Goal: Task Accomplishment & Management: Manage account settings

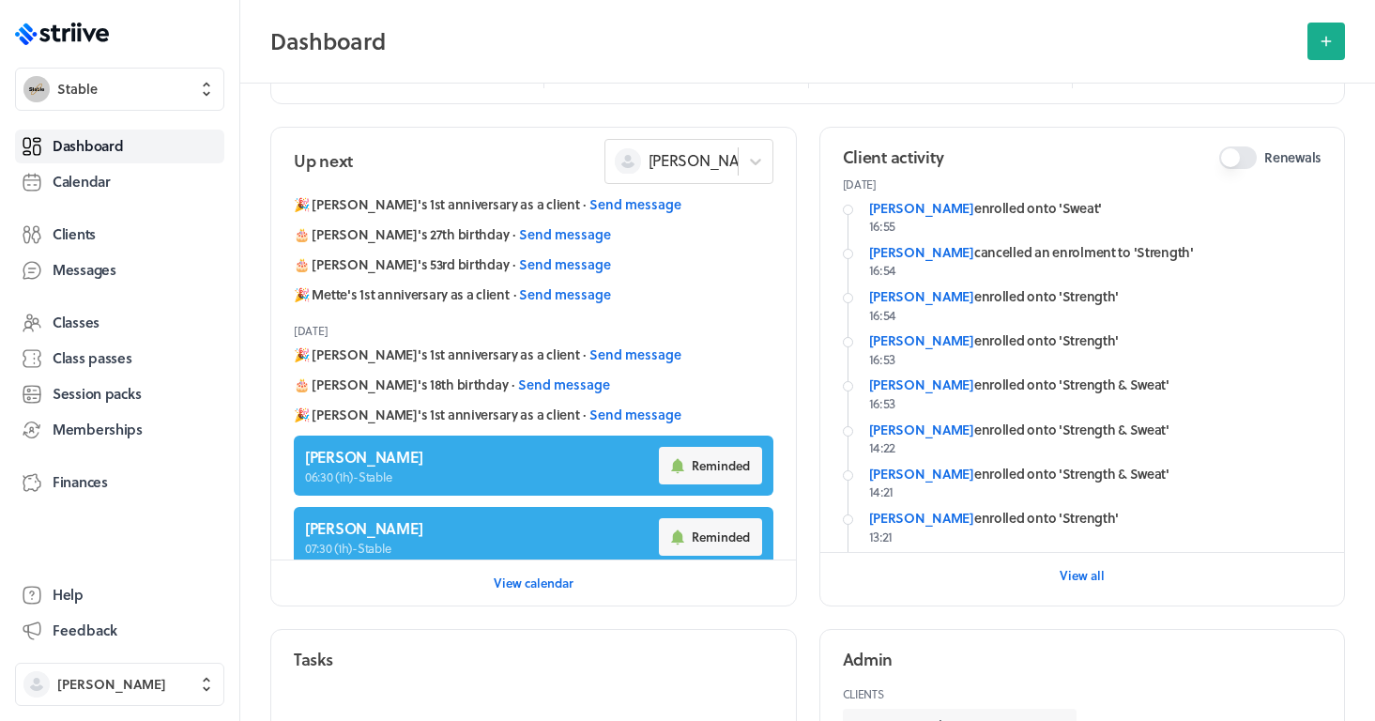
scroll to position [34, 0]
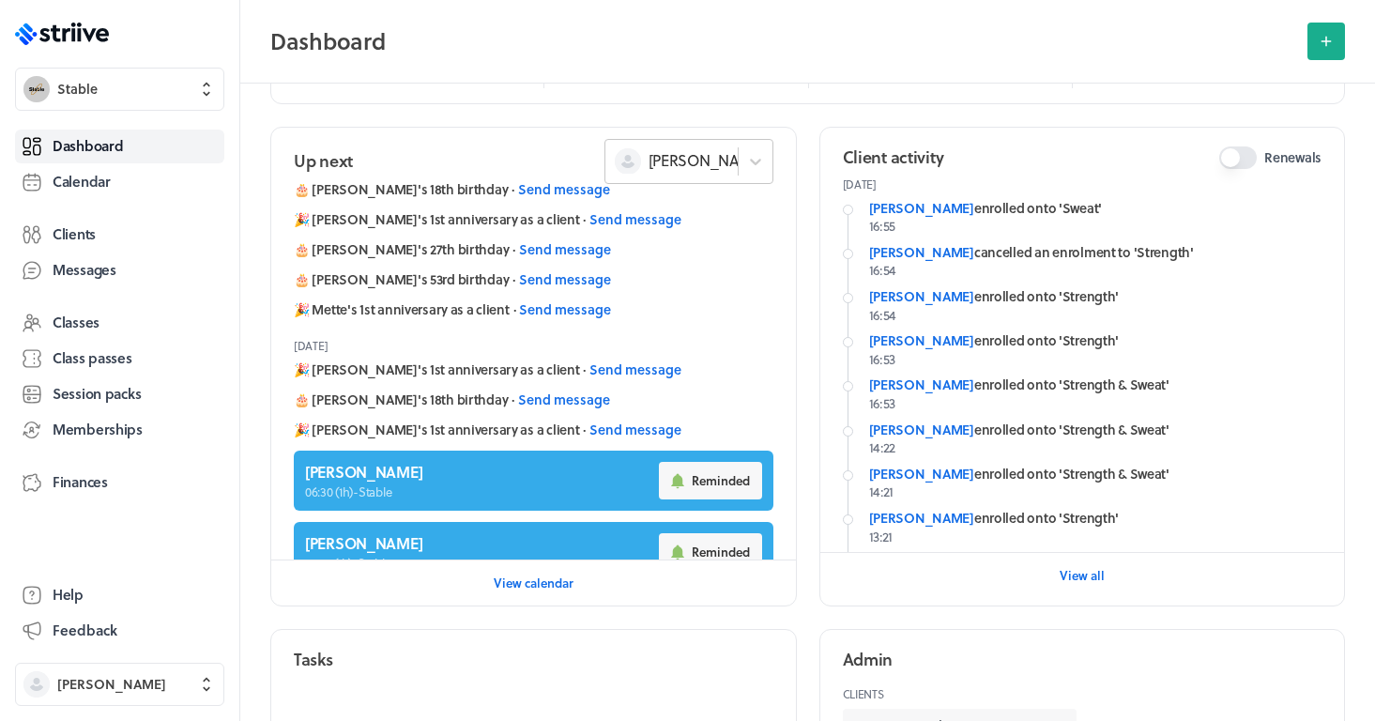
click at [696, 172] on div "[PERSON_NAME]" at bounding box center [677, 161] width 125 height 26
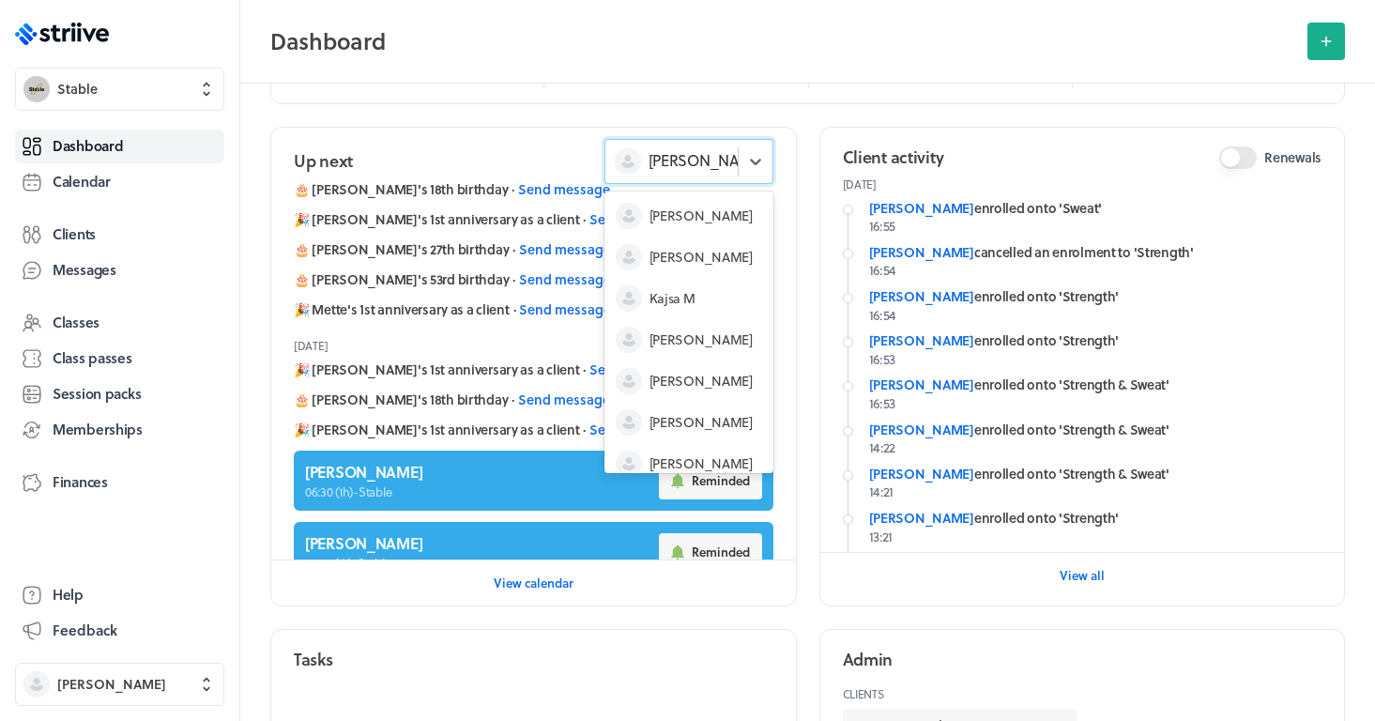
scroll to position [56, 0]
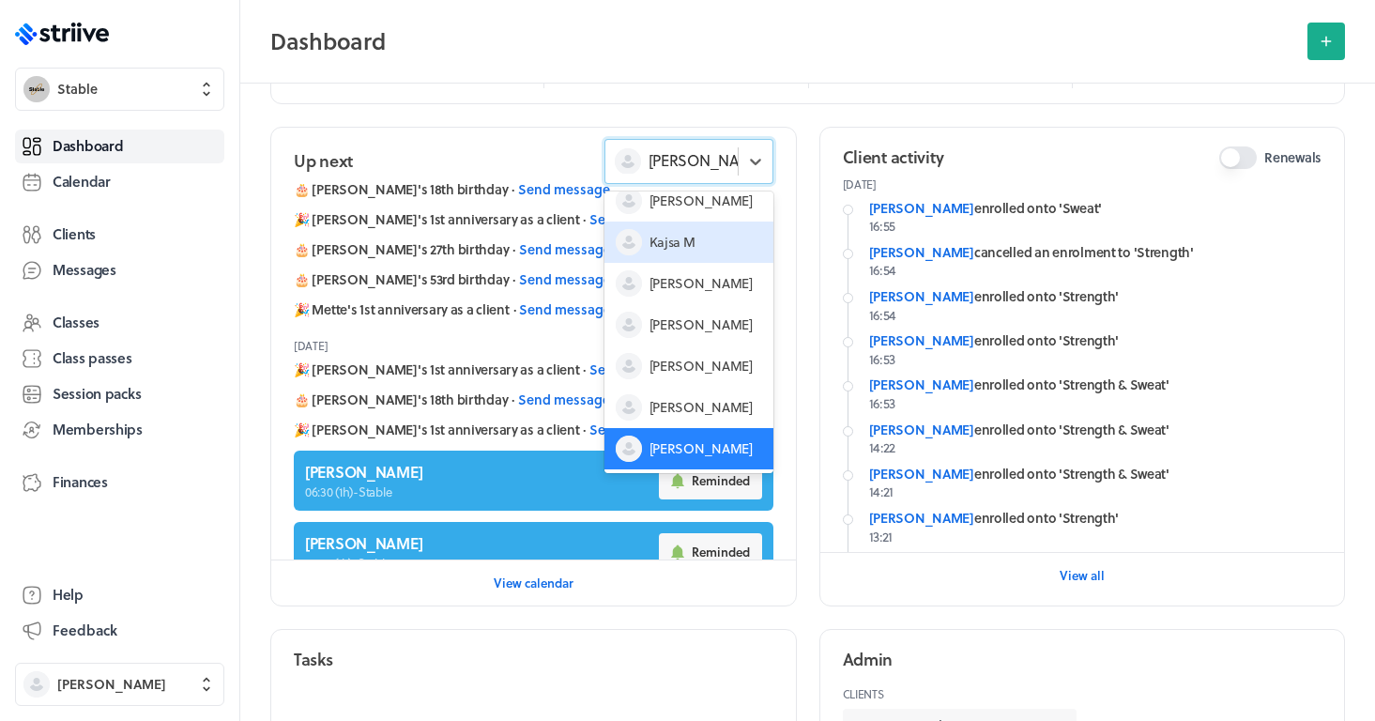
click at [688, 234] on span "Kajsa M" at bounding box center [673, 242] width 46 height 19
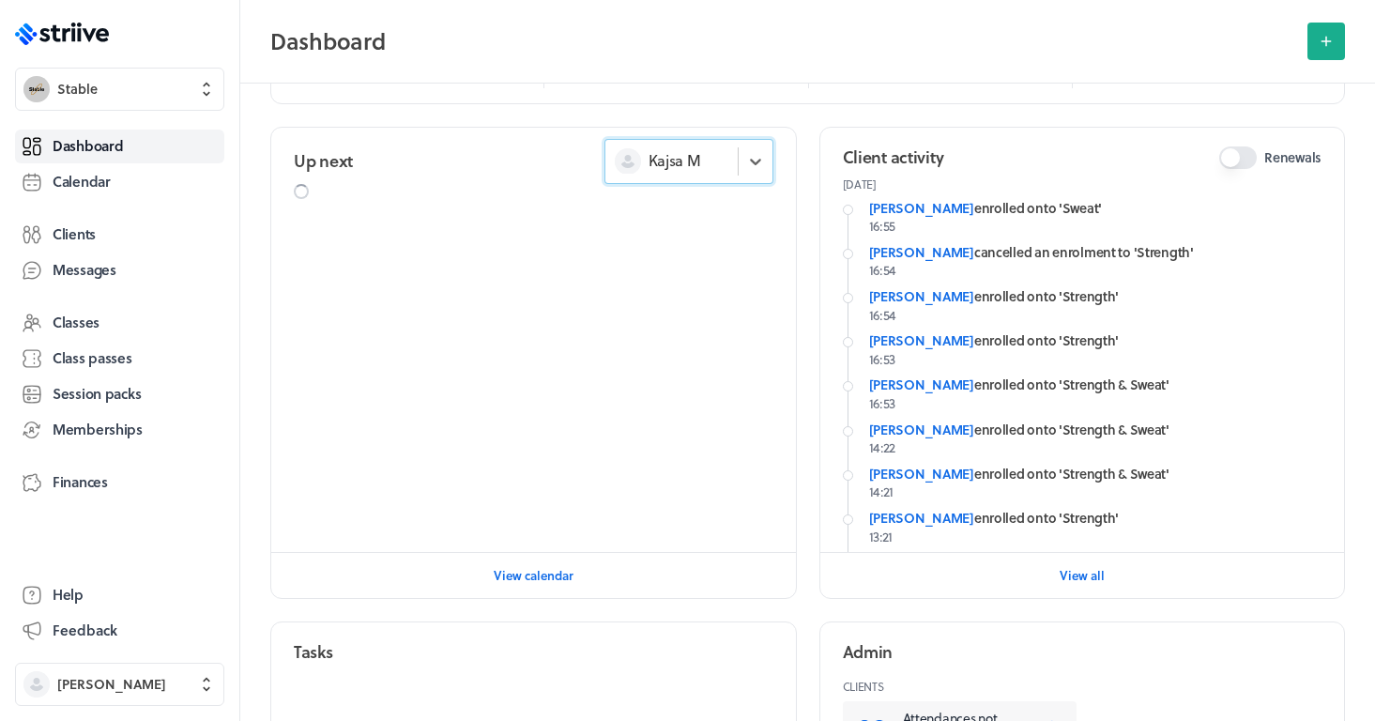
scroll to position [0, 0]
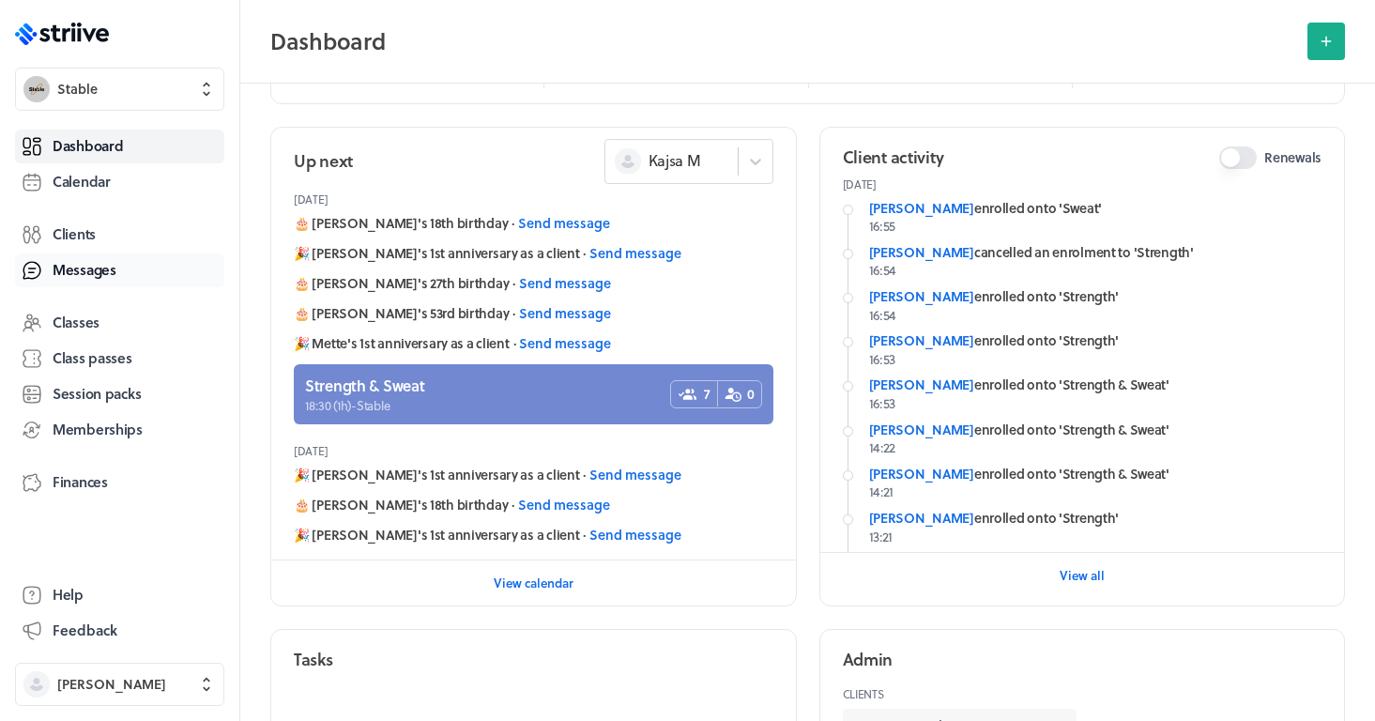
click at [102, 271] on span "Messages" at bounding box center [85, 270] width 64 height 20
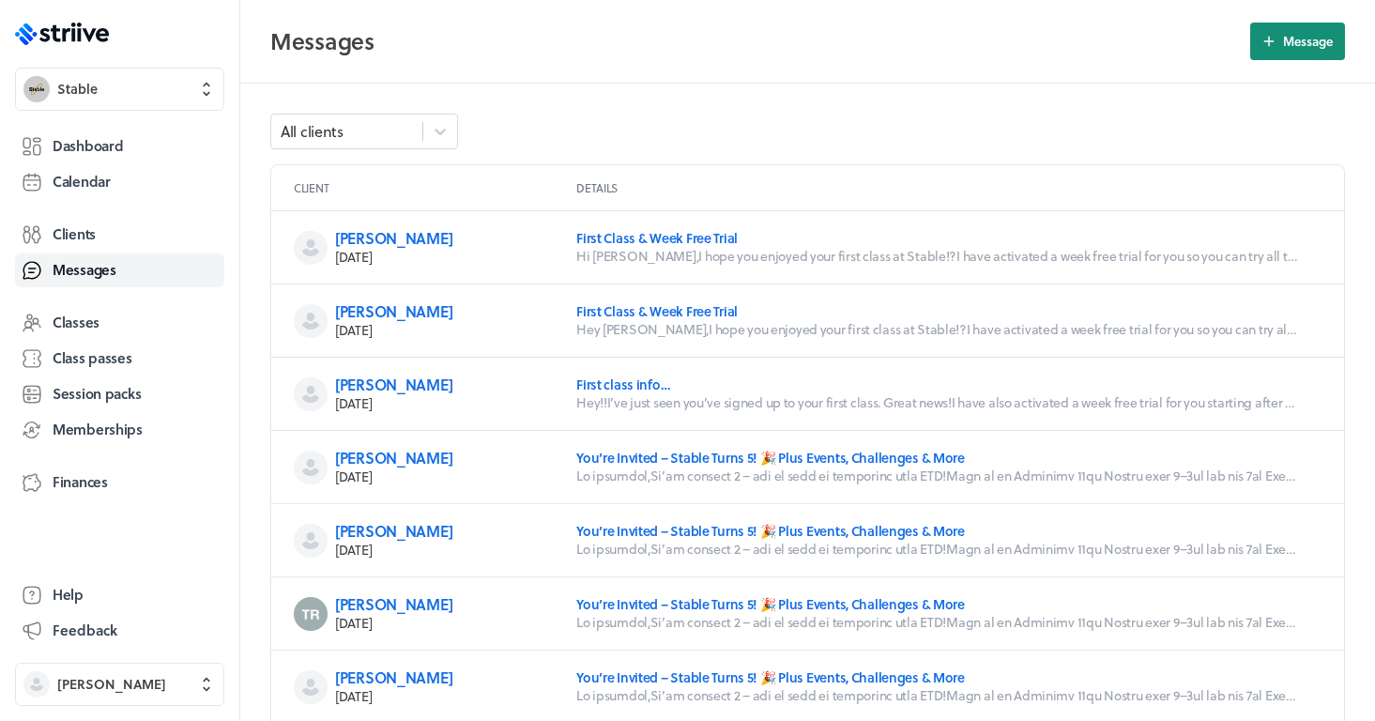
click at [1294, 47] on span "Message" at bounding box center [1308, 41] width 50 height 17
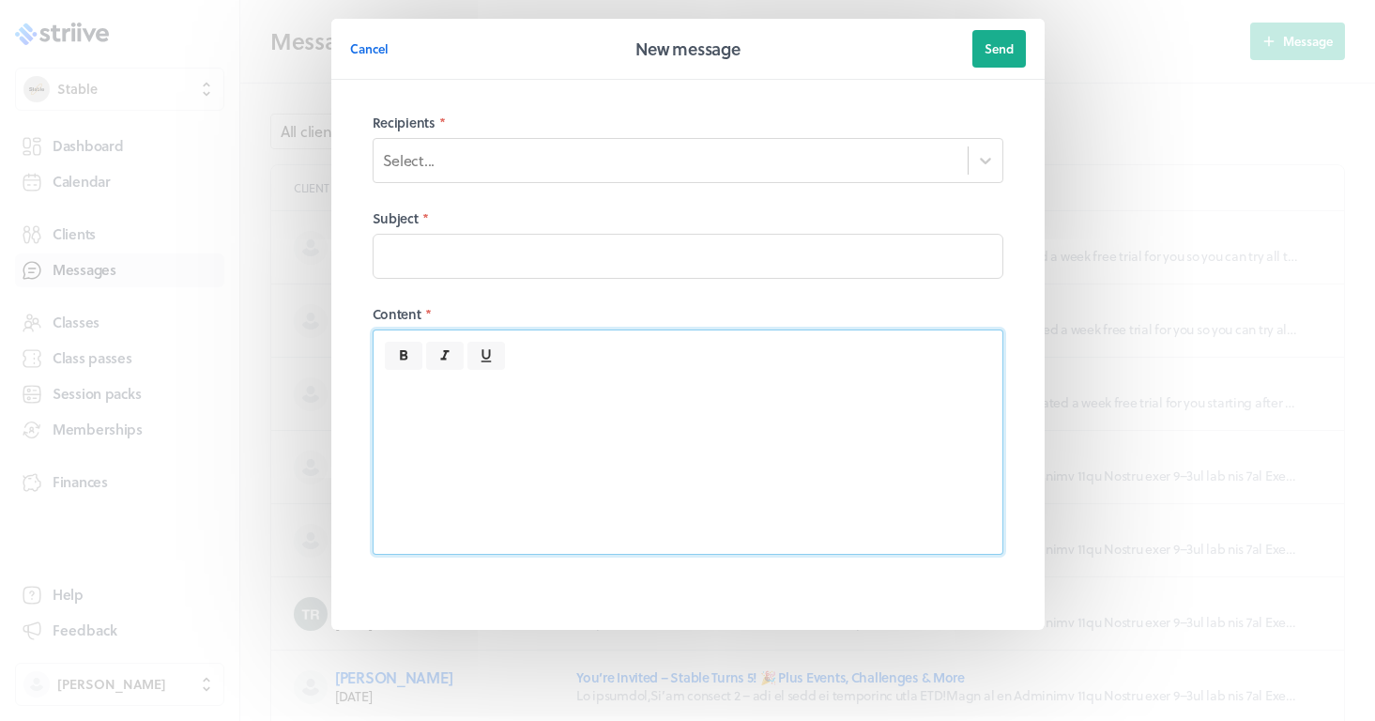
click at [549, 454] on div at bounding box center [688, 462] width 629 height 184
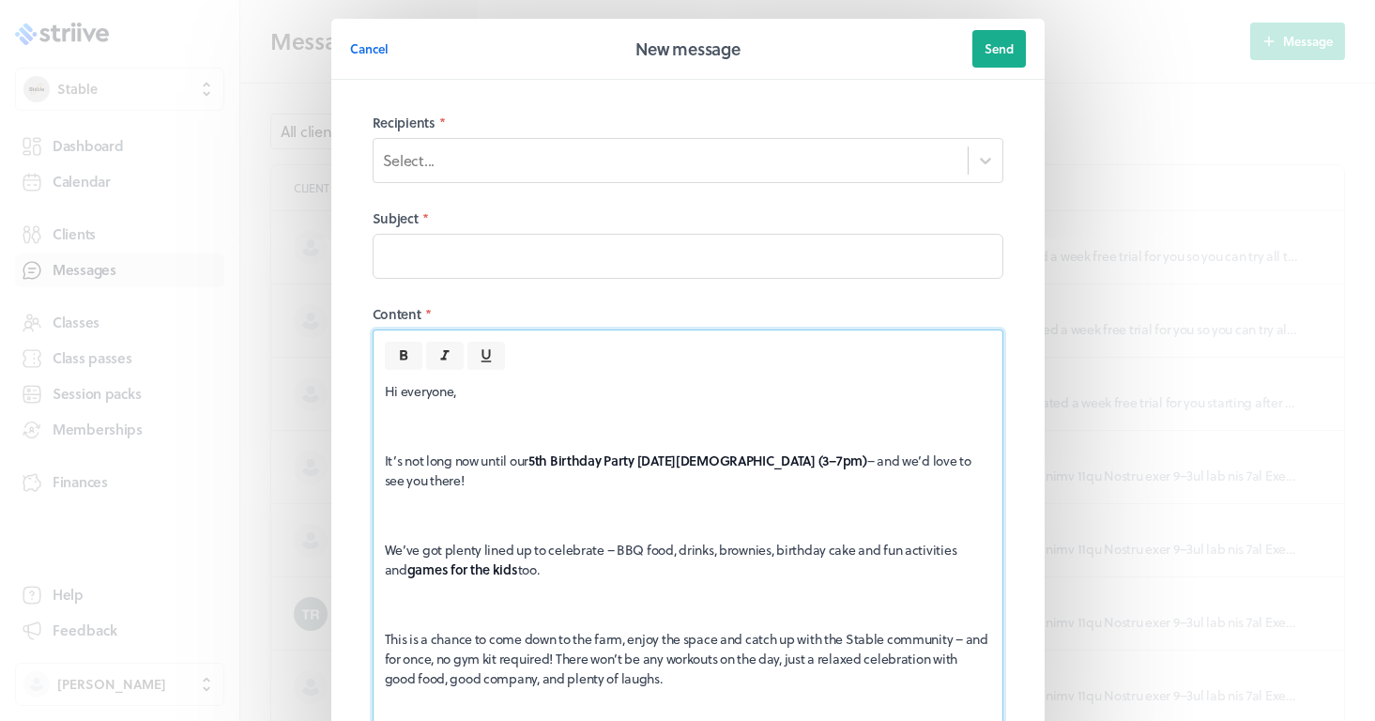
scroll to position [199, 0]
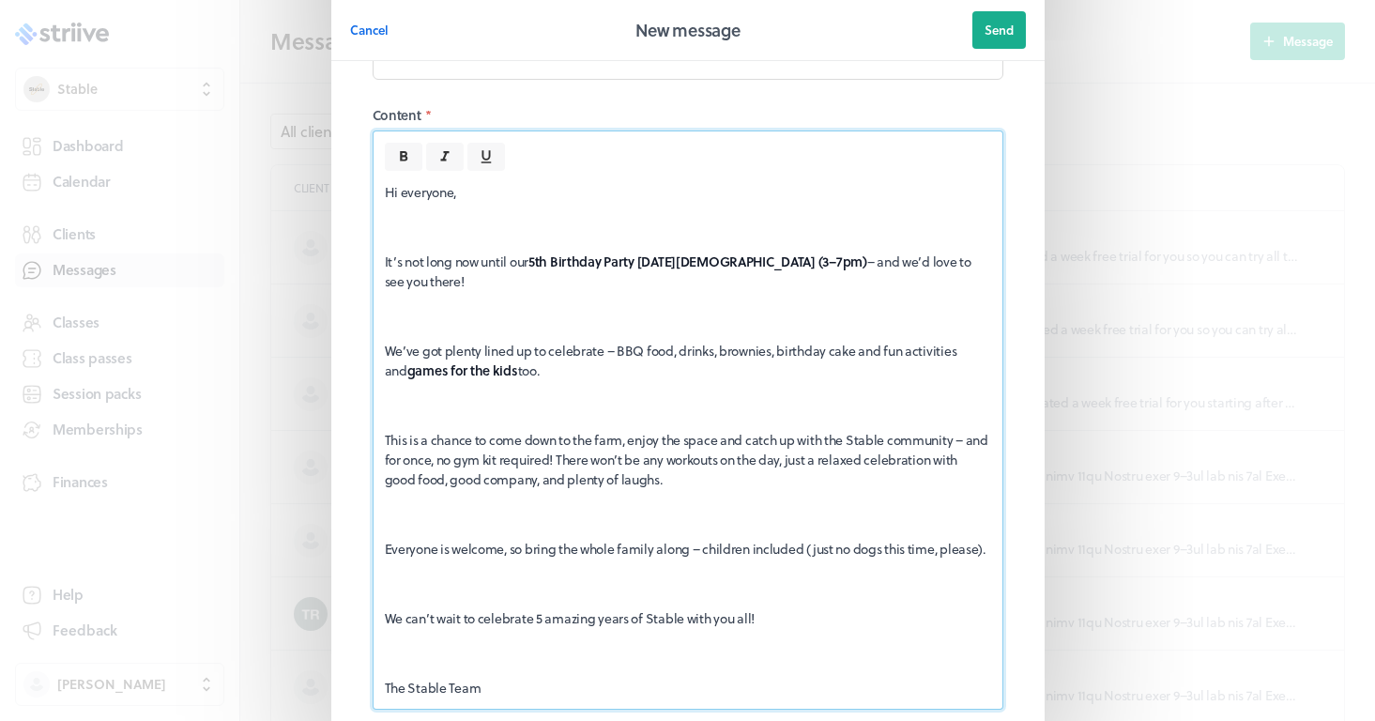
click at [456, 237] on div "Hi everyone, It’s not long now until our 5th Birthday Party [DATE][DEMOGRAPHIC_…" at bounding box center [688, 440] width 629 height 538
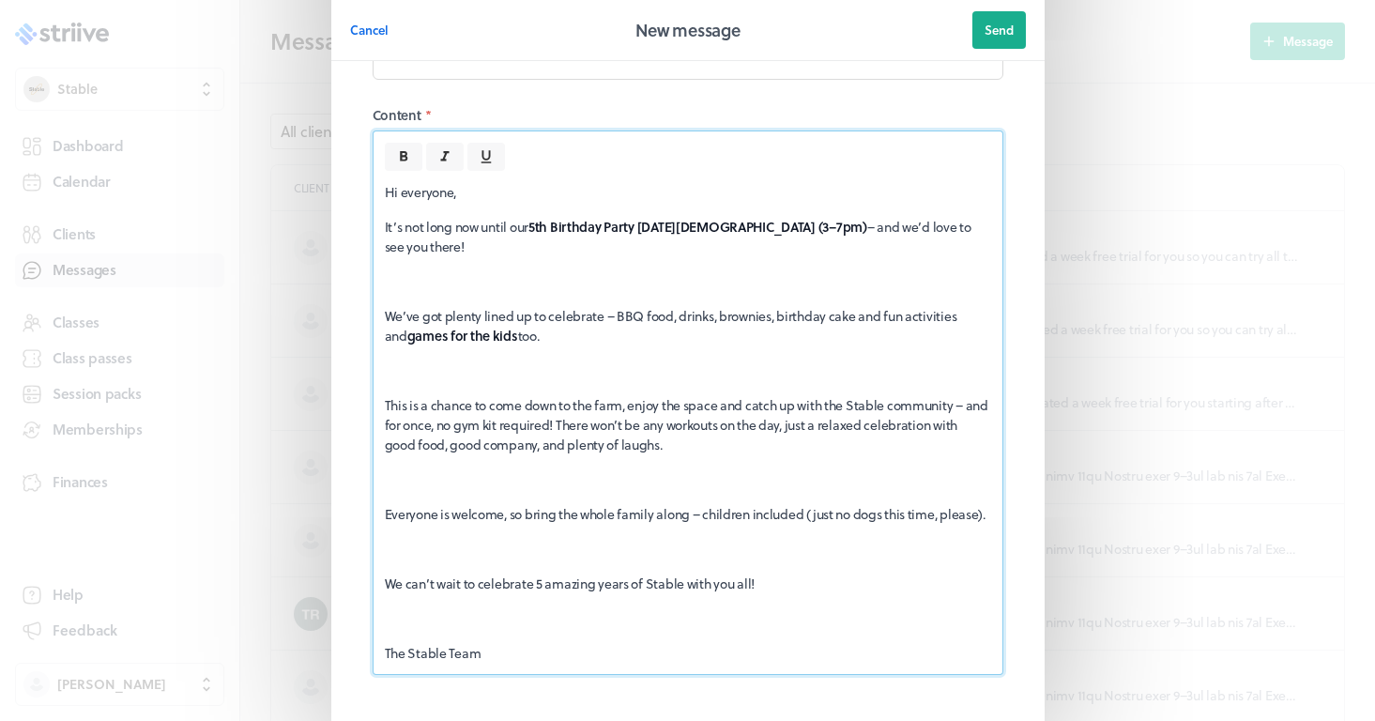
click at [385, 318] on p "We’ve got plenty lined up to celebrate – BBQ food, drinks, brownies, birthday c…" at bounding box center [688, 325] width 606 height 39
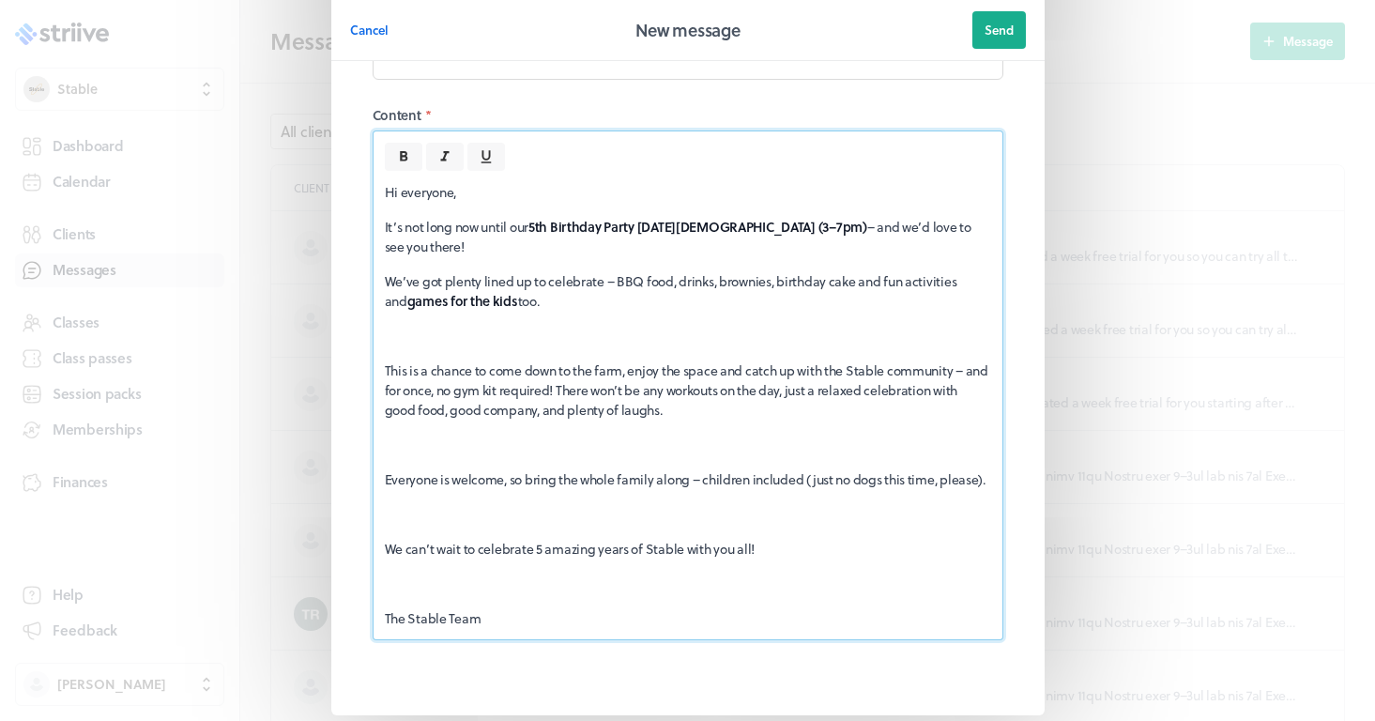
click at [385, 370] on p "This is a chance to come down to the farm, enjoy the space and catch up with th…" at bounding box center [688, 389] width 606 height 59
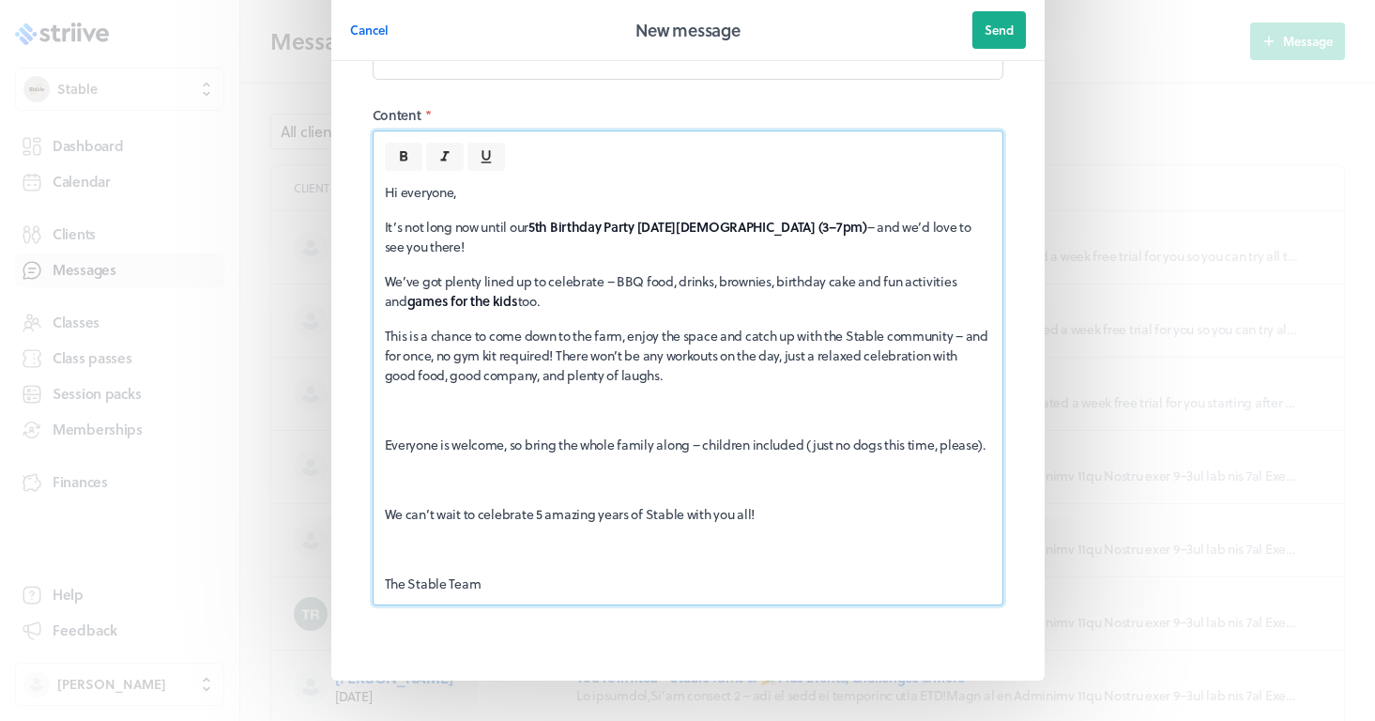
click at [386, 445] on p "Everyone is welcome, so bring the whole family along – children included (just …" at bounding box center [688, 445] width 606 height 20
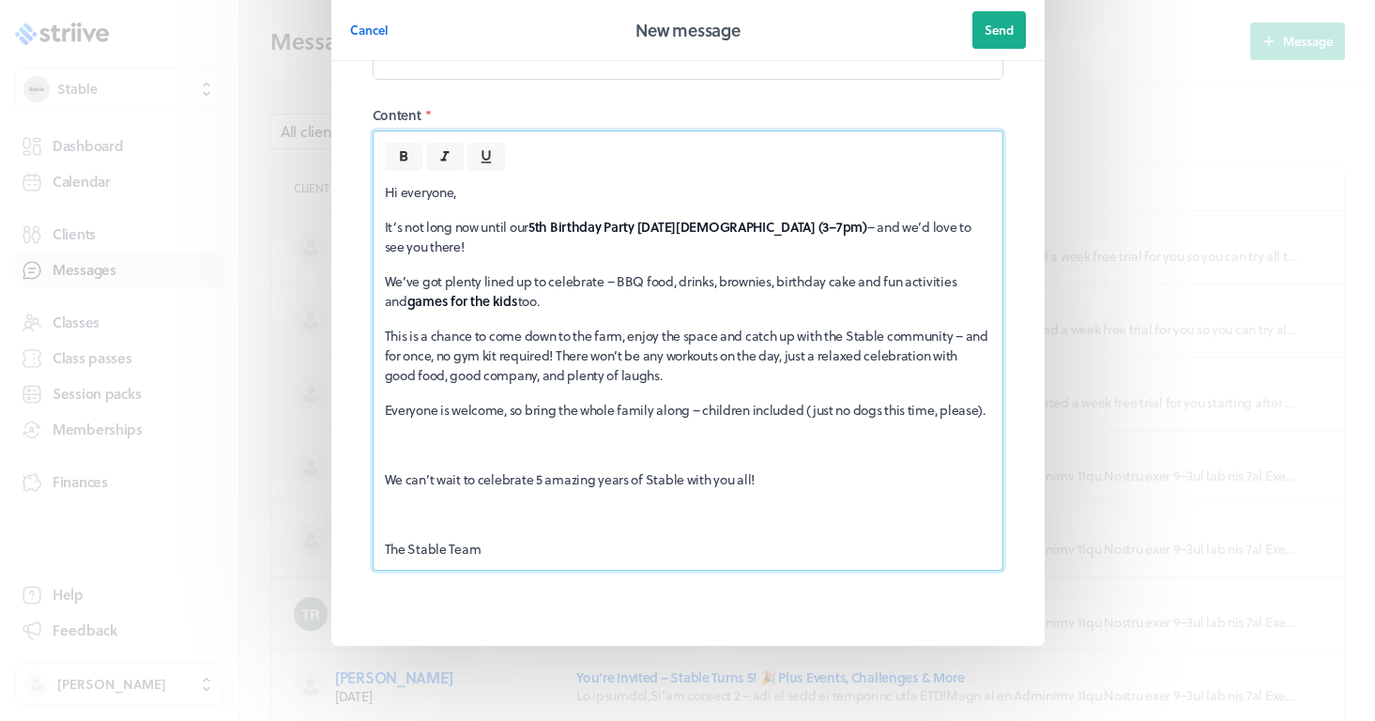
click at [383, 505] on div "Hi everyone, It’s not long now until our 5th Birthday Party [DATE][DEMOGRAPHIC_…" at bounding box center [688, 370] width 629 height 399
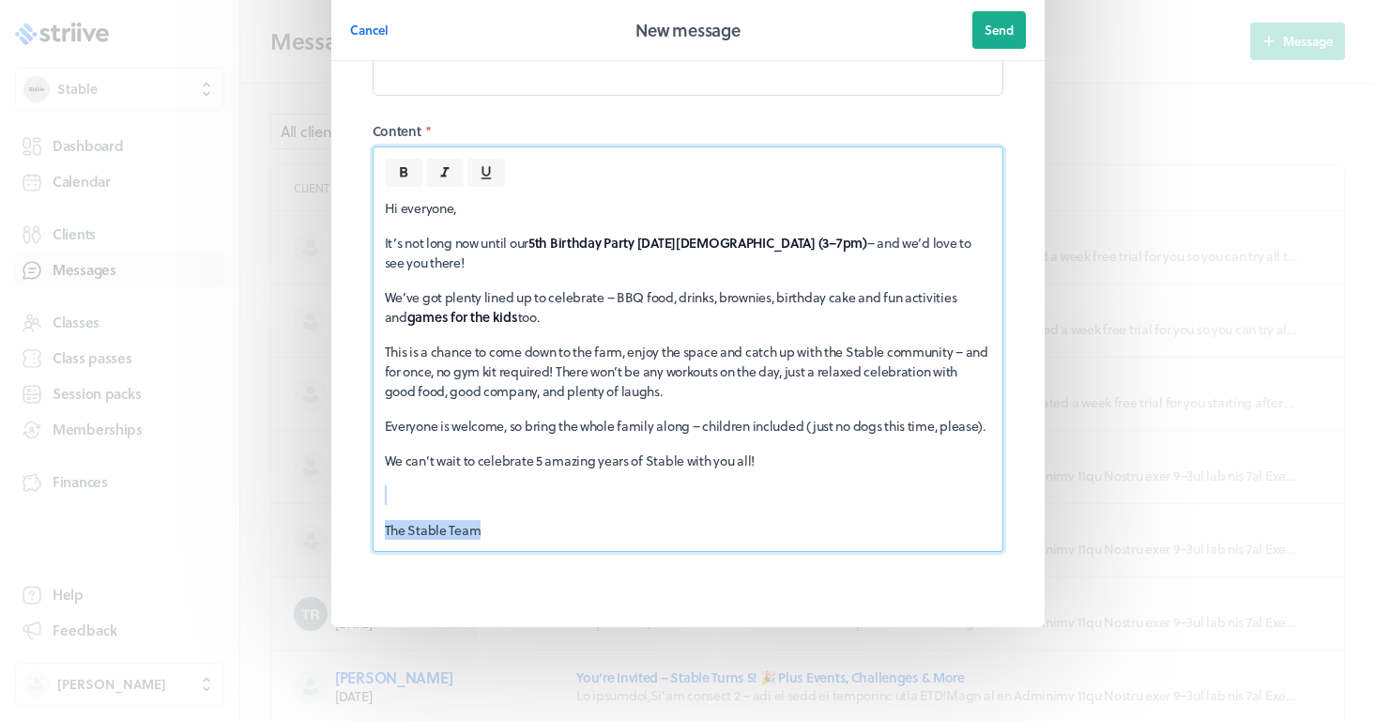
drag, startPoint x: 492, startPoint y: 540, endPoint x: 376, endPoint y: 494, distance: 124.3
click at [376, 494] on div "Hi everyone, It’s not long now until our 5th Birthday Party [DATE][DEMOGRAPHIC_…" at bounding box center [688, 369] width 629 height 364
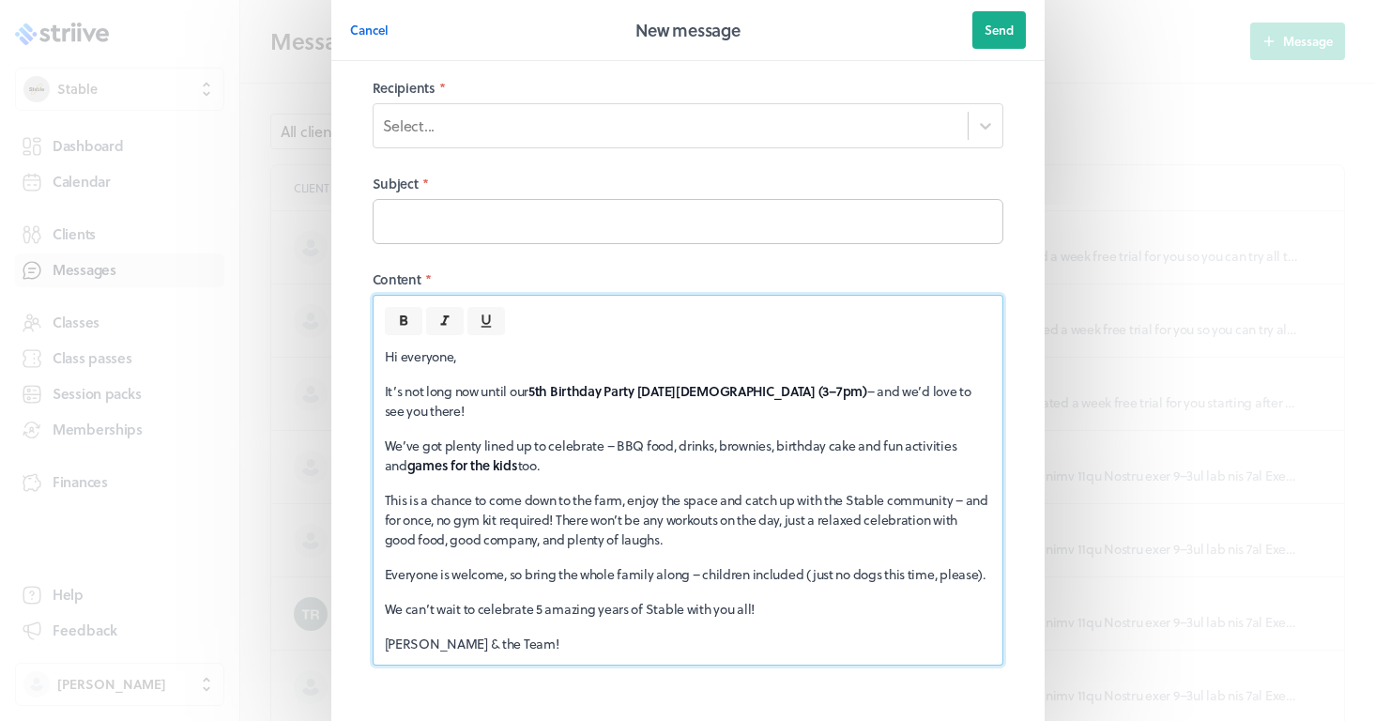
scroll to position [19, 0]
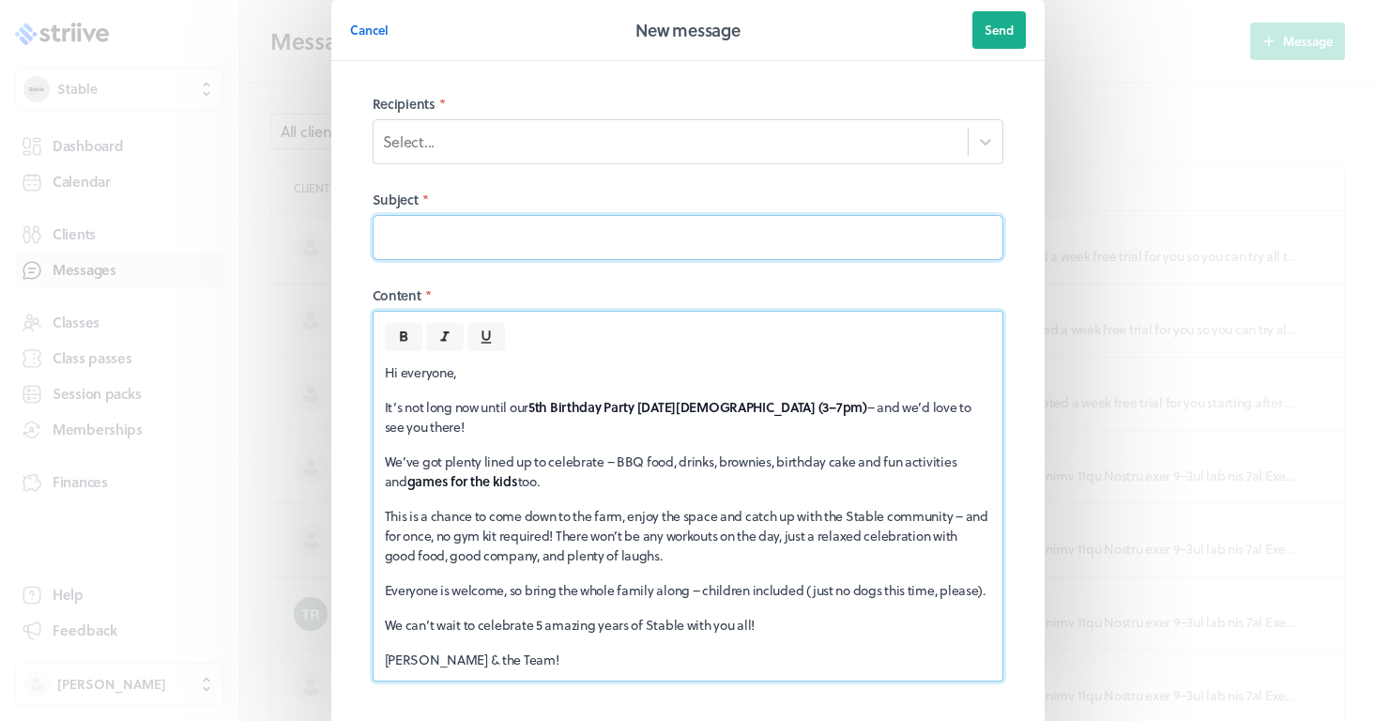
click at [480, 243] on input at bounding box center [688, 237] width 631 height 45
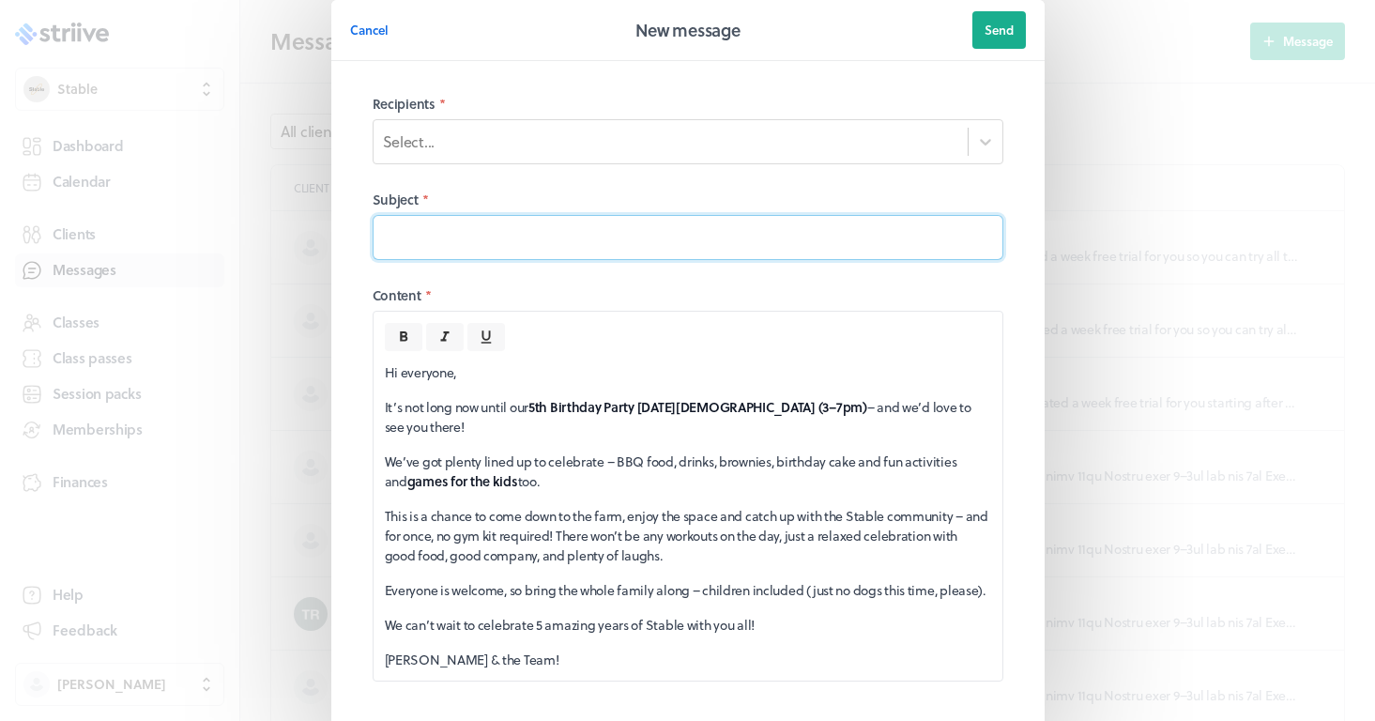
drag, startPoint x: 1120, startPoint y: 717, endPoint x: 492, endPoint y: 232, distance: 793.6
click at [492, 232] on input at bounding box center [688, 237] width 631 height 45
paste input "Not Long Until Our 5th Birthday Party! 🎉"
click at [410, 239] on input "Not Long Until Our 5th Birthday Party! 🎉" at bounding box center [688, 237] width 631 height 45
paste input "Not Long Until Our 5th Birthday Party! 🎉"
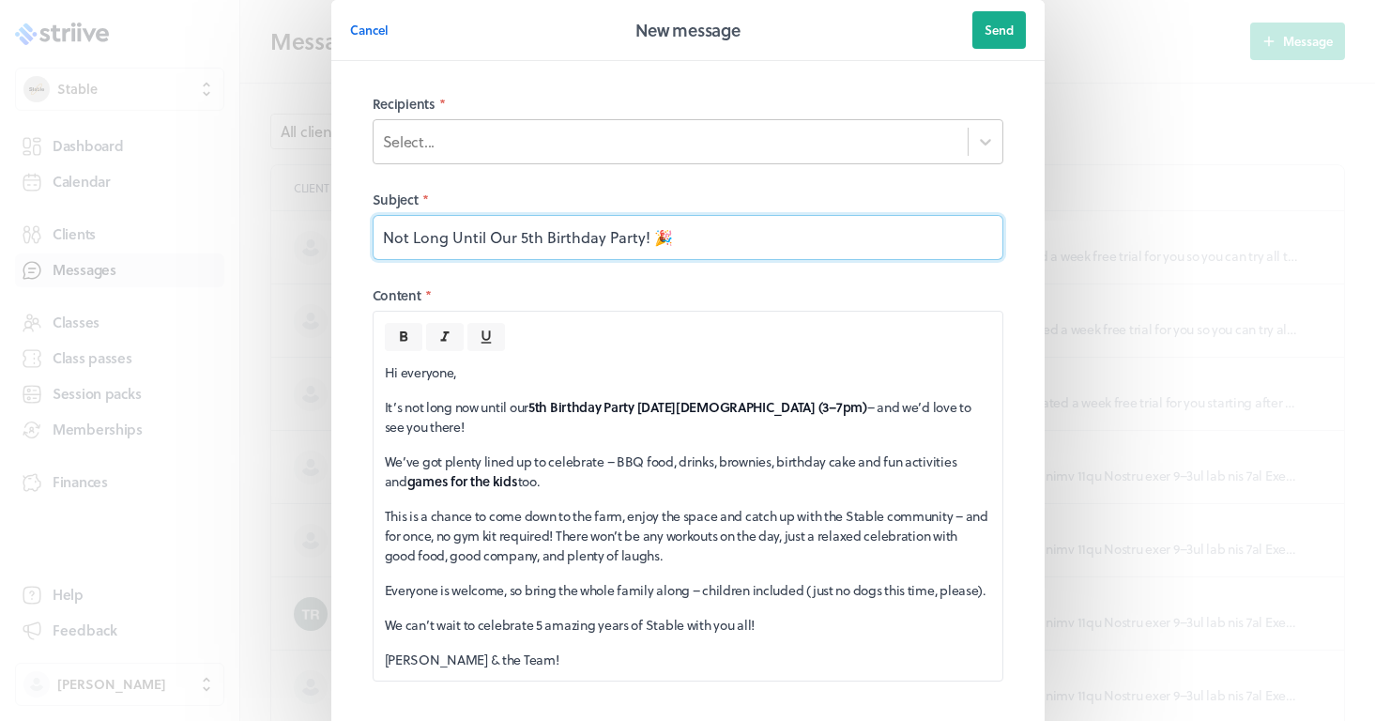
type input "Not Long Until Our 5th Birthday Party! 🎉"
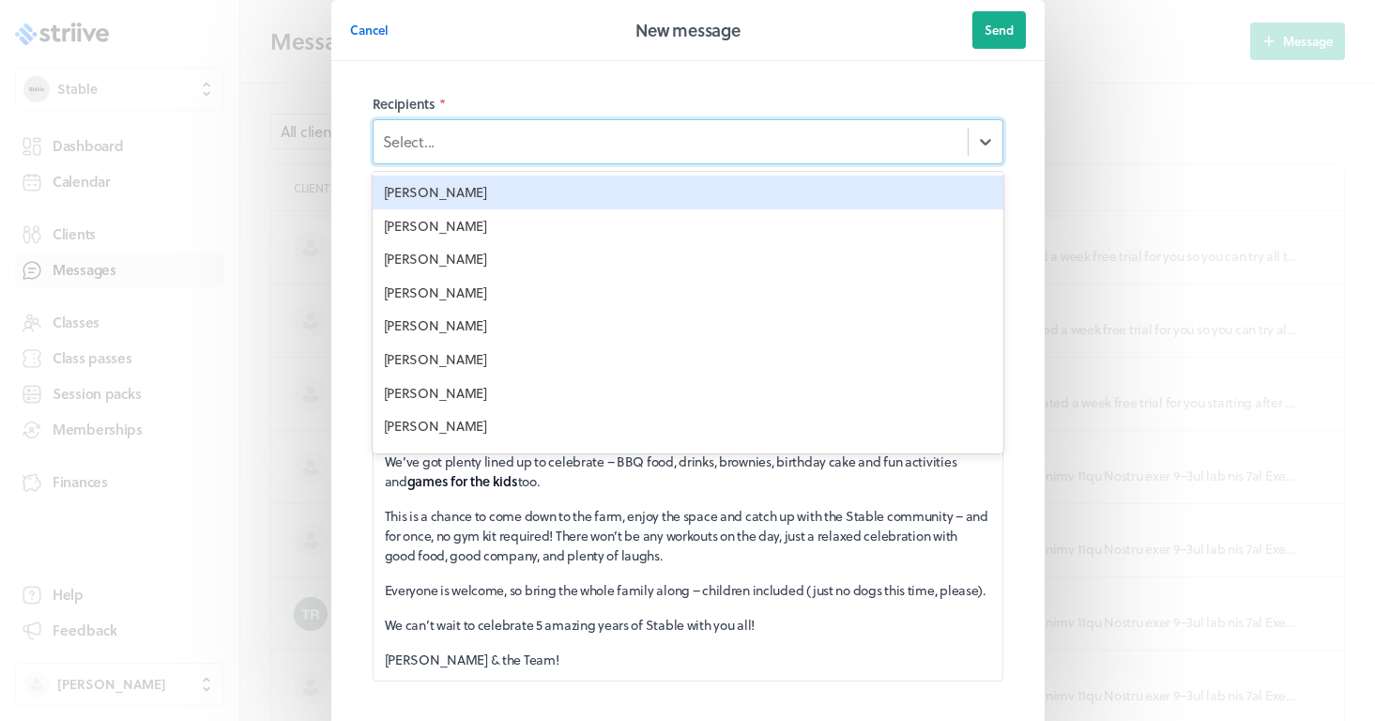
click at [621, 139] on div "Select..." at bounding box center [671, 142] width 594 height 32
click at [494, 178] on div "[PERSON_NAME]" at bounding box center [688, 193] width 631 height 34
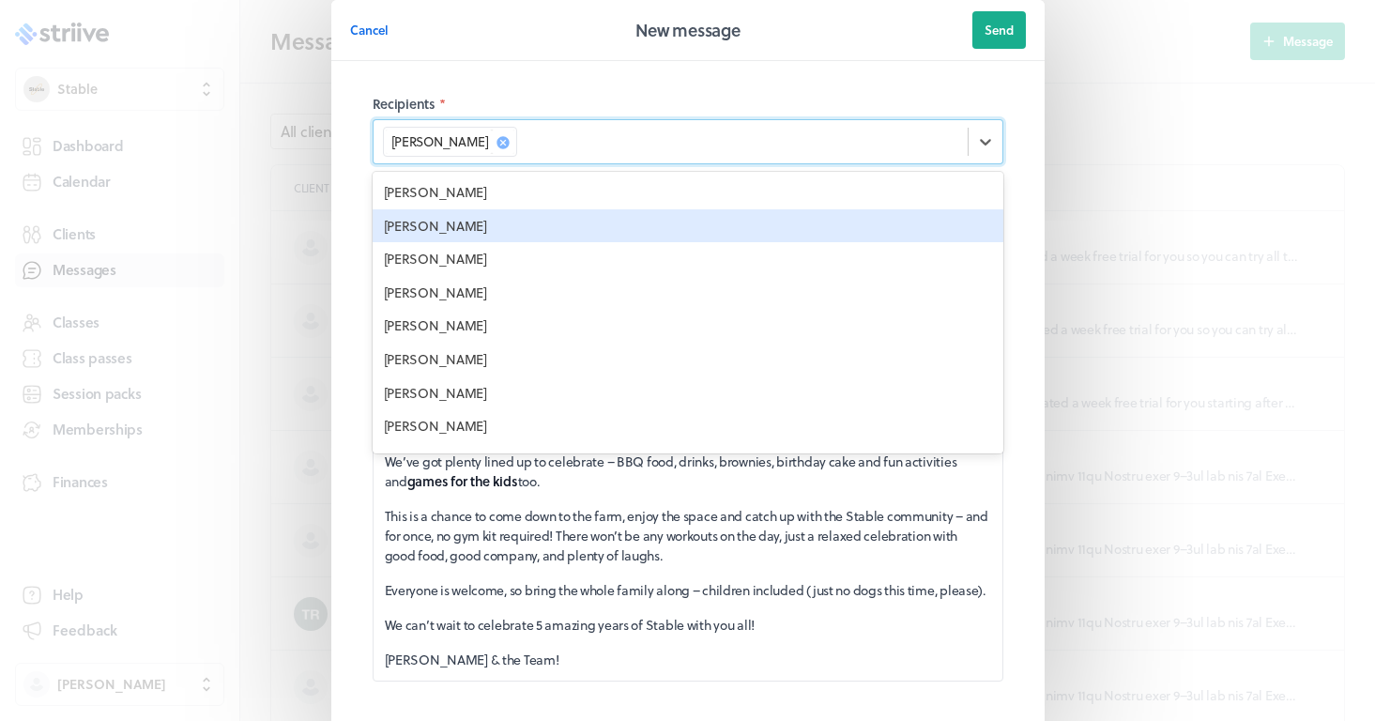
click at [482, 222] on div "[PERSON_NAME]" at bounding box center [688, 226] width 631 height 34
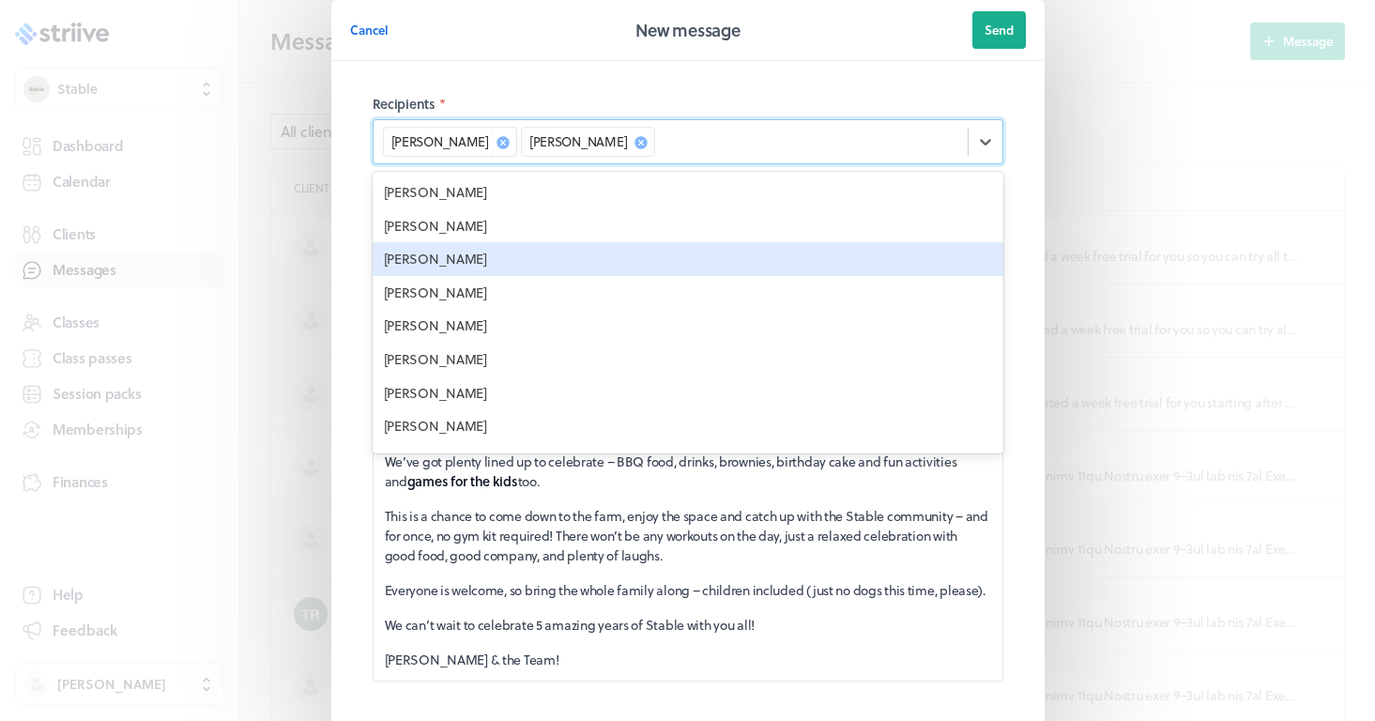
click at [495, 257] on div "[PERSON_NAME]" at bounding box center [688, 259] width 631 height 34
click at [469, 262] on div "[PERSON_NAME]" at bounding box center [688, 259] width 631 height 34
click at [453, 257] on div "[PERSON_NAME]" at bounding box center [688, 259] width 631 height 34
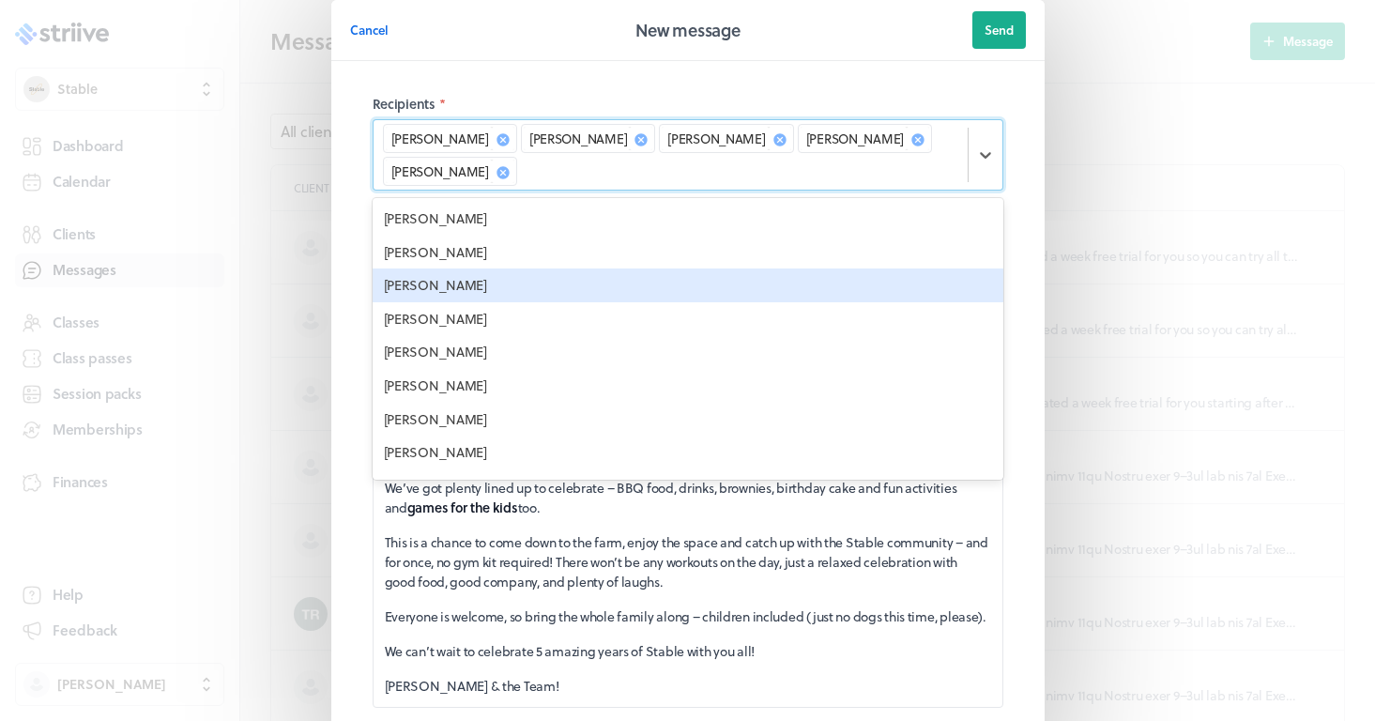
click at [438, 278] on div "[PERSON_NAME]" at bounding box center [688, 285] width 631 height 34
click at [443, 286] on div "[PERSON_NAME]" at bounding box center [688, 285] width 631 height 34
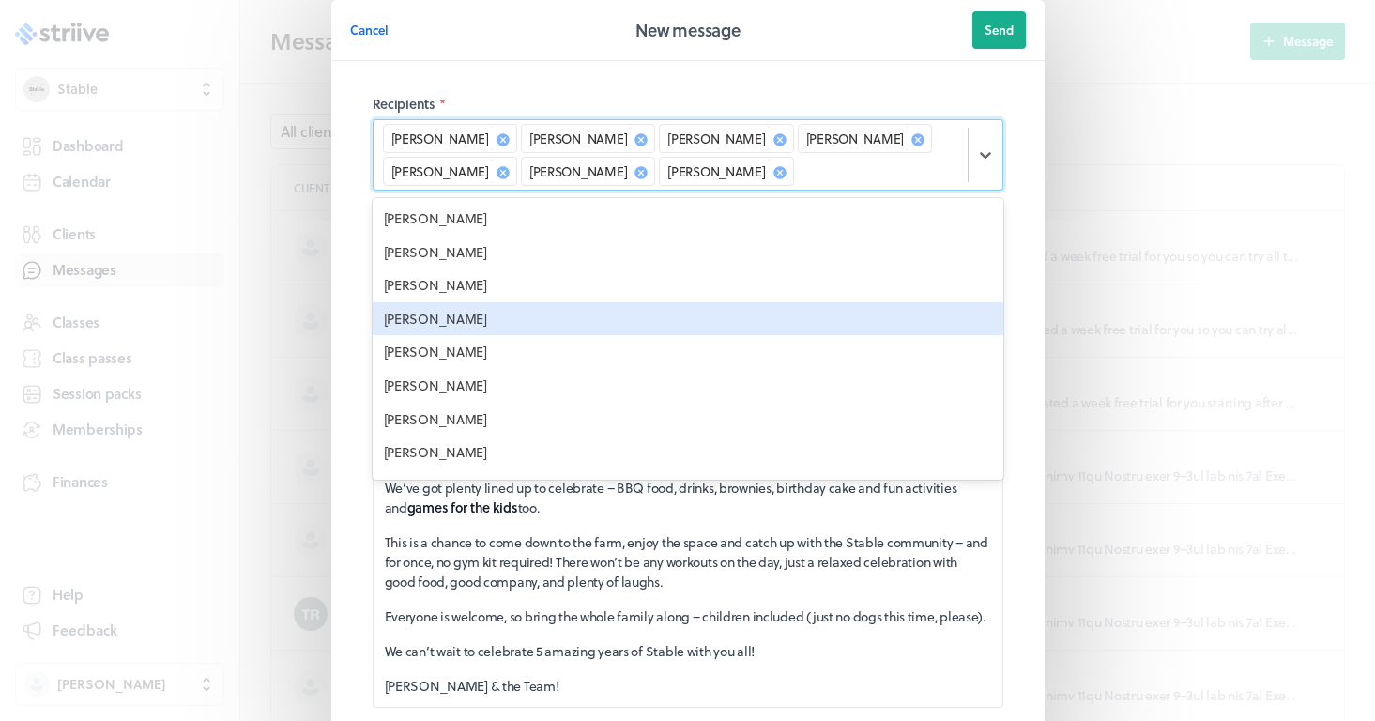
click at [488, 314] on div "[PERSON_NAME]" at bounding box center [688, 319] width 631 height 34
click at [482, 317] on div "[PERSON_NAME]" at bounding box center [688, 319] width 631 height 34
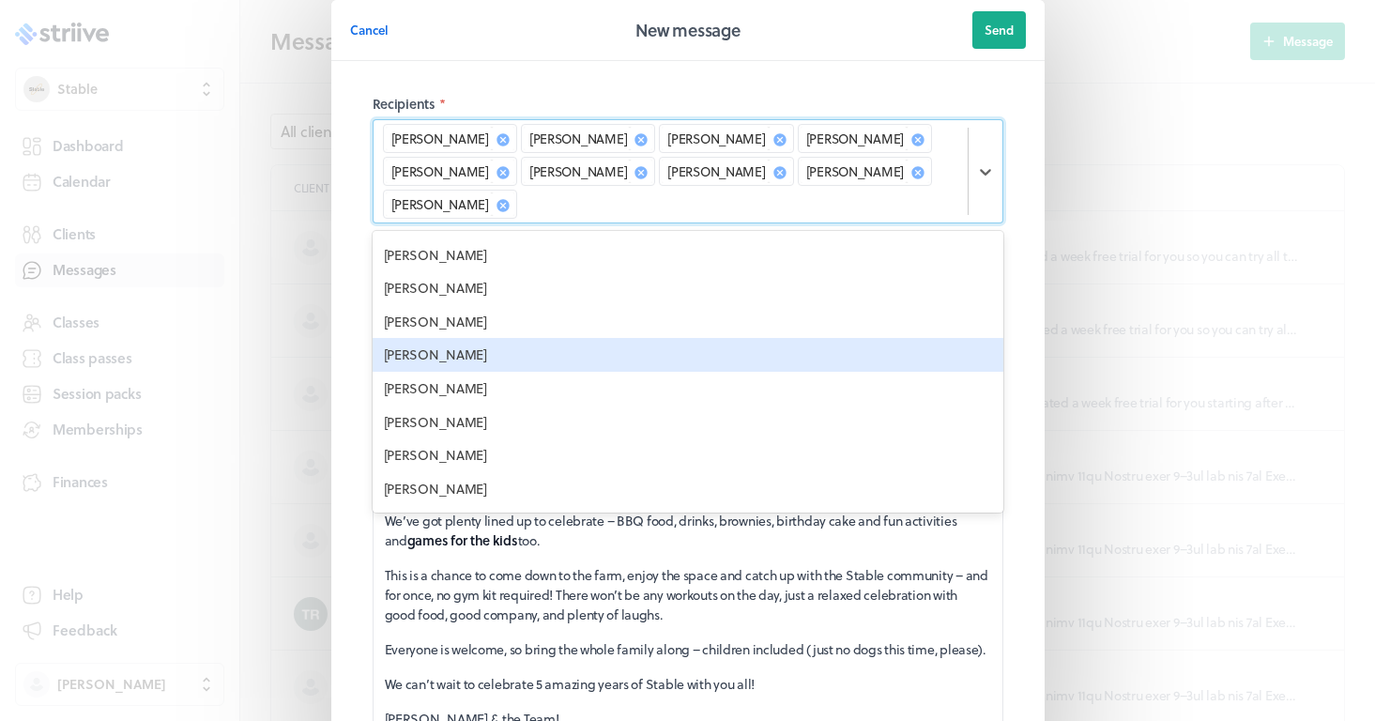
scroll to position [40, 0]
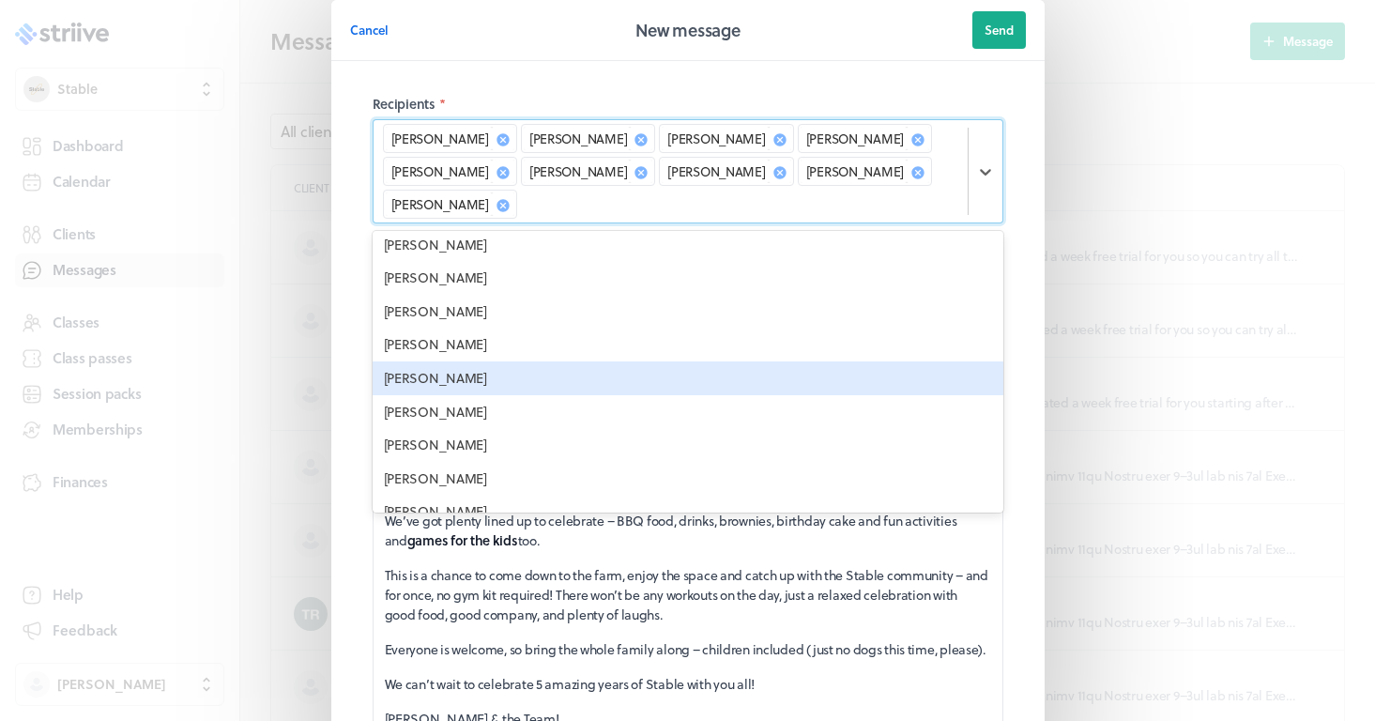
click at [436, 382] on div "[PERSON_NAME]" at bounding box center [688, 378] width 631 height 34
click at [419, 374] on div "[PERSON_NAME]" at bounding box center [688, 378] width 631 height 34
click at [416, 383] on div "[PERSON_NAME]" at bounding box center [688, 378] width 631 height 34
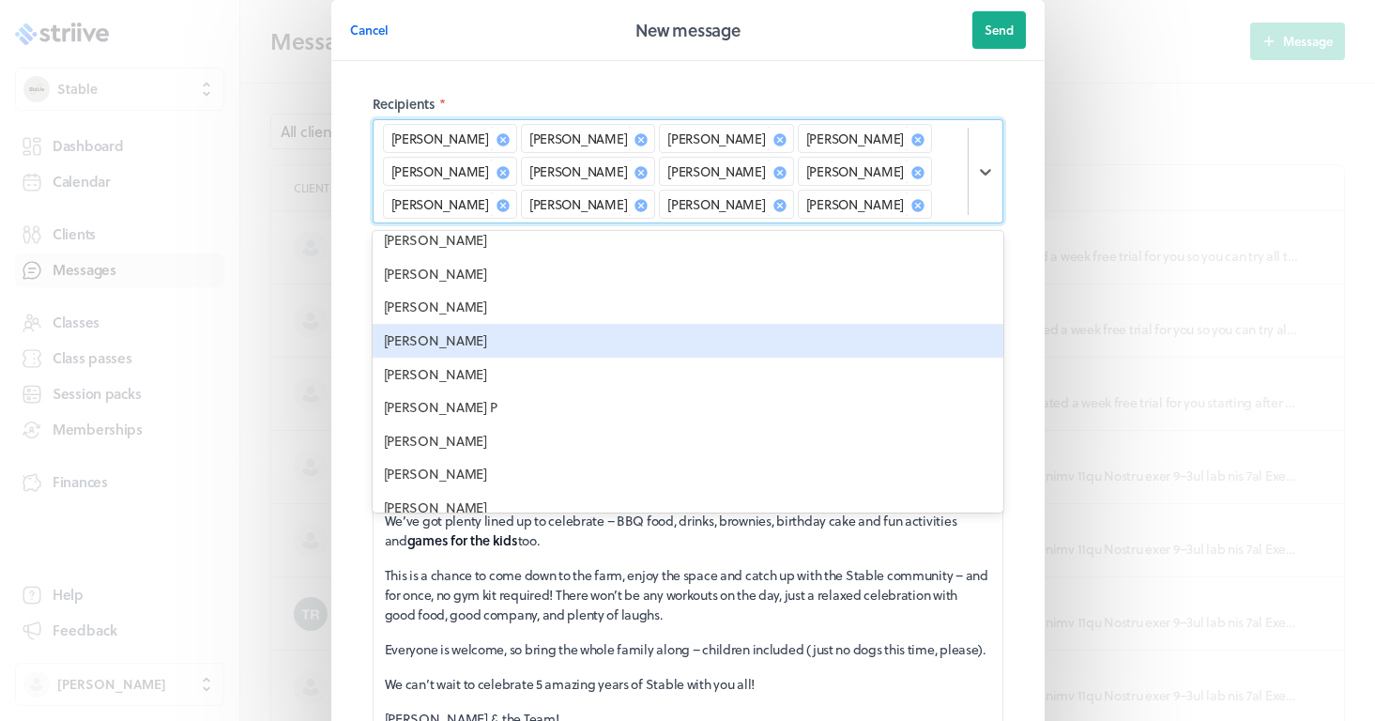
scroll to position [80, 0]
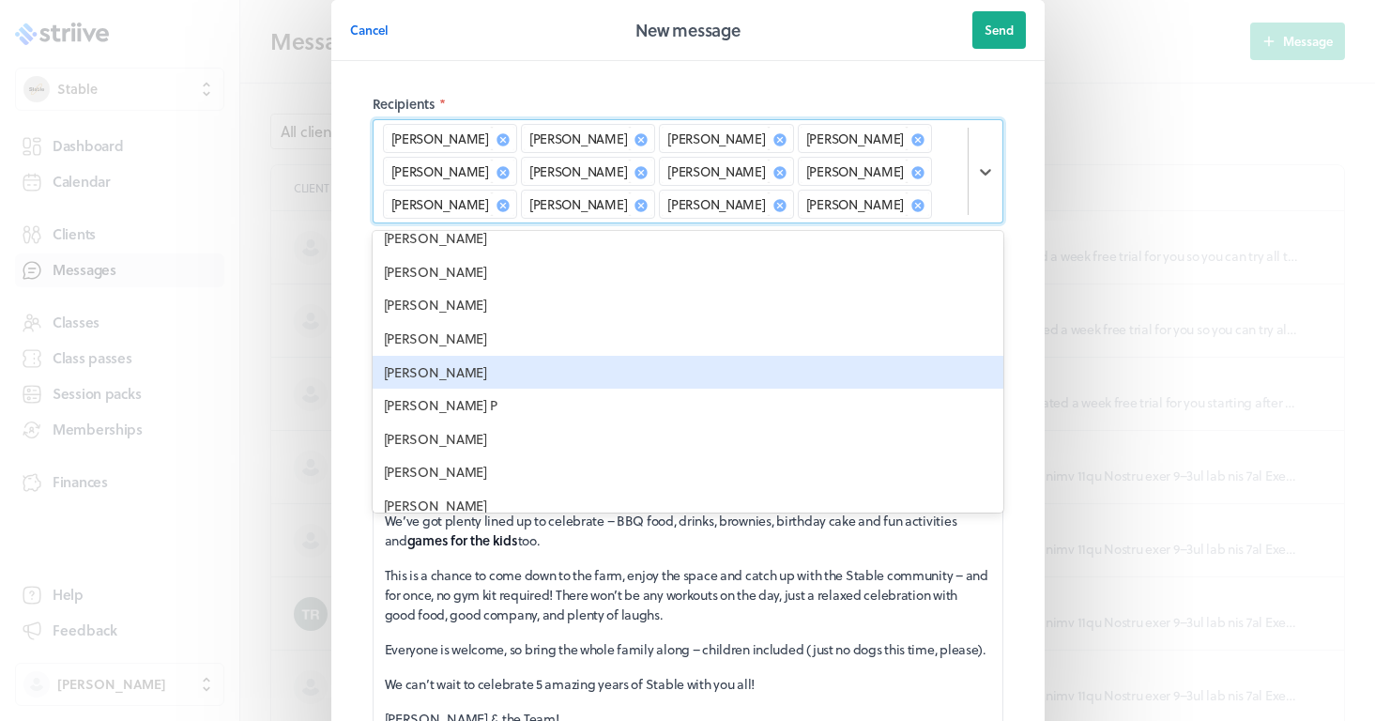
click at [468, 372] on div "[PERSON_NAME]" at bounding box center [688, 373] width 631 height 34
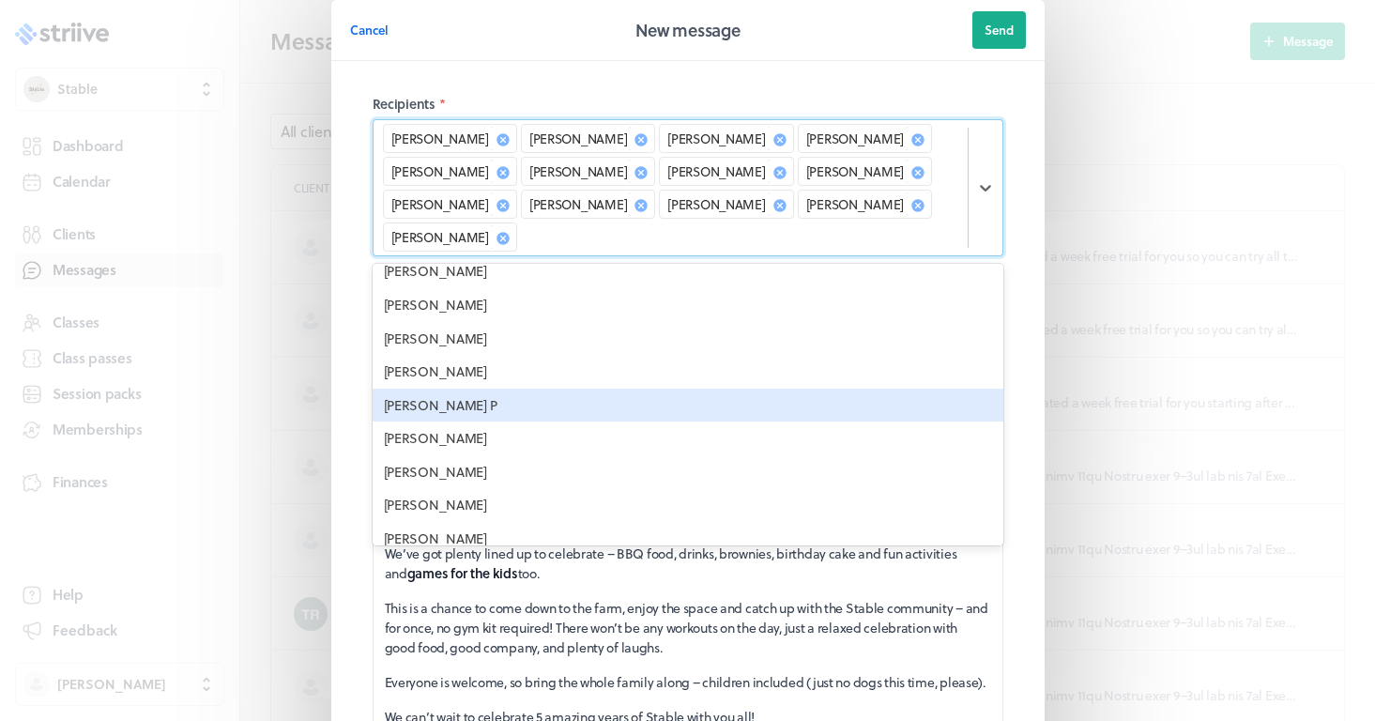
click at [468, 402] on div "[PERSON_NAME] P" at bounding box center [688, 406] width 631 height 34
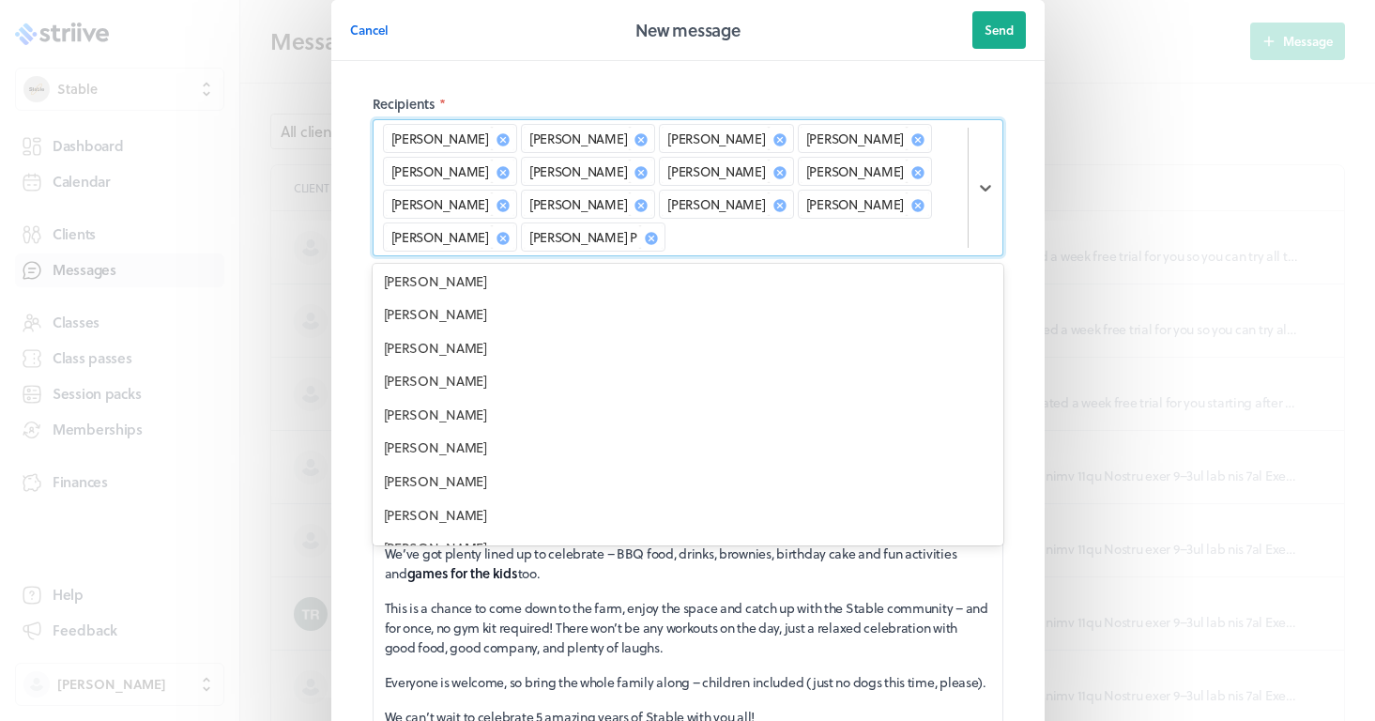
scroll to position [142, 0]
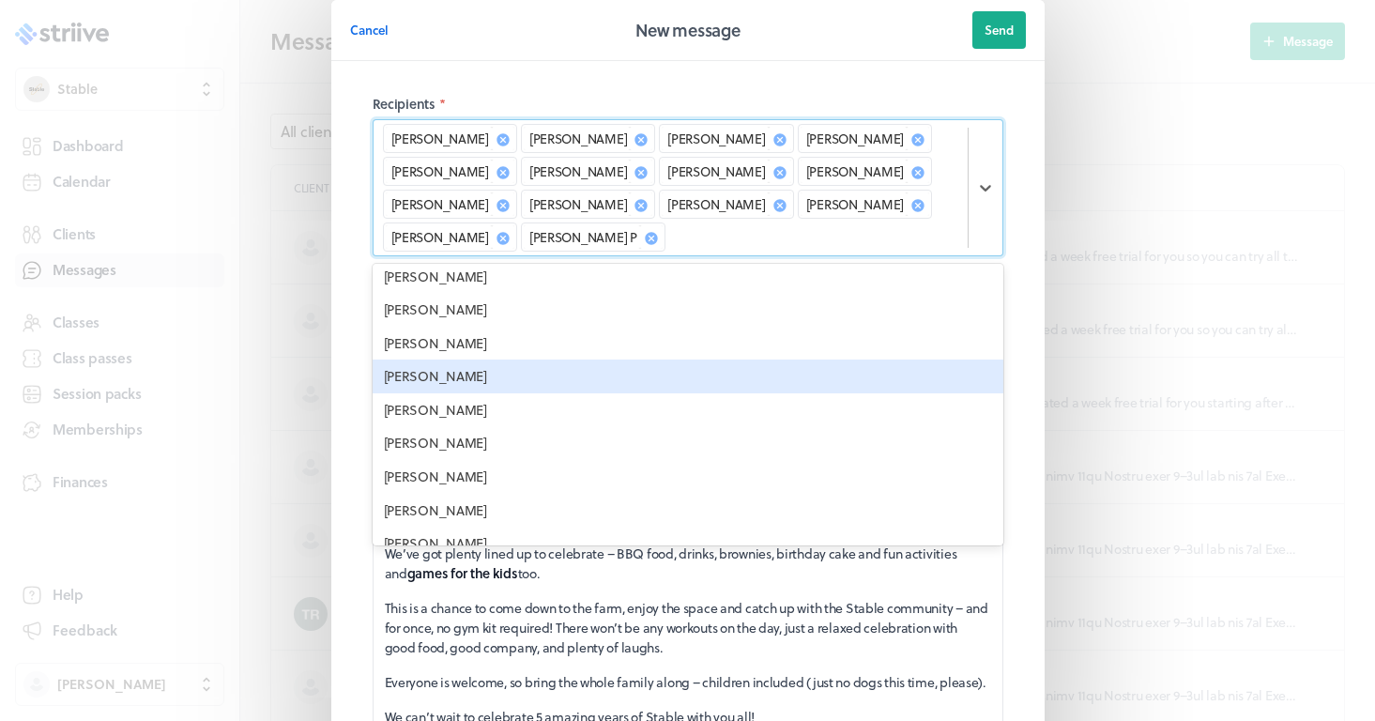
click at [452, 378] on div "[PERSON_NAME]" at bounding box center [688, 377] width 631 height 34
click at [454, 386] on div "[PERSON_NAME]" at bounding box center [688, 377] width 631 height 34
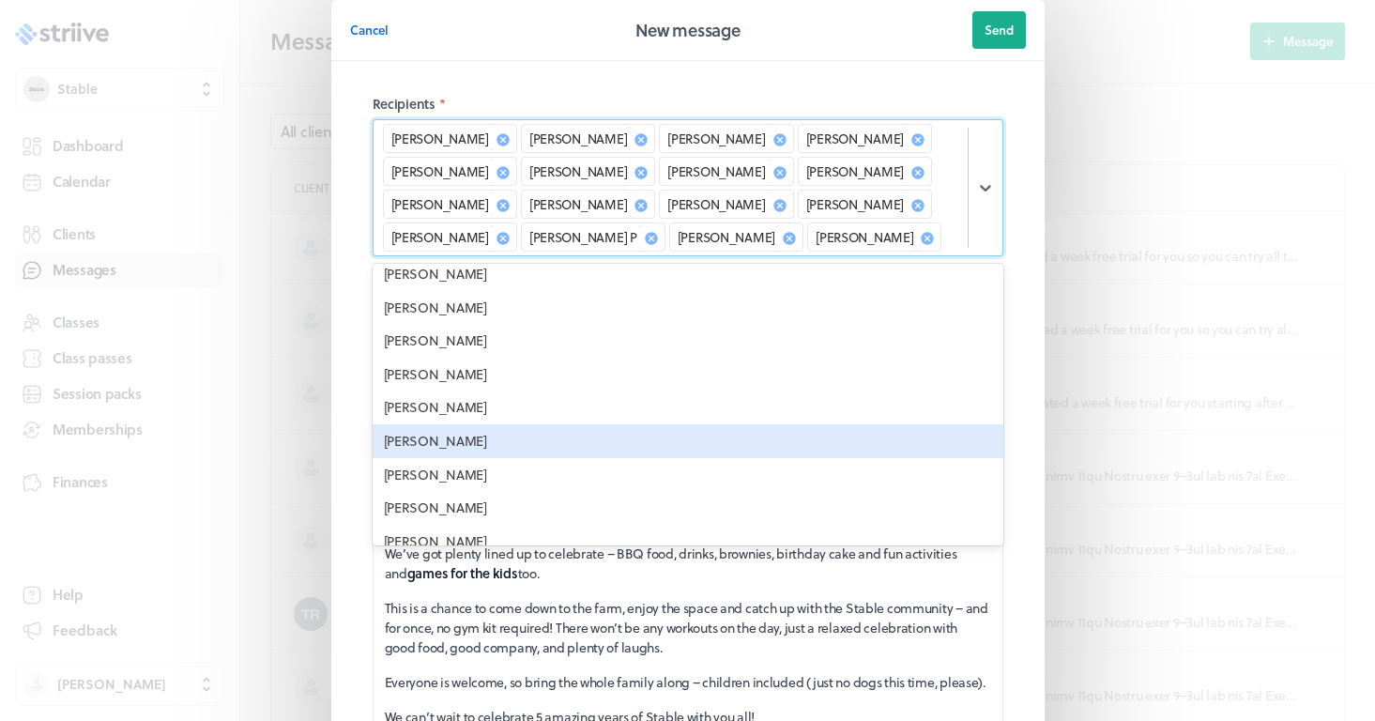
click at [446, 433] on div "[PERSON_NAME]" at bounding box center [688, 441] width 631 height 34
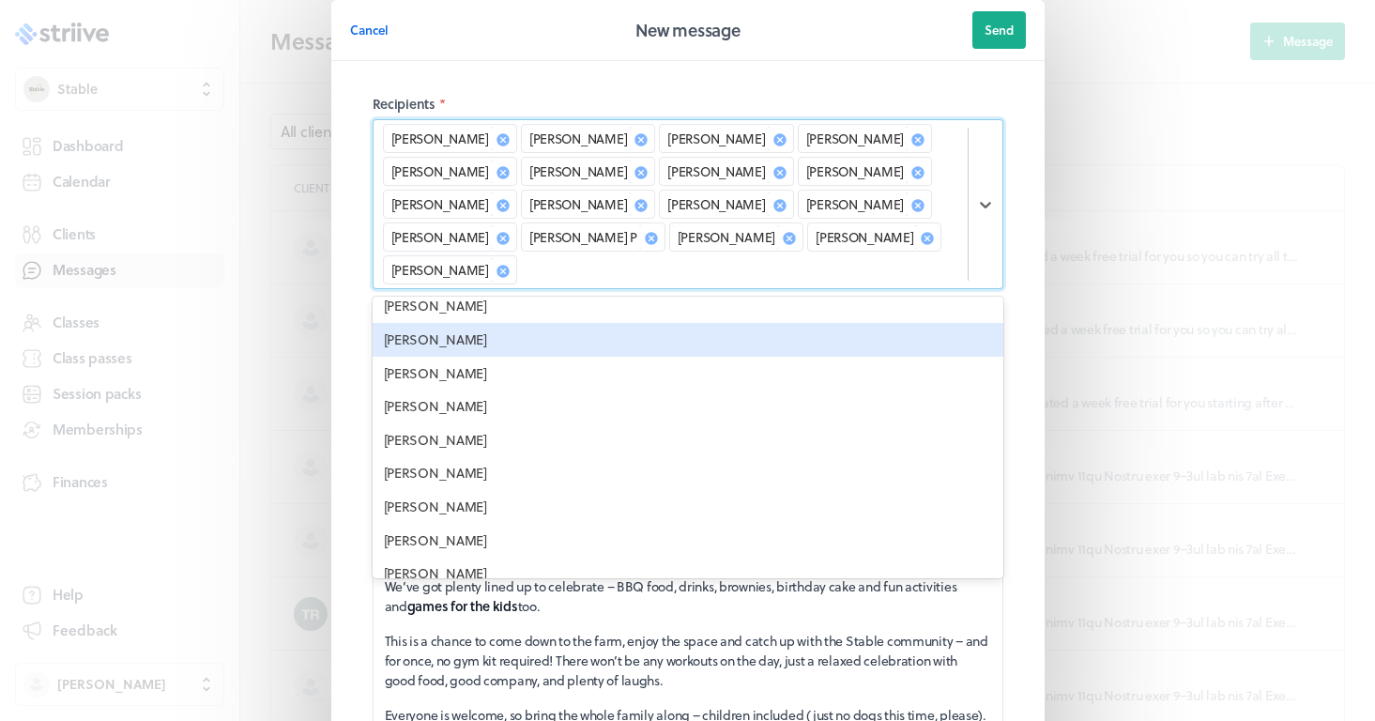
scroll to position [480, 0]
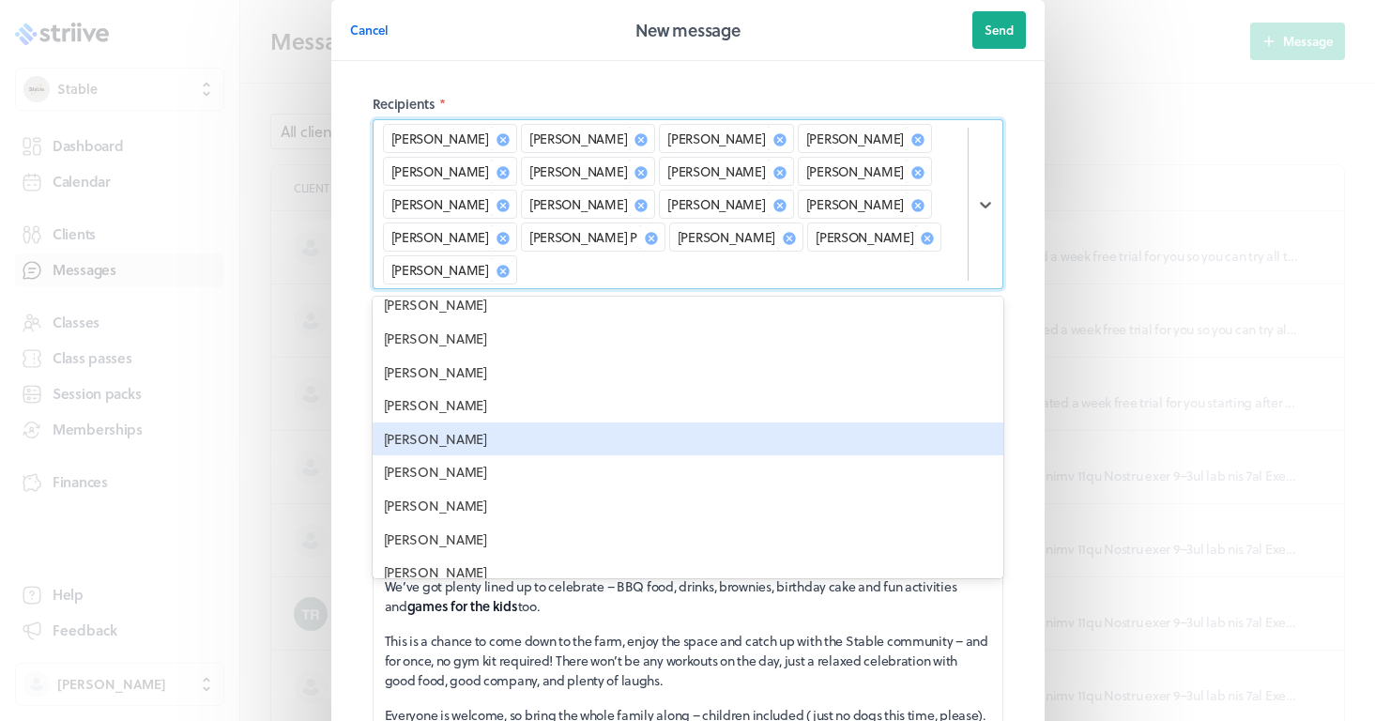
click at [450, 431] on div "[PERSON_NAME]" at bounding box center [688, 439] width 631 height 34
click at [409, 430] on div "[PERSON_NAME]" at bounding box center [688, 439] width 631 height 34
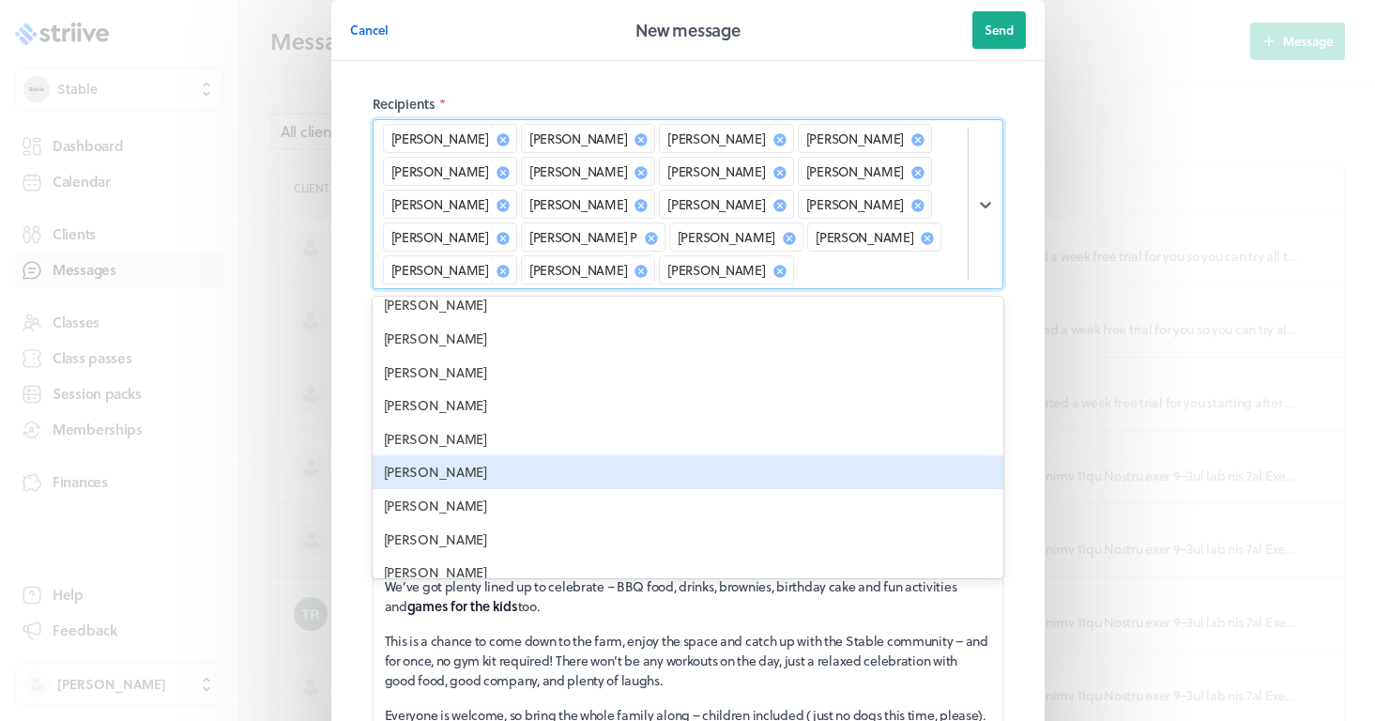
click at [417, 461] on div "[PERSON_NAME]" at bounding box center [688, 472] width 631 height 34
click at [453, 469] on div "[PERSON_NAME]" at bounding box center [688, 472] width 631 height 34
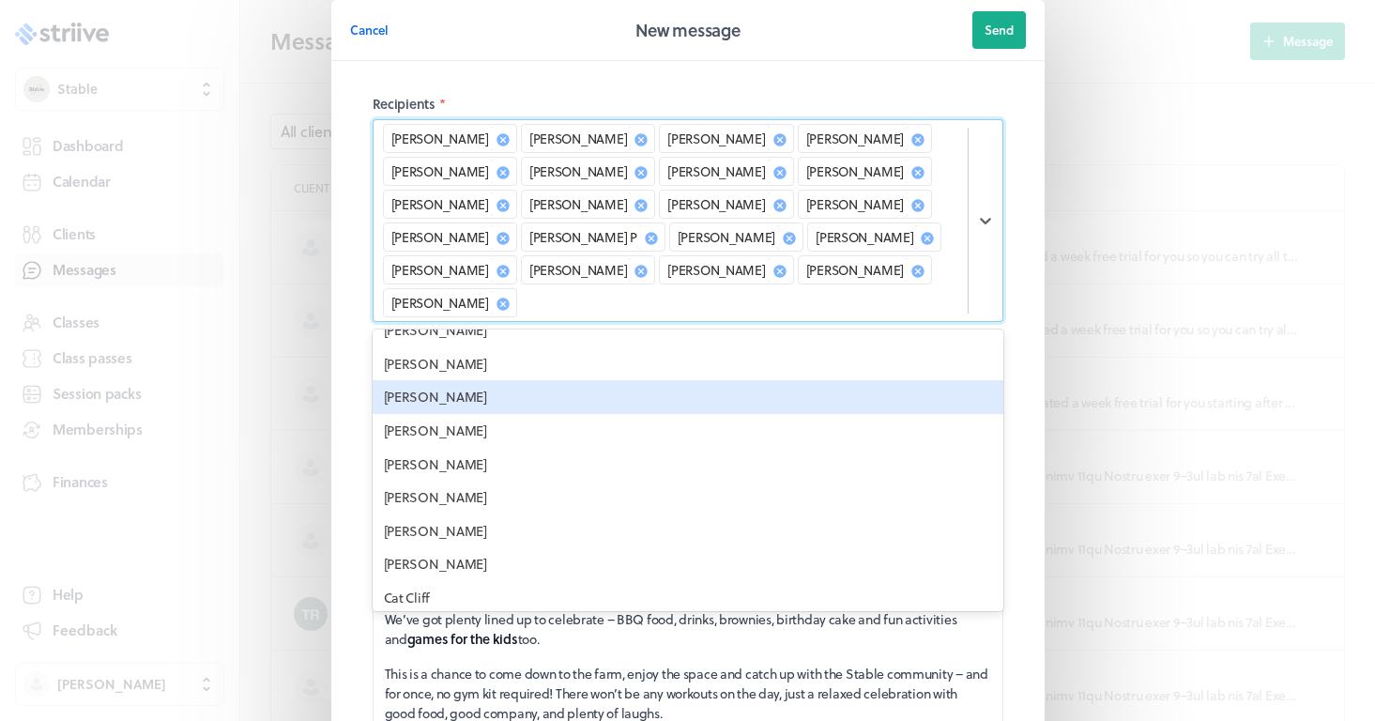
scroll to position [589, 0]
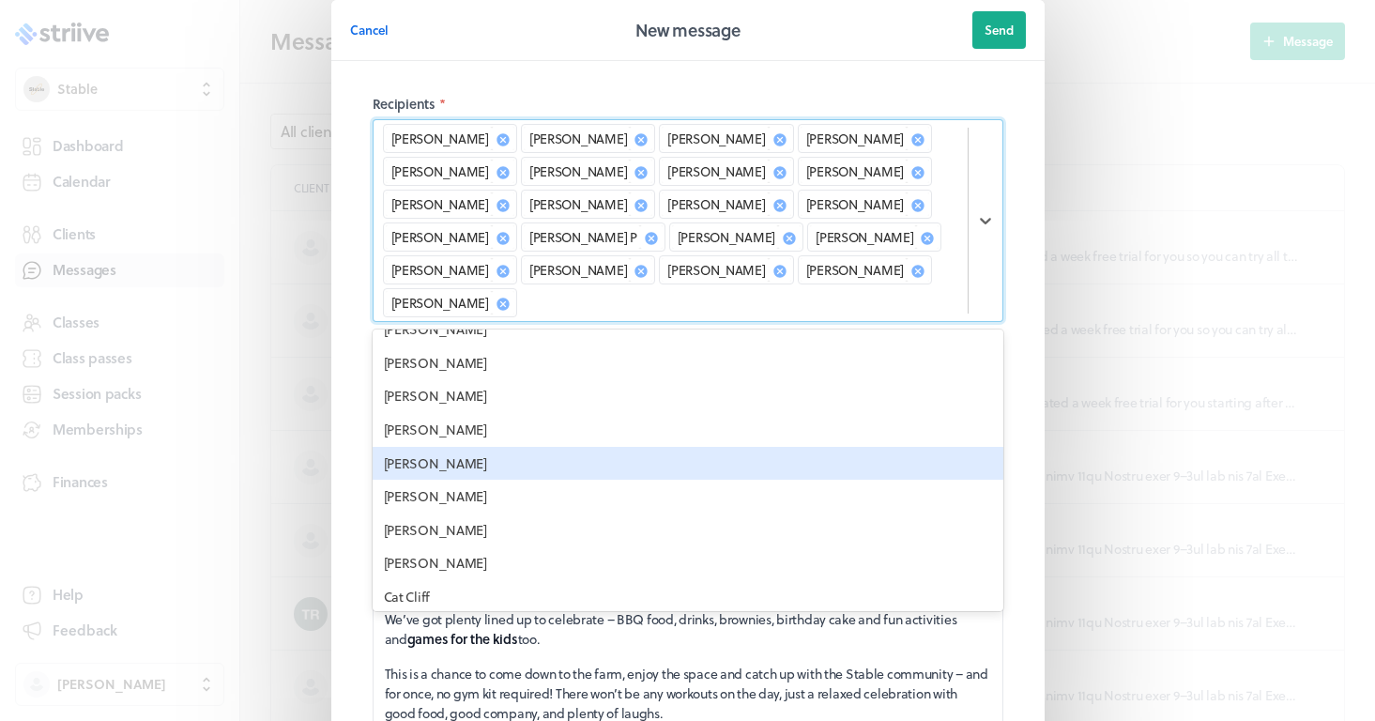
click at [439, 447] on div "[PERSON_NAME]" at bounding box center [688, 464] width 631 height 34
click at [433, 450] on div "[PERSON_NAME]" at bounding box center [688, 464] width 631 height 34
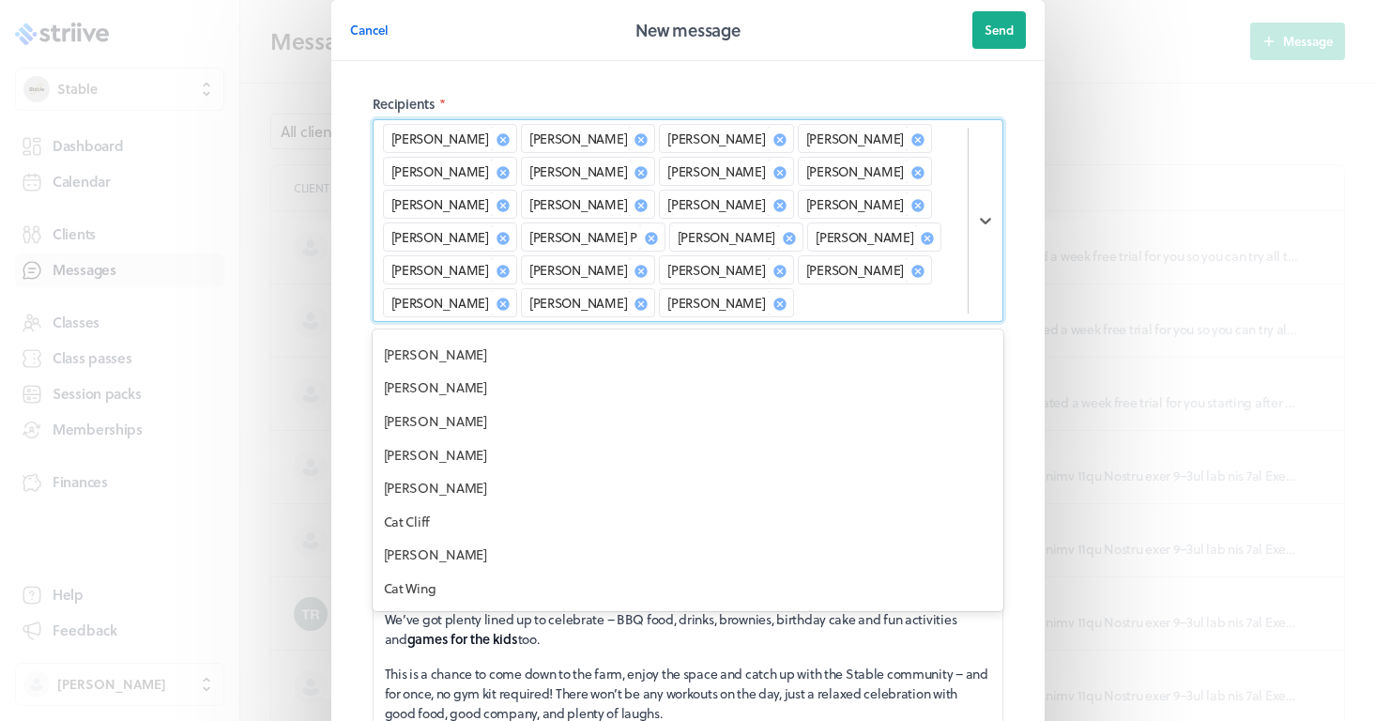
scroll to position [598, 0]
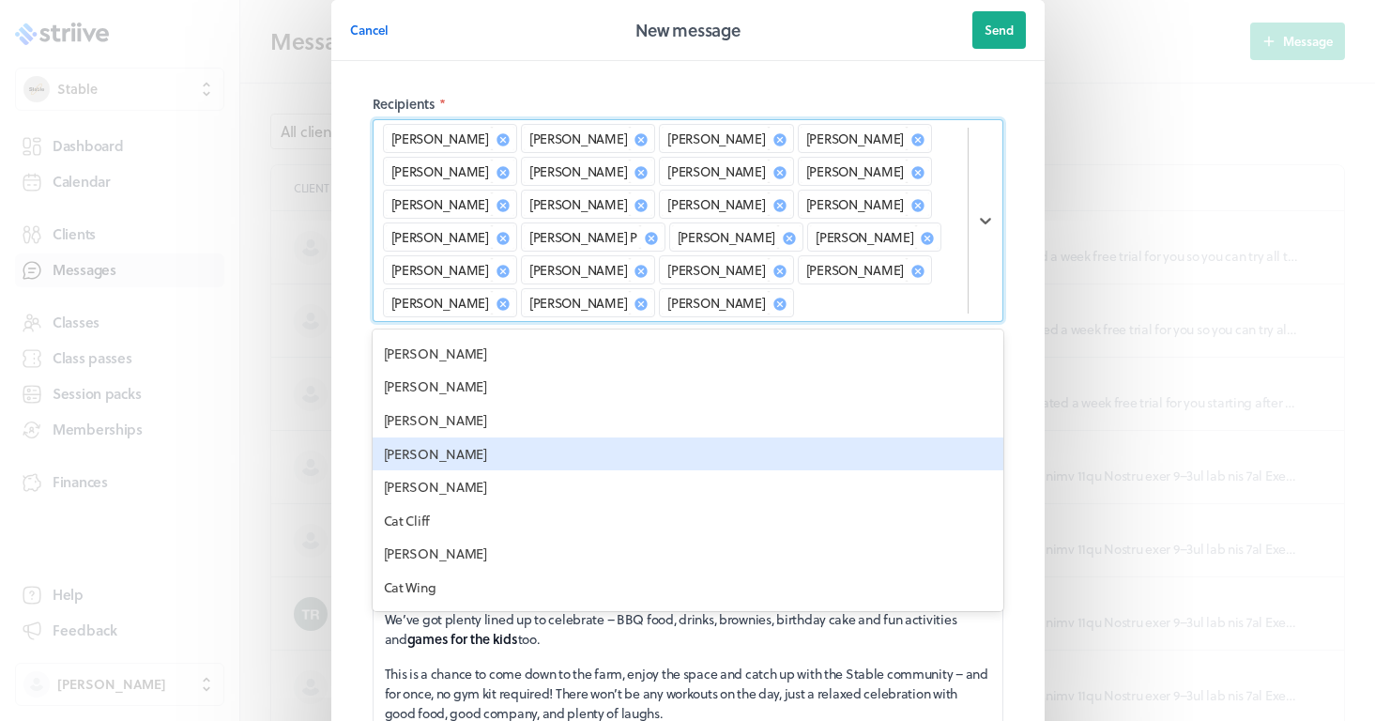
click at [426, 443] on div "[PERSON_NAME]" at bounding box center [688, 454] width 631 height 34
click at [424, 446] on div "[PERSON_NAME]" at bounding box center [688, 454] width 631 height 34
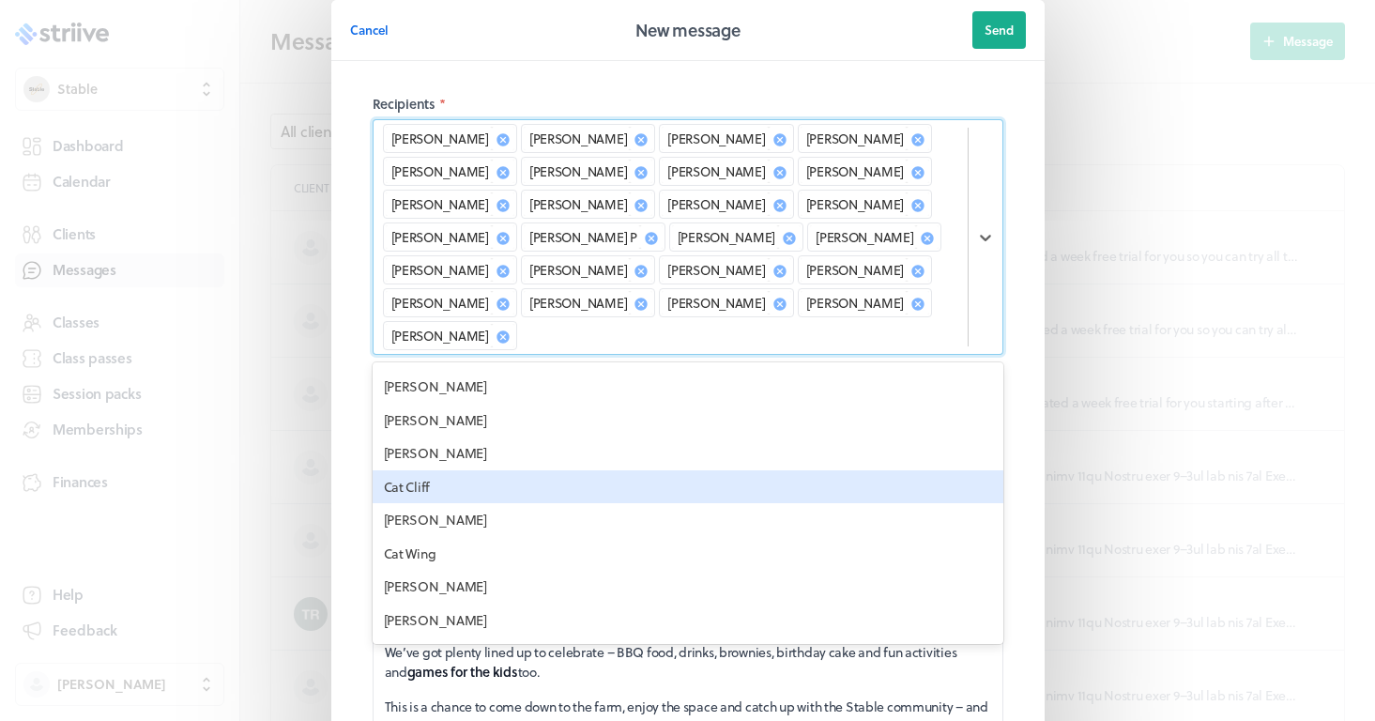
click at [416, 470] on div "Cat Cliff" at bounding box center [688, 487] width 631 height 34
click at [414, 470] on div "[PERSON_NAME]" at bounding box center [688, 487] width 631 height 34
click at [420, 471] on div "Cat Wing" at bounding box center [688, 487] width 631 height 34
click at [428, 484] on div "[PERSON_NAME]" at bounding box center [688, 487] width 631 height 34
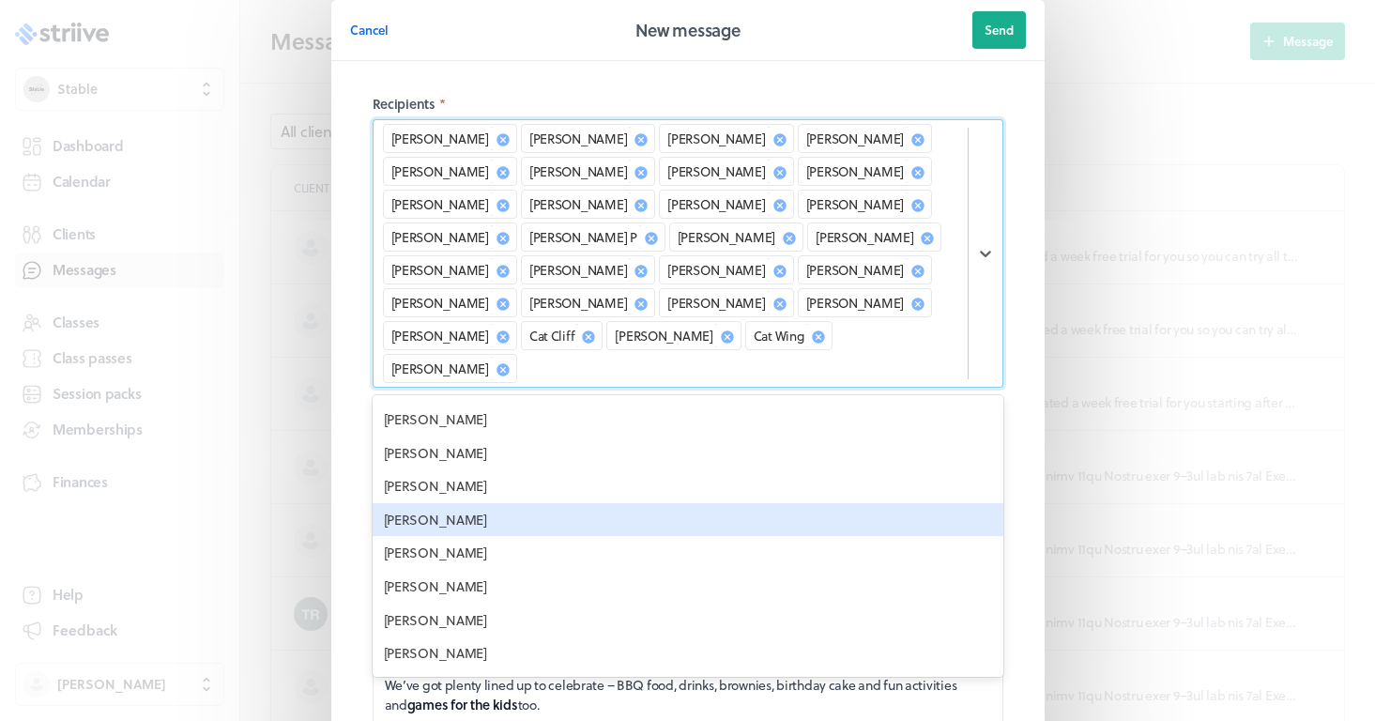
click at [409, 503] on div "[PERSON_NAME]" at bounding box center [688, 520] width 631 height 34
click at [426, 503] on div "[PERSON_NAME]" at bounding box center [688, 520] width 631 height 34
click at [436, 503] on div "[PERSON_NAME]" at bounding box center [688, 520] width 631 height 34
click at [422, 504] on div "[PERSON_NAME]" at bounding box center [688, 520] width 631 height 34
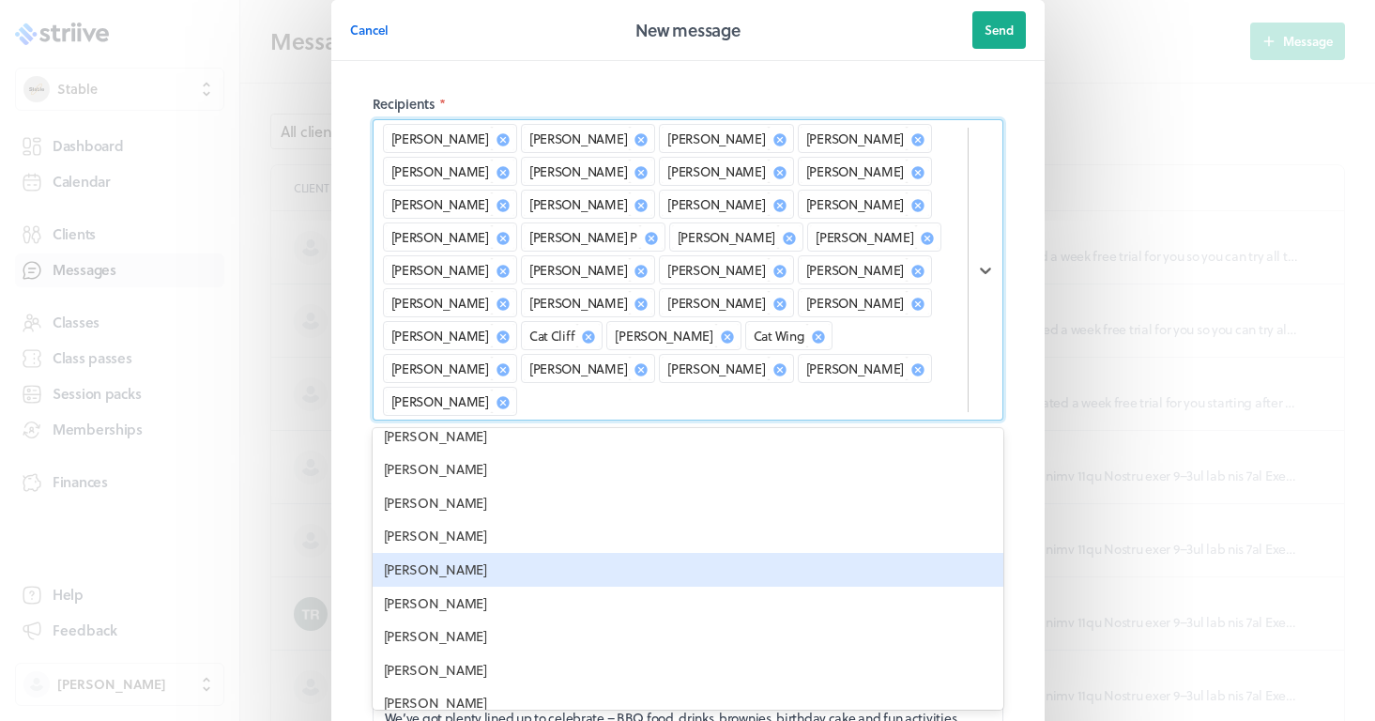
scroll to position [644, 0]
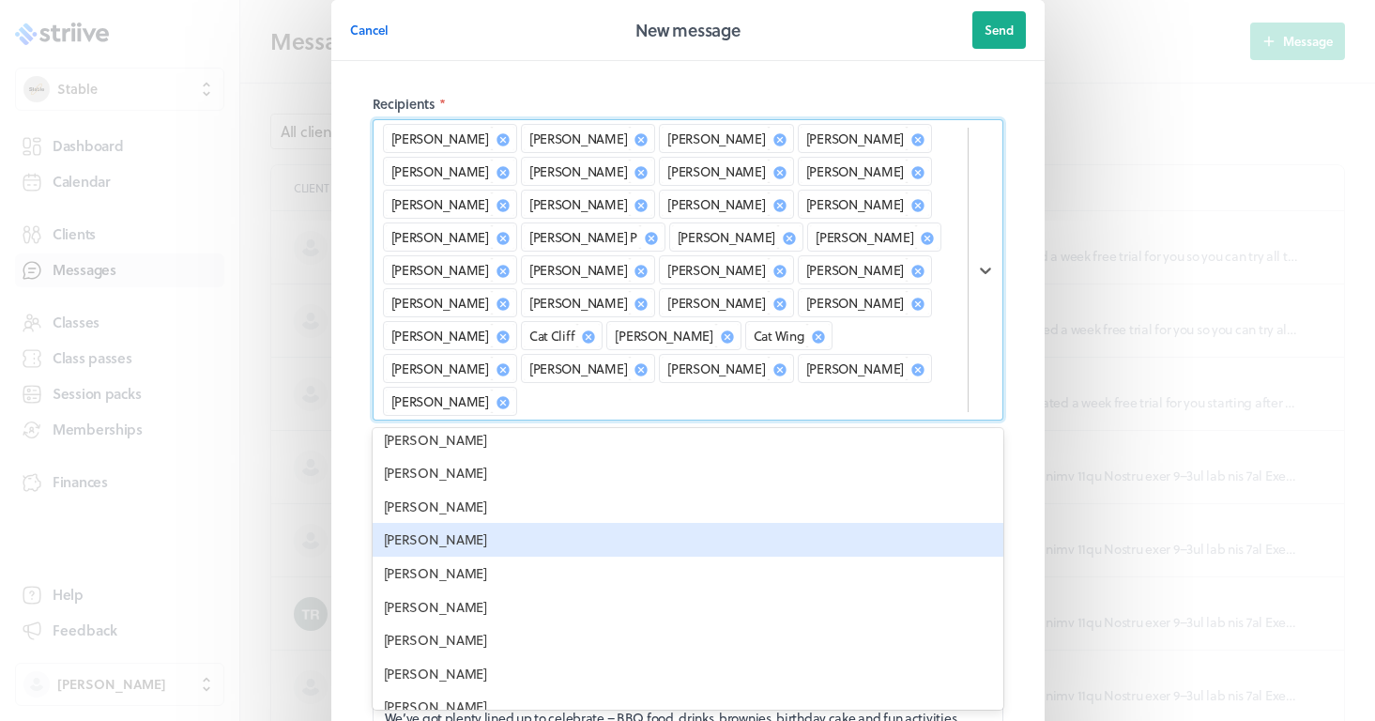
click at [458, 523] on div "[PERSON_NAME]" at bounding box center [688, 540] width 631 height 34
click at [484, 523] on div "[PERSON_NAME]" at bounding box center [688, 540] width 631 height 34
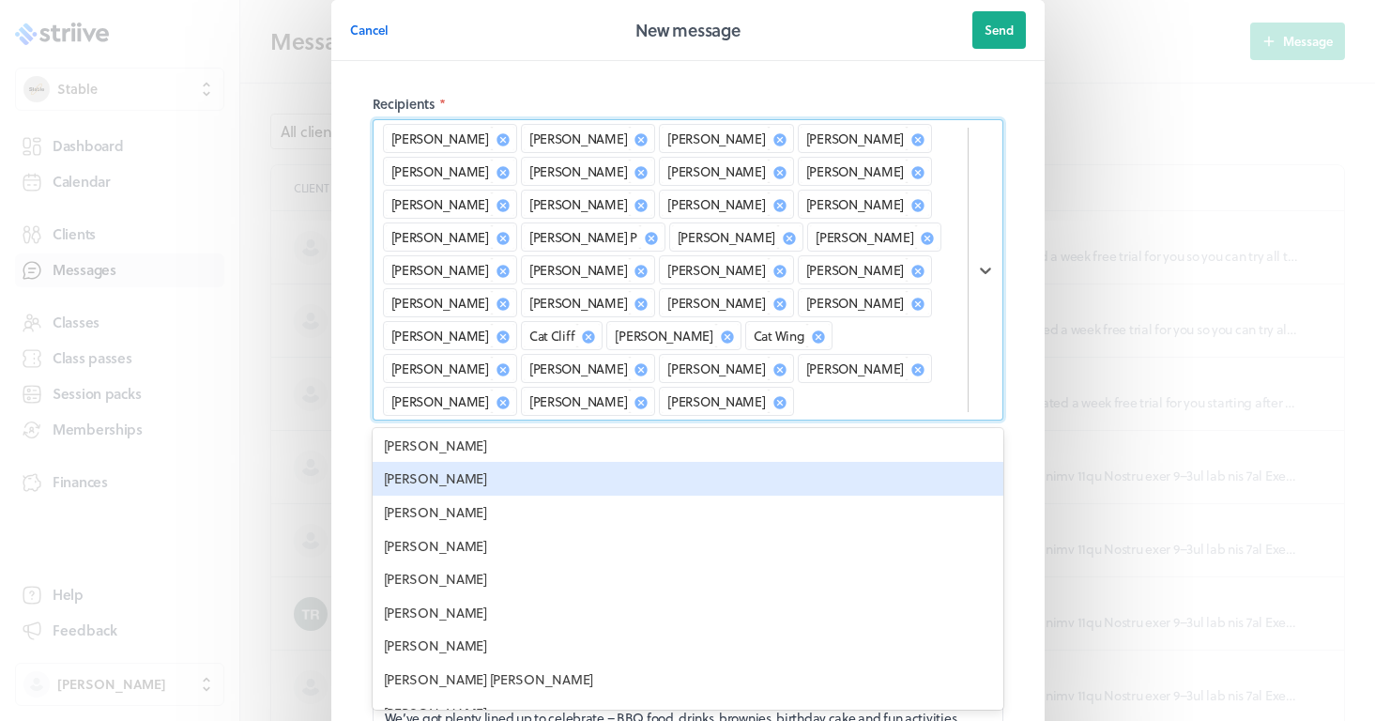
scroll to position [706, 0]
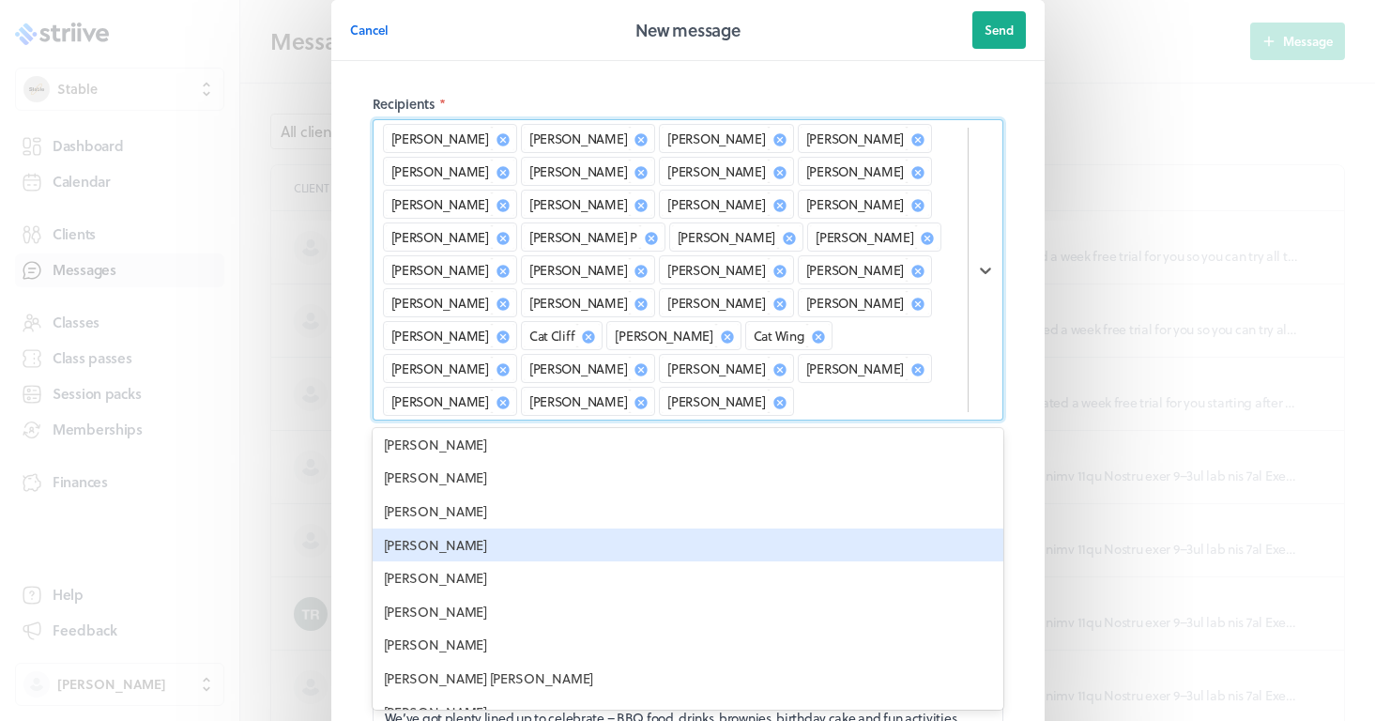
click at [442, 528] on div "[PERSON_NAME]" at bounding box center [688, 545] width 631 height 34
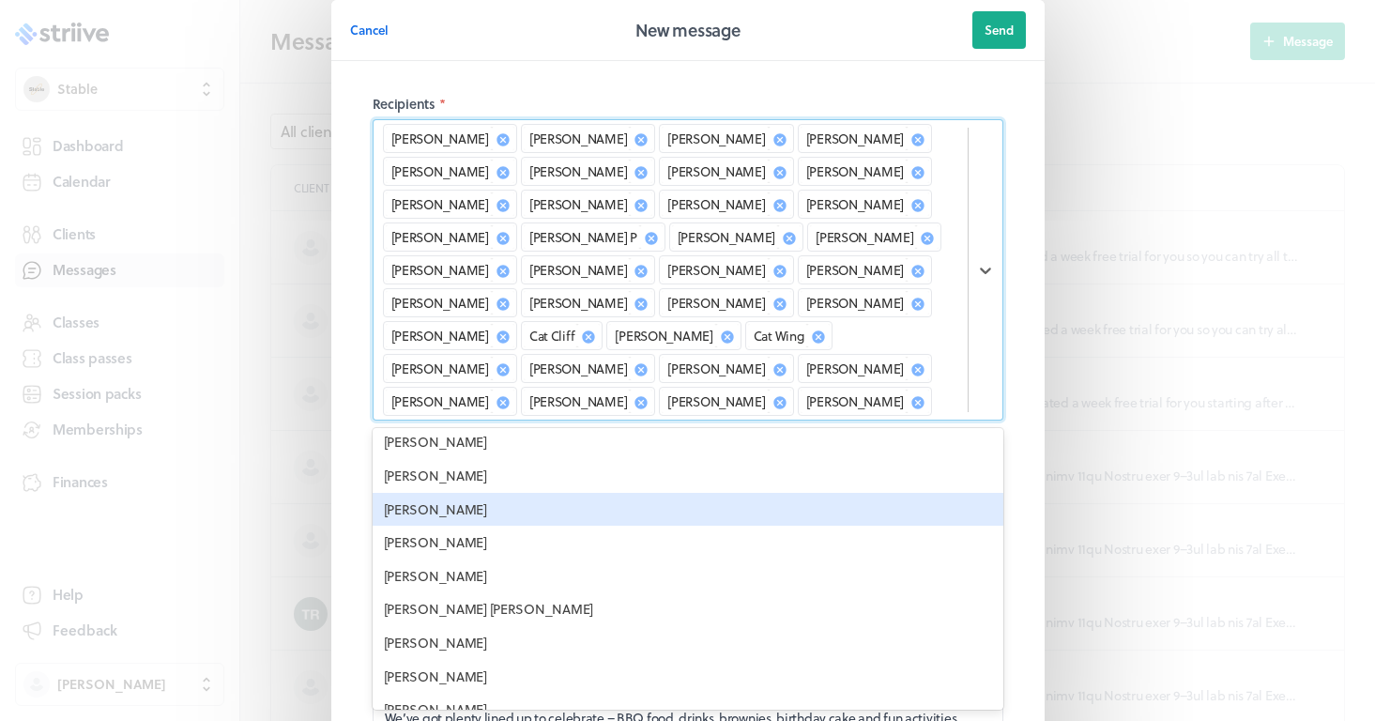
scroll to position [745, 0]
click at [467, 496] on div "[PERSON_NAME]" at bounding box center [688, 506] width 631 height 34
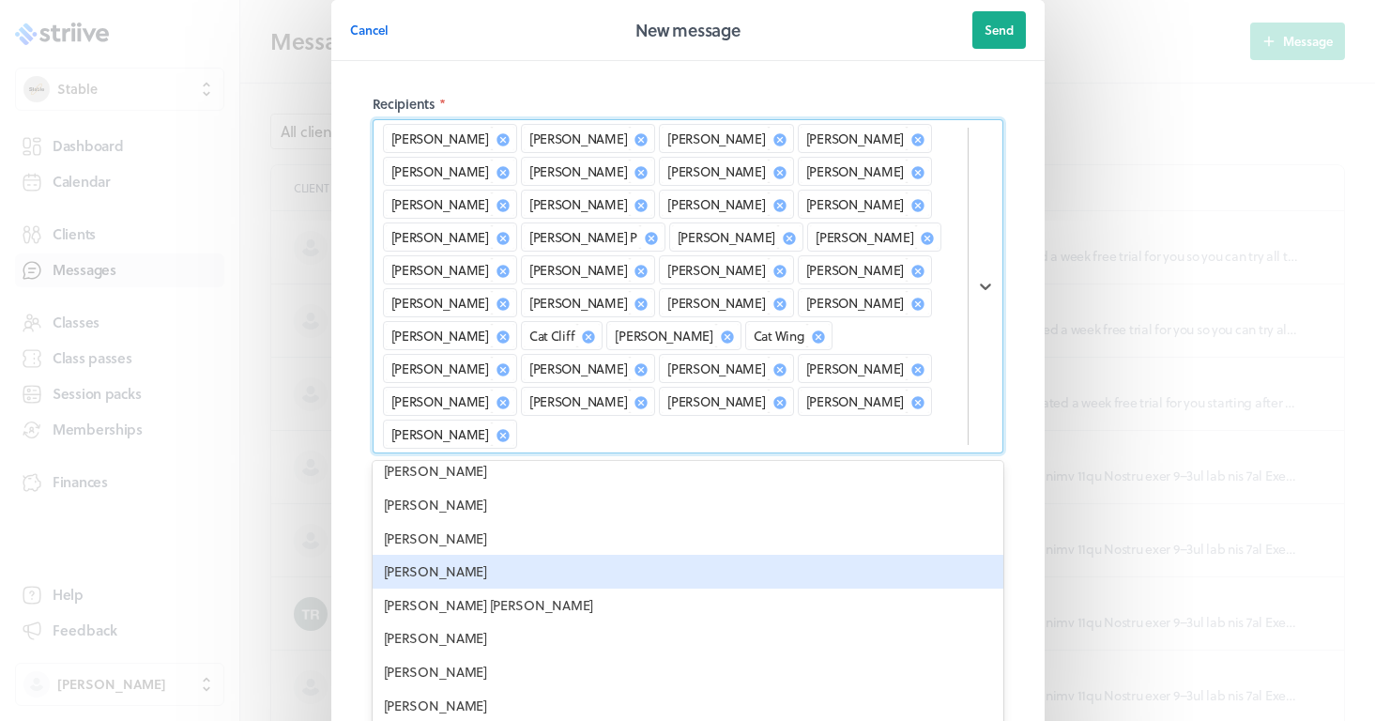
click at [436, 555] on div "[PERSON_NAME]" at bounding box center [688, 572] width 631 height 34
click at [465, 555] on div "[PERSON_NAME] [PERSON_NAME]" at bounding box center [688, 572] width 631 height 34
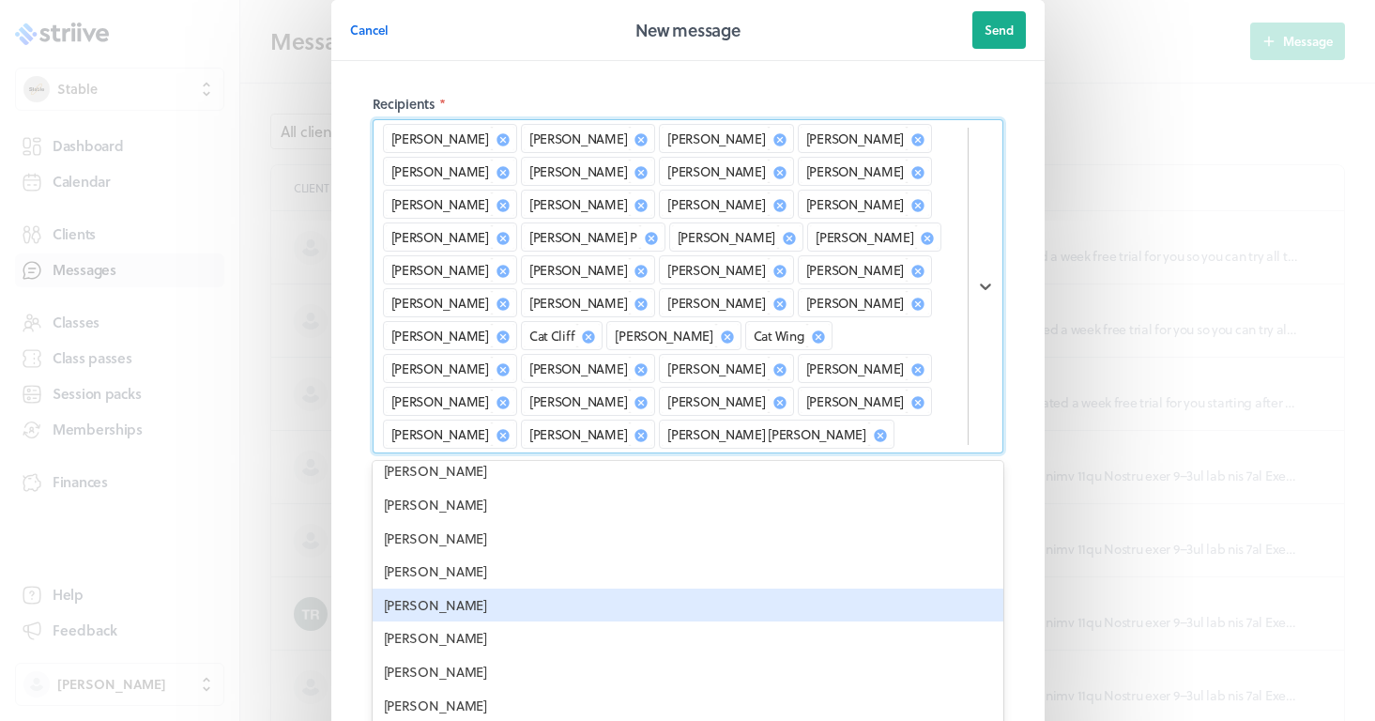
click at [437, 589] on div "[PERSON_NAME]" at bounding box center [688, 606] width 631 height 34
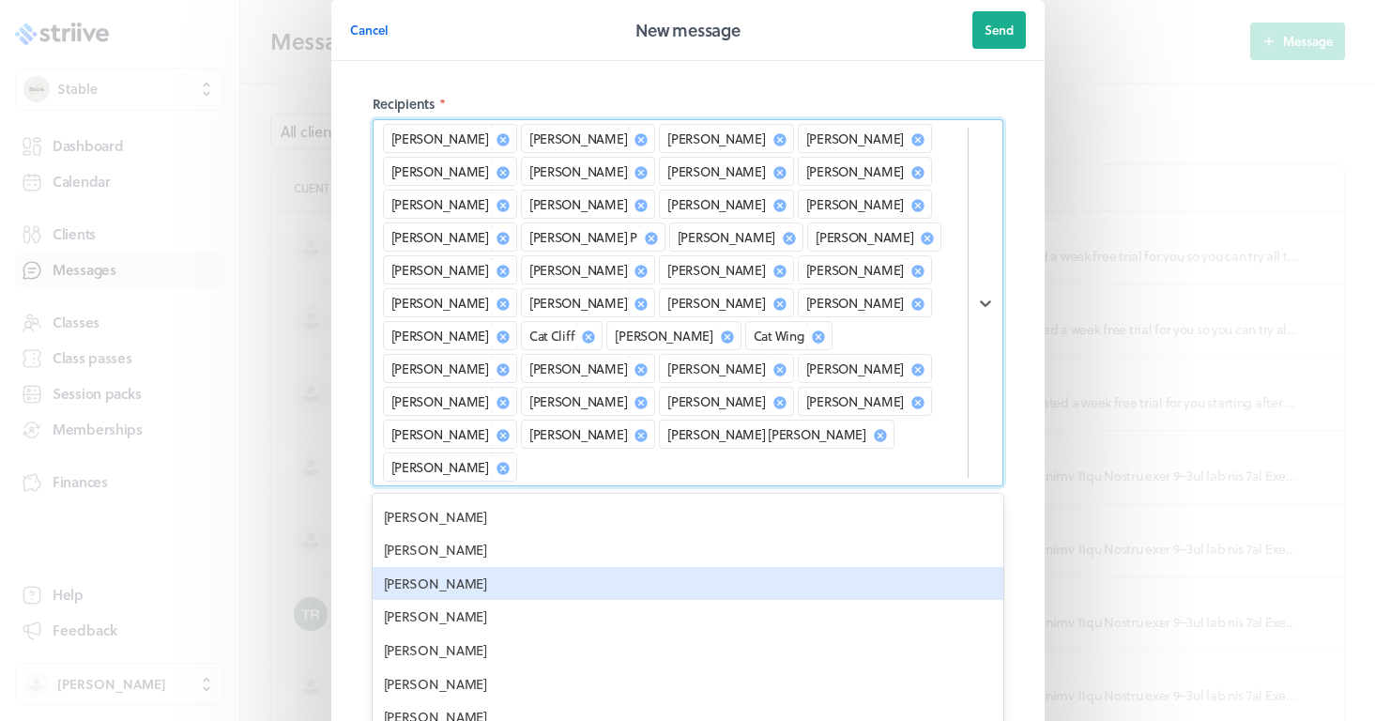
click at [453, 567] on div "[PERSON_NAME]" at bounding box center [688, 584] width 631 height 34
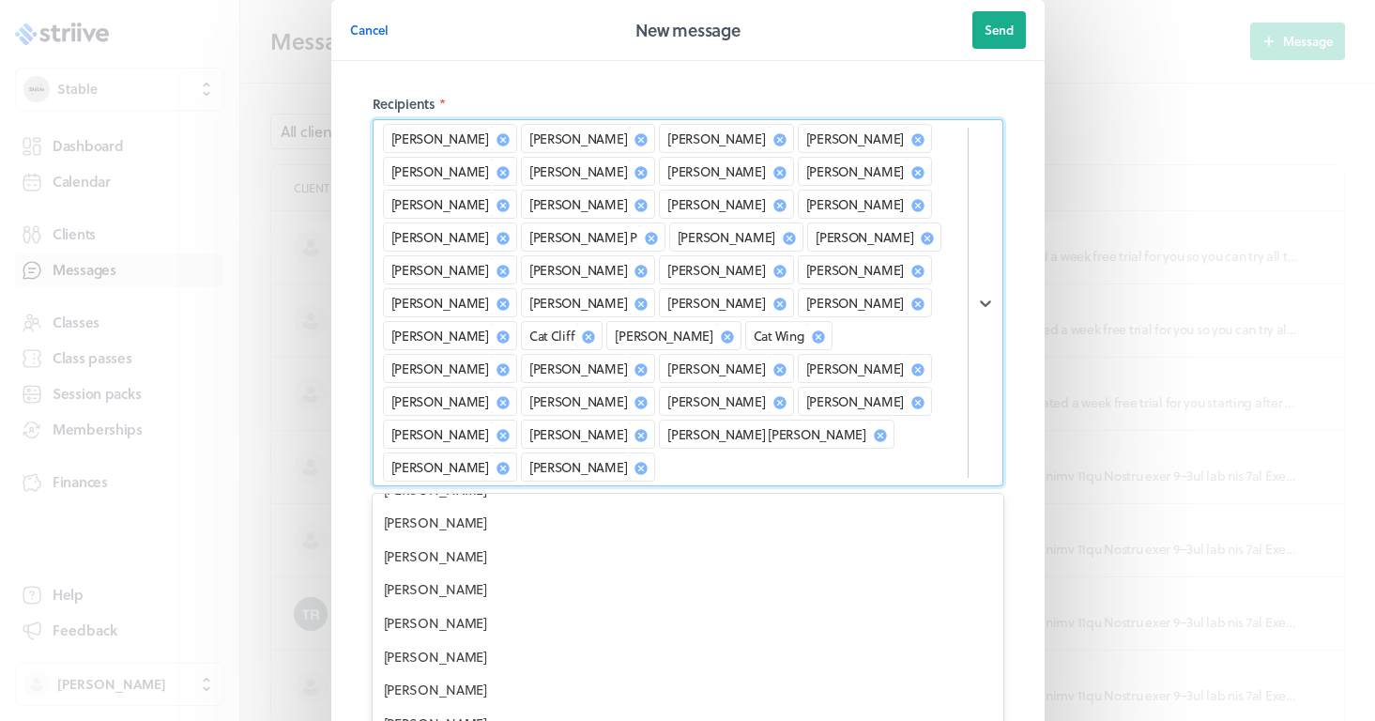
scroll to position [834, 0]
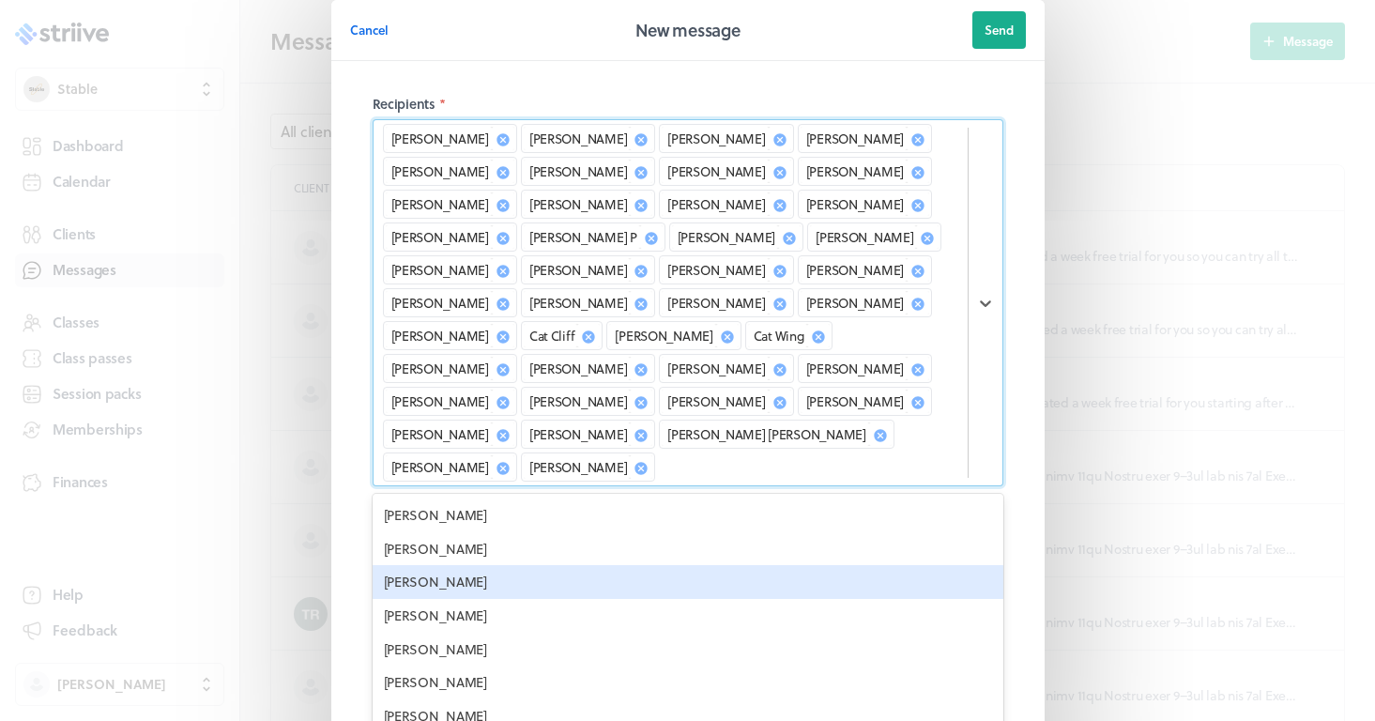
click at [454, 565] on div "[PERSON_NAME]" at bounding box center [688, 582] width 631 height 34
click at [434, 565] on div "[PERSON_NAME]" at bounding box center [688, 582] width 631 height 34
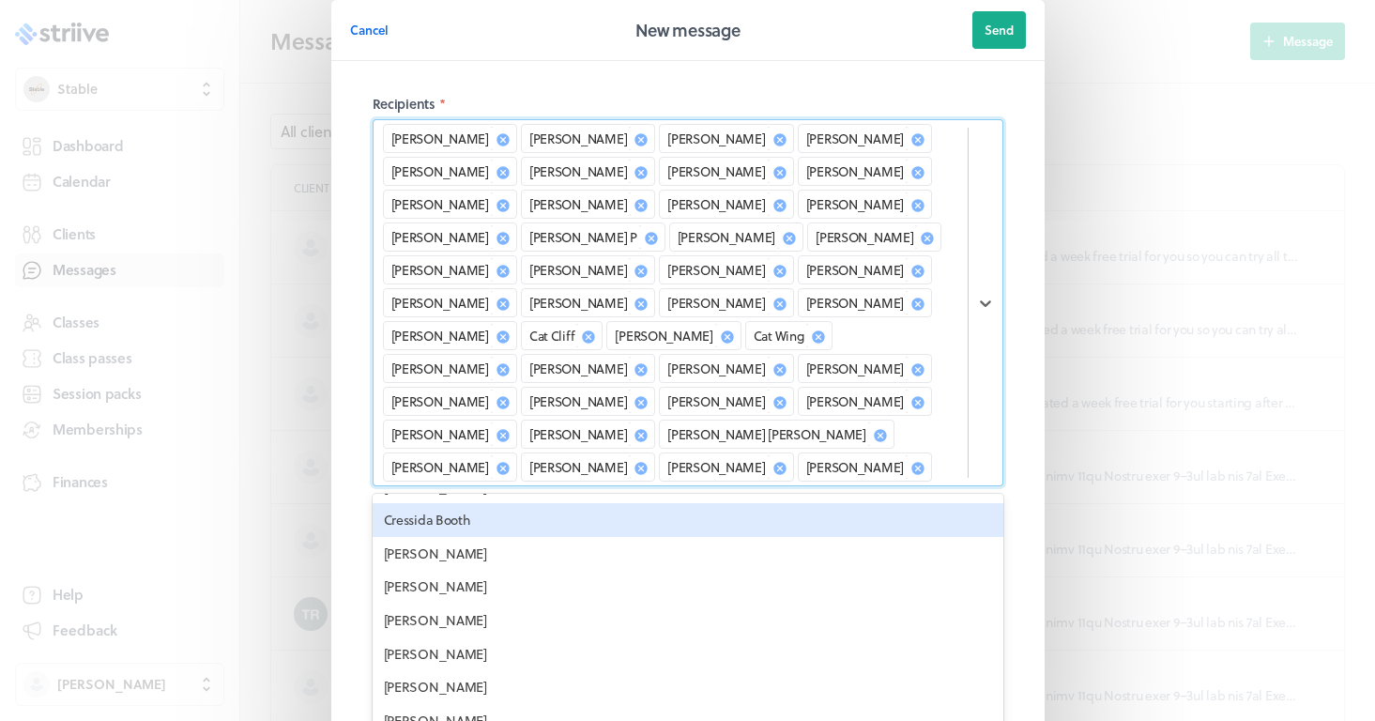
scroll to position [1176, 0]
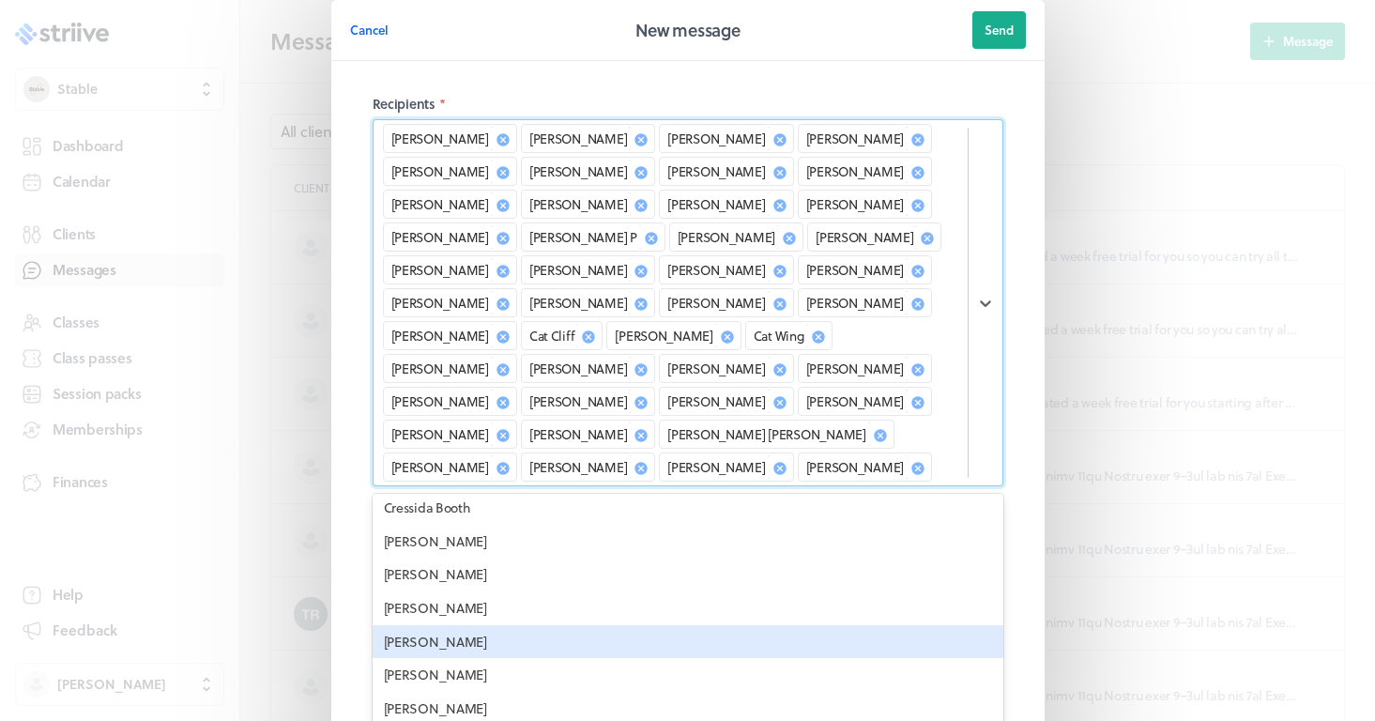
click at [445, 625] on div "[PERSON_NAME]" at bounding box center [688, 642] width 631 height 34
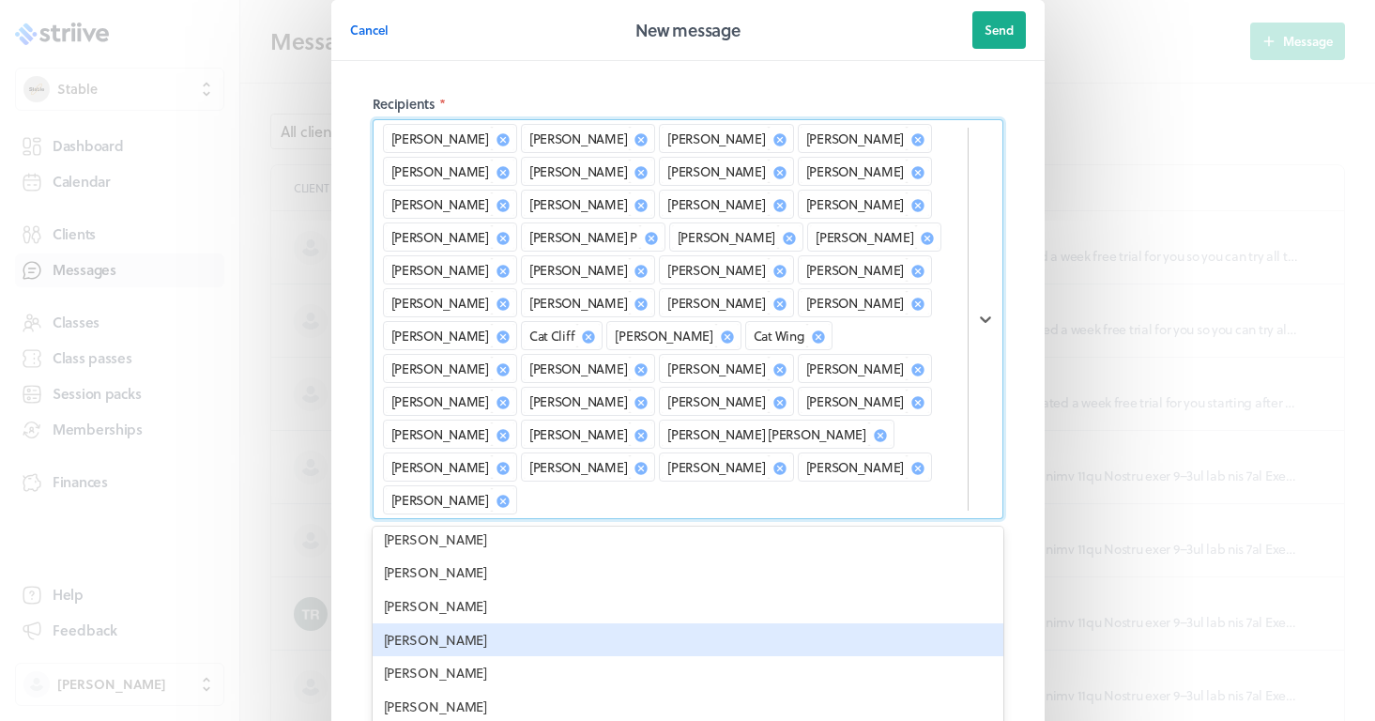
scroll to position [1223, 0]
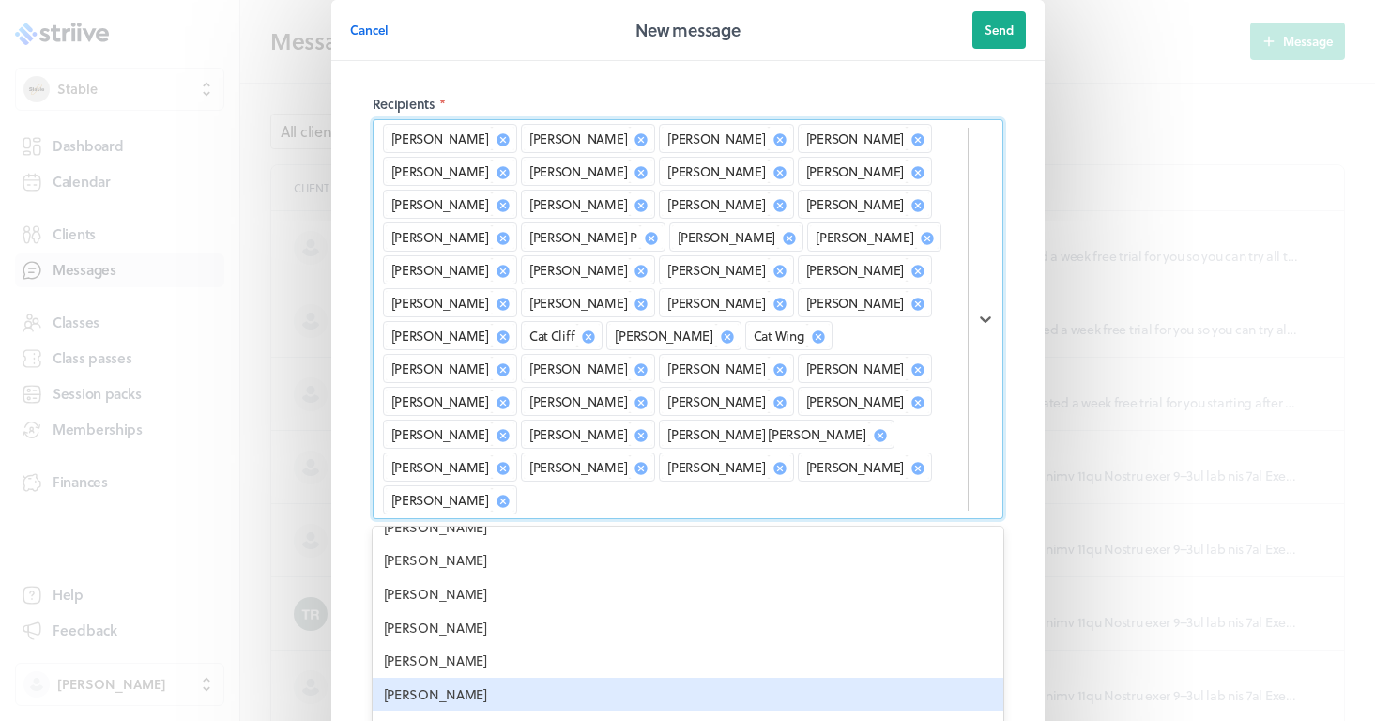
click at [455, 678] on div "[PERSON_NAME]" at bounding box center [688, 695] width 631 height 34
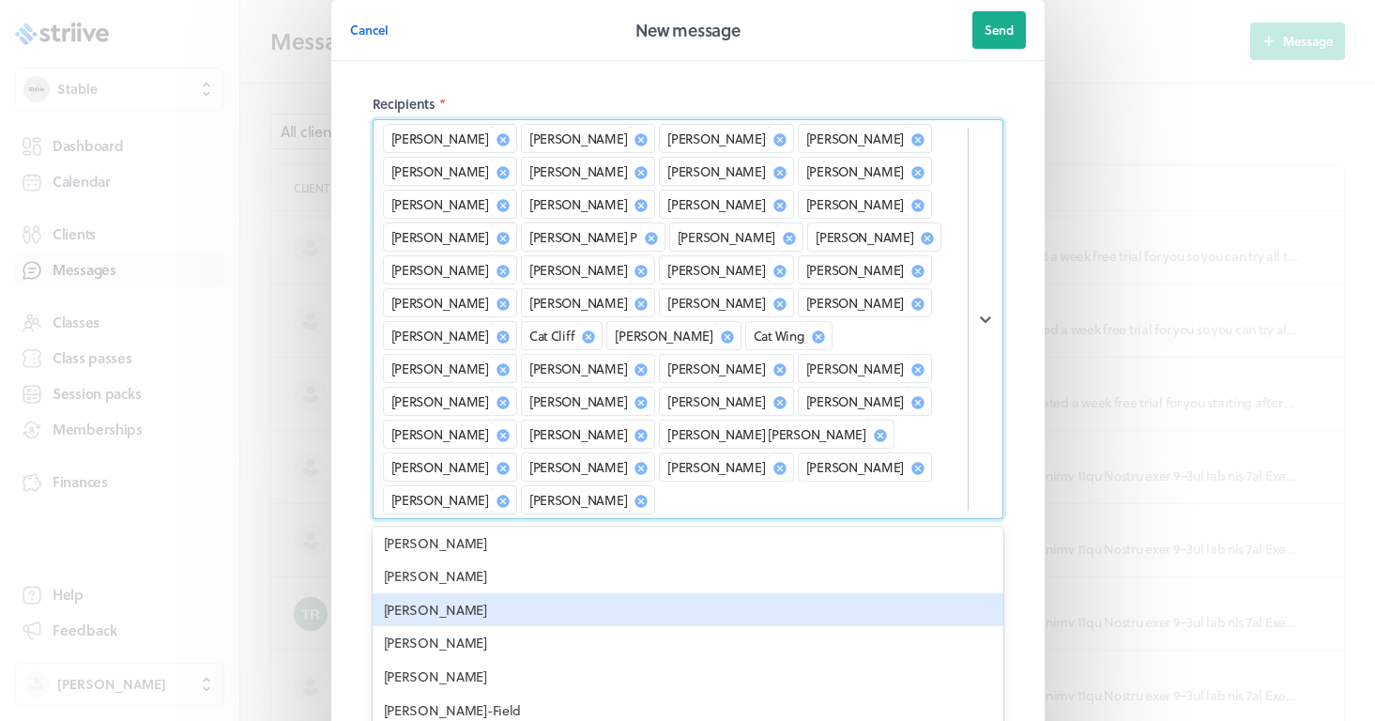
scroll to position [1313, 0]
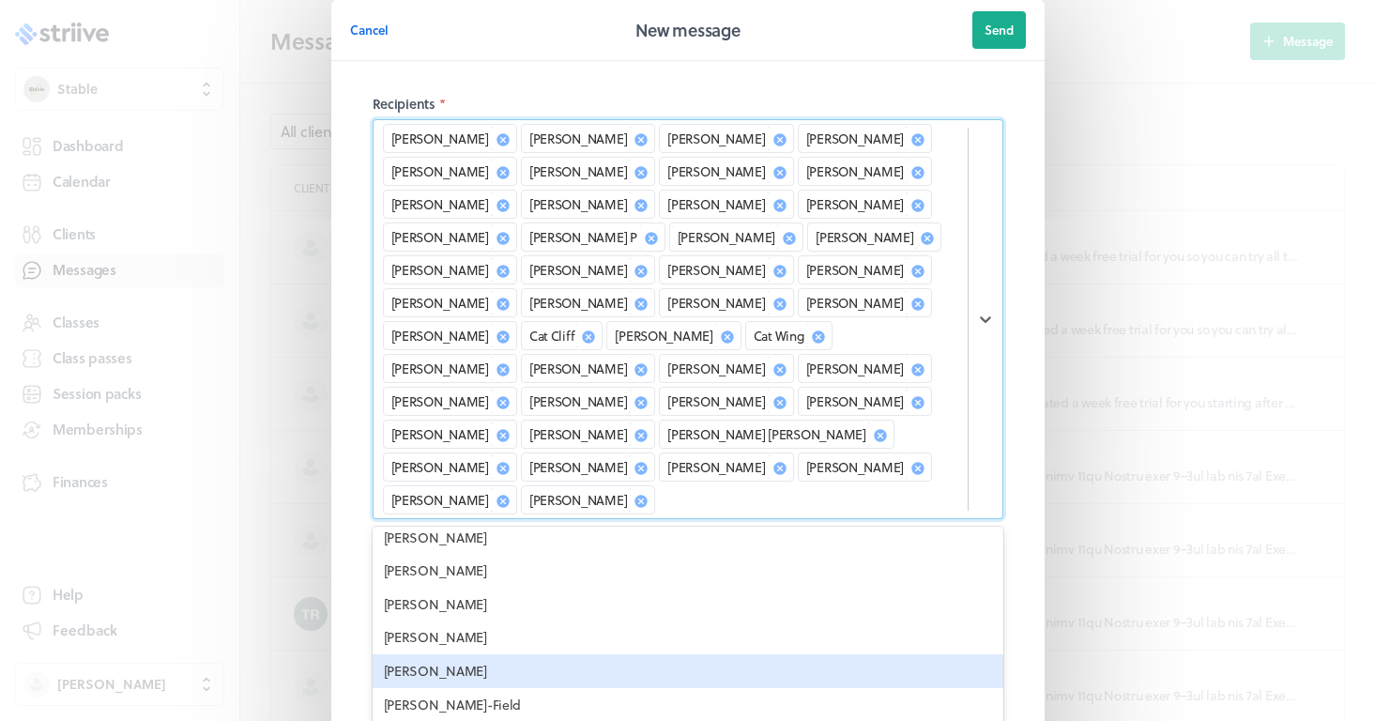
click at [473, 654] on div "[PERSON_NAME]" at bounding box center [688, 671] width 631 height 34
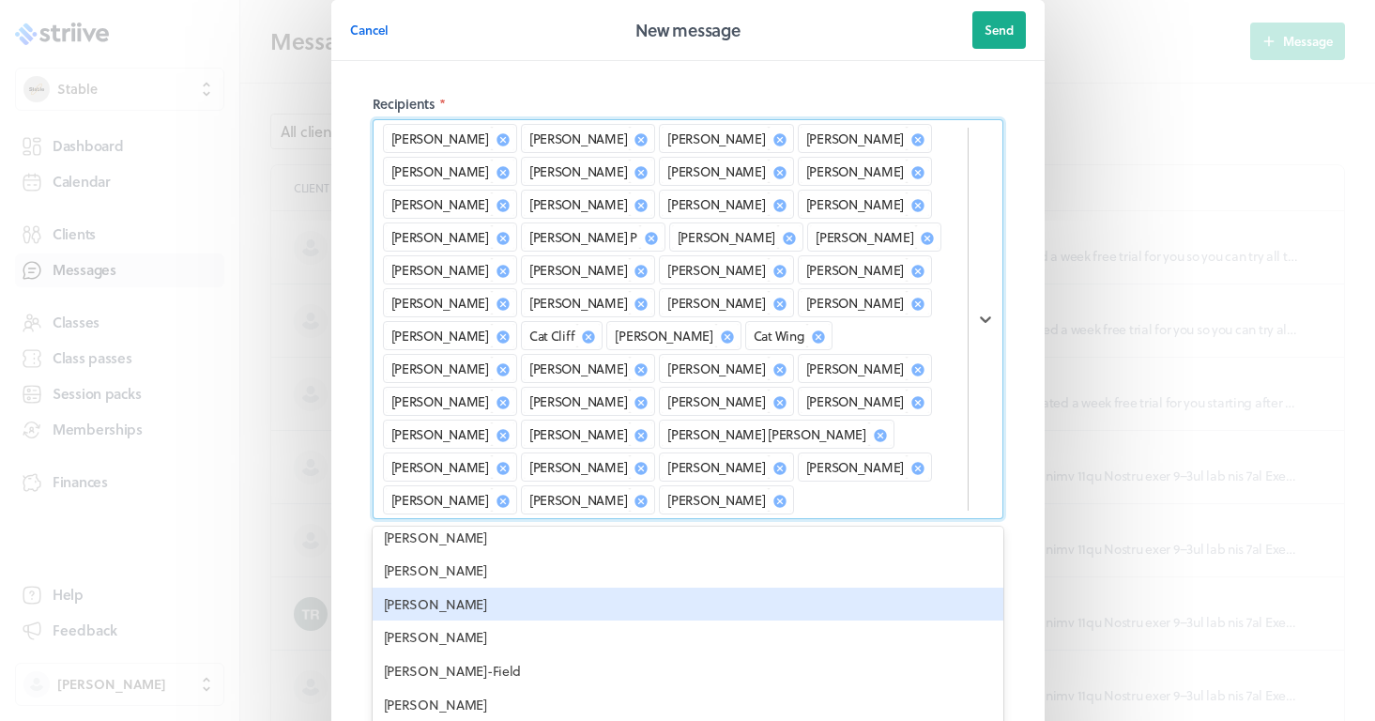
click at [482, 588] on div "[PERSON_NAME]" at bounding box center [688, 605] width 631 height 34
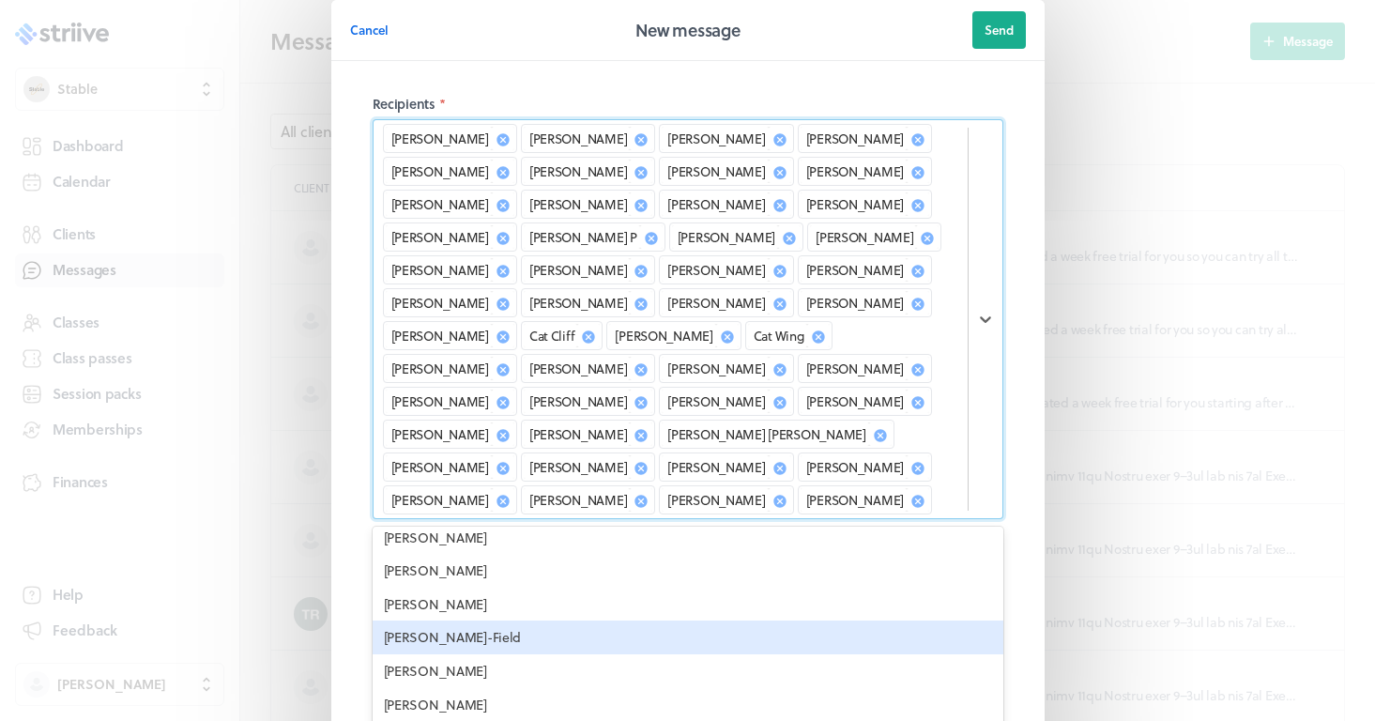
scroll to position [1318, 0]
click at [492, 616] on div "[PERSON_NAME]-Field" at bounding box center [688, 633] width 631 height 34
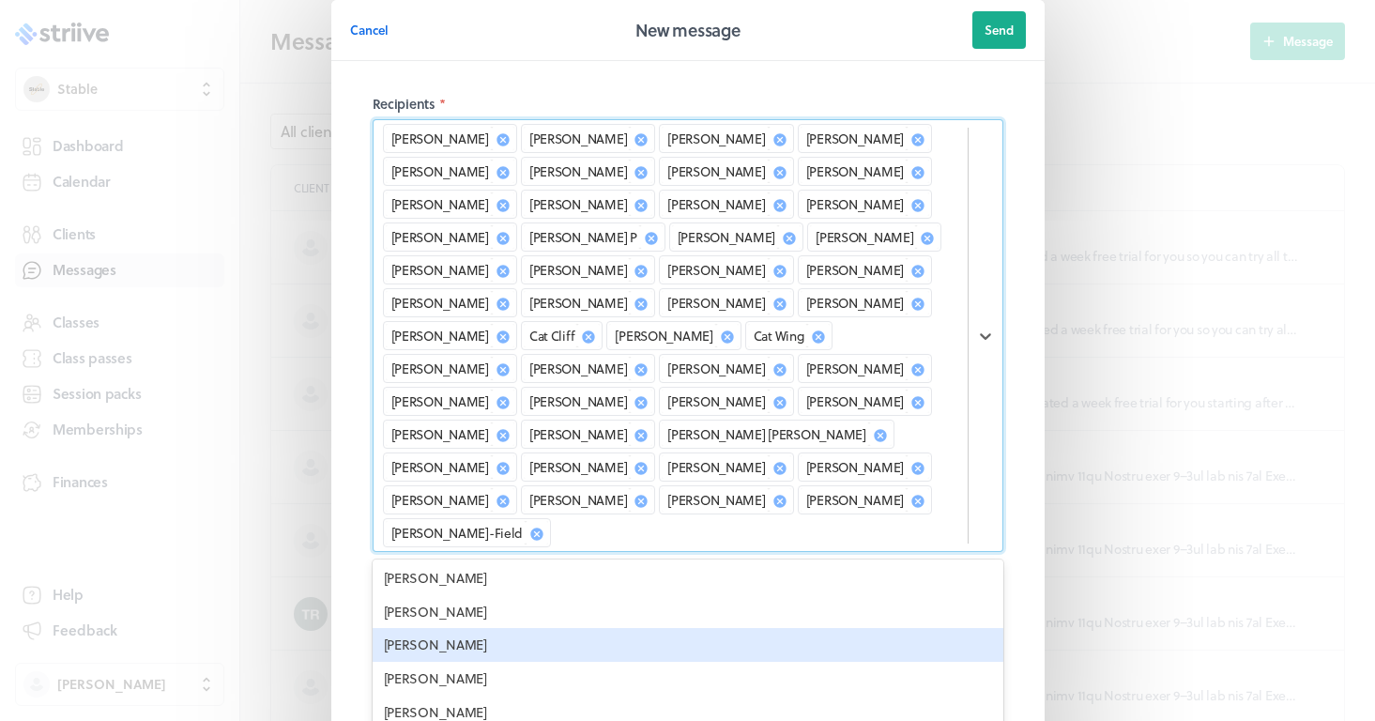
scroll to position [1344, 0]
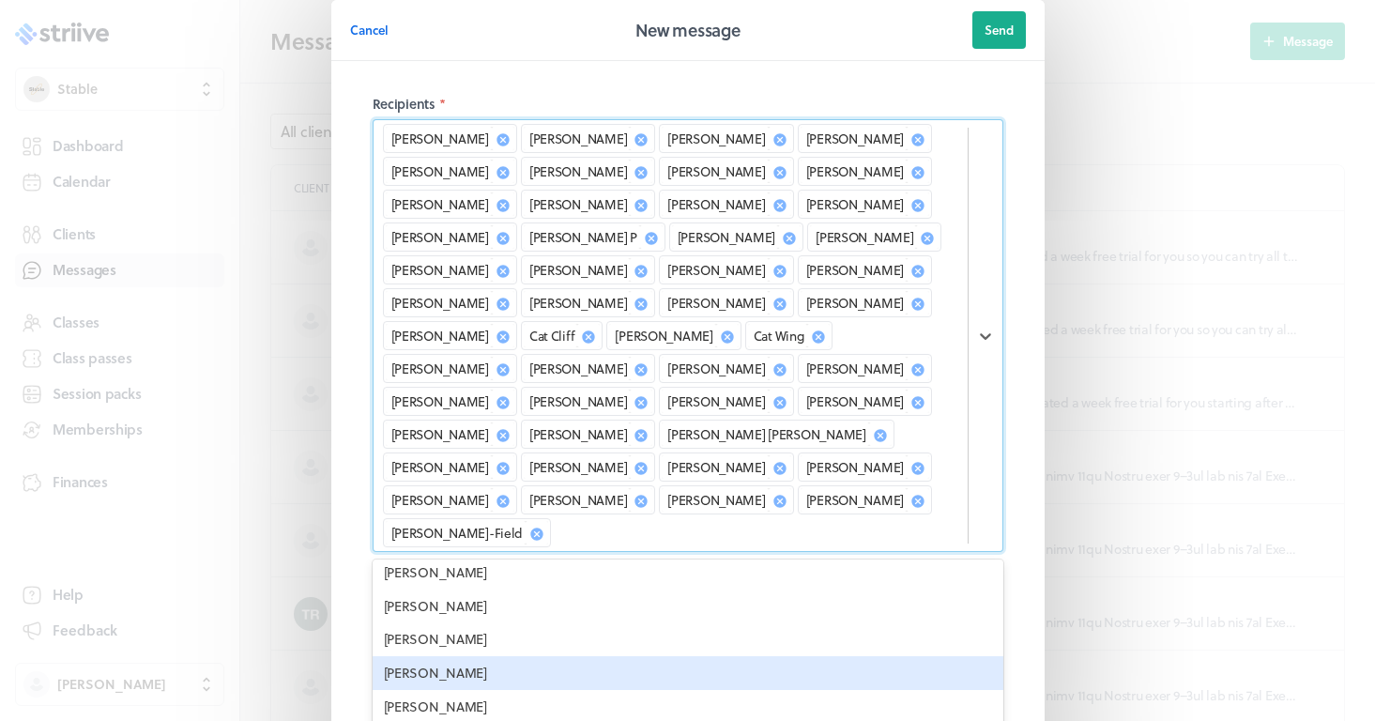
click at [486, 656] on div "[PERSON_NAME]" at bounding box center [688, 673] width 631 height 34
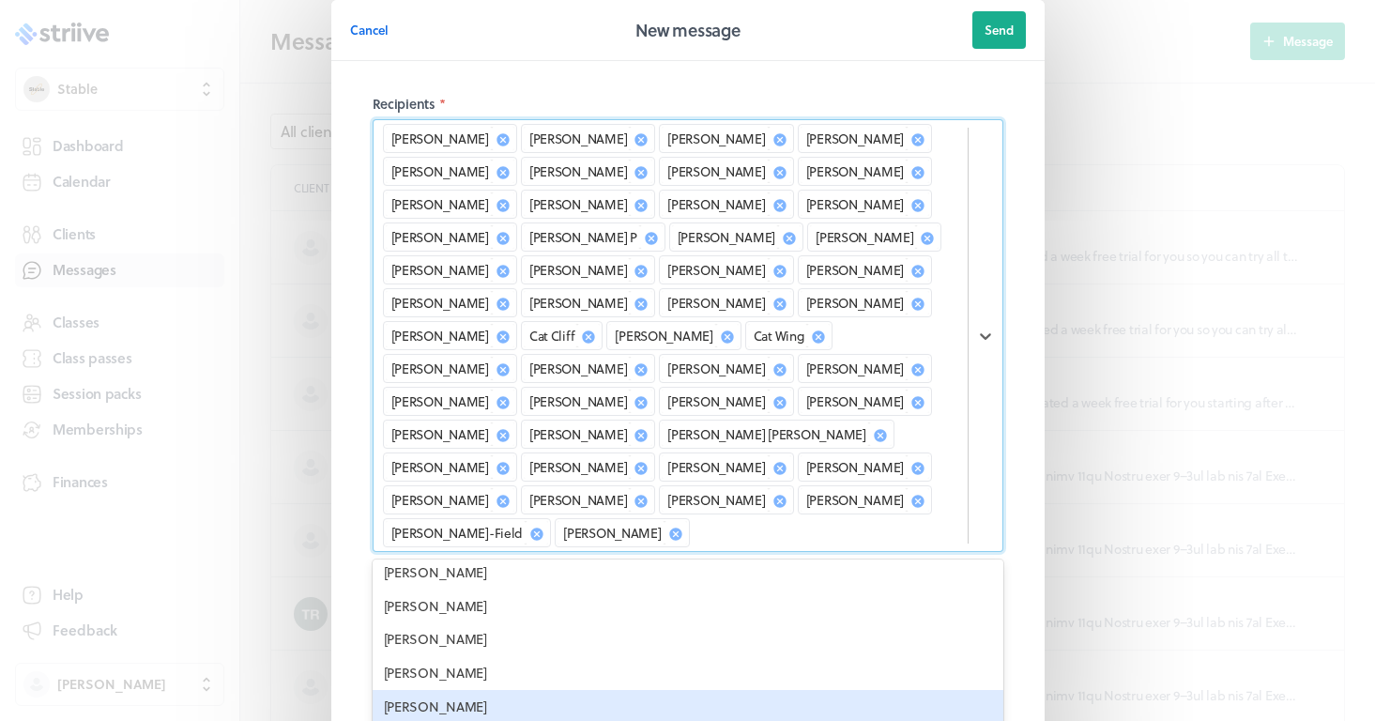
click at [475, 690] on div "[PERSON_NAME]" at bounding box center [688, 707] width 631 height 34
click at [456, 690] on div "[PERSON_NAME]" at bounding box center [688, 707] width 631 height 34
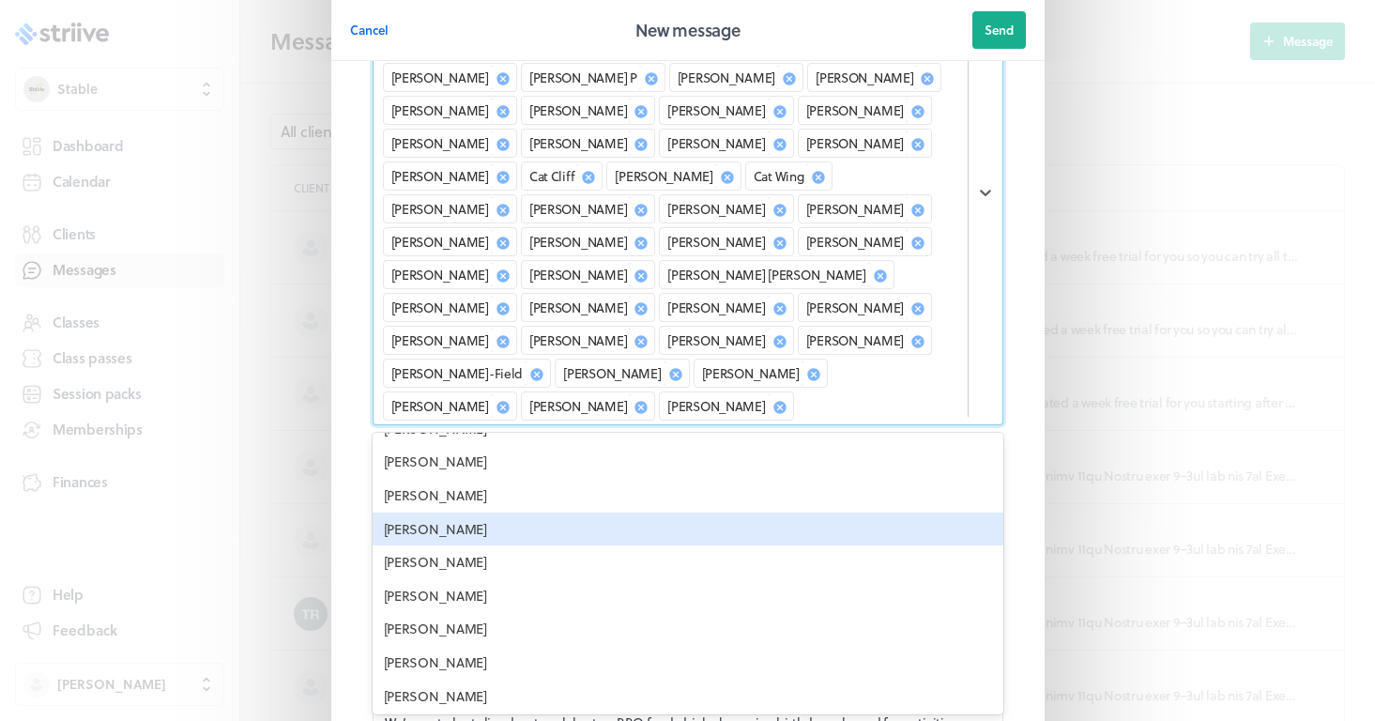
scroll to position [1396, 0]
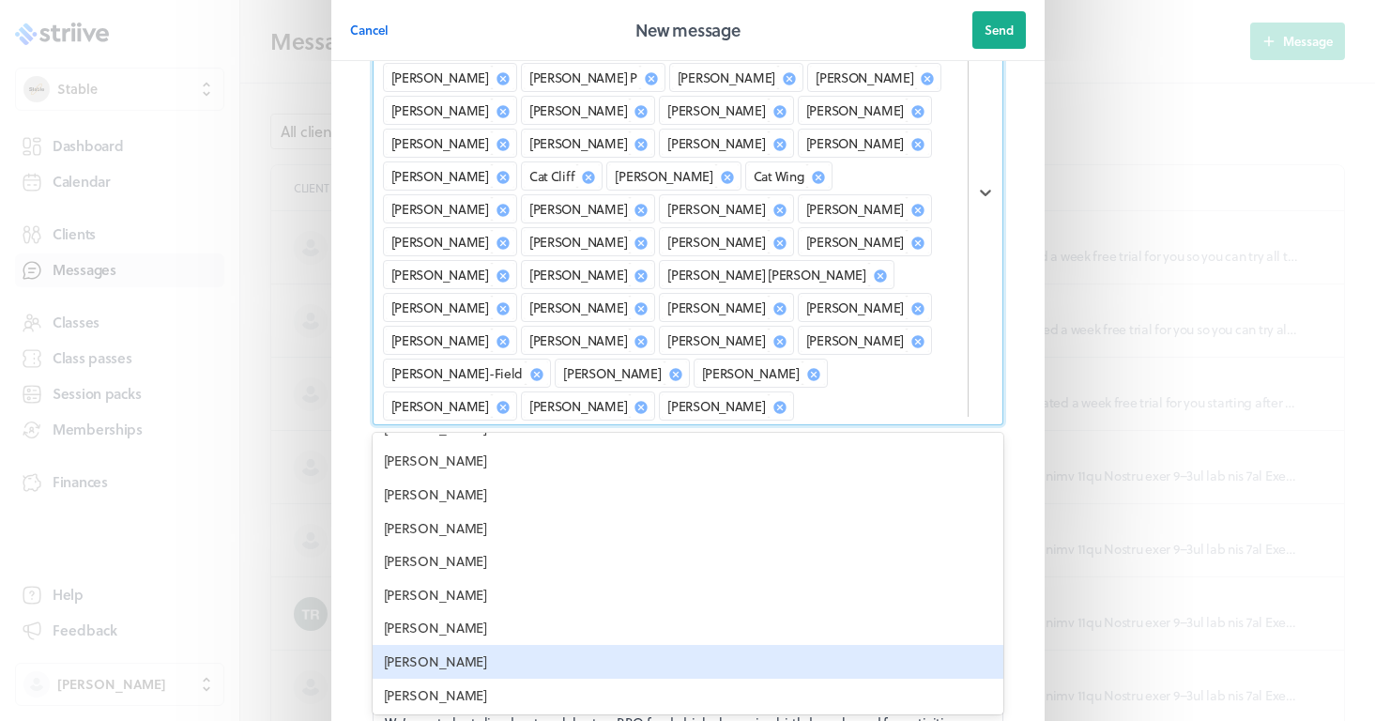
click at [459, 645] on div "[PERSON_NAME]" at bounding box center [688, 662] width 631 height 34
click at [452, 645] on div "[PERSON_NAME]" at bounding box center [688, 662] width 631 height 34
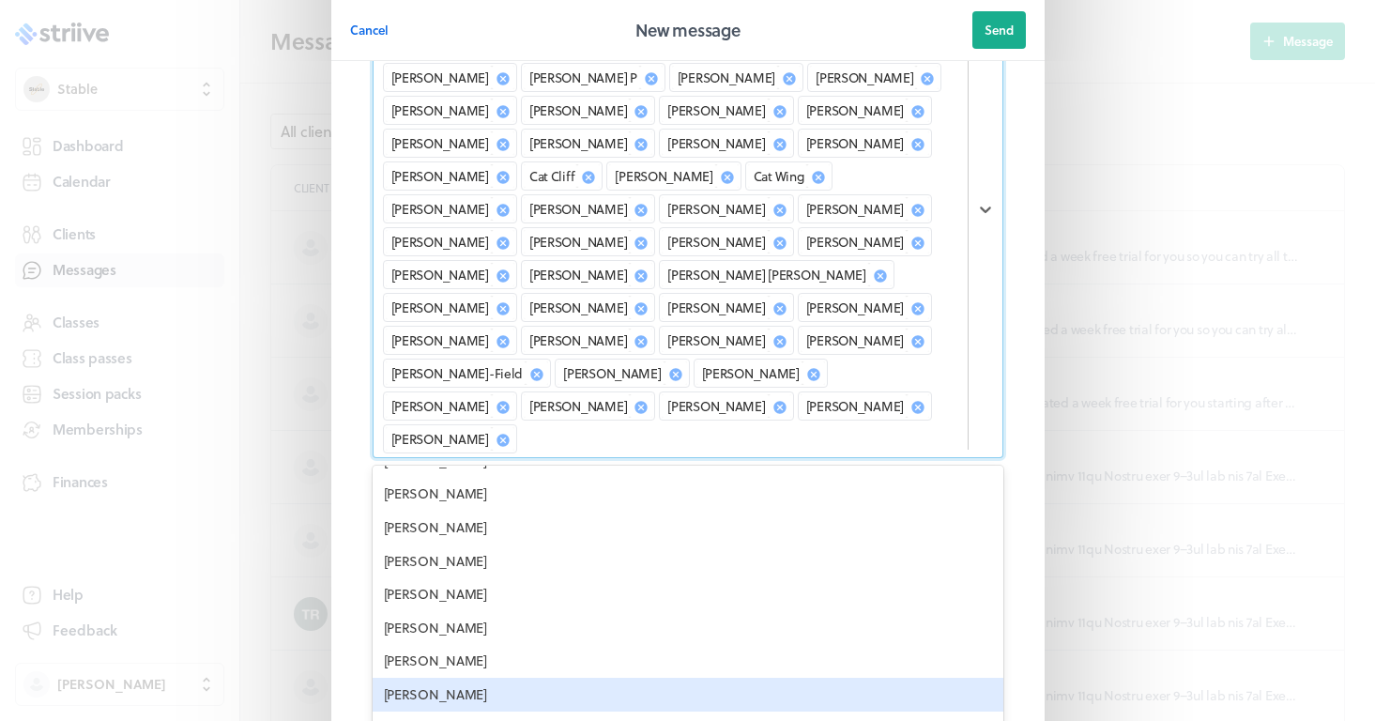
click at [443, 678] on div "[PERSON_NAME]" at bounding box center [688, 695] width 631 height 34
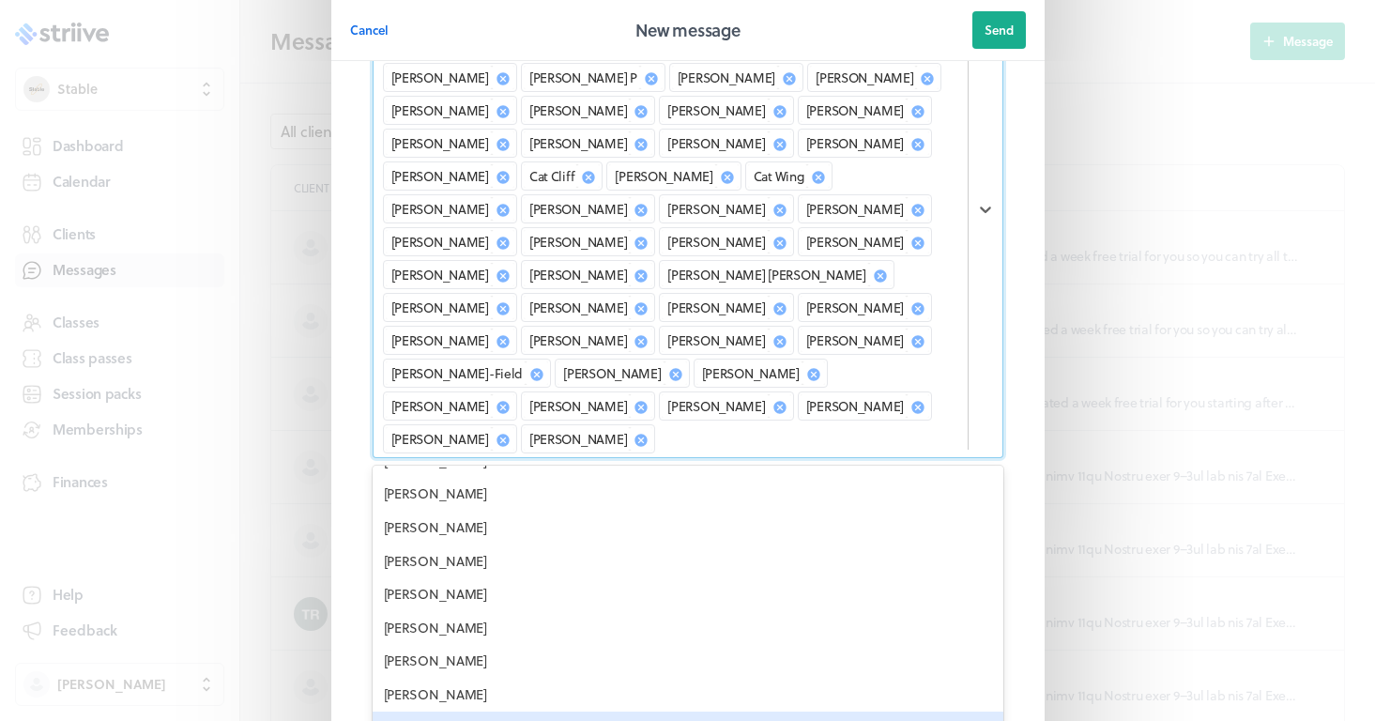
click at [448, 712] on div "[PERSON_NAME]" at bounding box center [688, 729] width 631 height 34
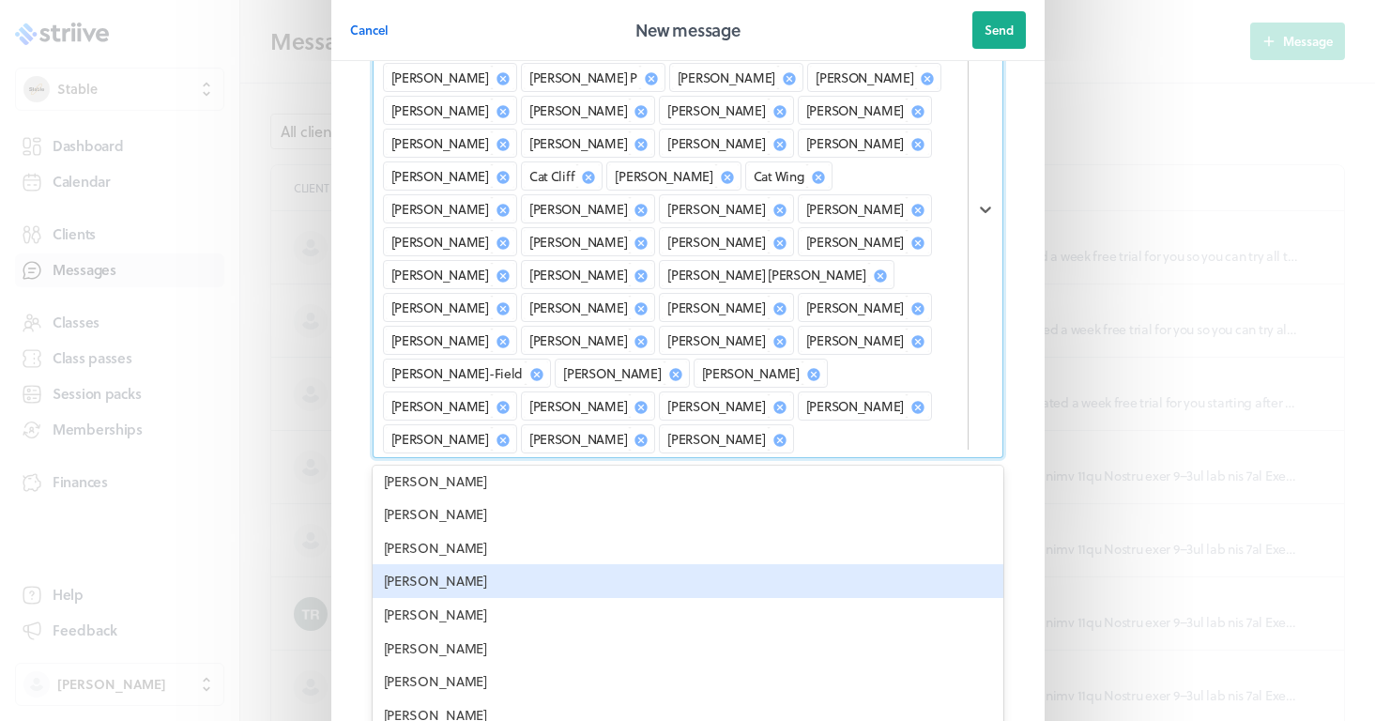
scroll to position [1504, 0]
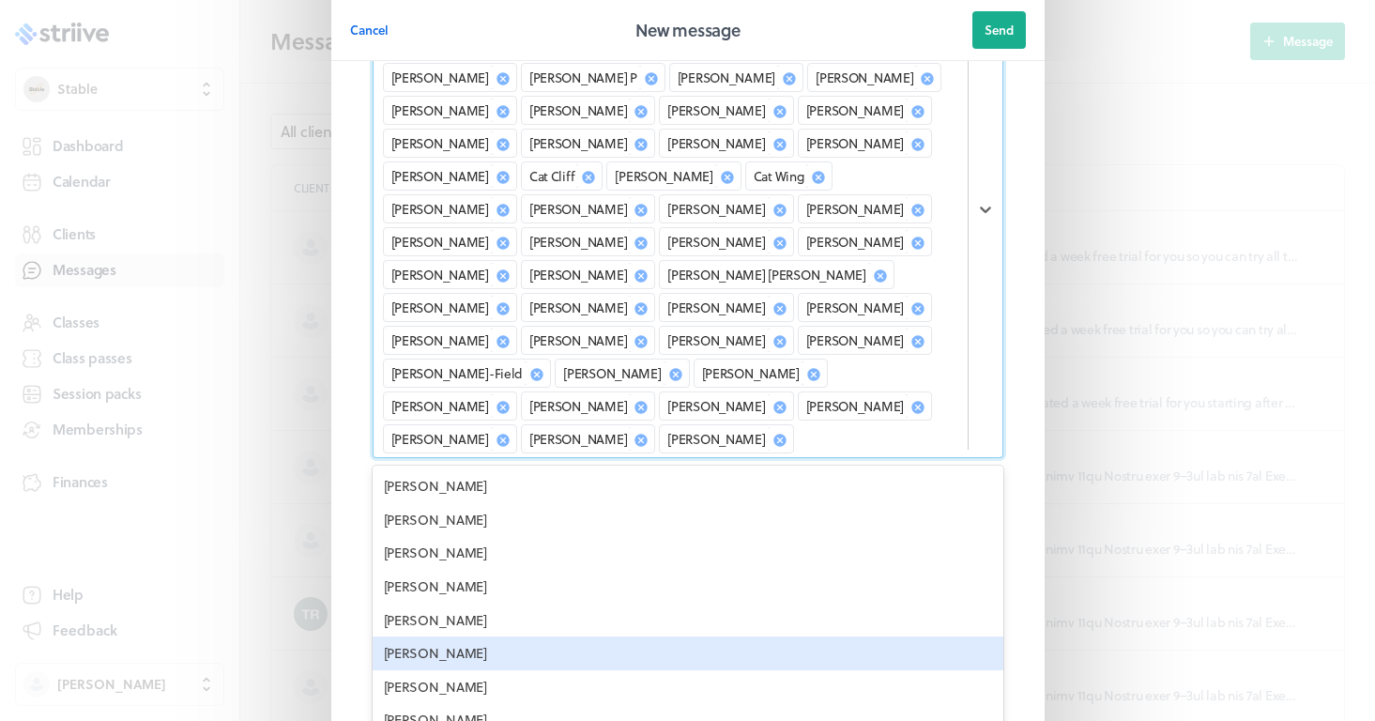
click at [465, 636] on div "[PERSON_NAME]" at bounding box center [688, 653] width 631 height 34
click at [439, 636] on div "[PERSON_NAME]" at bounding box center [688, 653] width 631 height 34
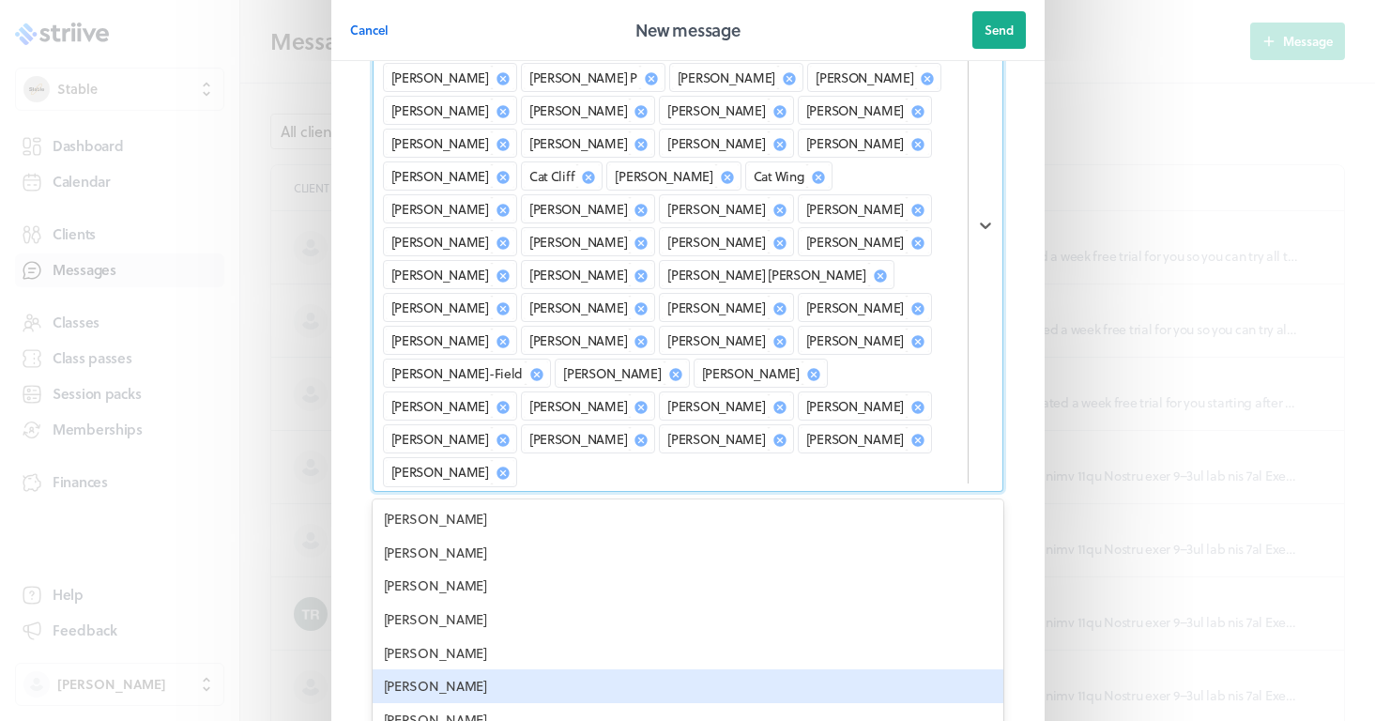
click at [436, 669] on div "[PERSON_NAME]" at bounding box center [688, 686] width 631 height 34
click at [443, 669] on div "[PERSON_NAME]" at bounding box center [688, 686] width 631 height 34
click at [459, 669] on div "[PERSON_NAME]" at bounding box center [688, 686] width 631 height 34
click at [467, 669] on div "[PERSON_NAME]" at bounding box center [688, 686] width 631 height 34
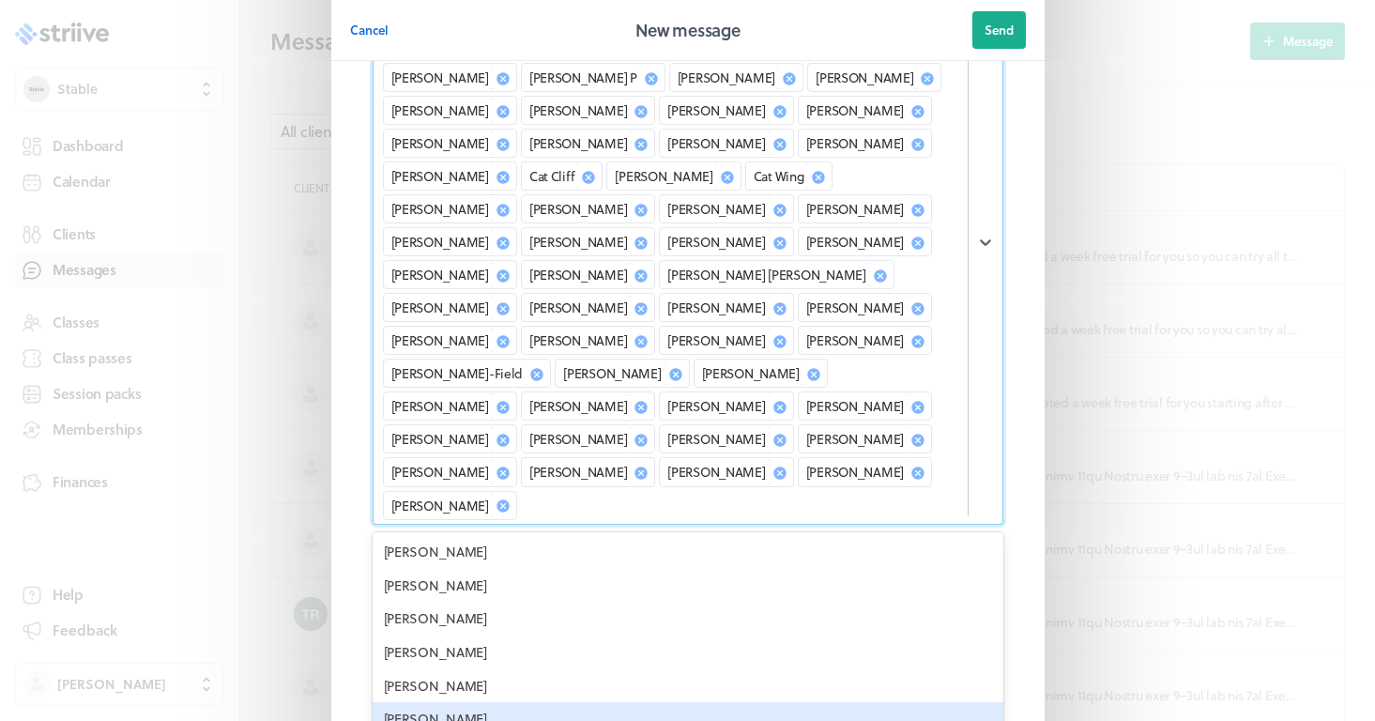
click at [467, 702] on div "[PERSON_NAME]" at bounding box center [688, 719] width 631 height 34
click at [453, 702] on div "[PERSON_NAME]" at bounding box center [688, 719] width 631 height 34
click at [449, 702] on div "[PERSON_NAME]" at bounding box center [688, 719] width 631 height 34
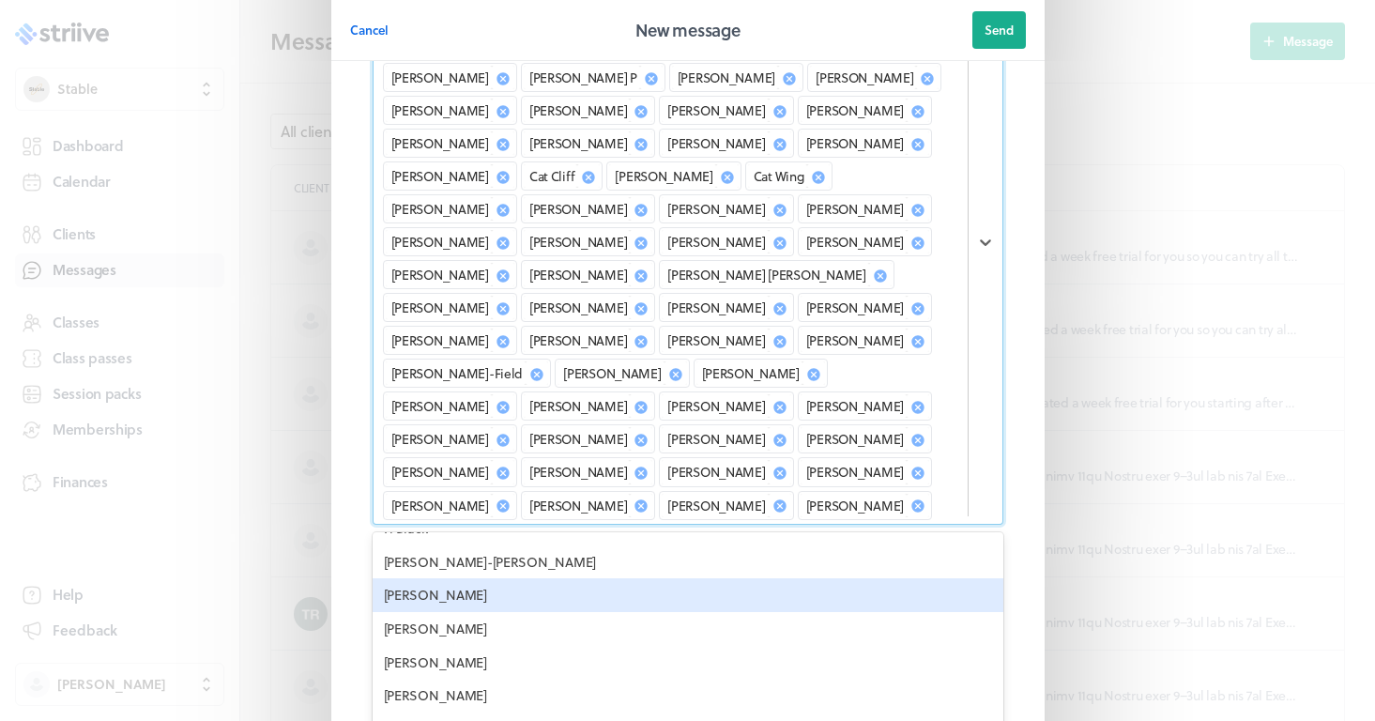
scroll to position [1707, 0]
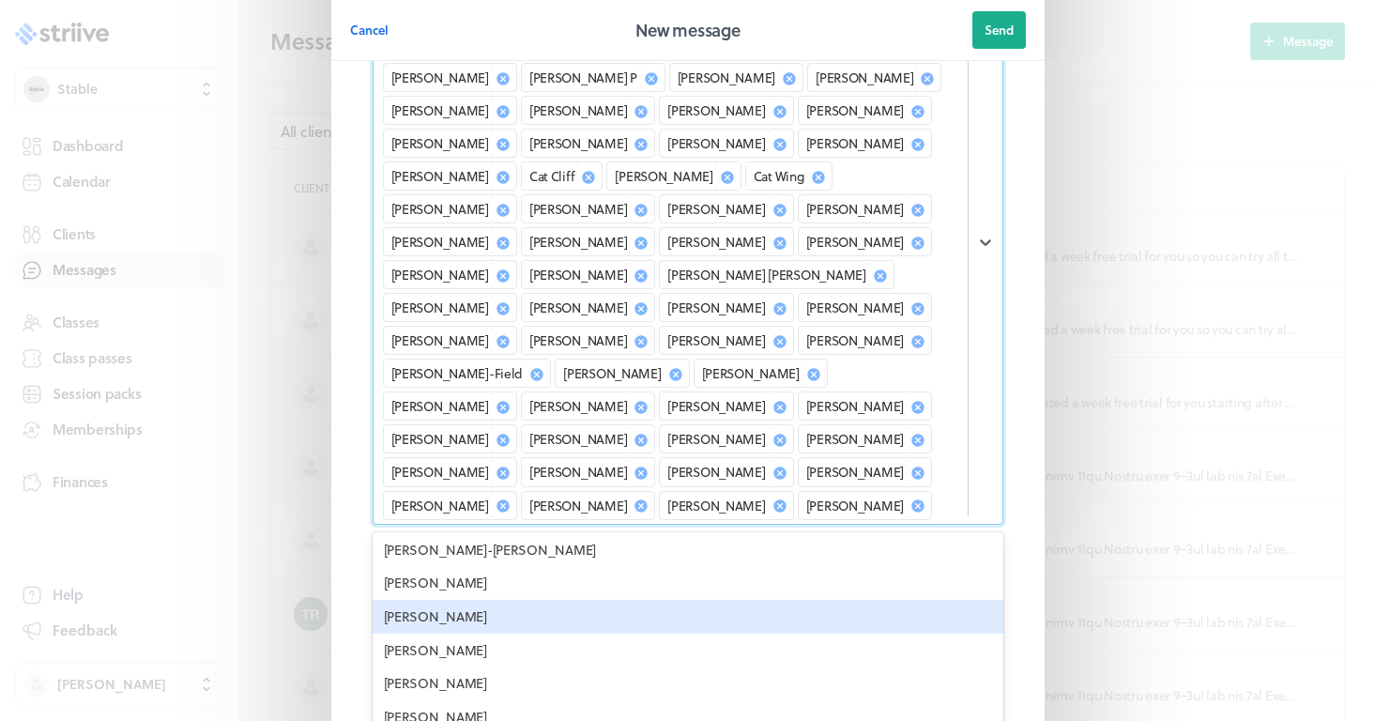
click at [465, 600] on div "[PERSON_NAME]" at bounding box center [688, 617] width 631 height 34
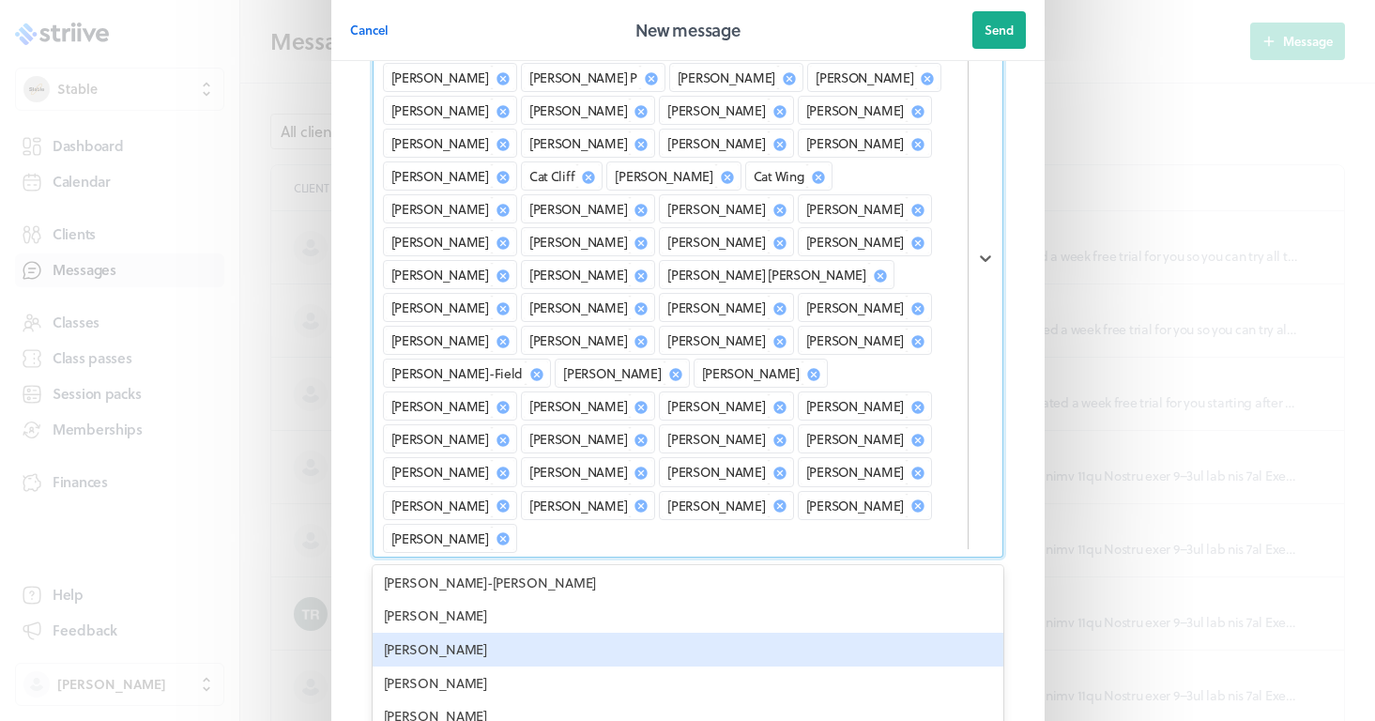
click at [463, 633] on div "[PERSON_NAME]" at bounding box center [688, 650] width 631 height 34
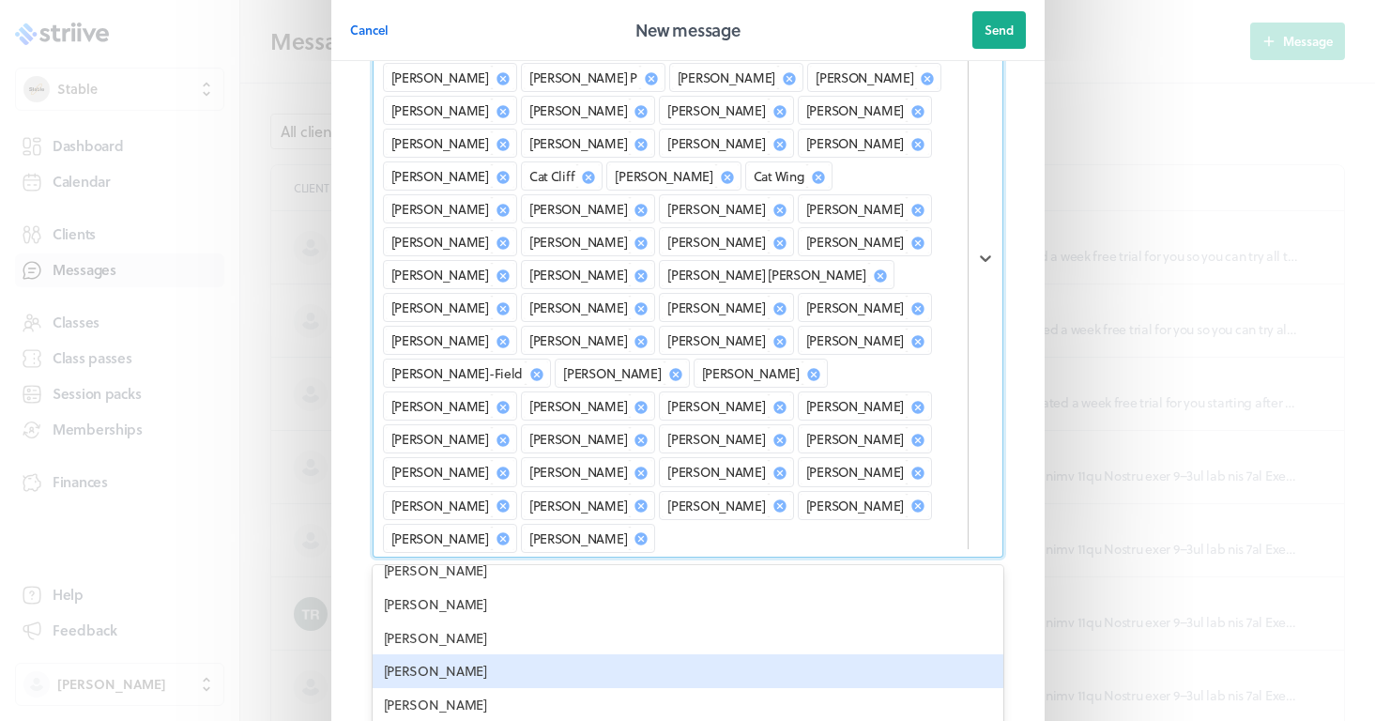
click at [437, 654] on div "[PERSON_NAME]" at bounding box center [688, 671] width 631 height 34
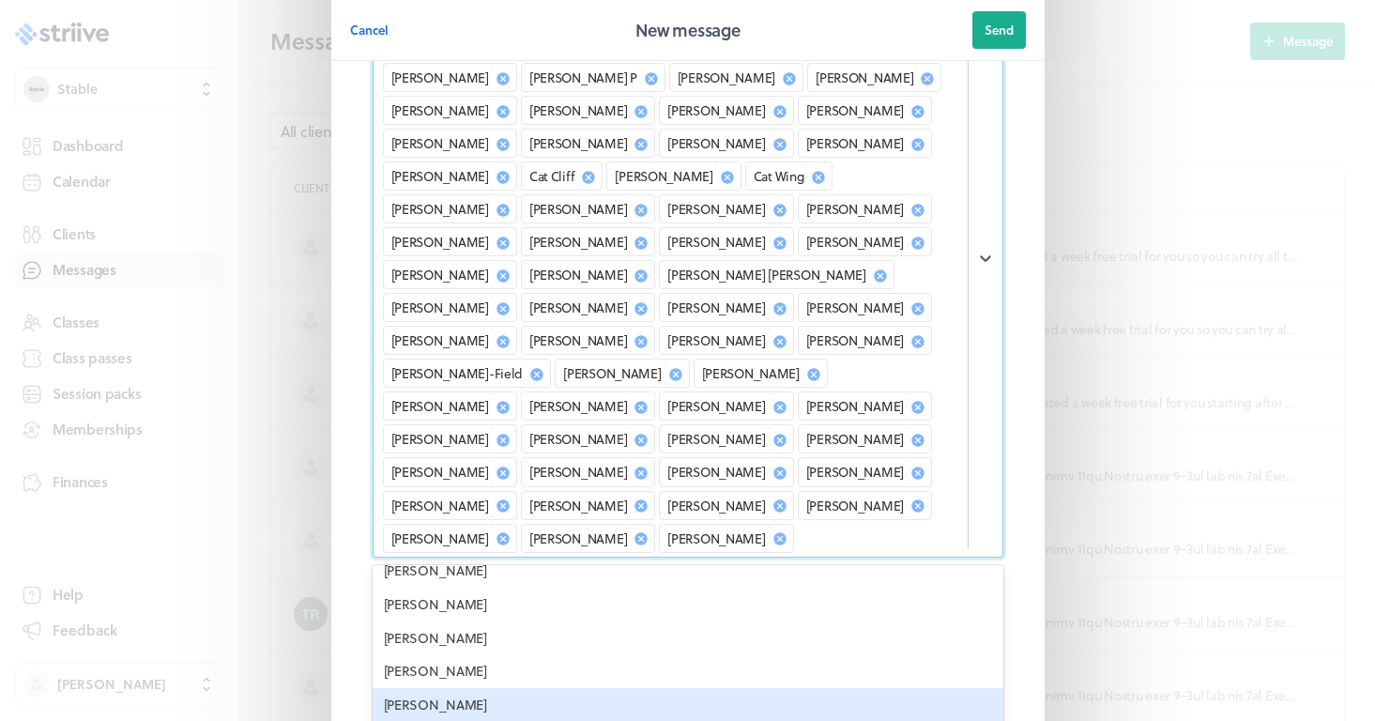
click at [432, 688] on div "[PERSON_NAME]" at bounding box center [688, 705] width 631 height 34
click at [426, 688] on div "[PERSON_NAME]" at bounding box center [688, 705] width 631 height 34
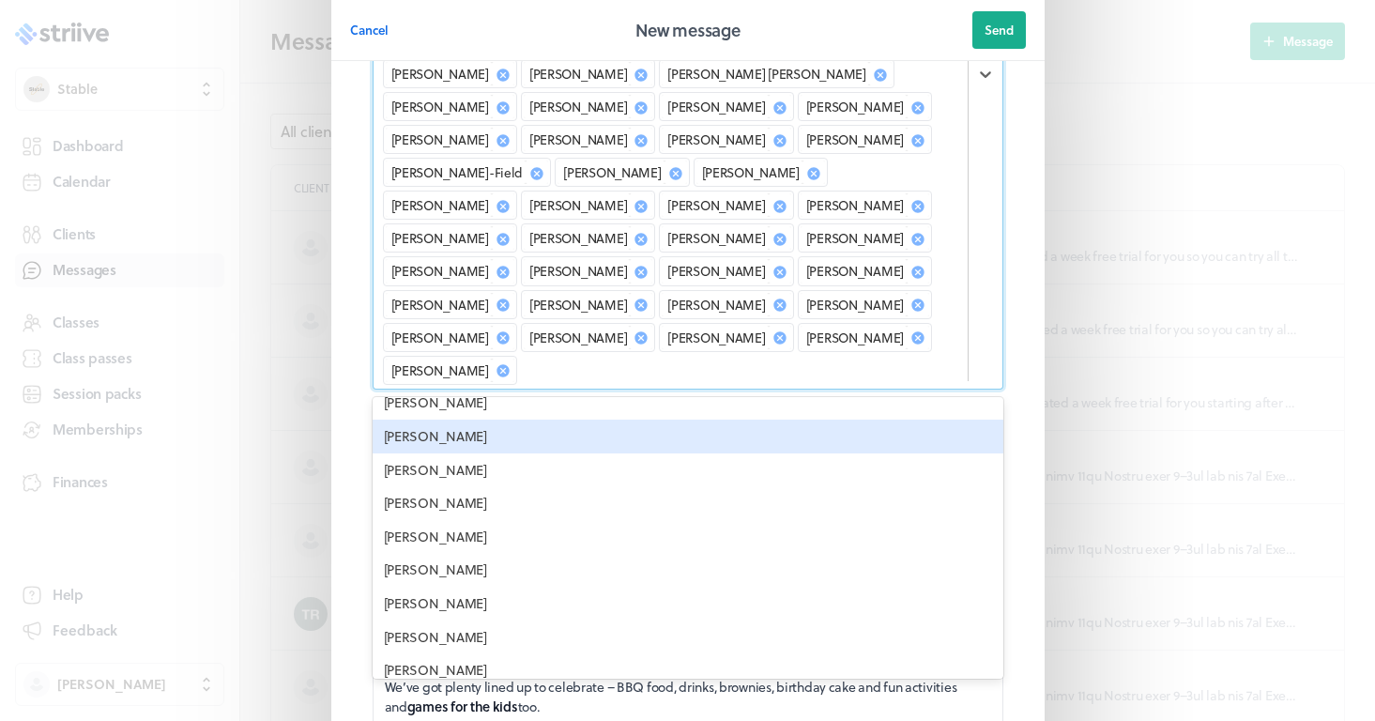
scroll to position [387, 0]
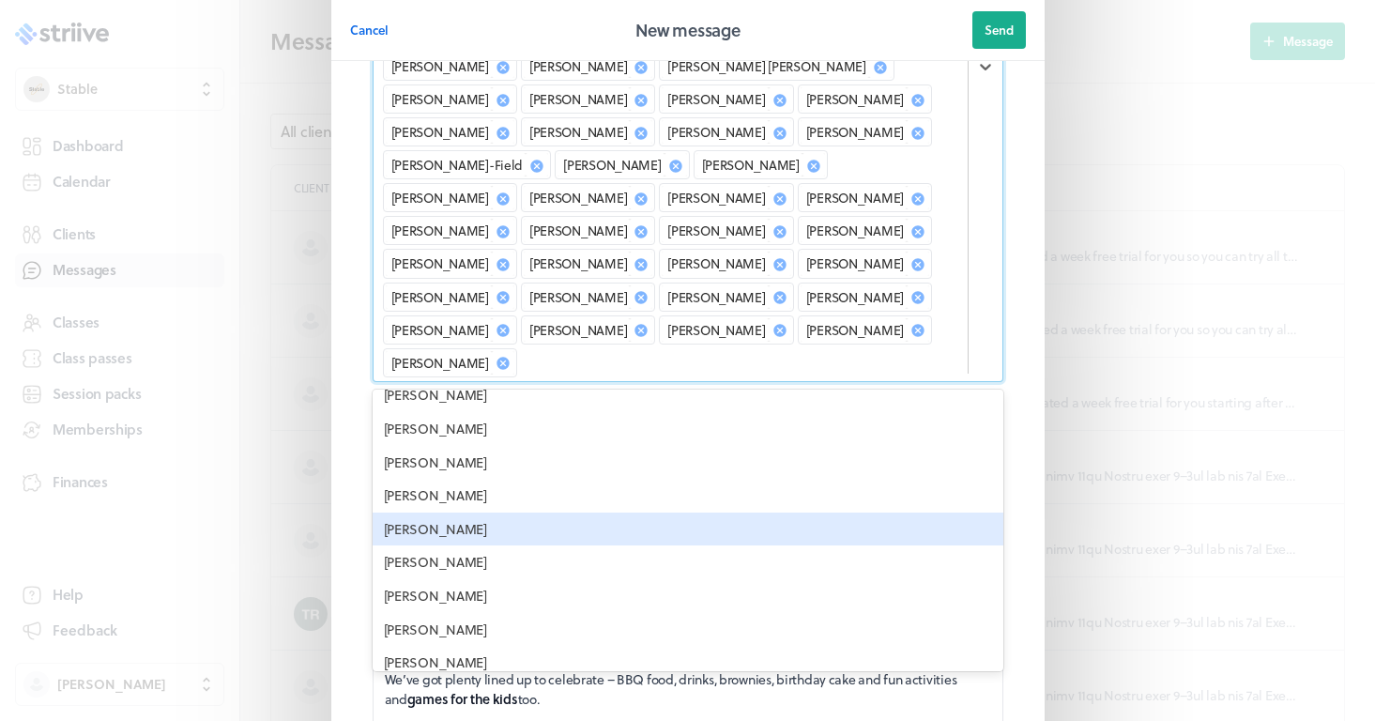
click at [504, 513] on div "[PERSON_NAME]" at bounding box center [688, 530] width 631 height 34
click at [449, 513] on div "[PERSON_NAME]" at bounding box center [688, 530] width 631 height 34
click at [447, 513] on div "[PERSON_NAME]" at bounding box center [688, 530] width 631 height 34
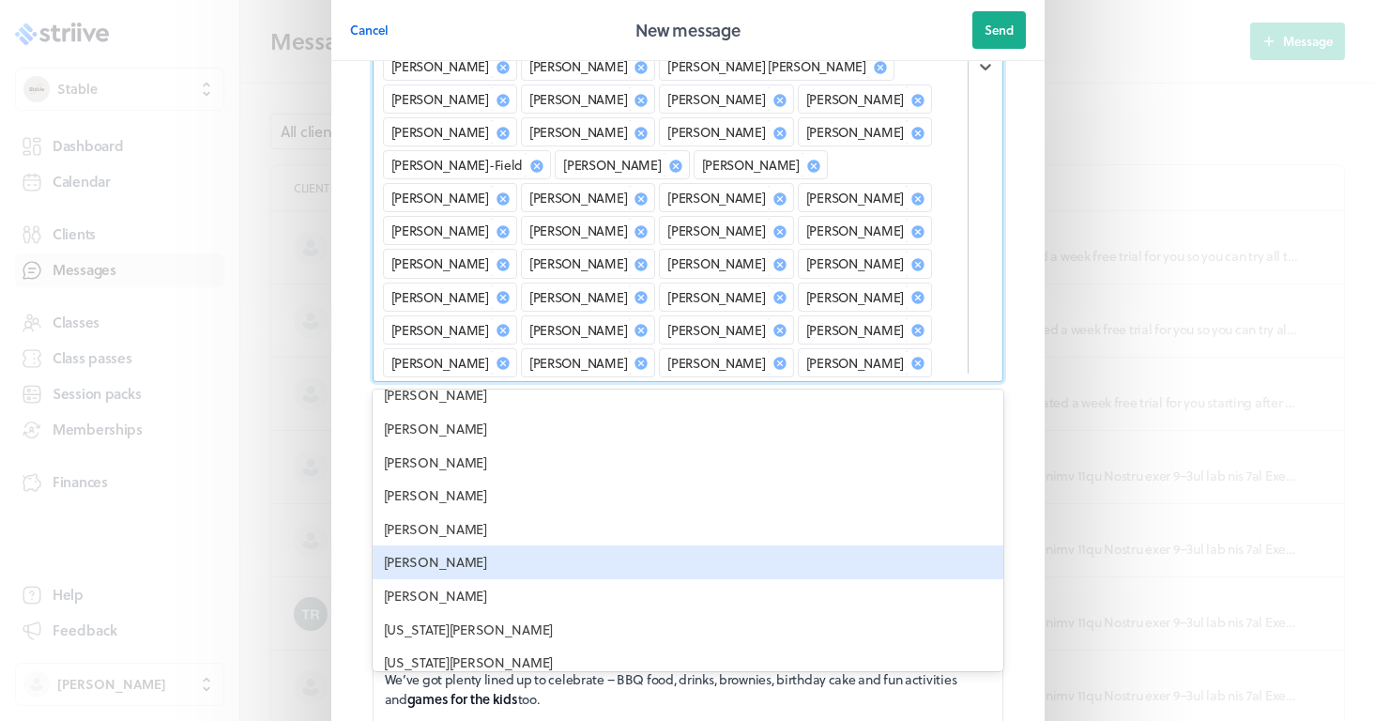
click at [447, 545] on div "[PERSON_NAME]" at bounding box center [688, 562] width 631 height 34
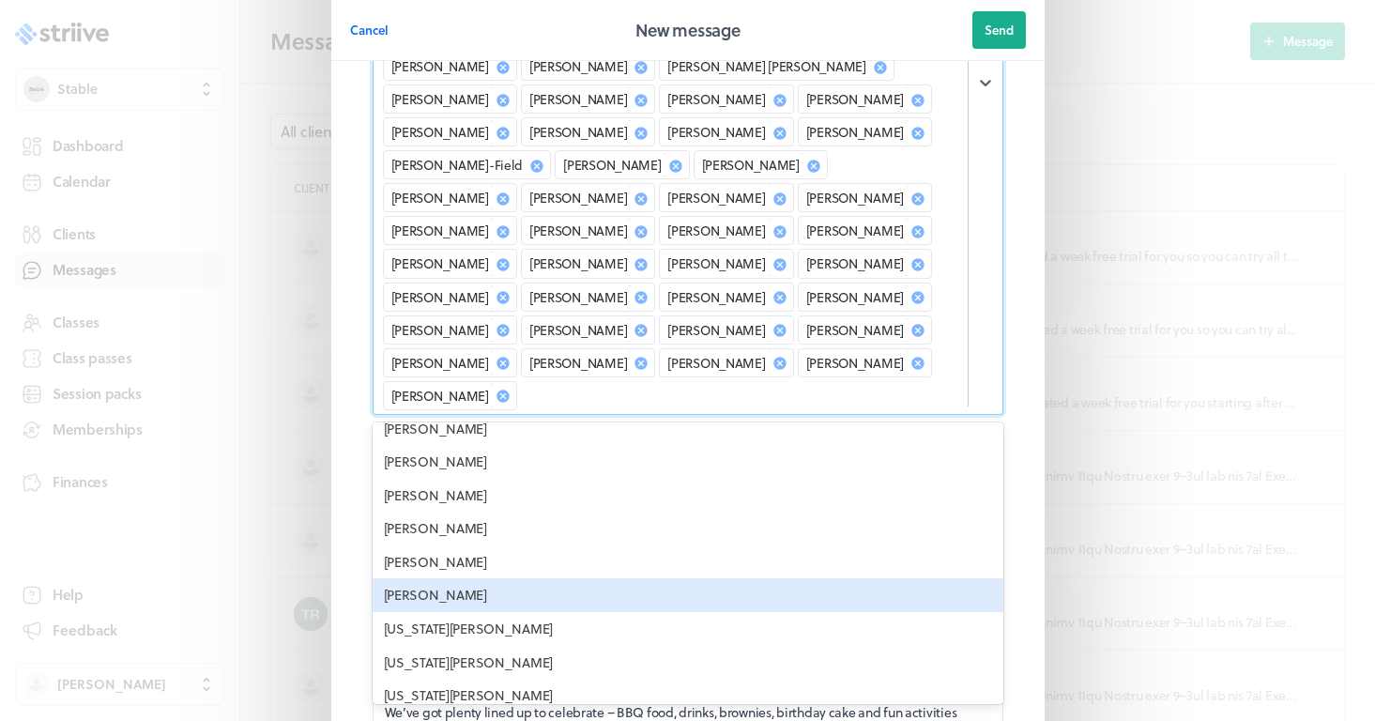
click at [433, 578] on div "[PERSON_NAME]" at bounding box center [688, 595] width 631 height 34
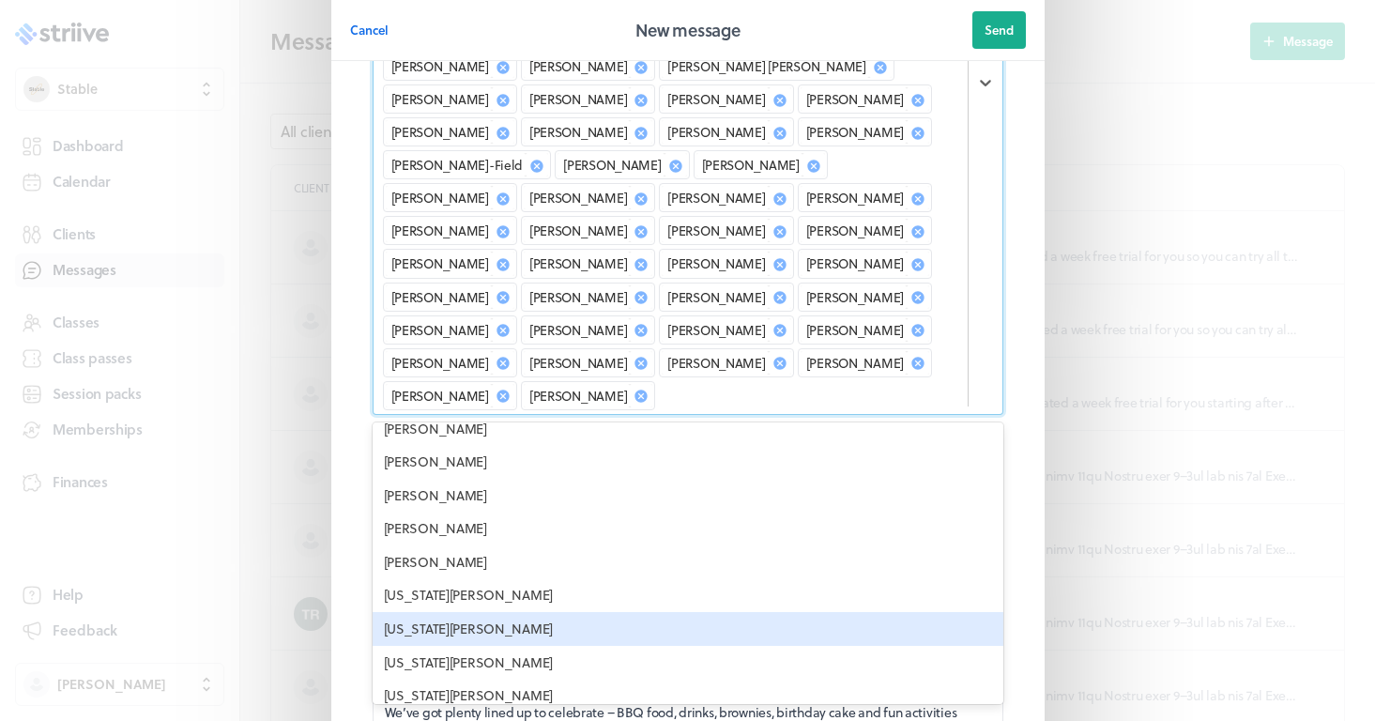
click at [432, 612] on div "[US_STATE][PERSON_NAME]" at bounding box center [688, 629] width 631 height 34
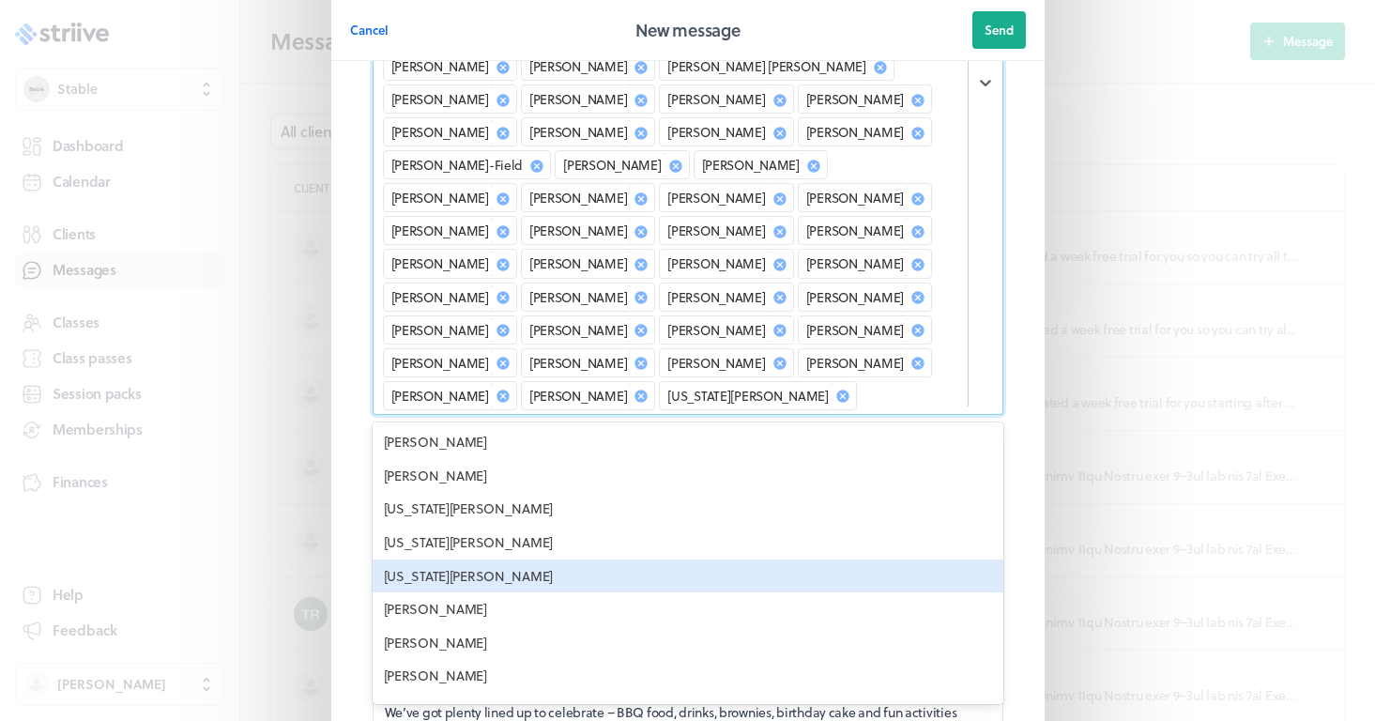
scroll to position [1842, 0]
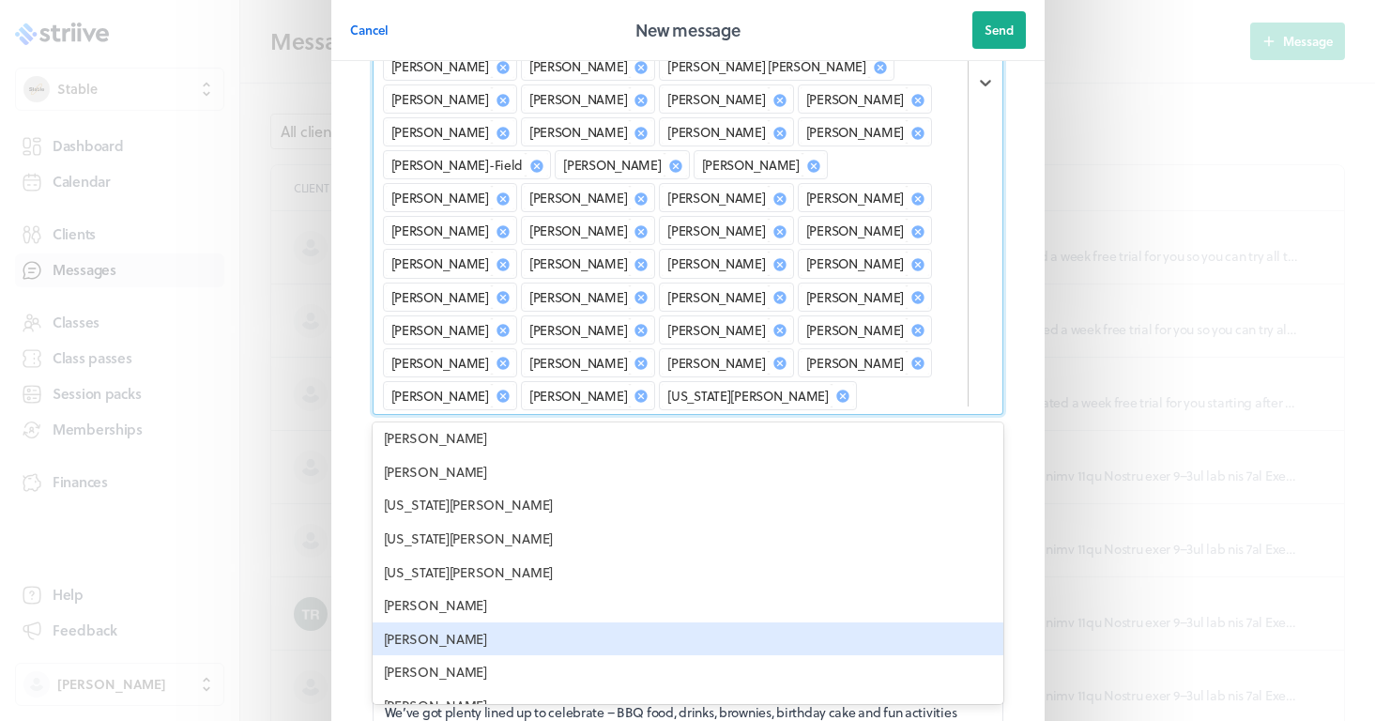
click at [466, 622] on div "[PERSON_NAME]" at bounding box center [688, 639] width 631 height 34
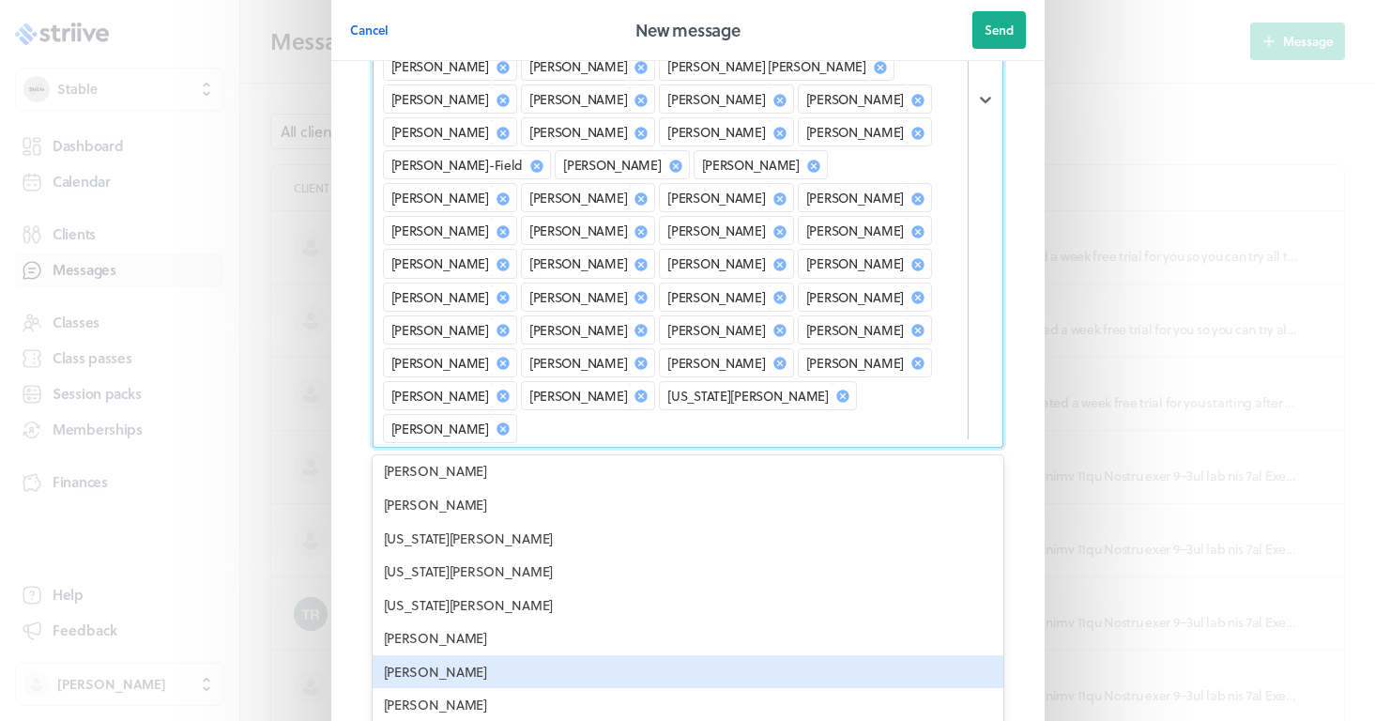
click at [473, 655] on div "[PERSON_NAME]" at bounding box center [688, 672] width 631 height 34
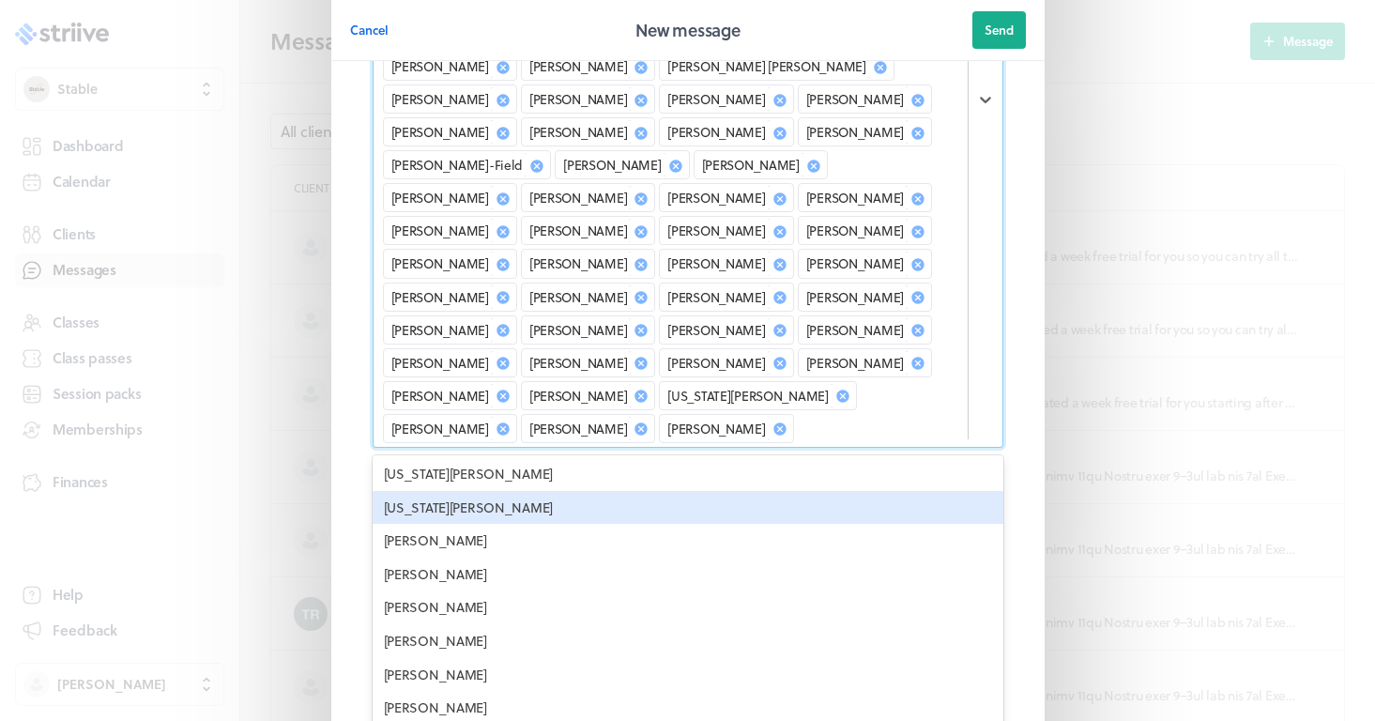
scroll to position [1947, 0]
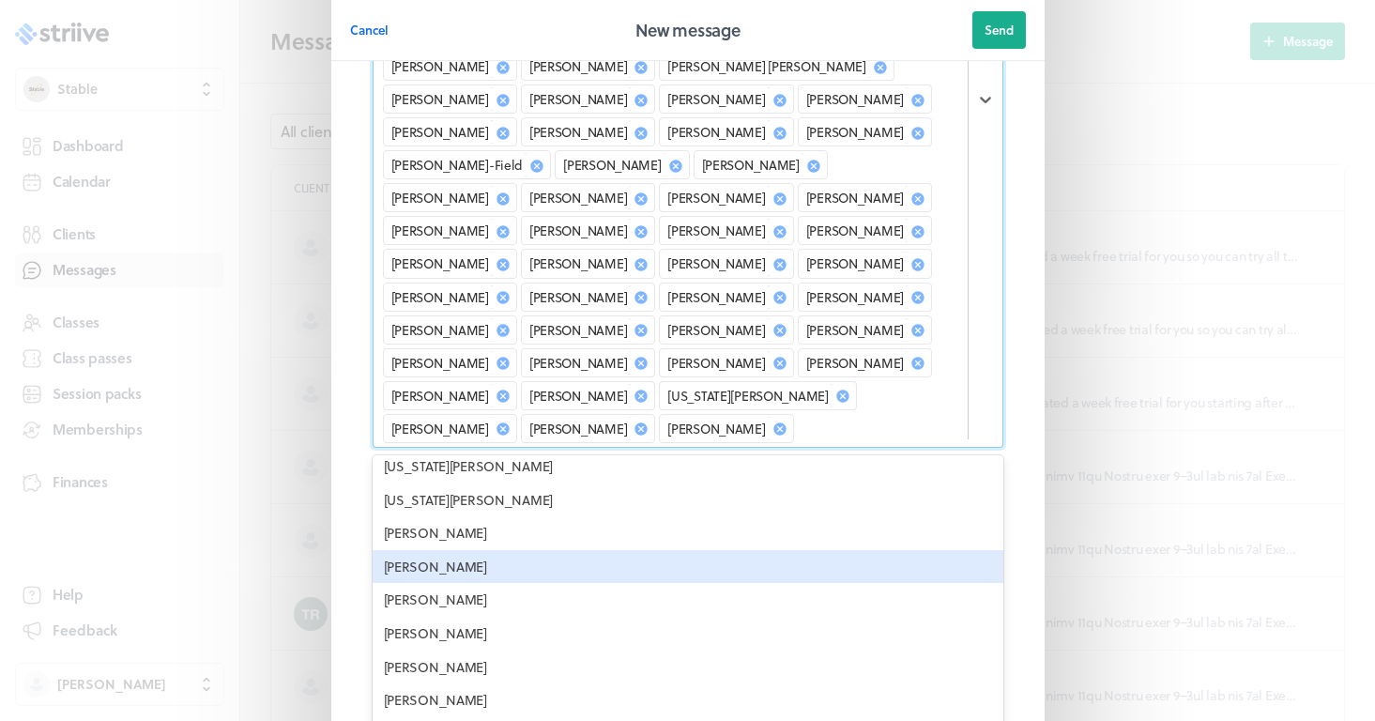
click at [497, 550] on div "[PERSON_NAME]" at bounding box center [688, 567] width 631 height 34
click at [442, 550] on div "[PERSON_NAME]" at bounding box center [688, 567] width 631 height 34
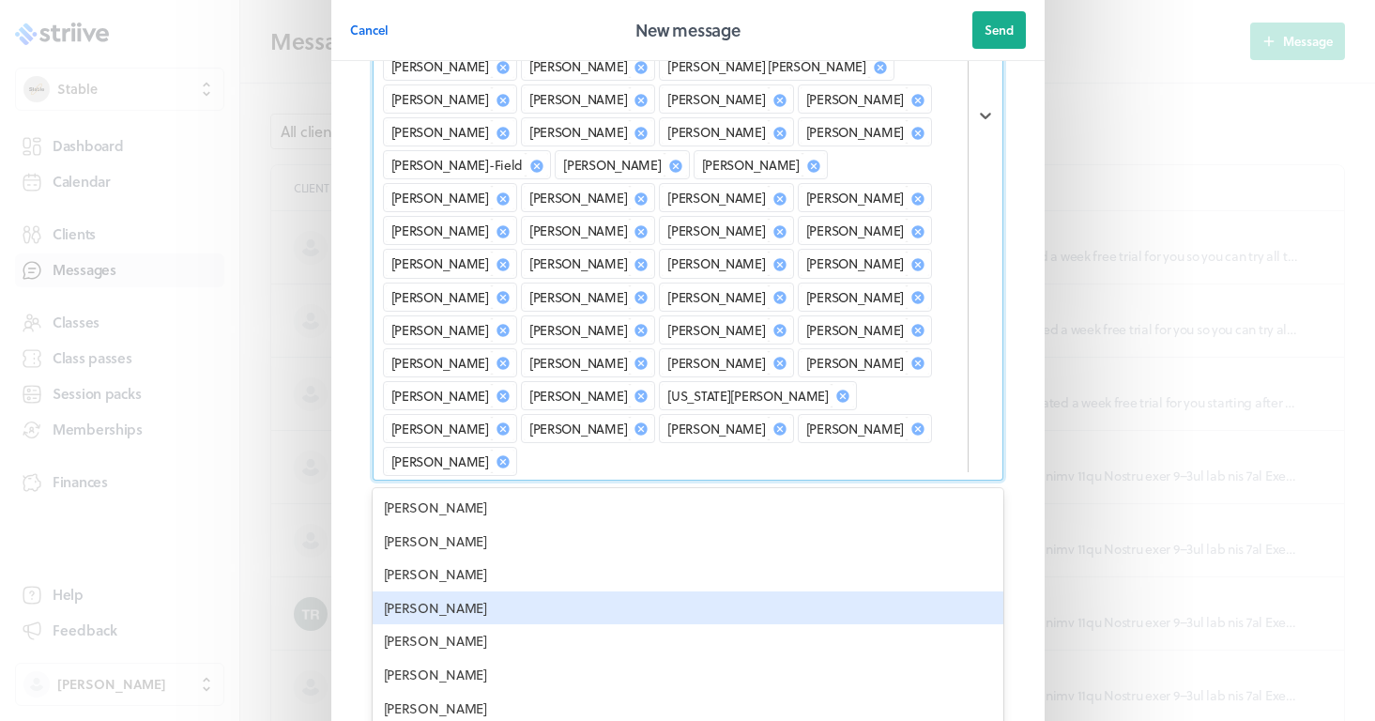
scroll to position [2104, 0]
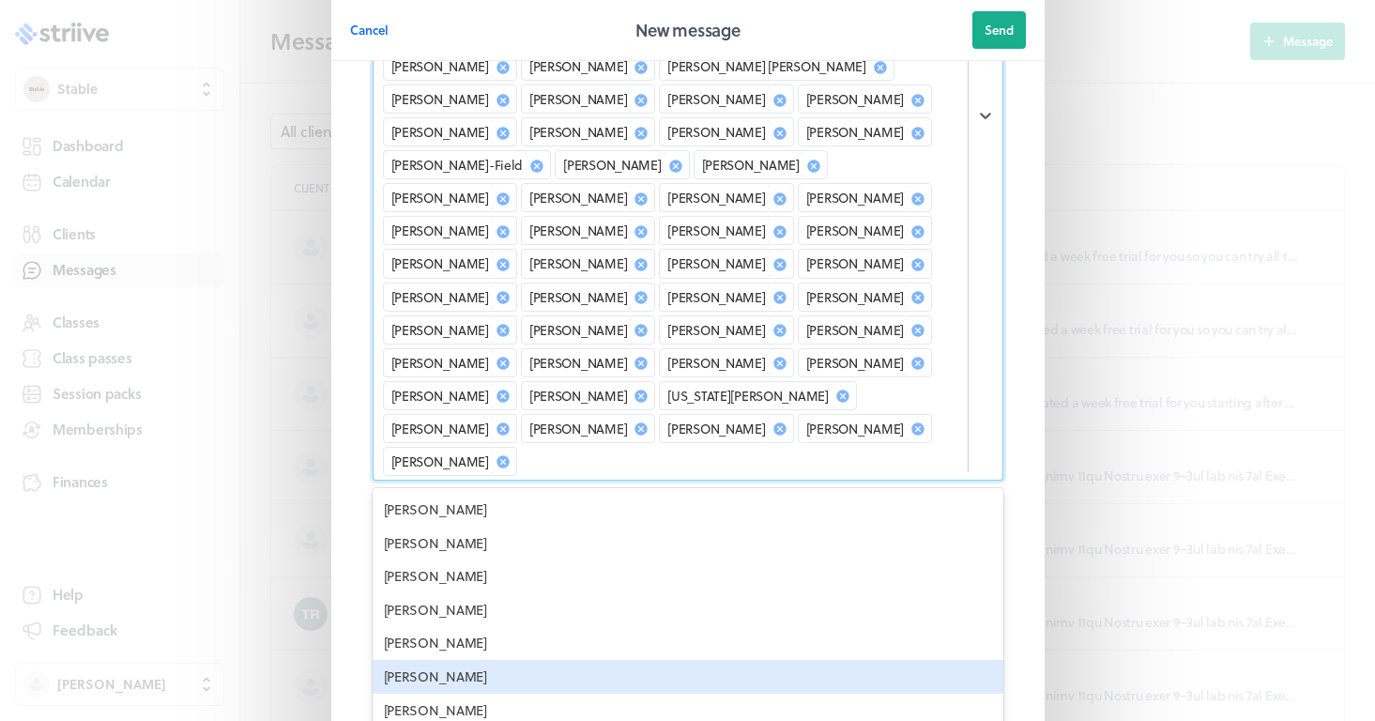
click at [457, 660] on div "[PERSON_NAME]" at bounding box center [688, 677] width 631 height 34
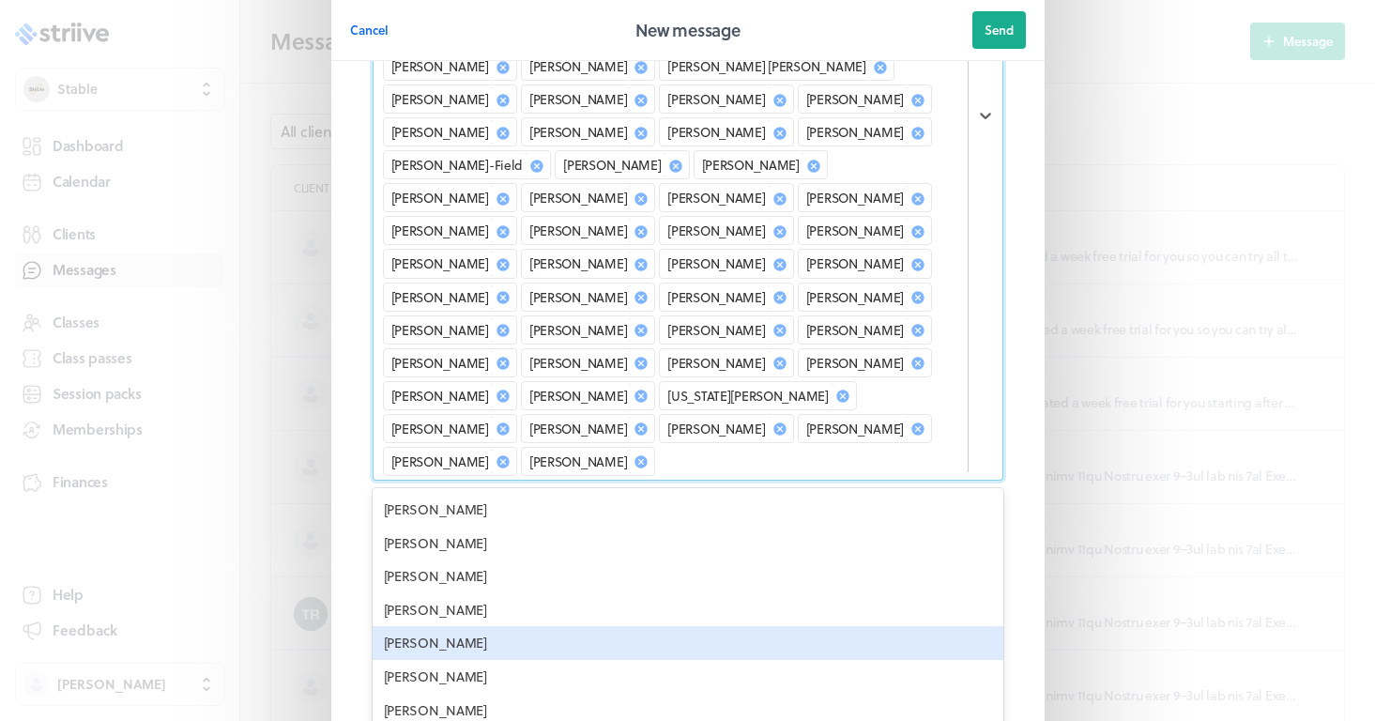
click at [450, 626] on div "[PERSON_NAME]" at bounding box center [688, 643] width 631 height 34
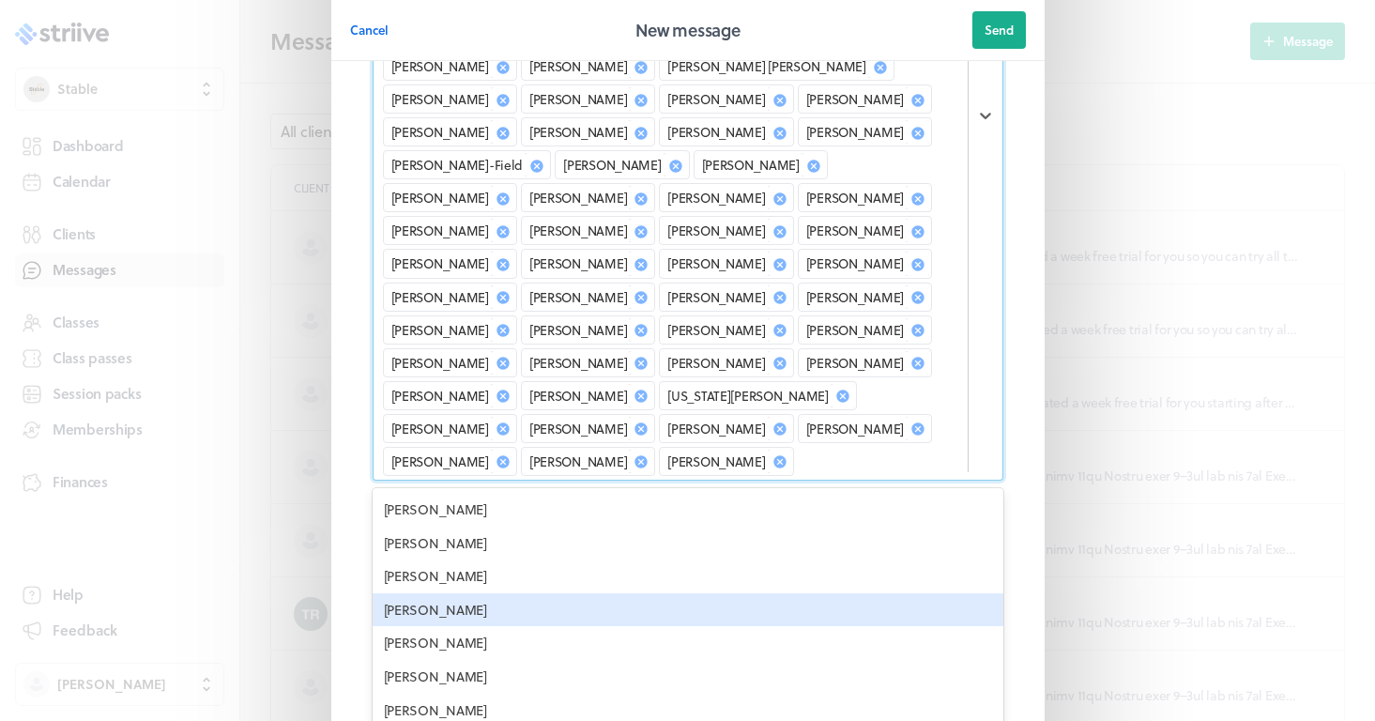
click at [453, 593] on div "[PERSON_NAME]" at bounding box center [688, 610] width 631 height 34
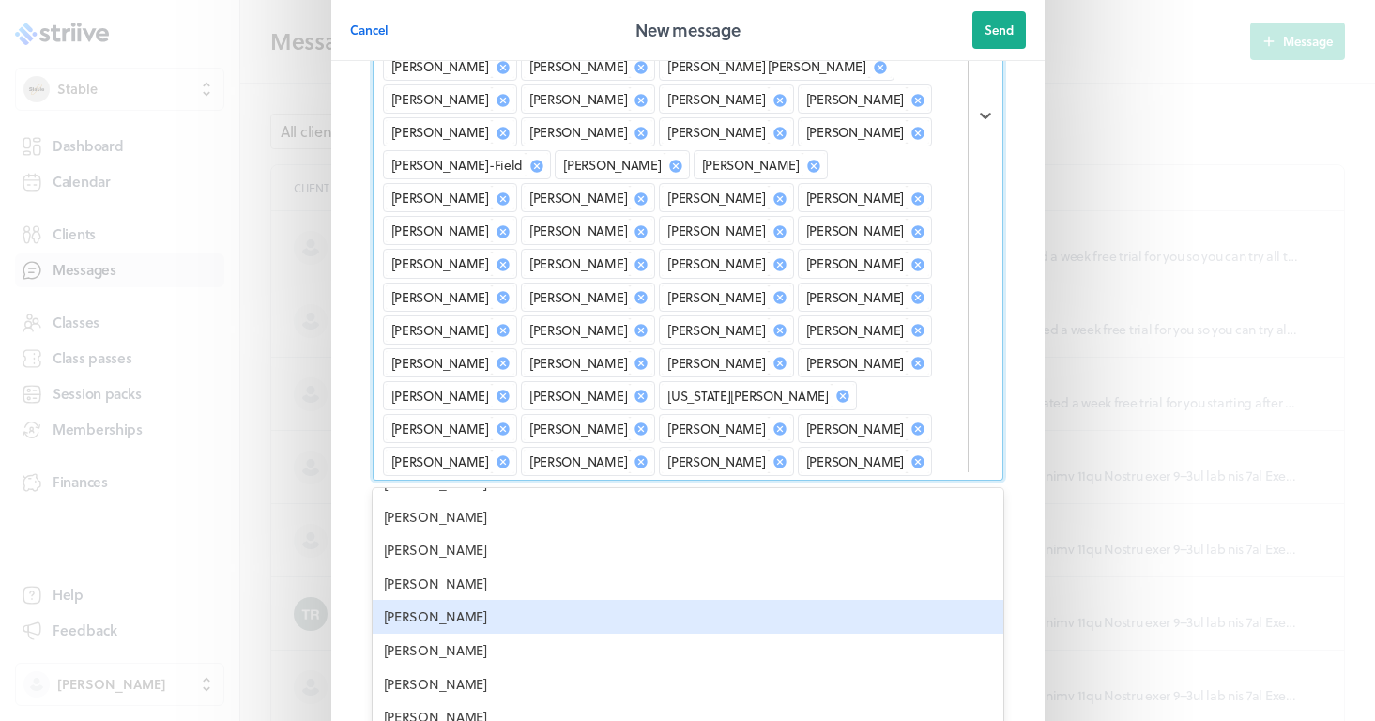
scroll to position [2131, 0]
click at [446, 599] on div "[PERSON_NAME]" at bounding box center [688, 616] width 631 height 34
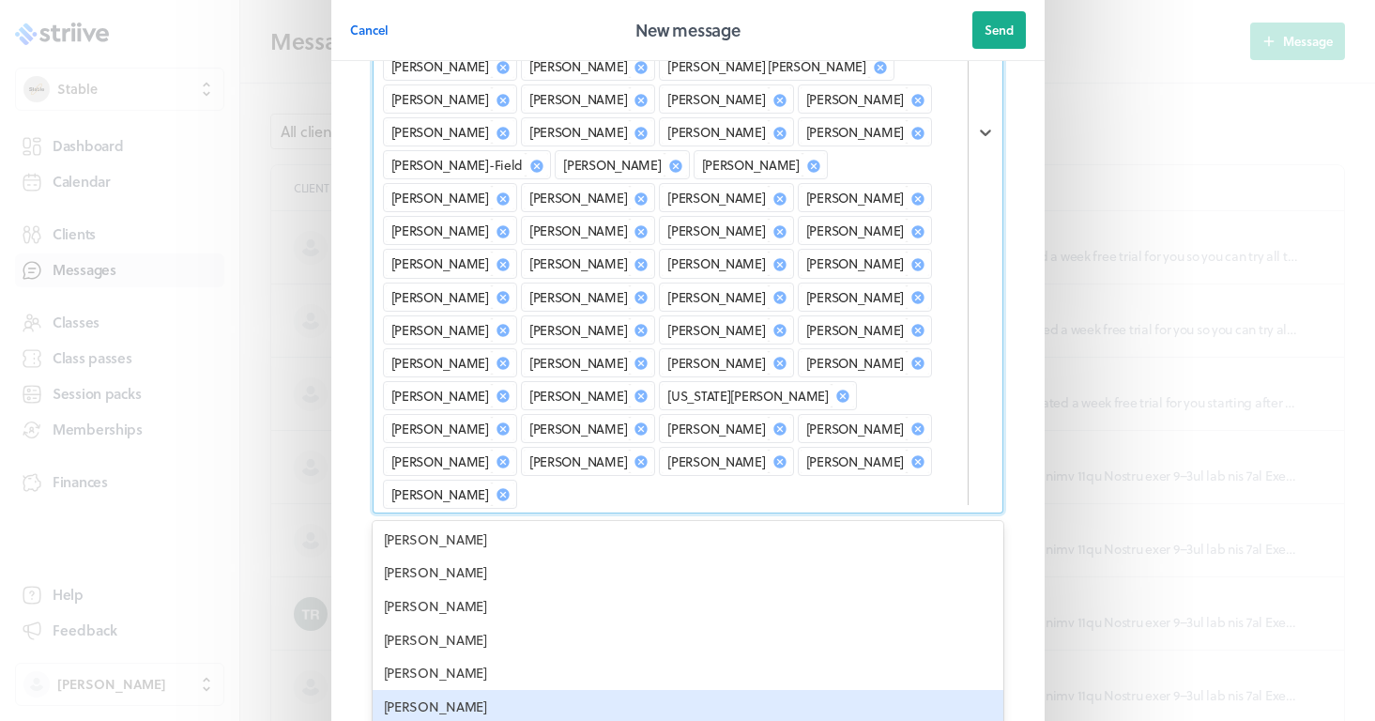
scroll to position [2146, 0]
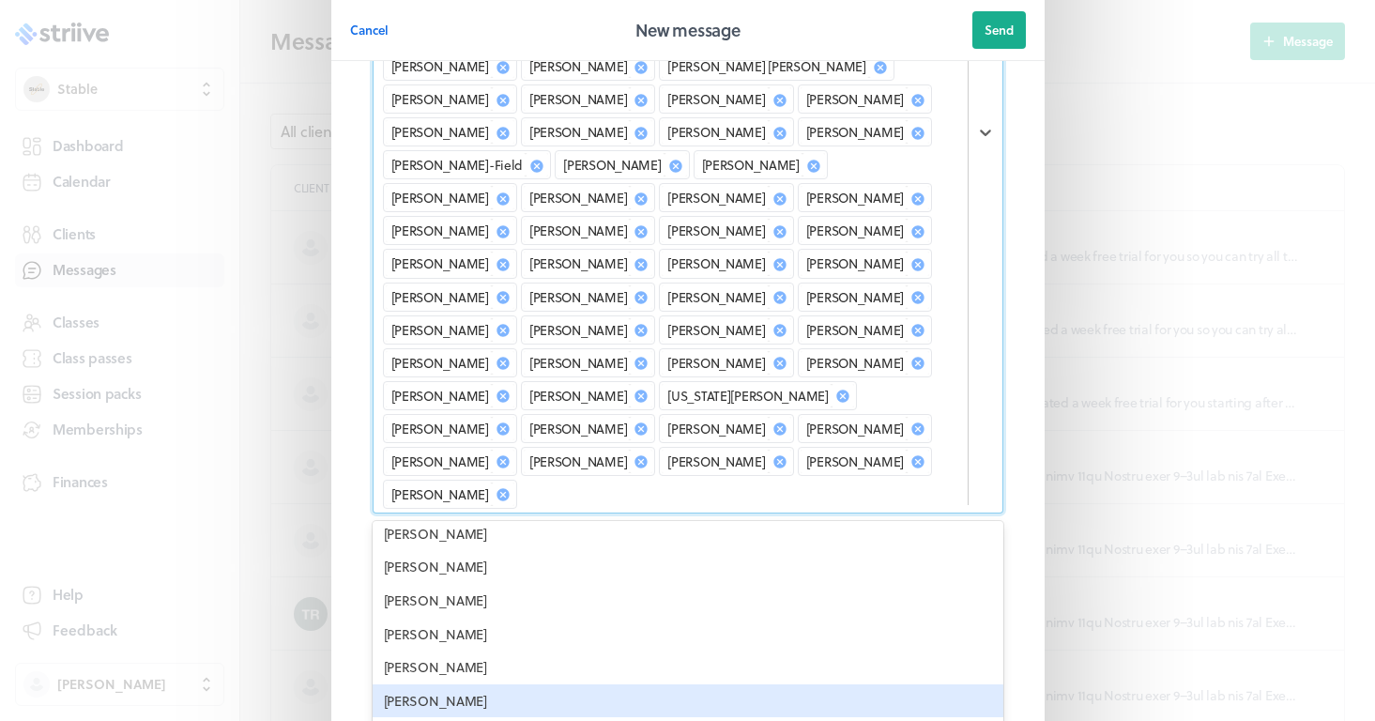
click at [448, 684] on div "[PERSON_NAME]" at bounding box center [688, 701] width 631 height 34
click at [434, 684] on div "[PERSON_NAME]" at bounding box center [688, 701] width 631 height 34
click at [502, 684] on div "[PERSON_NAME]" at bounding box center [688, 701] width 631 height 34
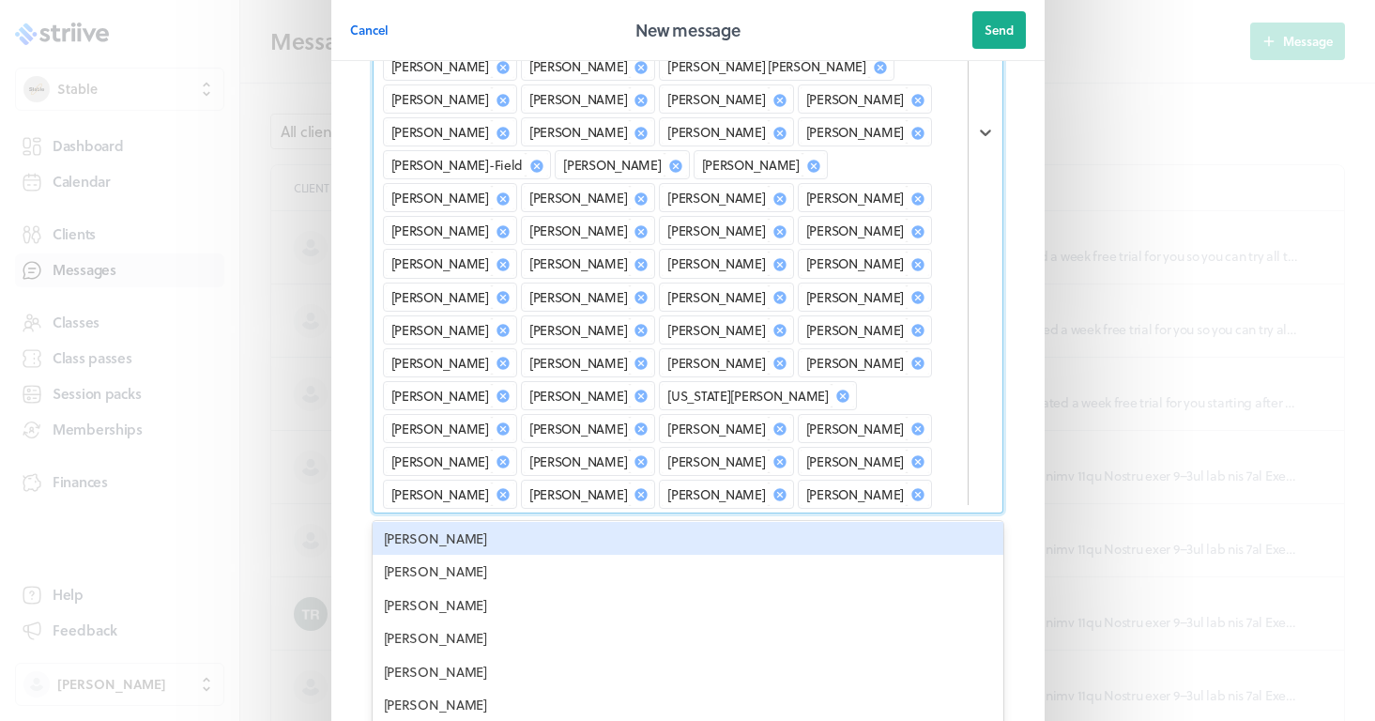
scroll to position [2254, 0]
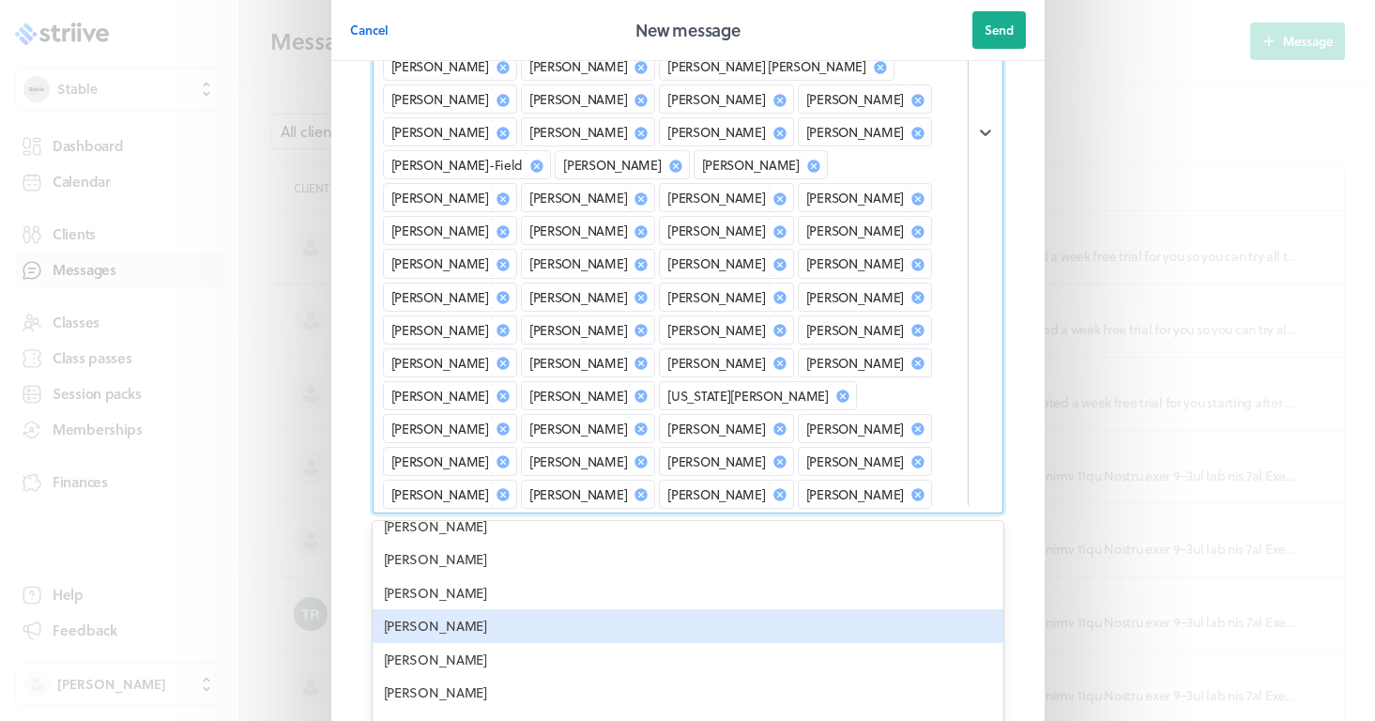
click at [473, 609] on div "[PERSON_NAME]" at bounding box center [688, 626] width 631 height 34
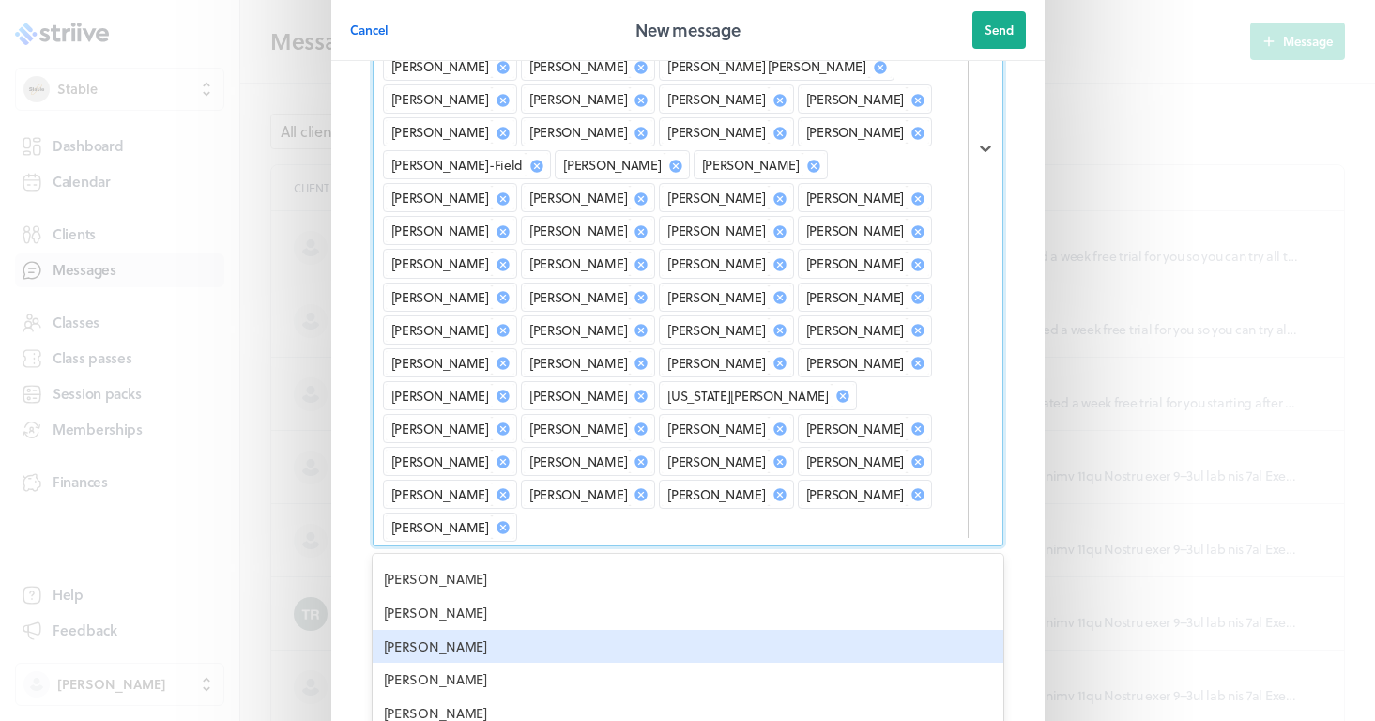
scroll to position [2345, 0]
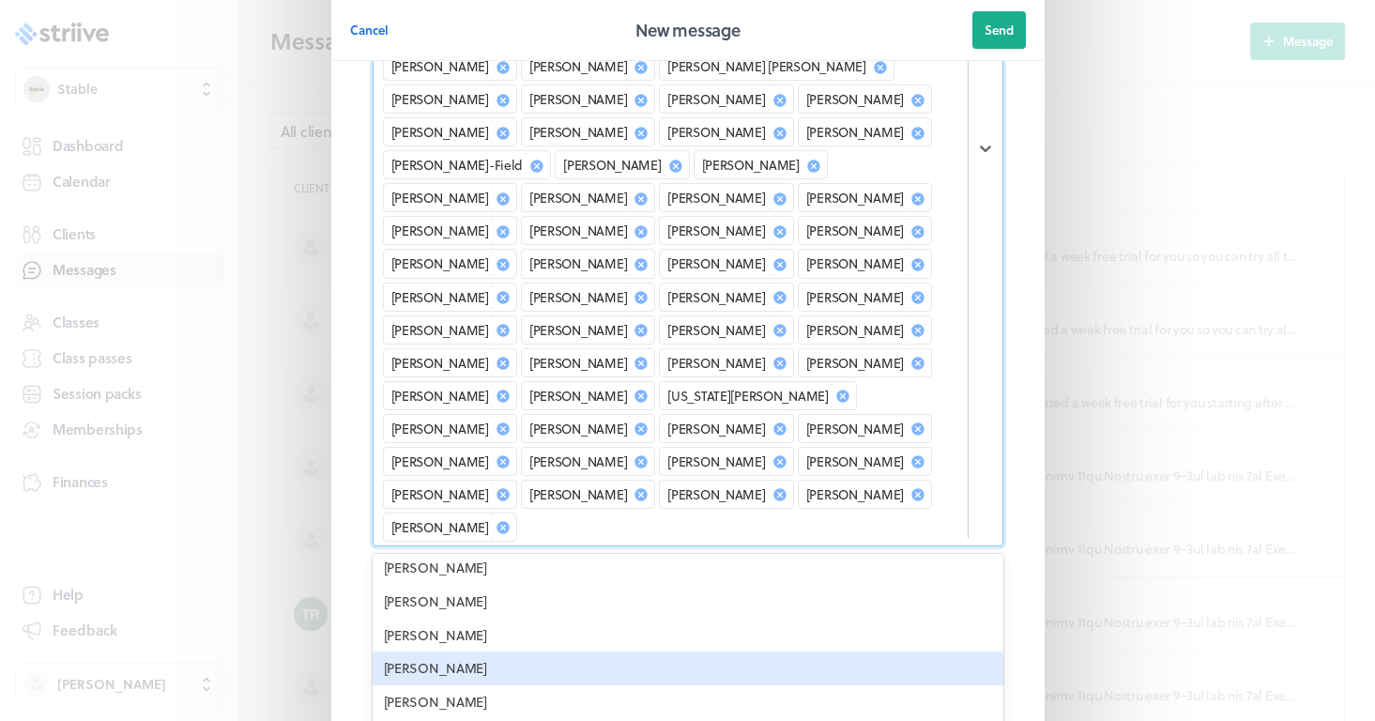
click at [475, 651] on div "[PERSON_NAME]" at bounding box center [688, 668] width 631 height 34
click at [461, 651] on div "[PERSON_NAME]" at bounding box center [688, 668] width 631 height 34
click at [452, 651] on div "[PERSON_NAME]" at bounding box center [688, 668] width 631 height 34
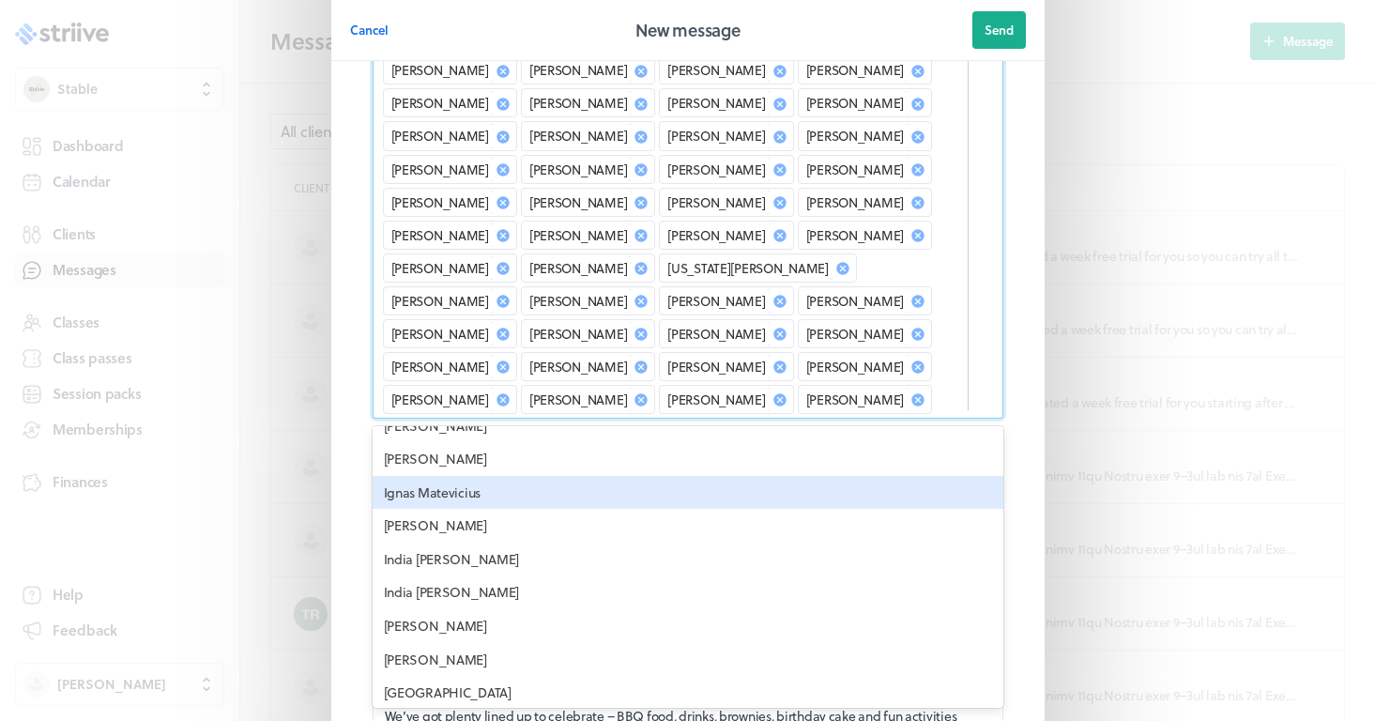
scroll to position [528, 0]
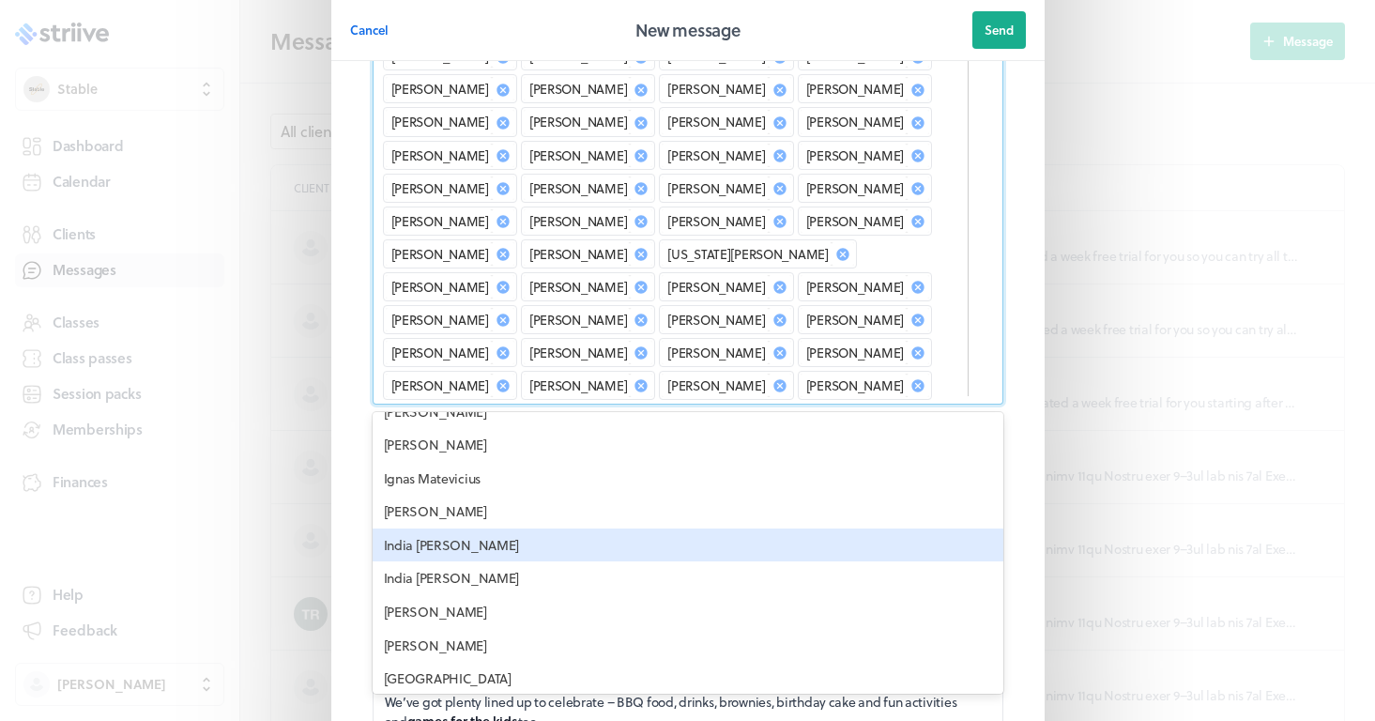
click at [421, 528] on div "India [PERSON_NAME]" at bounding box center [688, 545] width 631 height 34
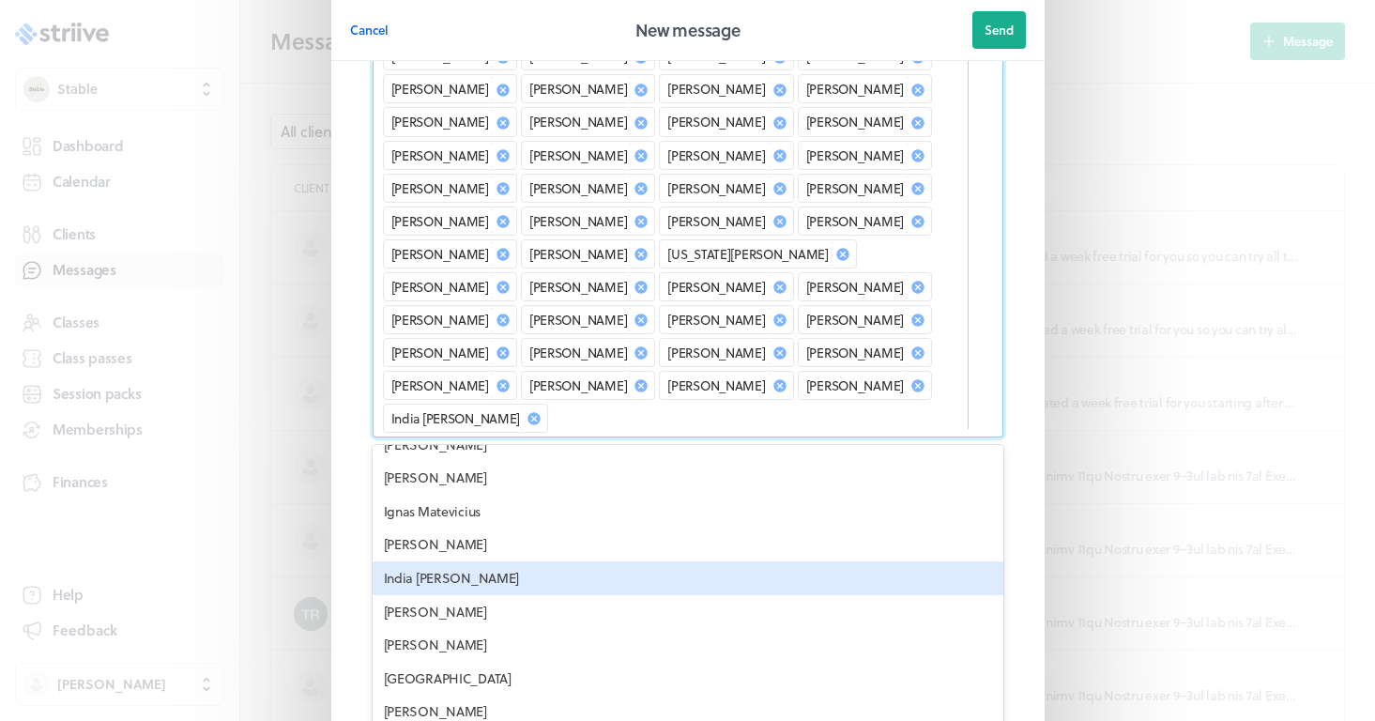
click at [419, 561] on div "India [PERSON_NAME]" at bounding box center [688, 578] width 631 height 34
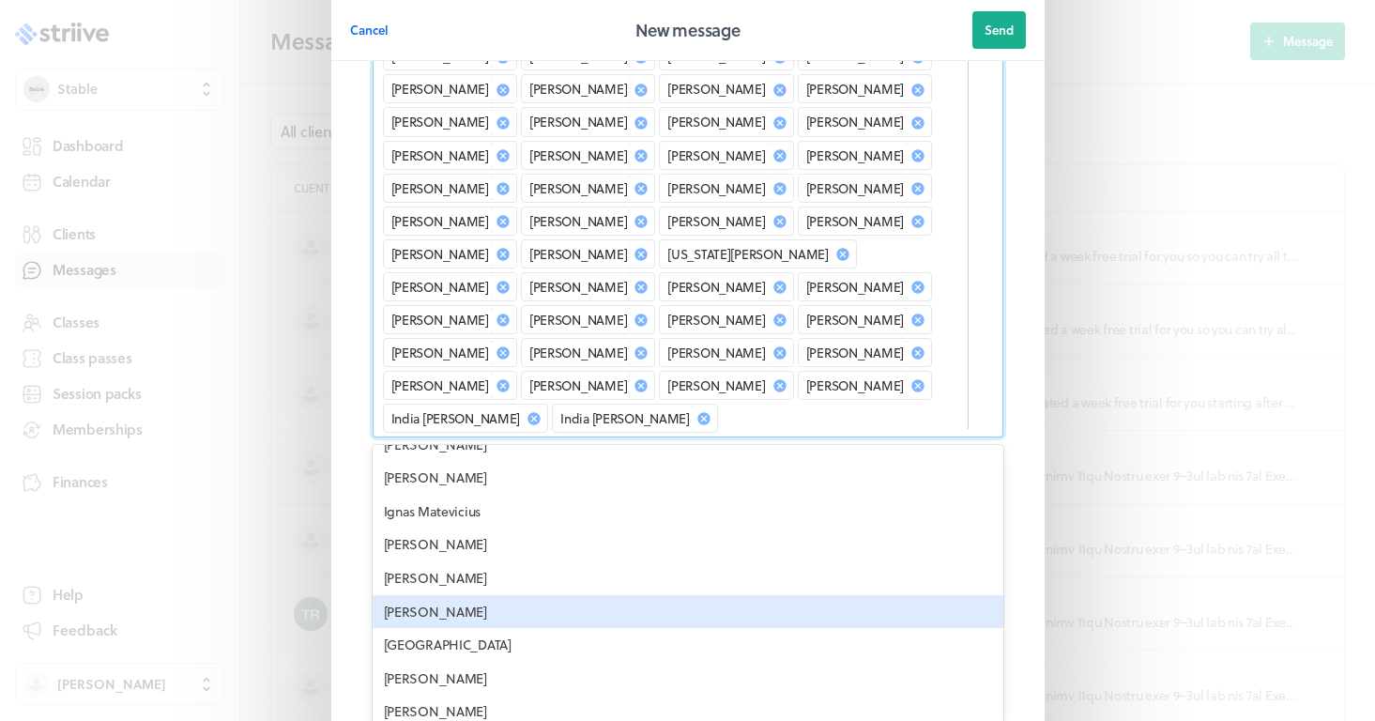
click at [431, 595] on div "[PERSON_NAME]" at bounding box center [688, 612] width 631 height 34
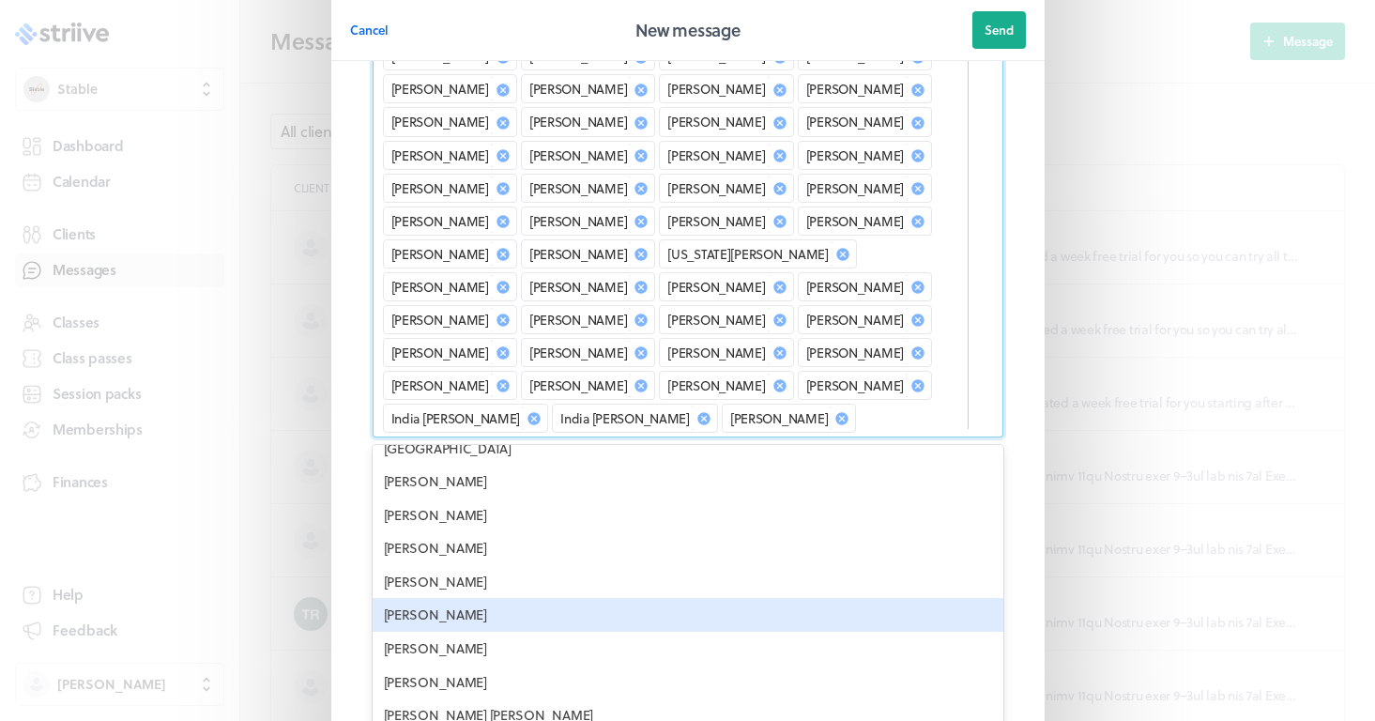
scroll to position [2586, 0]
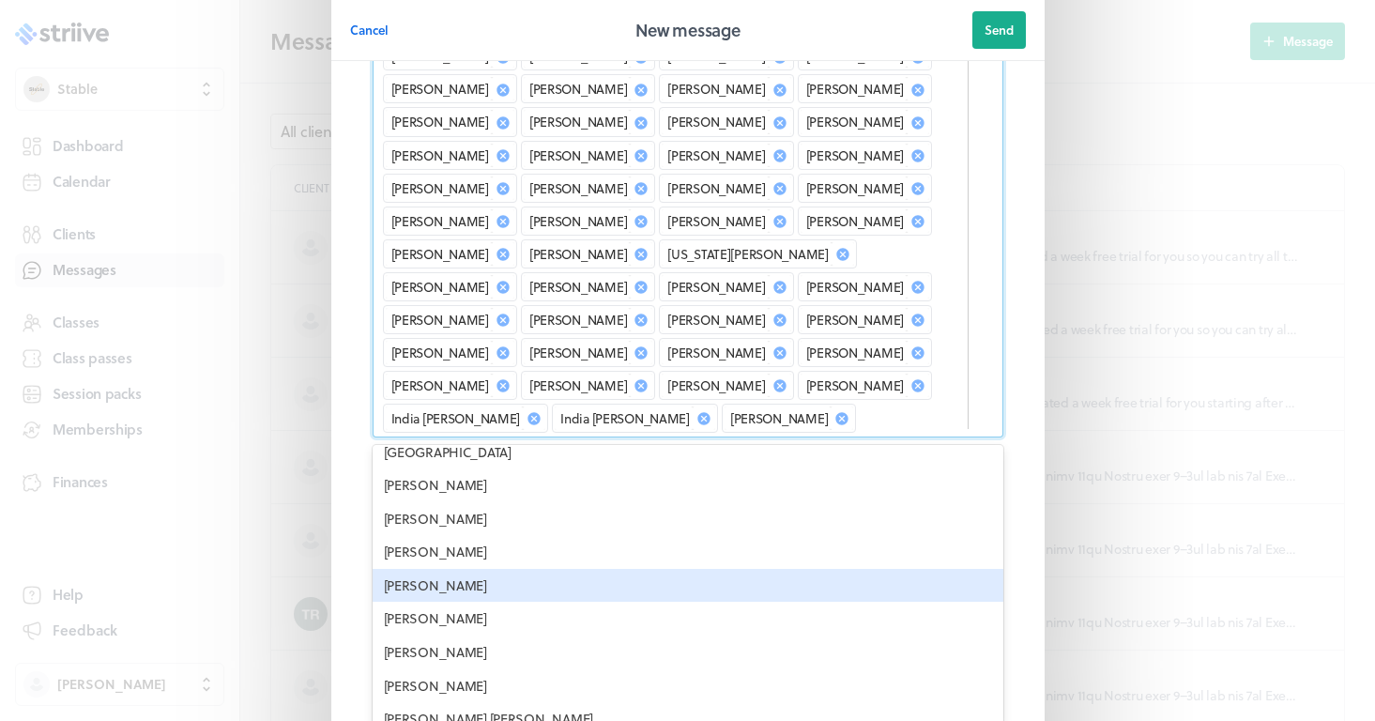
click at [449, 569] on div "[PERSON_NAME]" at bounding box center [688, 586] width 631 height 34
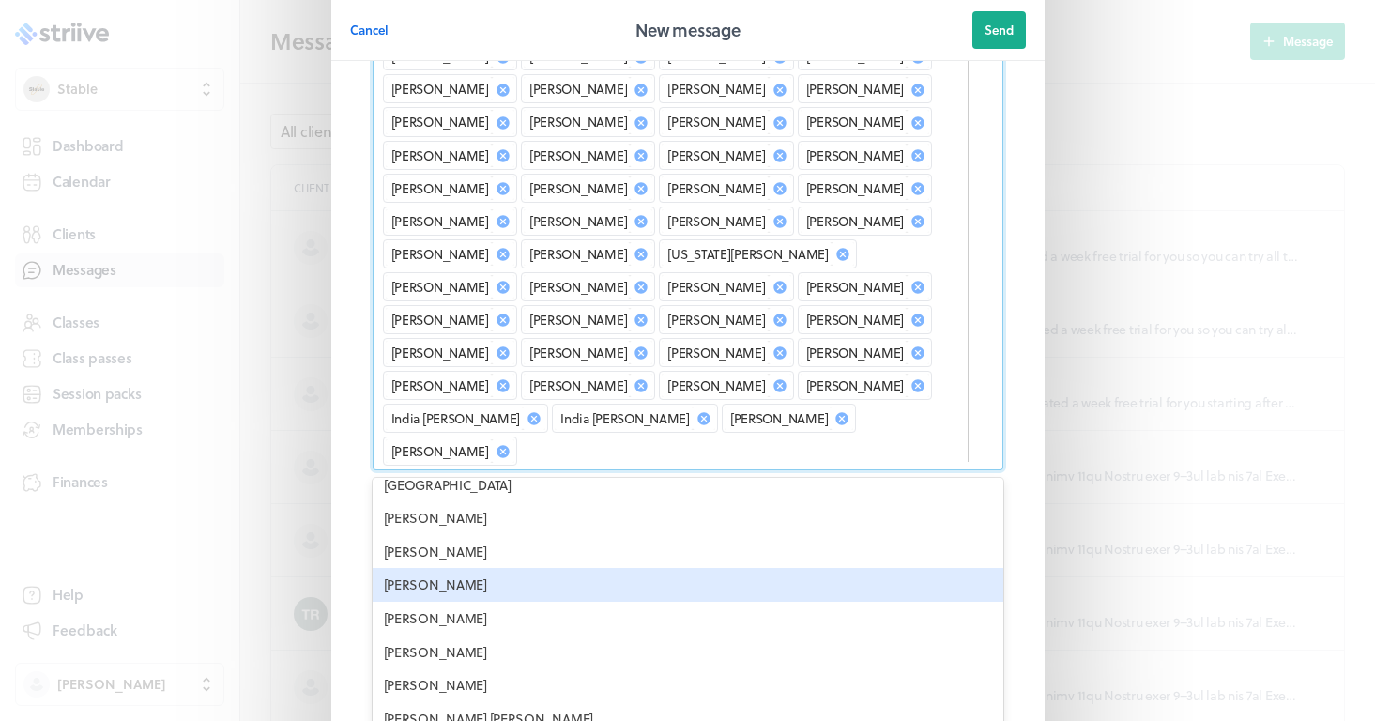
click at [447, 568] on div "[PERSON_NAME]" at bounding box center [688, 585] width 631 height 34
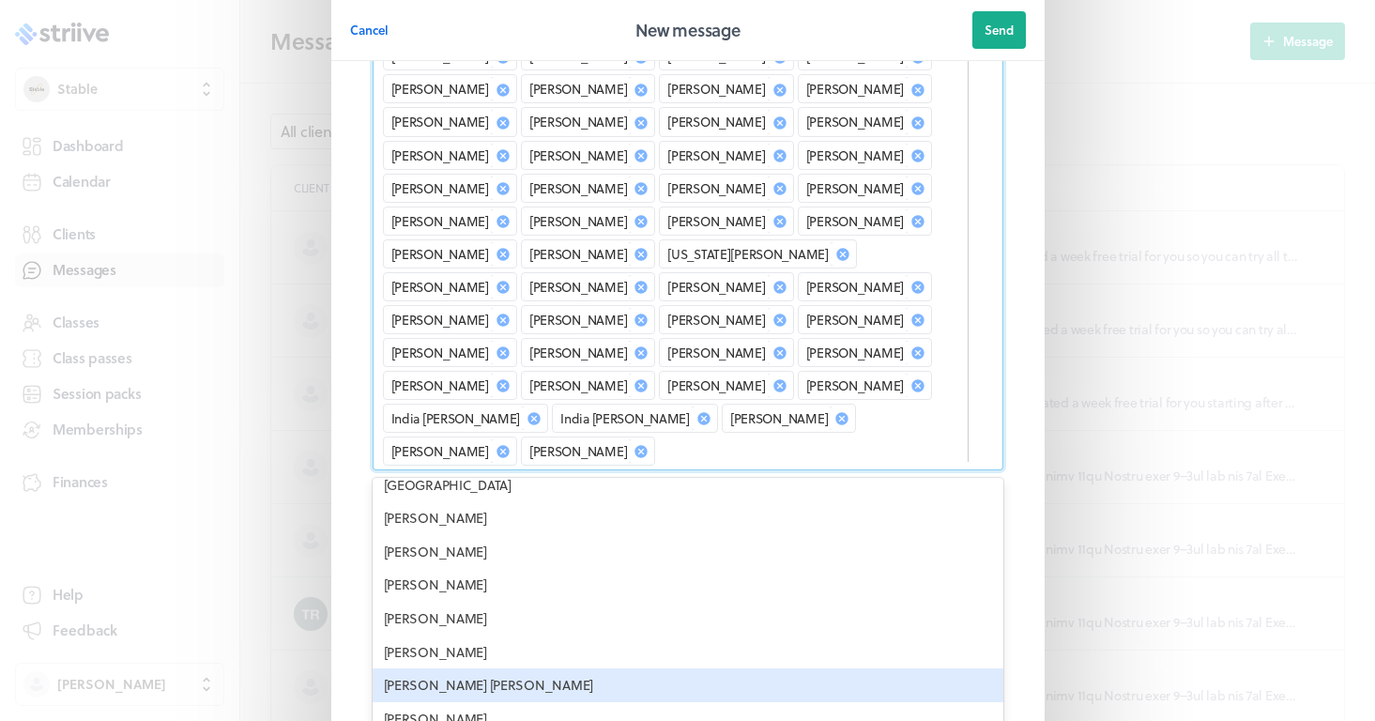
click at [453, 668] on div "[PERSON_NAME] [PERSON_NAME]" at bounding box center [688, 685] width 631 height 34
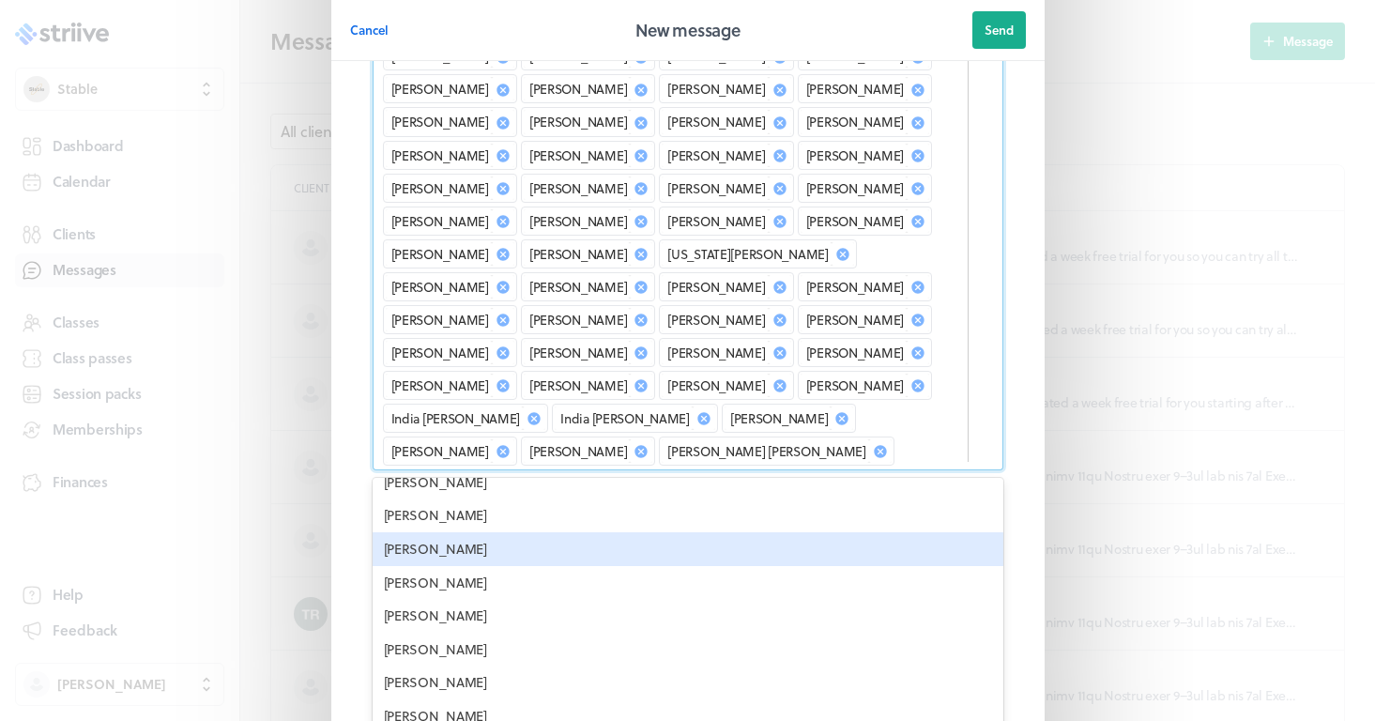
scroll to position [2675, 0]
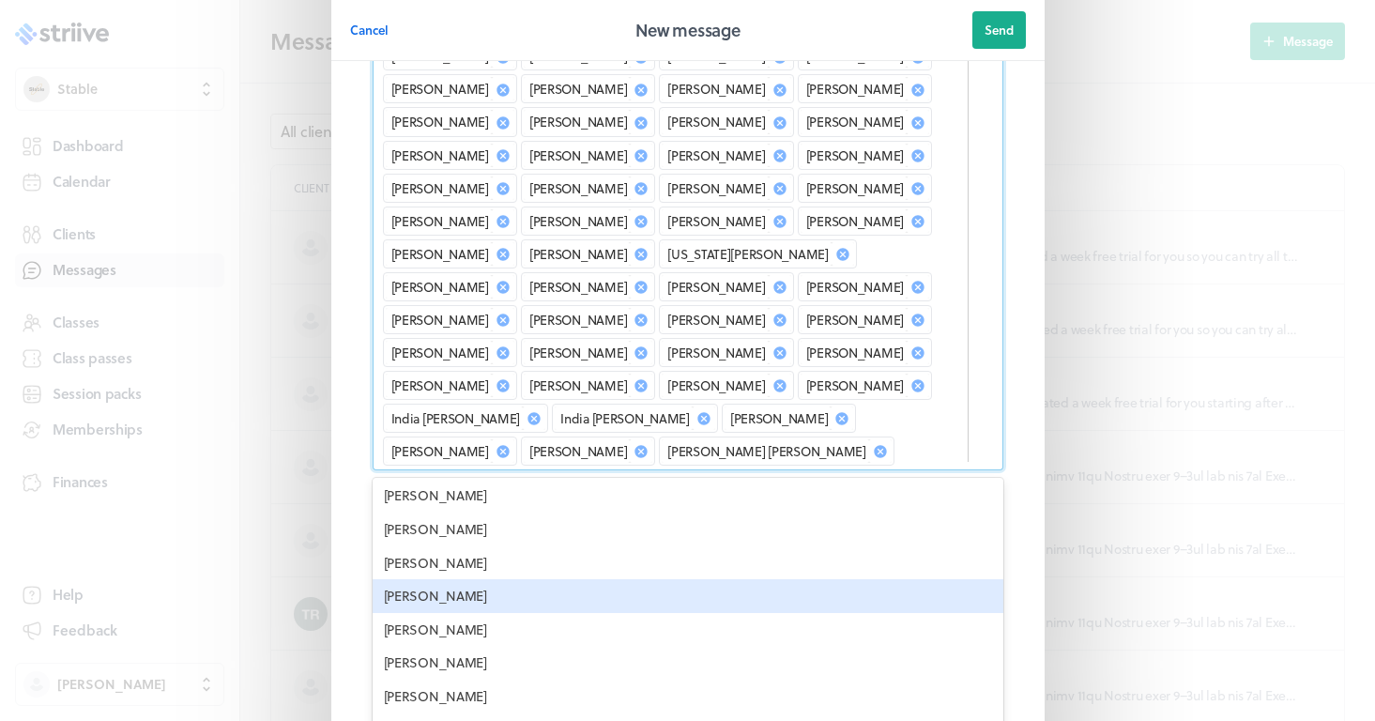
click at [500, 579] on div "[PERSON_NAME]" at bounding box center [688, 596] width 631 height 34
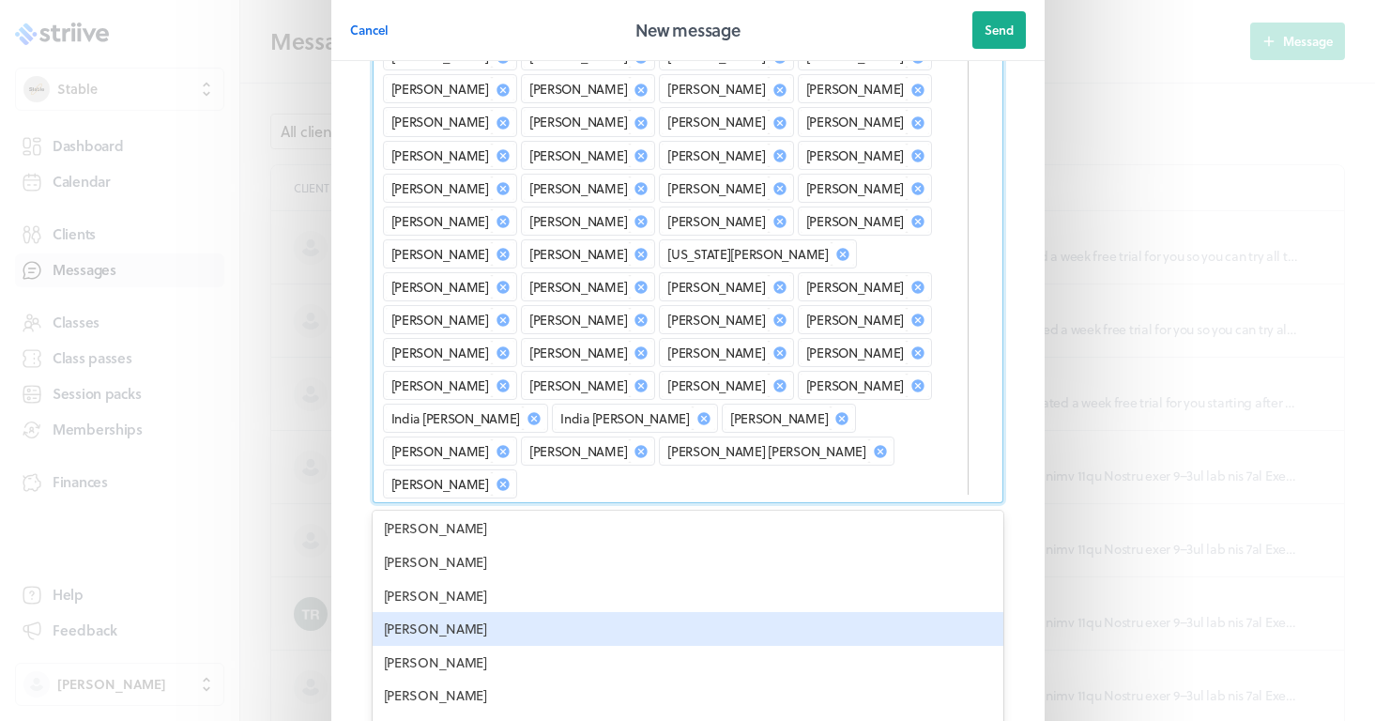
click at [469, 612] on div "[PERSON_NAME]" at bounding box center [688, 629] width 631 height 34
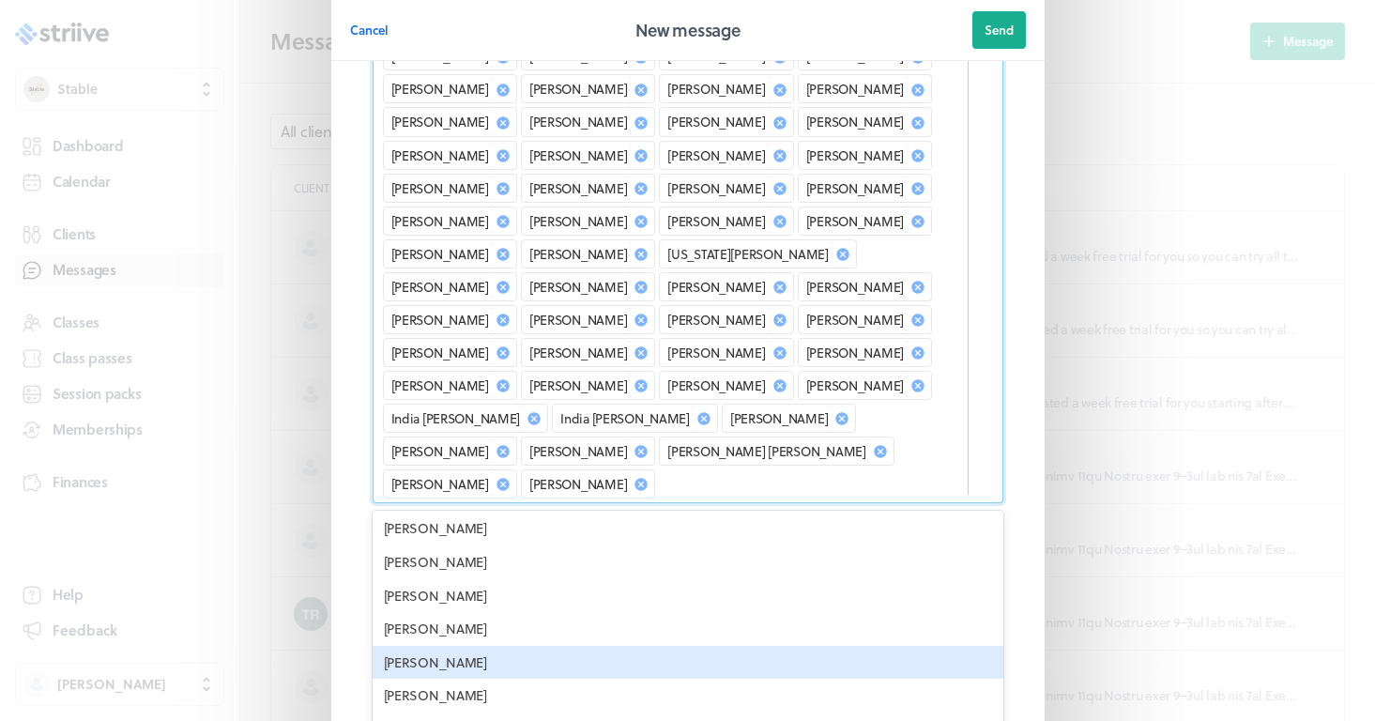
click at [446, 646] on div "[PERSON_NAME]" at bounding box center [688, 663] width 631 height 34
click at [435, 646] on div "[PERSON_NAME]" at bounding box center [688, 663] width 631 height 34
click at [439, 646] on div "[PERSON_NAME]" at bounding box center [688, 663] width 631 height 34
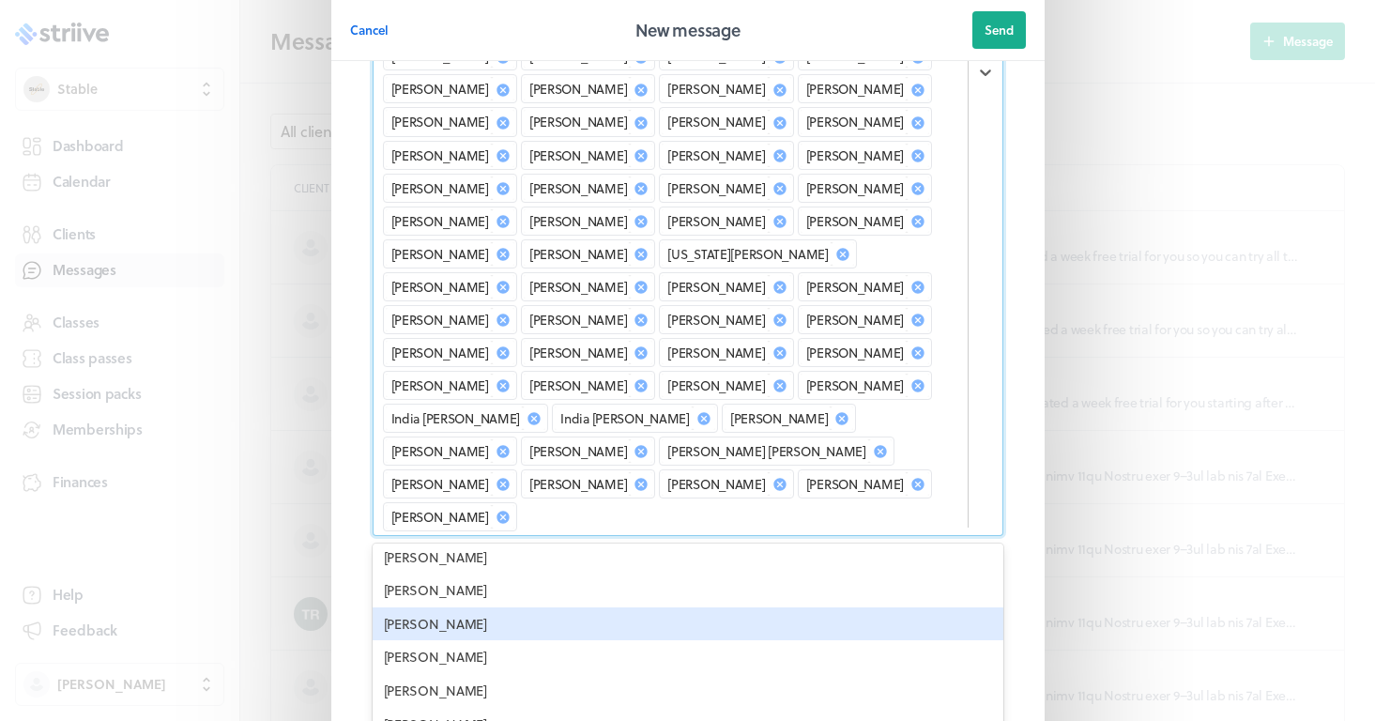
scroll to position [2753, 0]
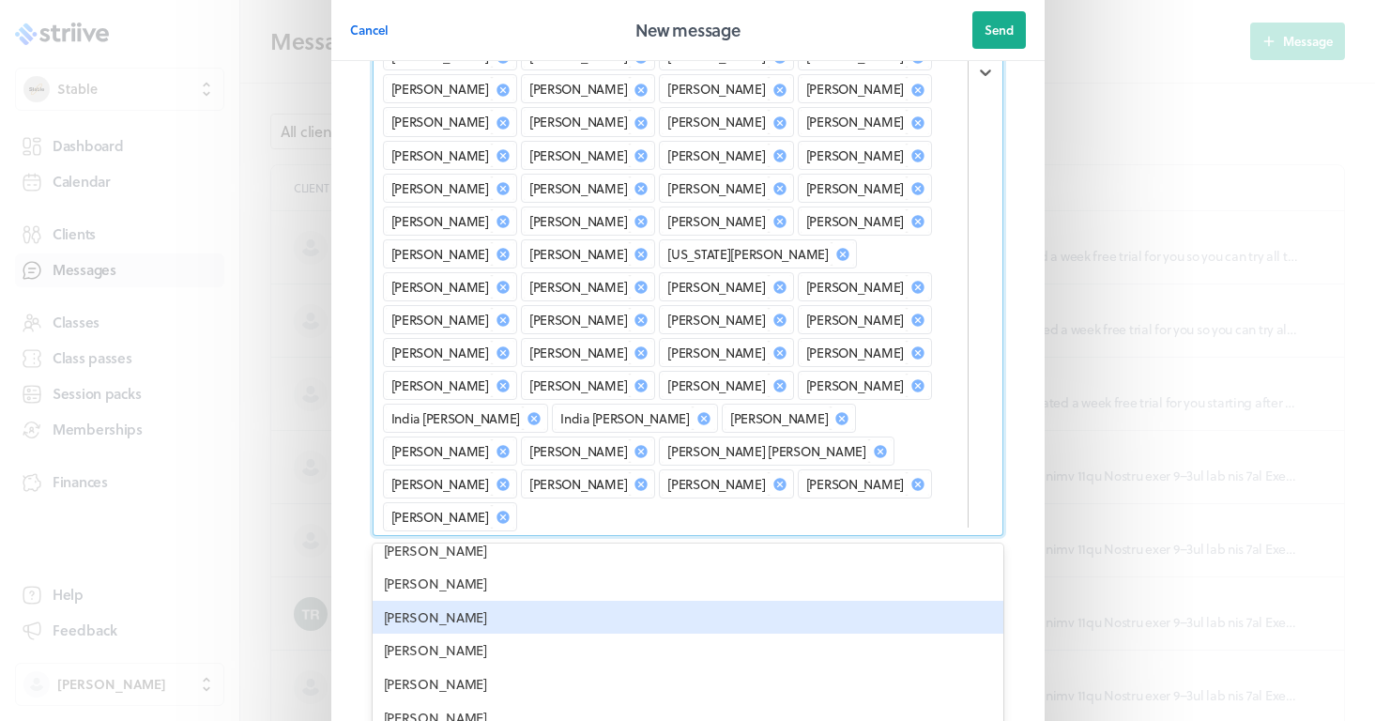
click at [479, 601] on div "[PERSON_NAME]" at bounding box center [688, 618] width 631 height 34
click at [450, 601] on div "[PERSON_NAME]" at bounding box center [688, 618] width 631 height 34
click at [446, 601] on div "[PERSON_NAME]" at bounding box center [688, 618] width 631 height 34
click at [445, 601] on div "[PERSON_NAME]" at bounding box center [688, 618] width 631 height 34
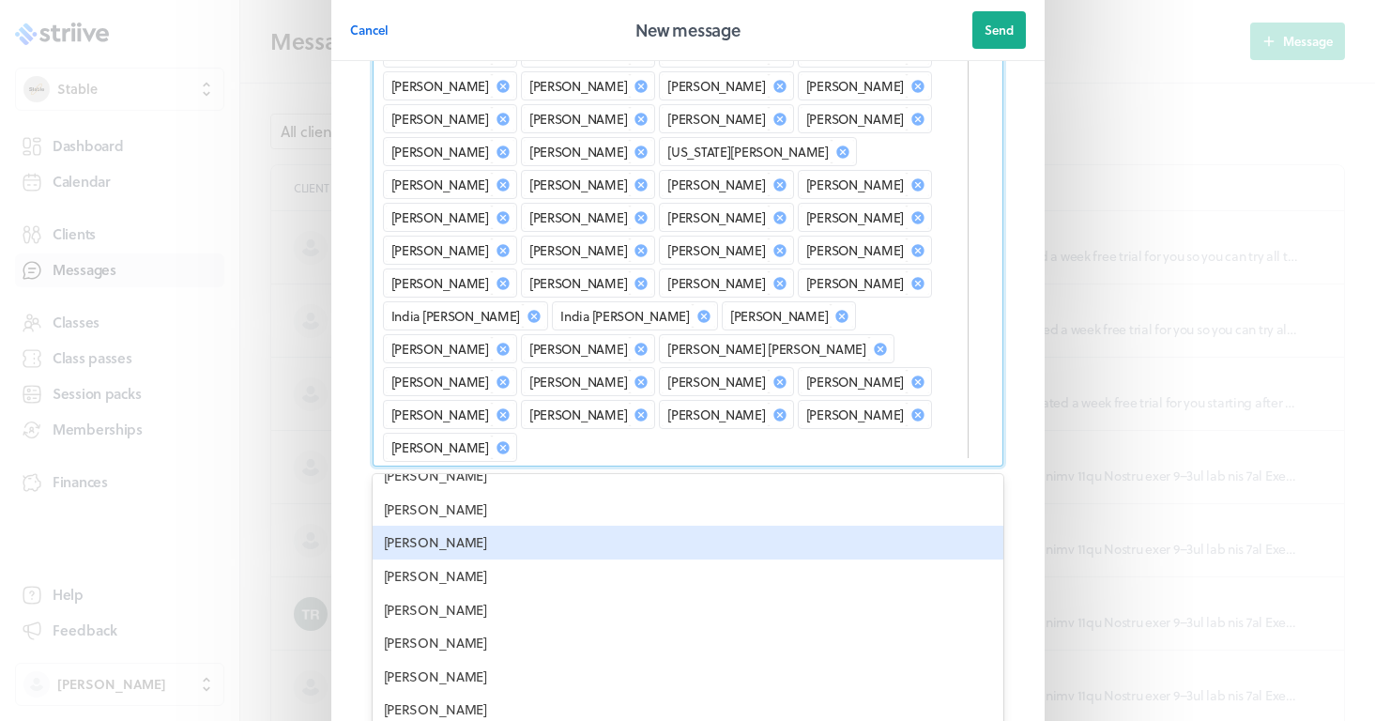
scroll to position [668, 0]
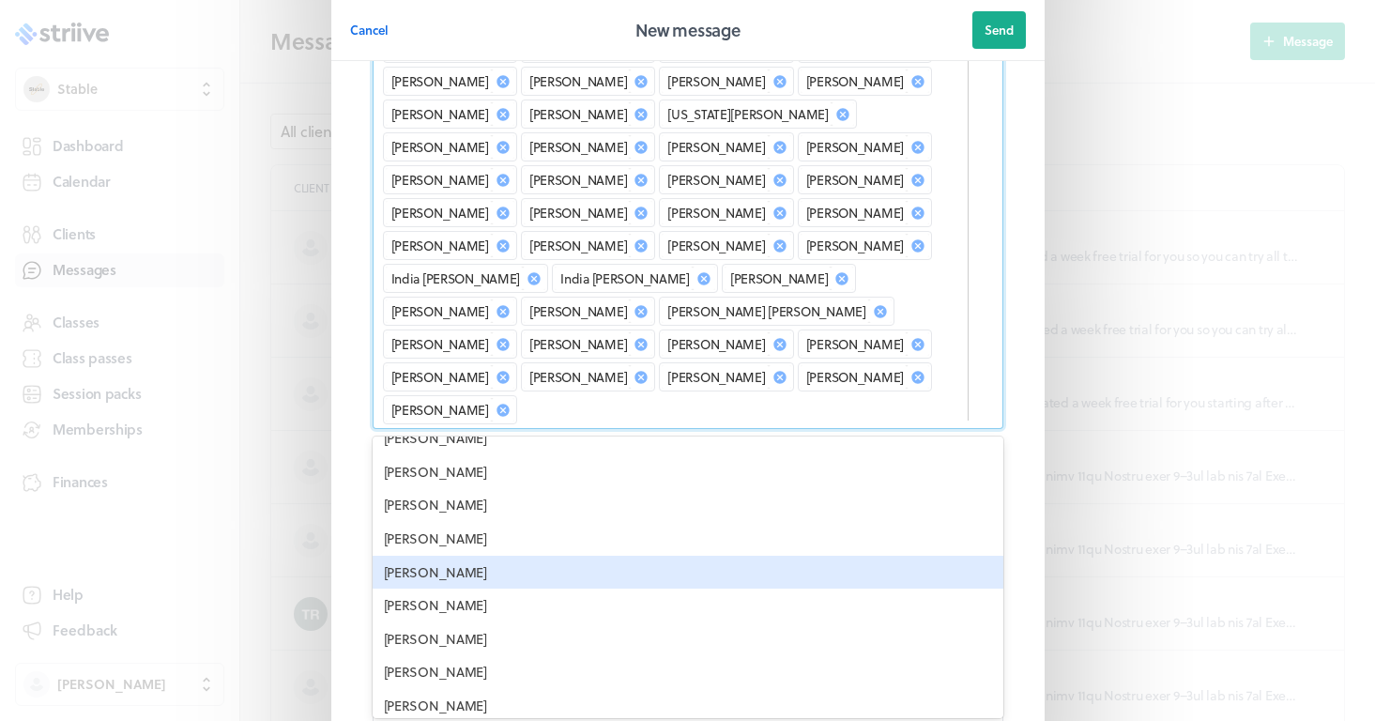
click at [432, 556] on div "[PERSON_NAME]" at bounding box center [688, 573] width 631 height 34
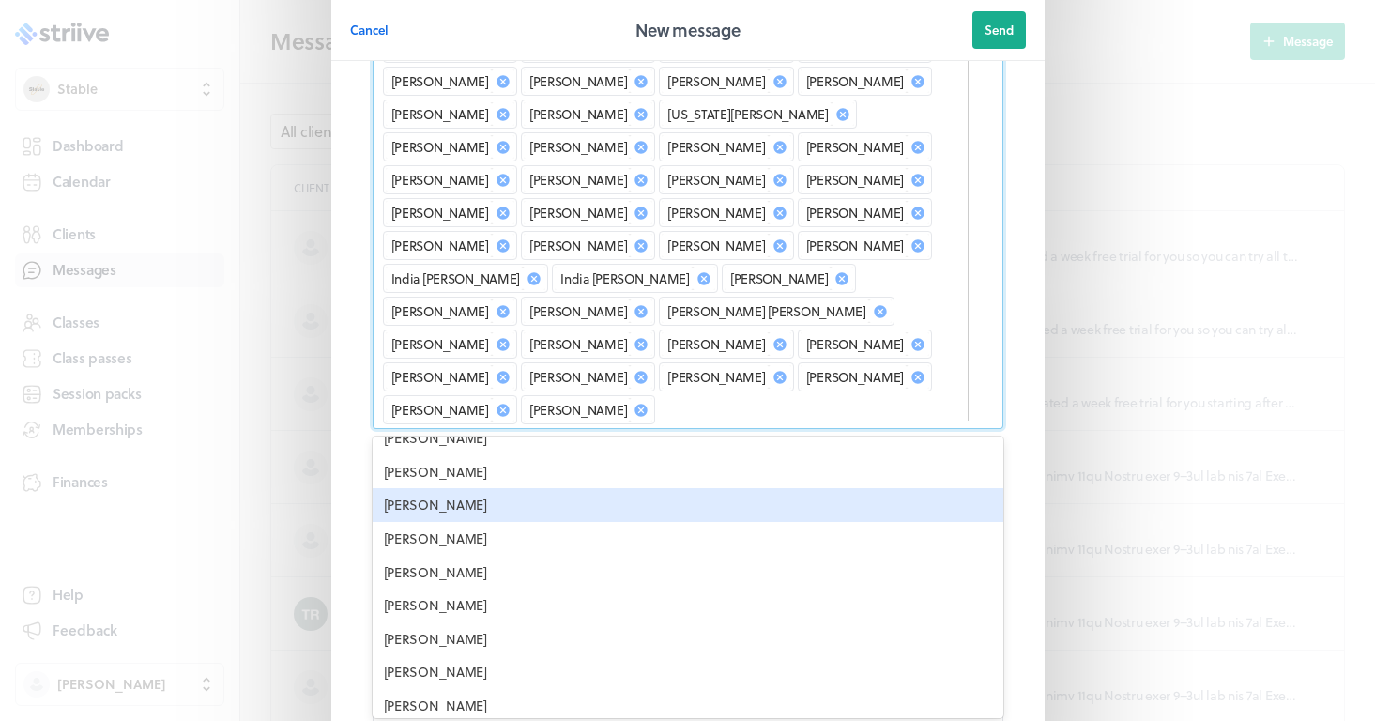
click at [435, 488] on div "[PERSON_NAME]" at bounding box center [688, 505] width 631 height 34
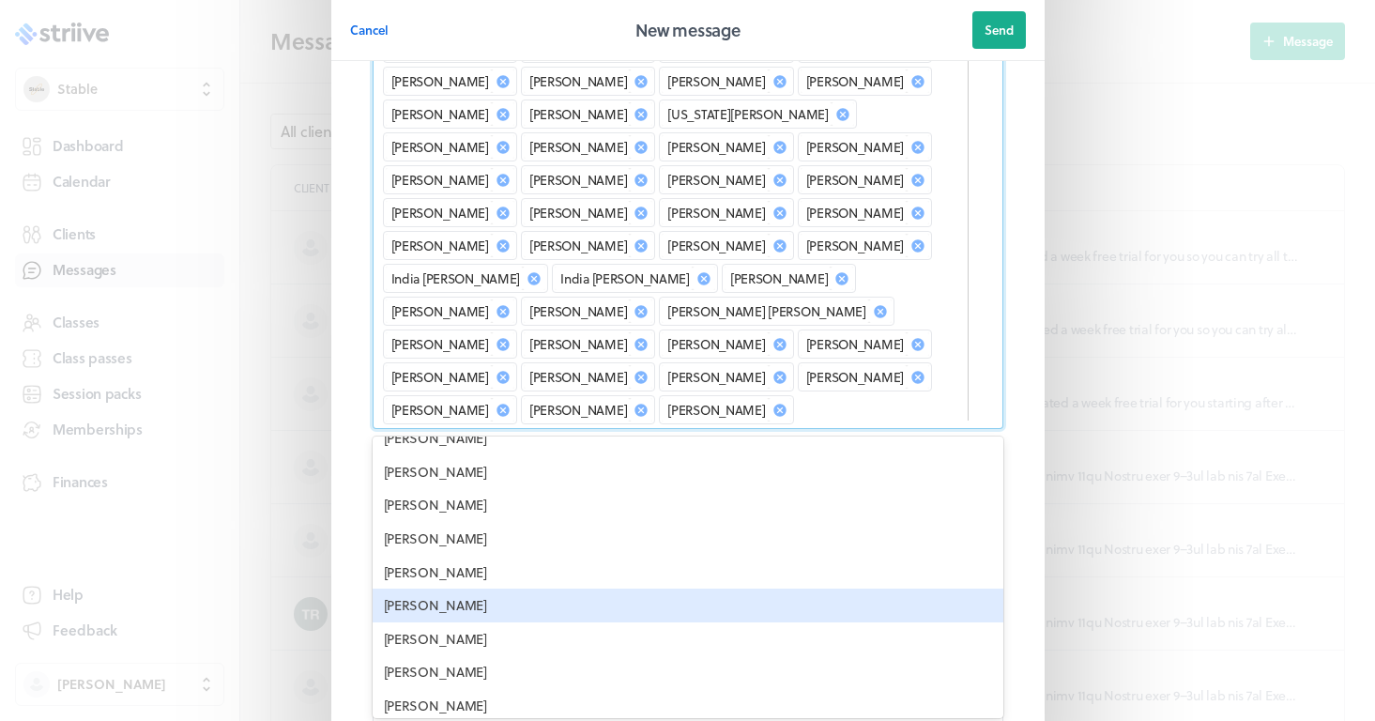
click at [432, 589] on div "[PERSON_NAME]" at bounding box center [688, 606] width 631 height 34
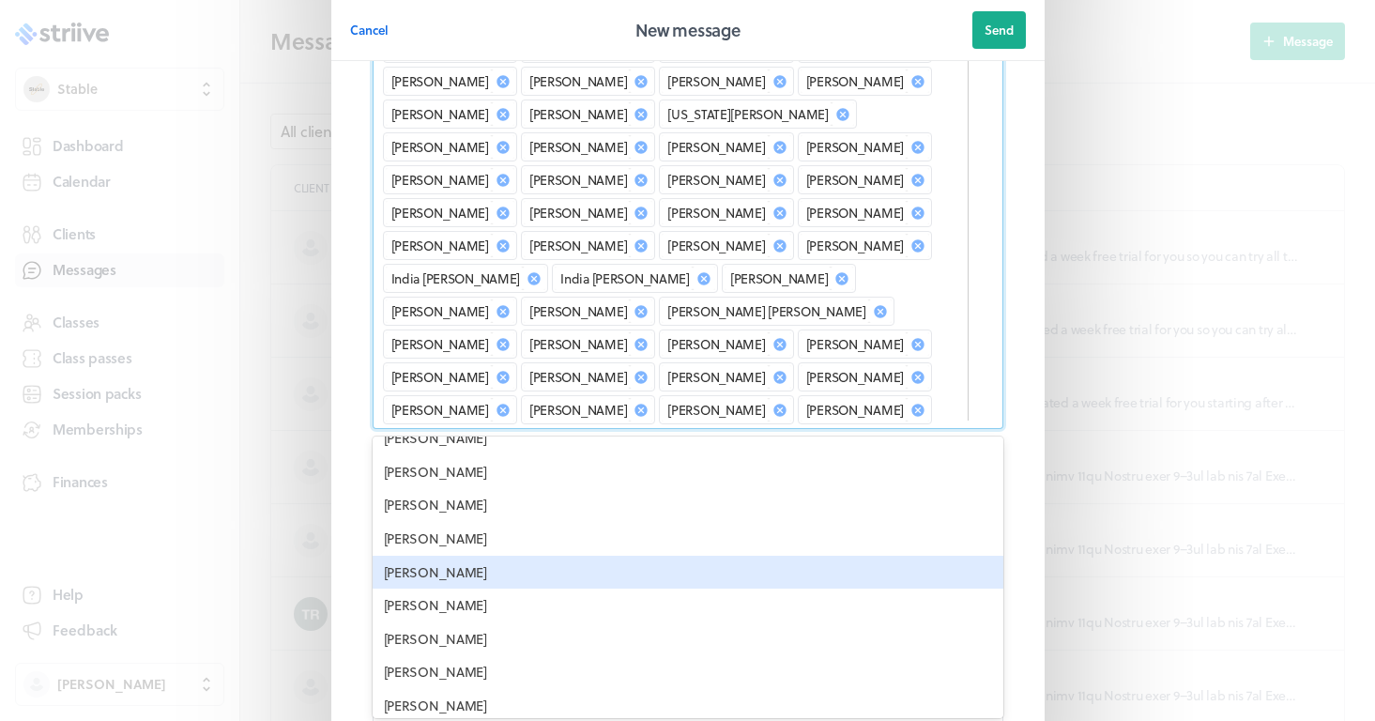
click at [427, 556] on div "[PERSON_NAME]" at bounding box center [688, 573] width 631 height 34
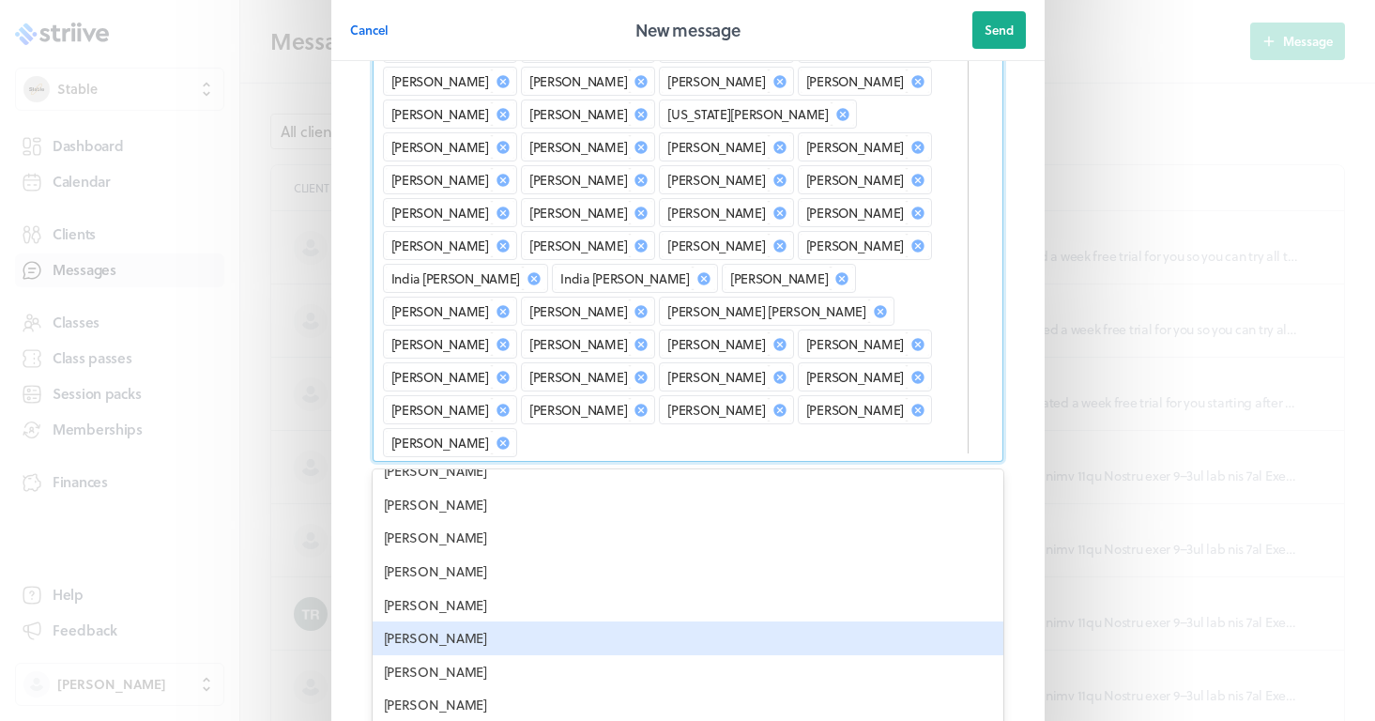
click at [416, 621] on div "[PERSON_NAME]" at bounding box center [688, 638] width 631 height 34
click at [409, 621] on div "[PERSON_NAME]" at bounding box center [688, 638] width 631 height 34
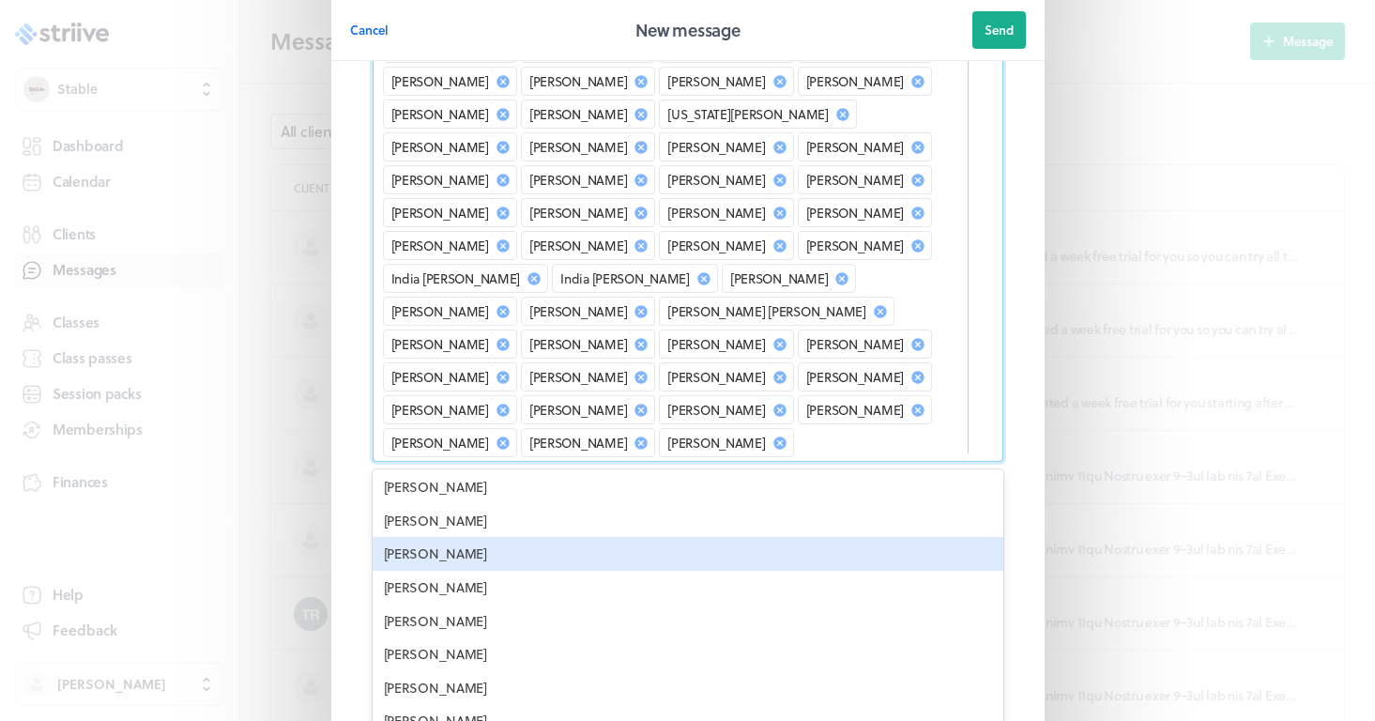
scroll to position [2944, 0]
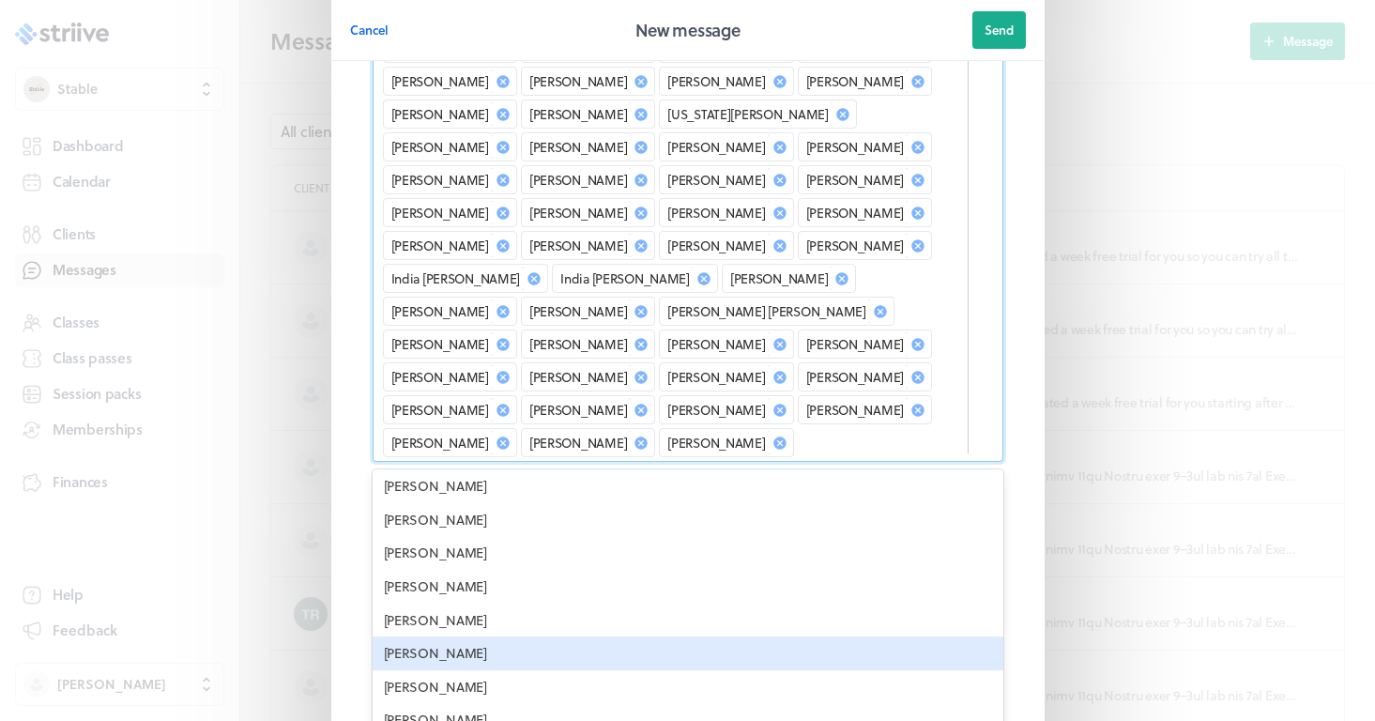
click at [462, 636] on div "[PERSON_NAME]" at bounding box center [688, 653] width 631 height 34
click at [460, 636] on div "[PERSON_NAME]" at bounding box center [688, 653] width 631 height 34
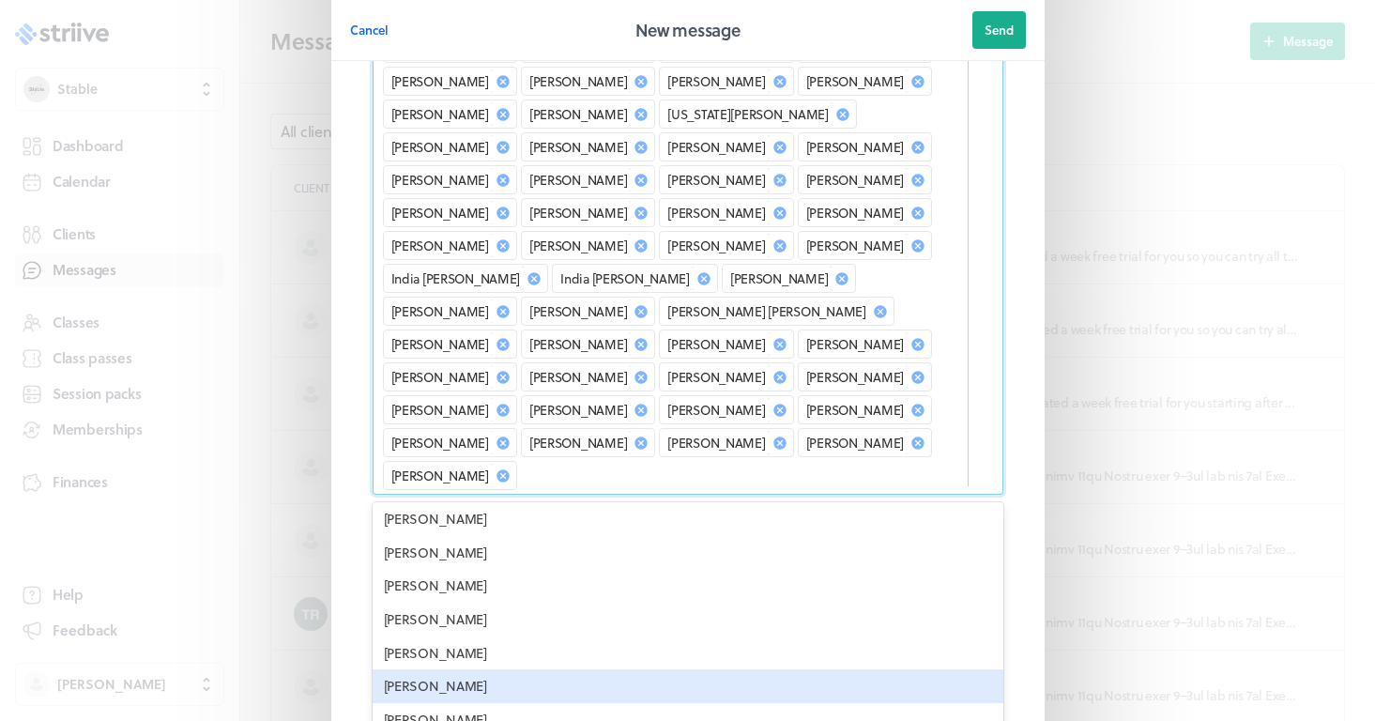
click at [455, 669] on div "[PERSON_NAME]" at bounding box center [688, 686] width 631 height 34
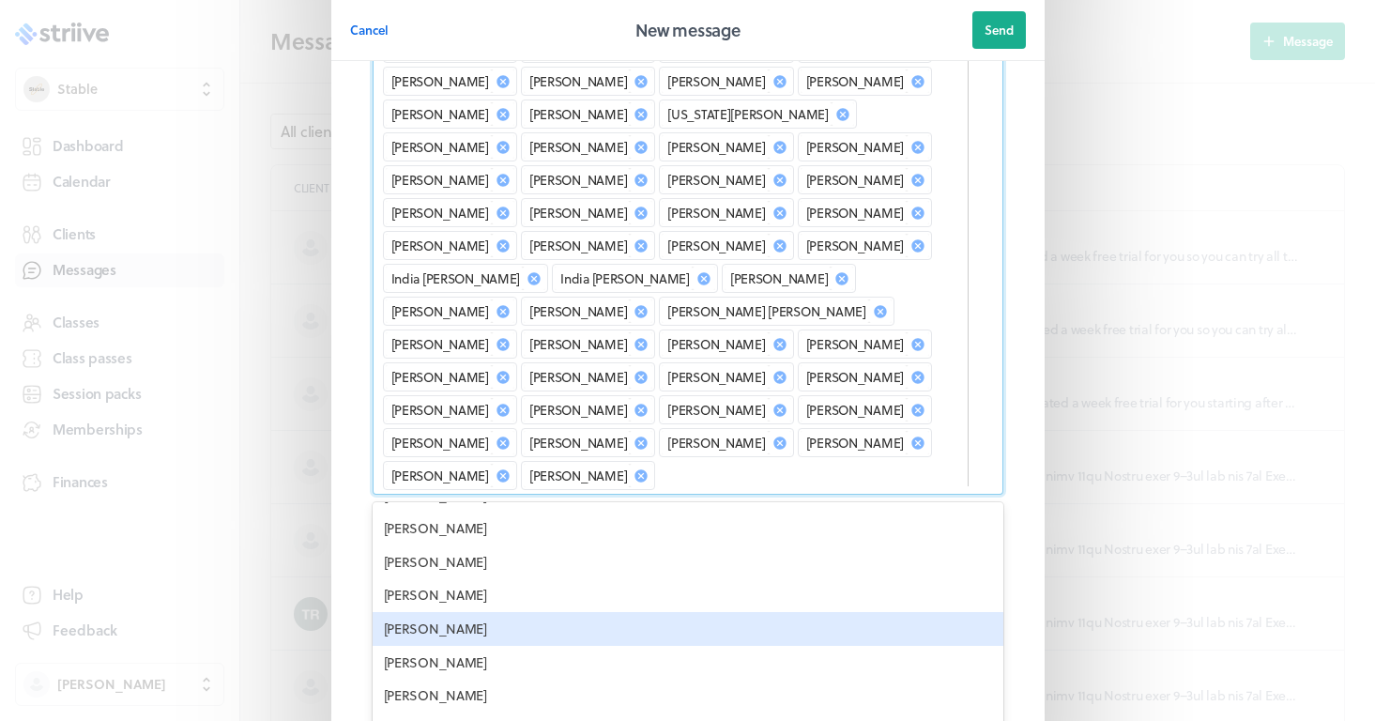
scroll to position [3109, 0]
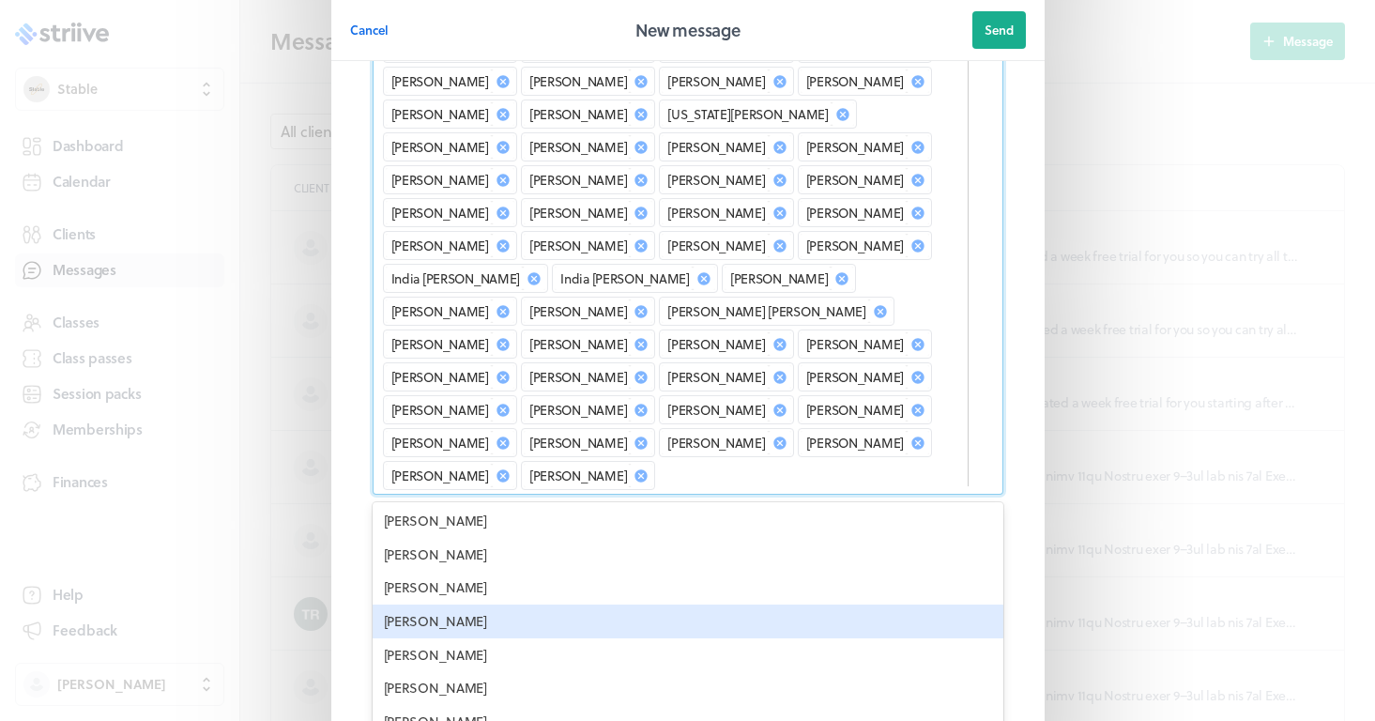
click at [482, 605] on div "[PERSON_NAME]" at bounding box center [688, 622] width 631 height 34
click at [463, 605] on div "[PERSON_NAME]" at bounding box center [688, 622] width 631 height 34
click at [455, 605] on div "[PERSON_NAME]" at bounding box center [688, 622] width 631 height 34
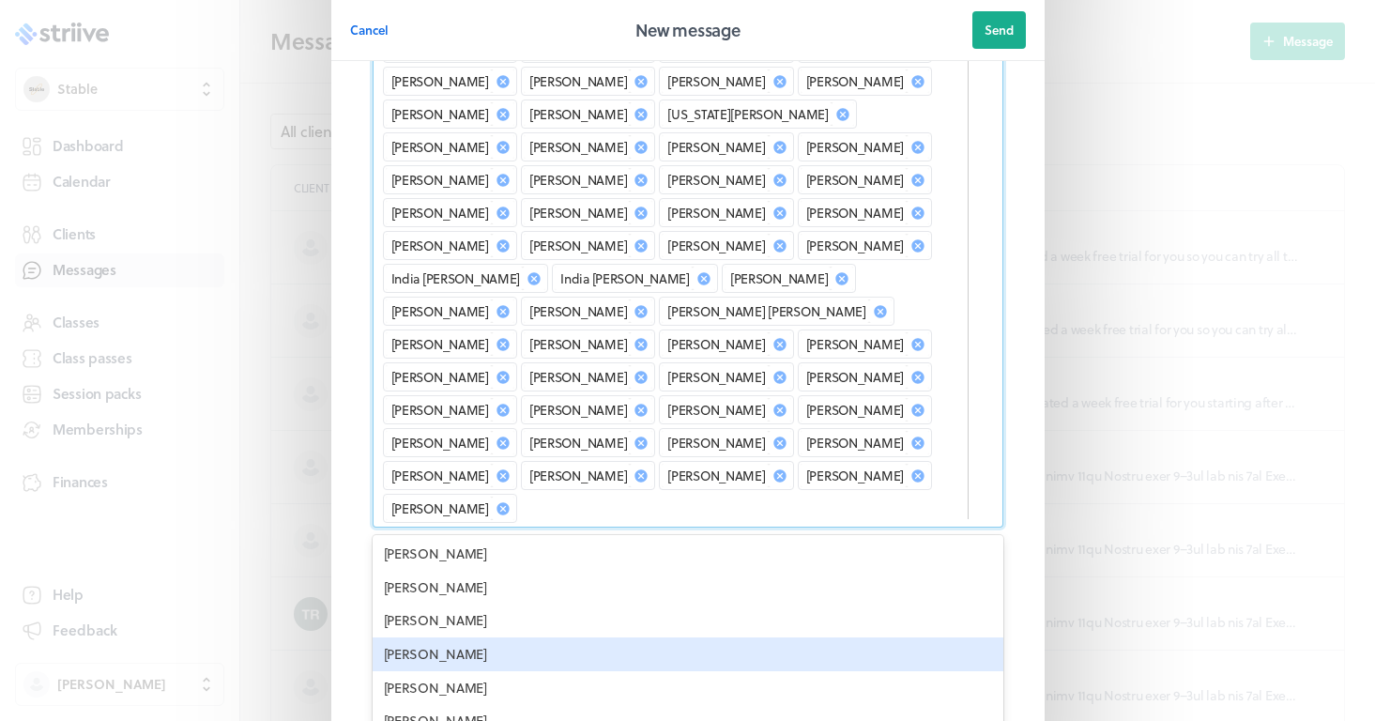
click at [455, 637] on div "[PERSON_NAME]" at bounding box center [688, 654] width 631 height 34
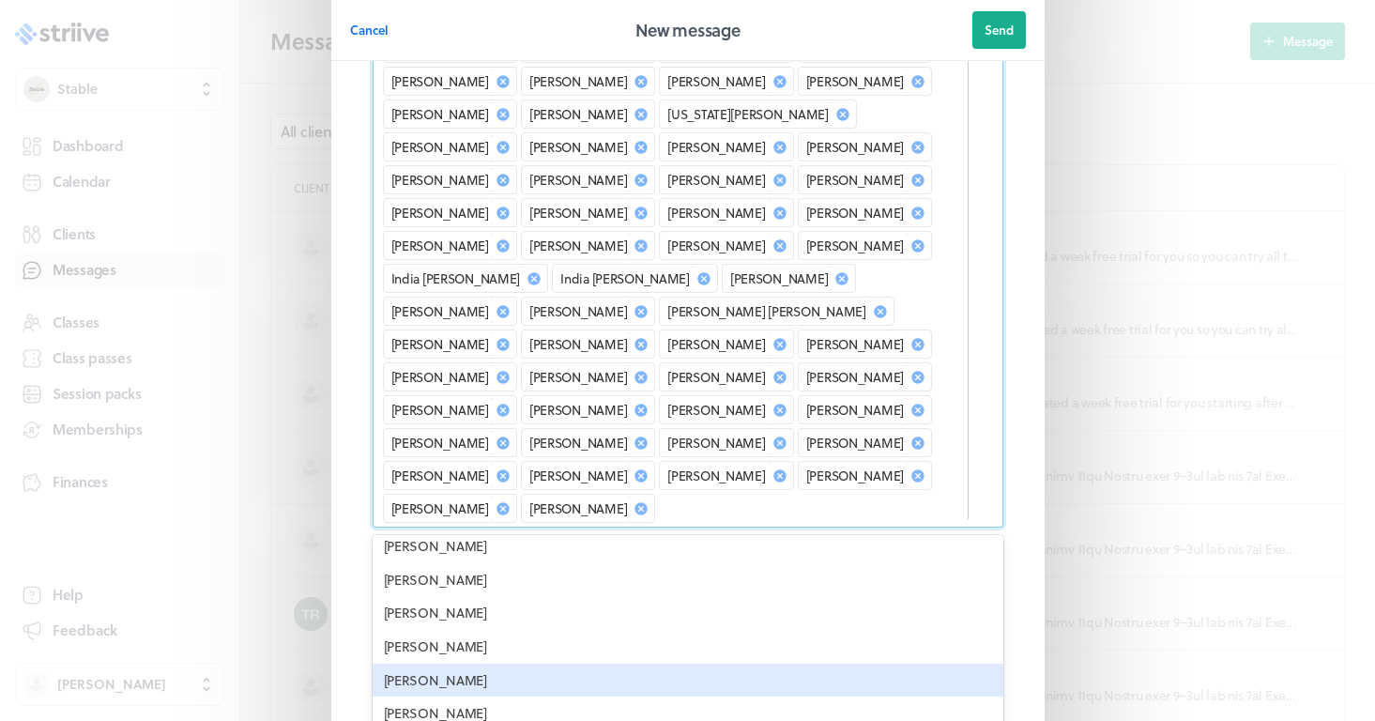
click at [455, 664] on div "[PERSON_NAME]" at bounding box center [688, 681] width 631 height 34
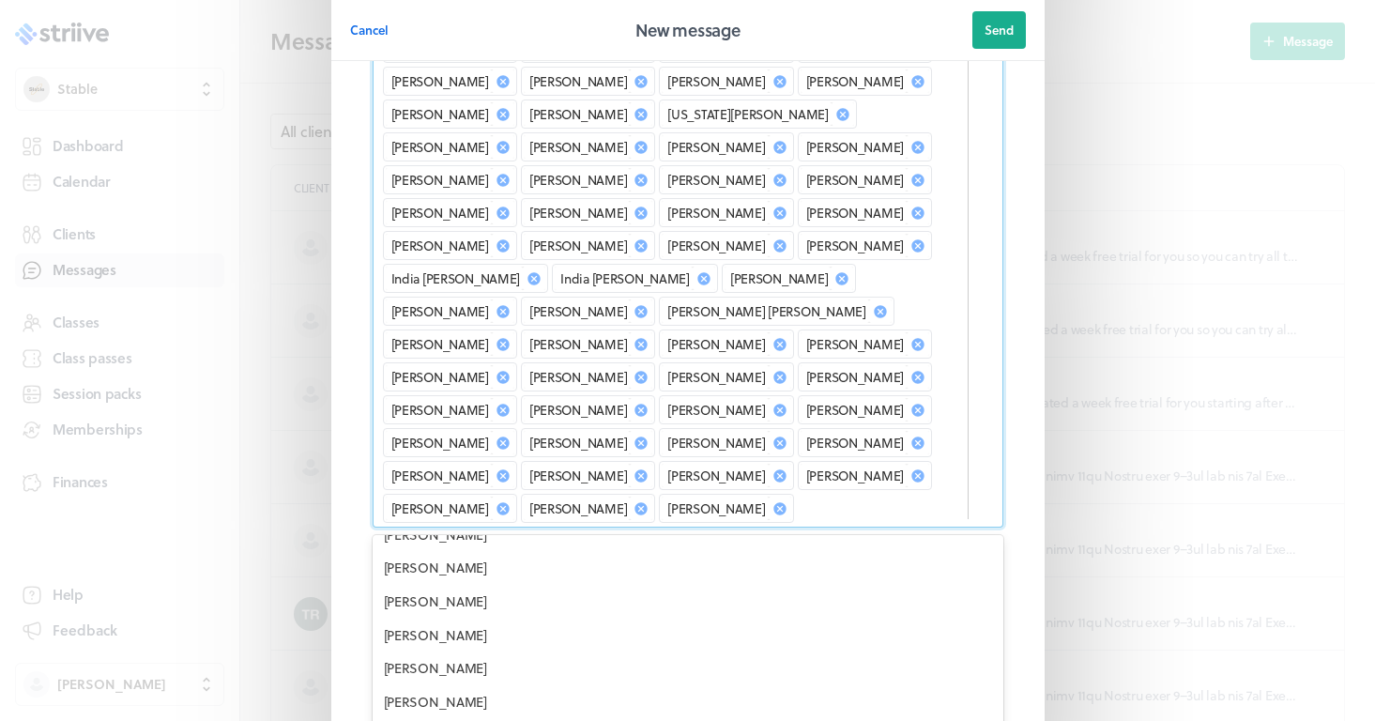
scroll to position [3164, 0]
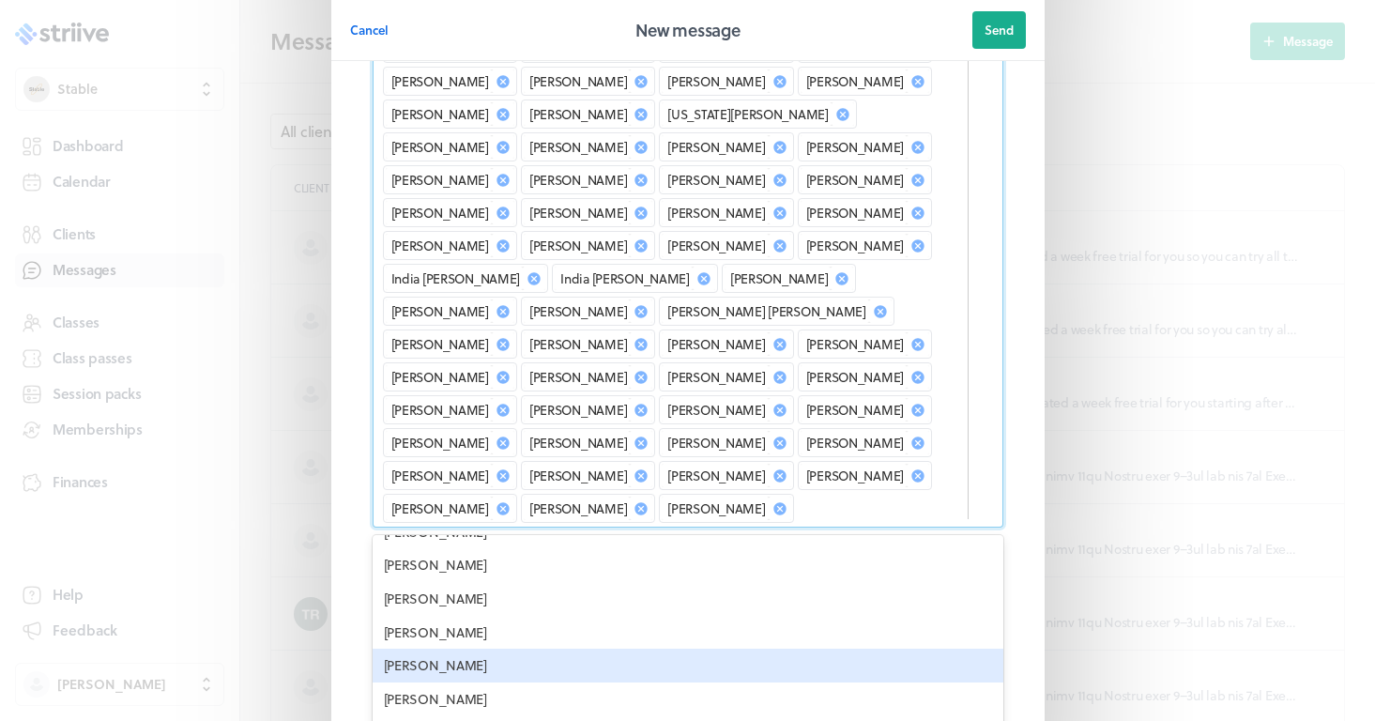
click at [454, 649] on div "[PERSON_NAME]" at bounding box center [688, 666] width 631 height 34
click at [448, 649] on div "[PERSON_NAME]" at bounding box center [688, 666] width 631 height 34
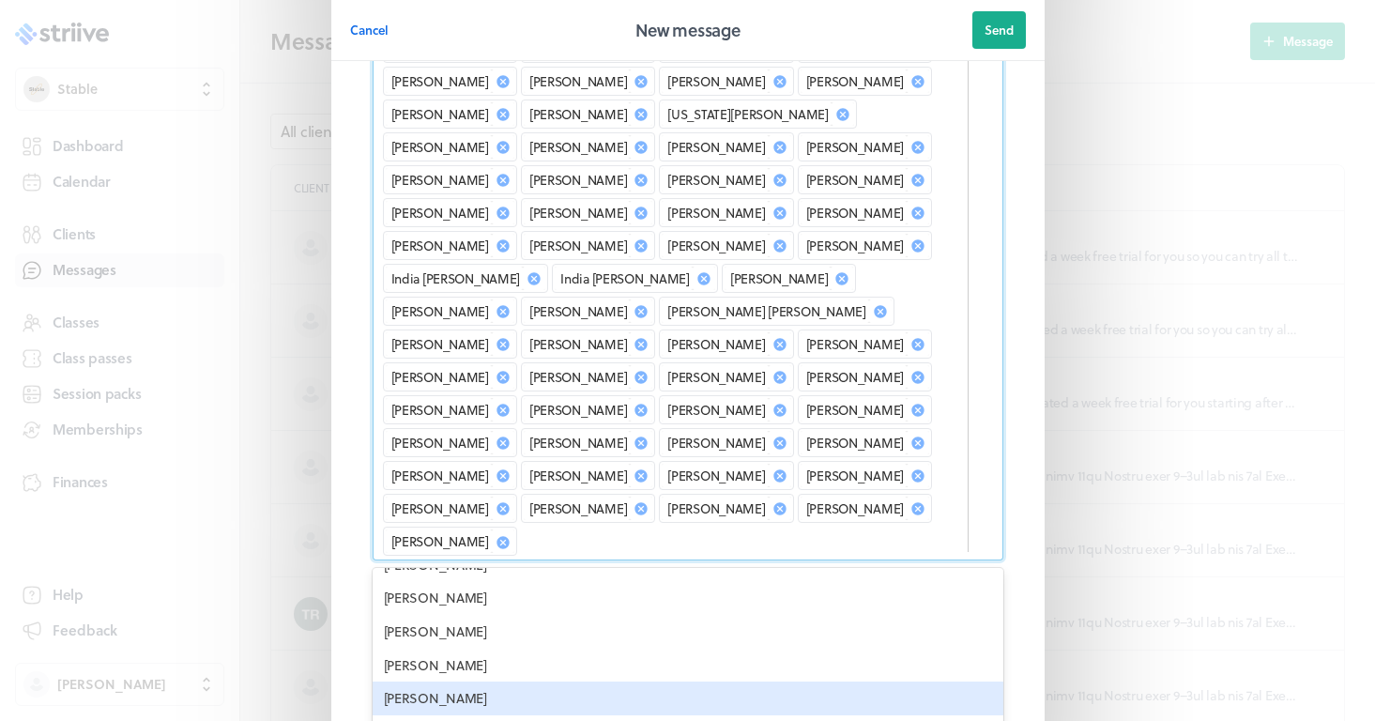
click at [446, 681] on div "[PERSON_NAME]" at bounding box center [688, 698] width 631 height 34
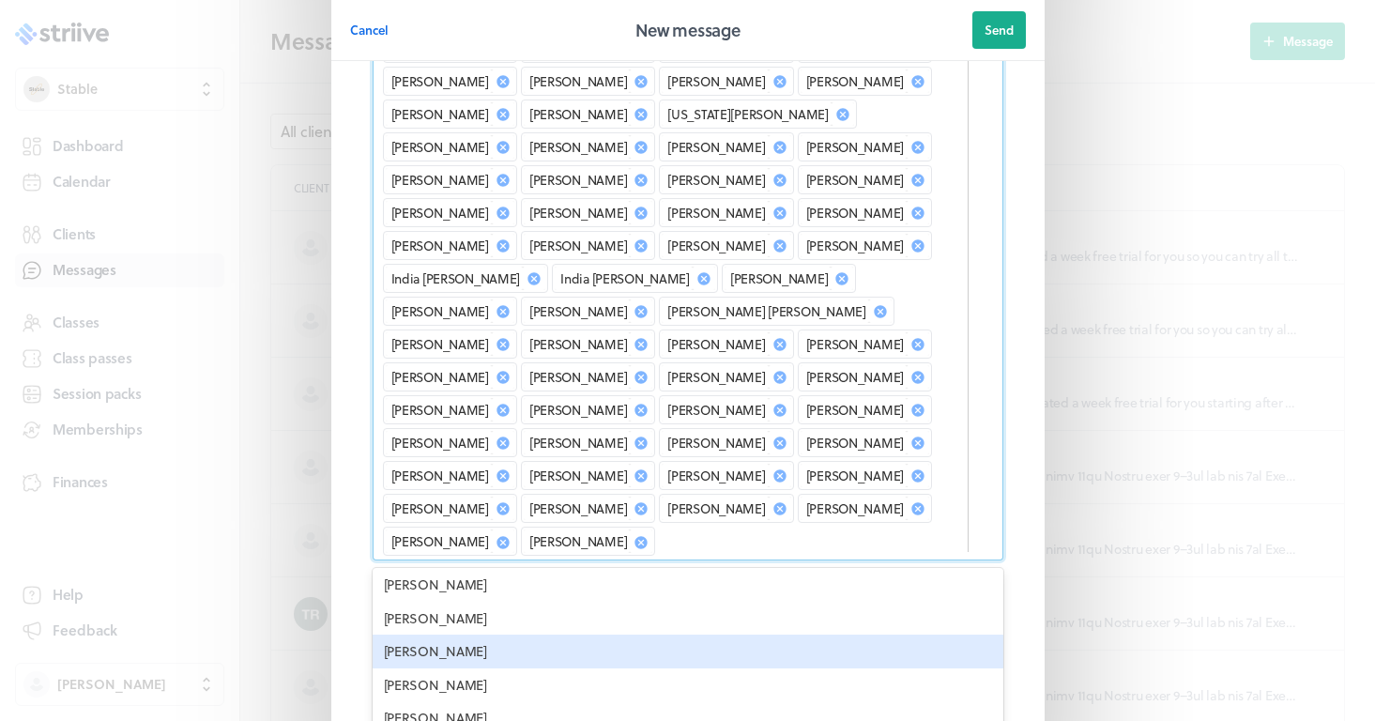
scroll to position [3217, 0]
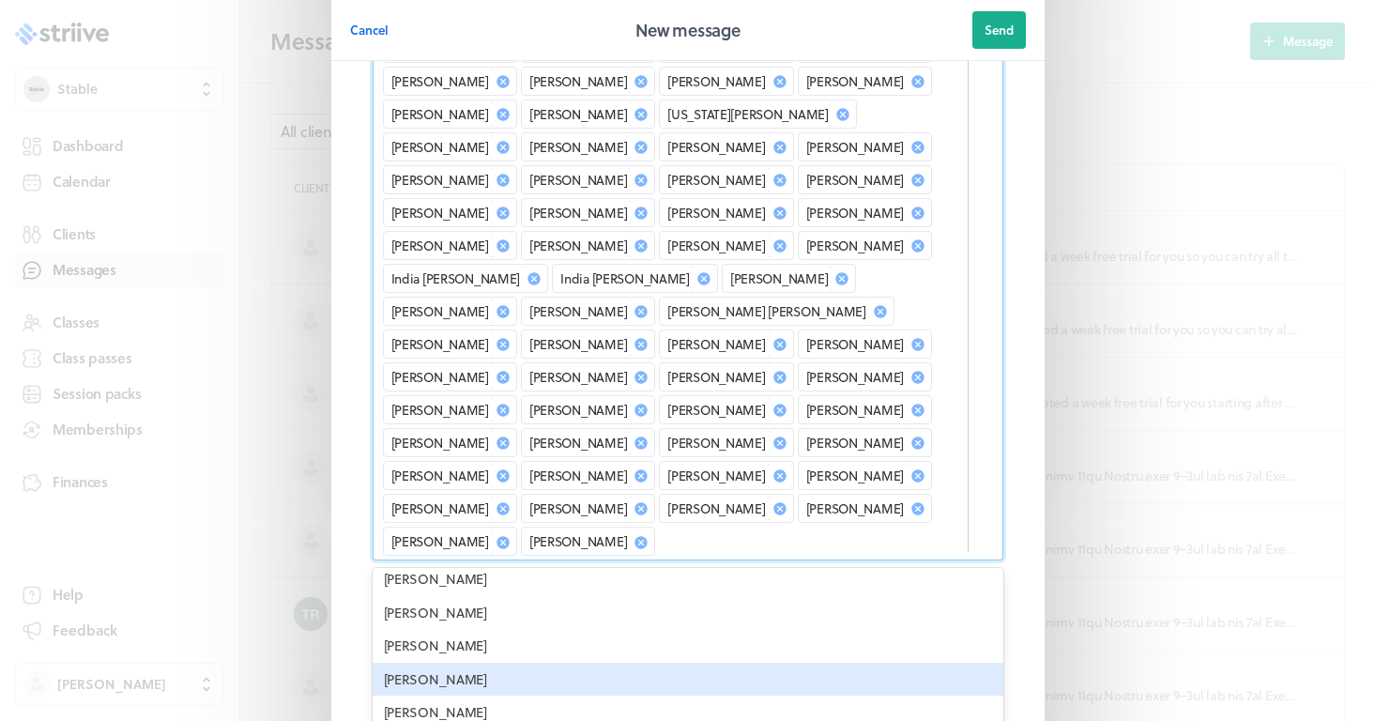
click at [432, 663] on div "[PERSON_NAME]" at bounding box center [688, 680] width 631 height 34
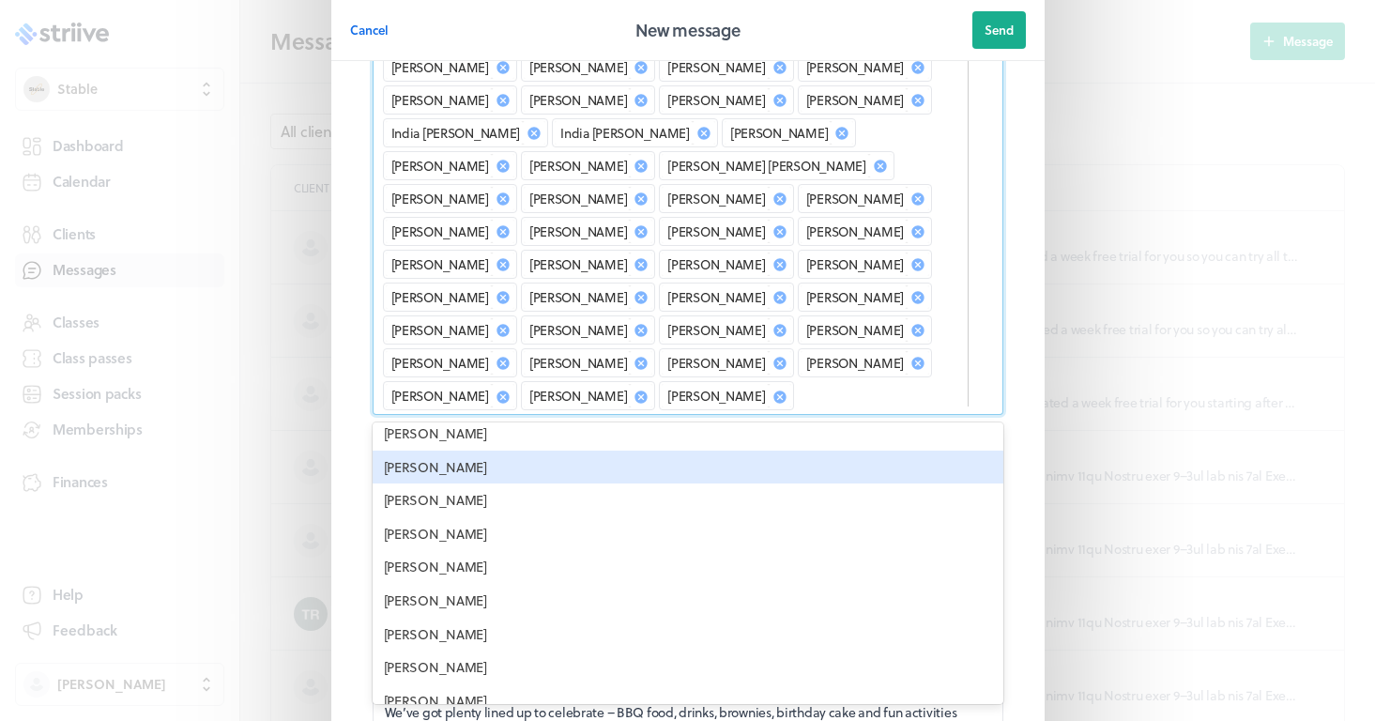
scroll to position [819, 0]
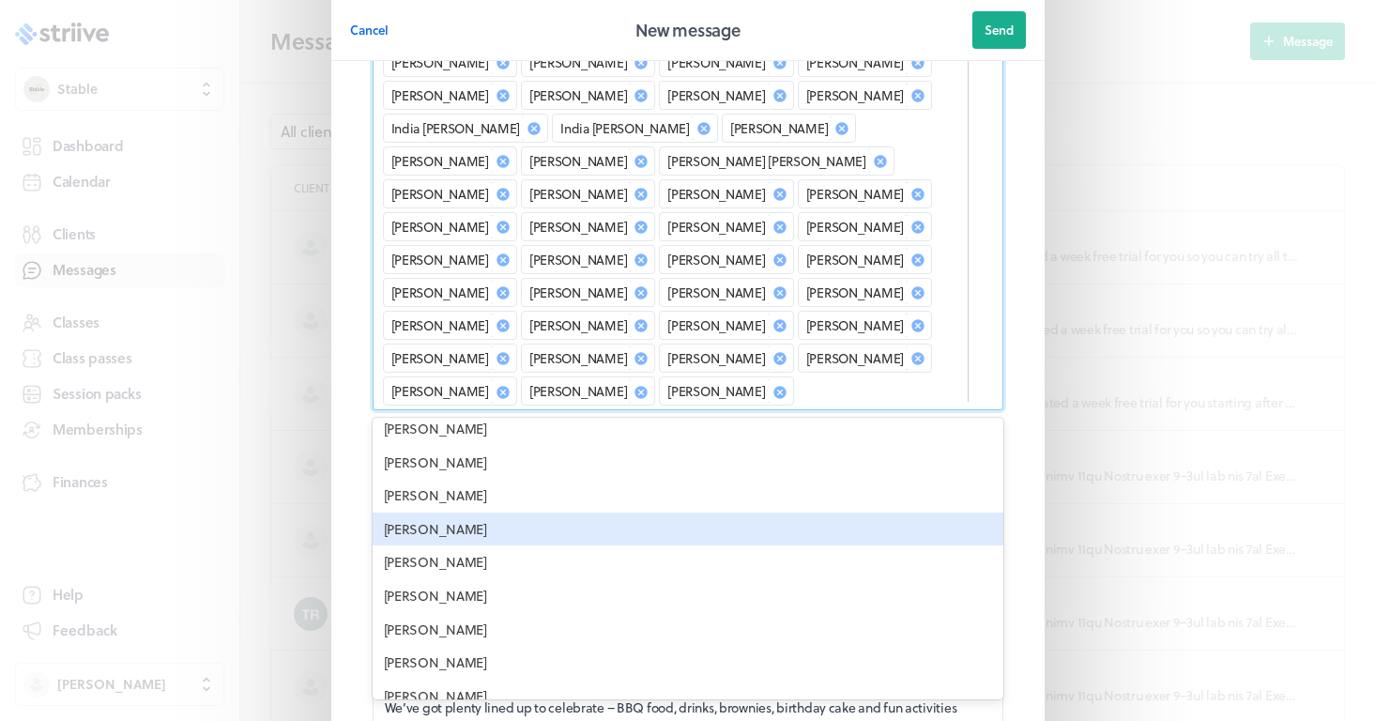
click at [519, 513] on div "[PERSON_NAME]" at bounding box center [688, 530] width 631 height 34
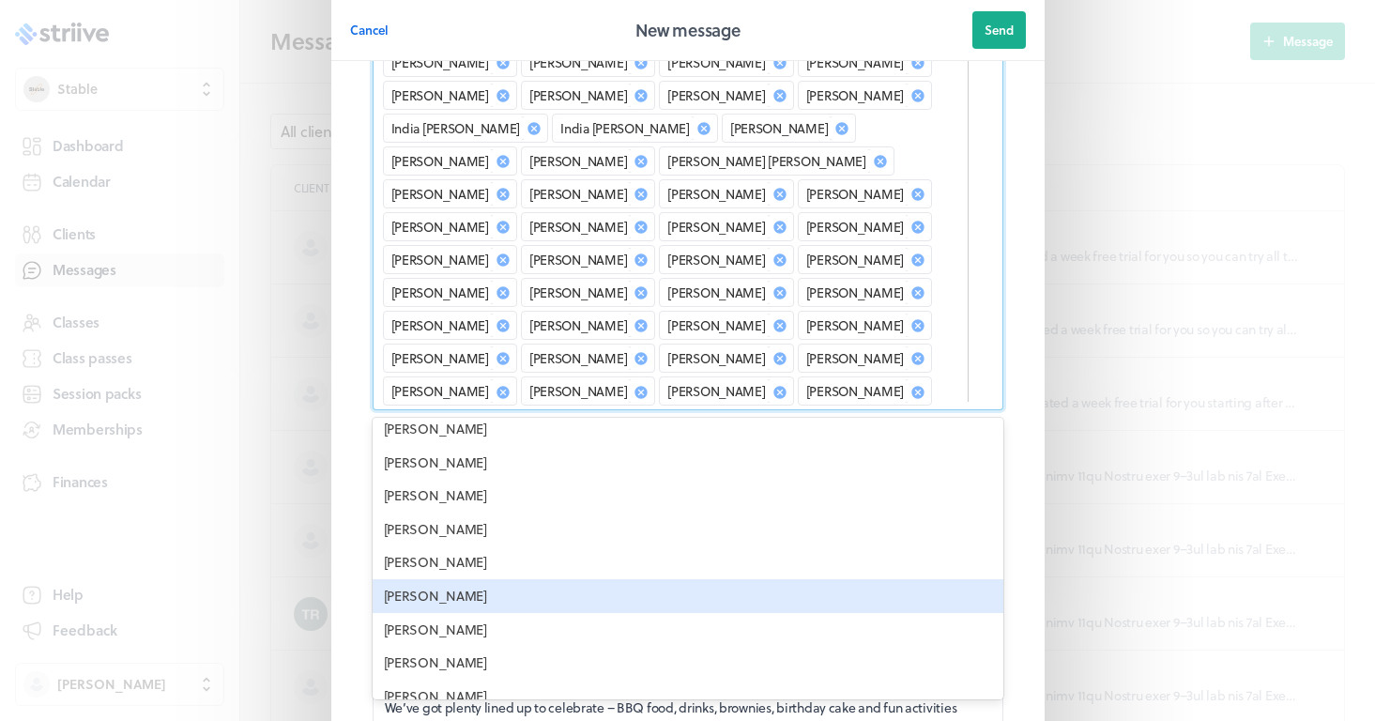
click at [481, 579] on div "[PERSON_NAME]" at bounding box center [688, 596] width 631 height 34
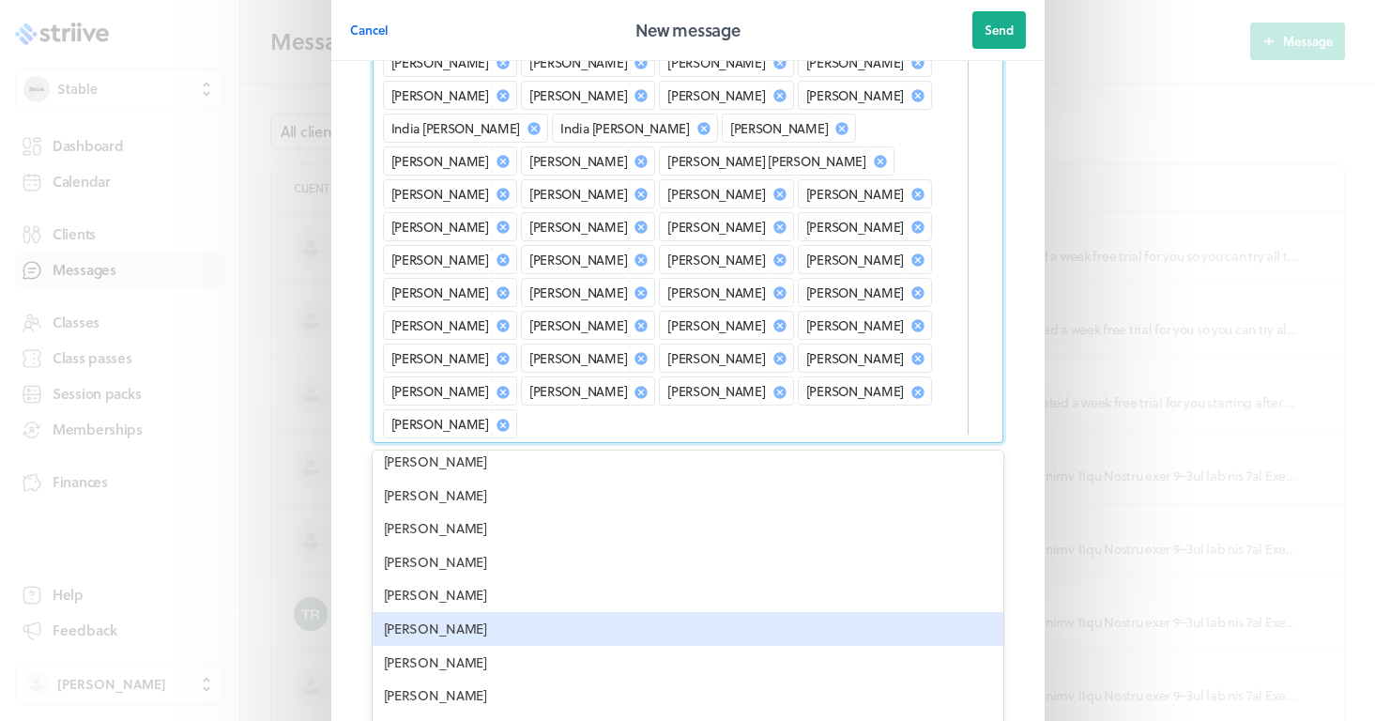
click at [446, 612] on div "[PERSON_NAME]" at bounding box center [688, 629] width 631 height 34
click at [426, 612] on div "[PERSON_NAME]" at bounding box center [688, 629] width 631 height 34
click at [415, 612] on div "[PERSON_NAME]" at bounding box center [688, 629] width 631 height 34
click at [414, 612] on div "[PERSON_NAME]" at bounding box center [688, 629] width 631 height 34
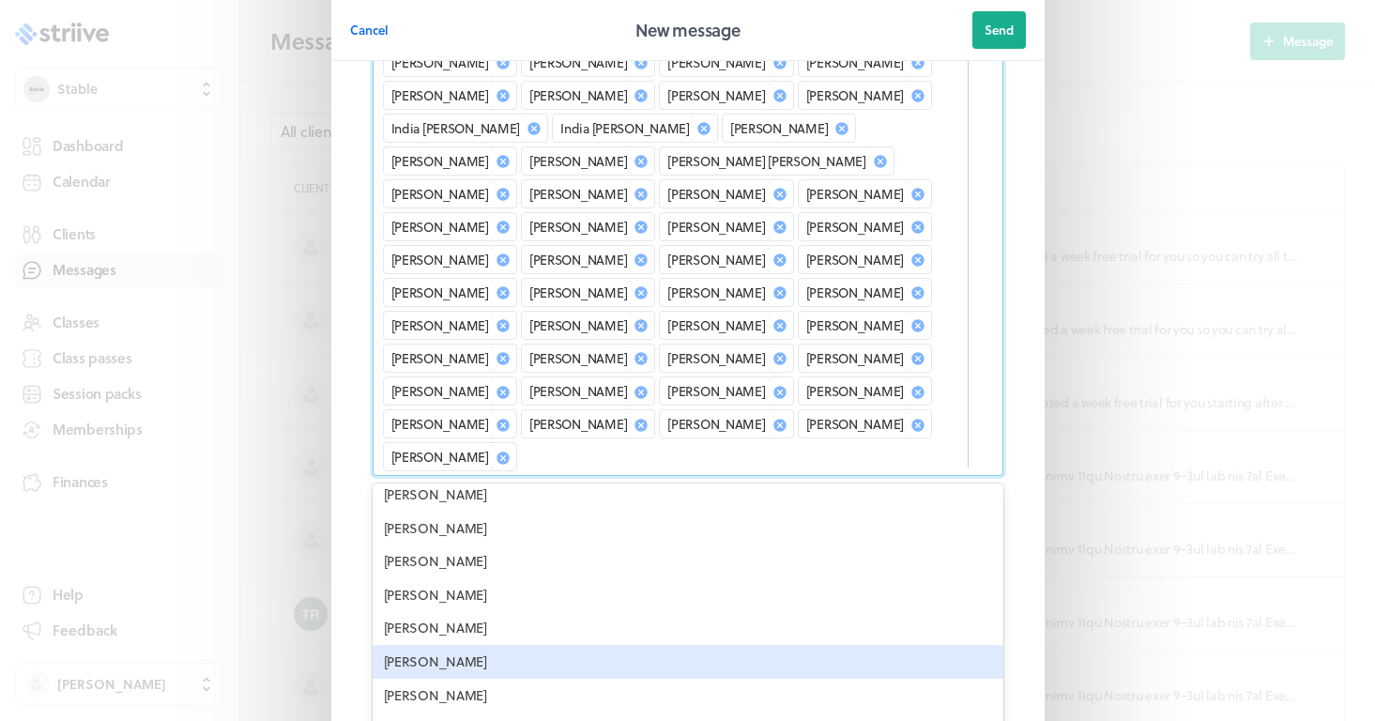
click at [414, 645] on div "[PERSON_NAME]" at bounding box center [688, 662] width 631 height 34
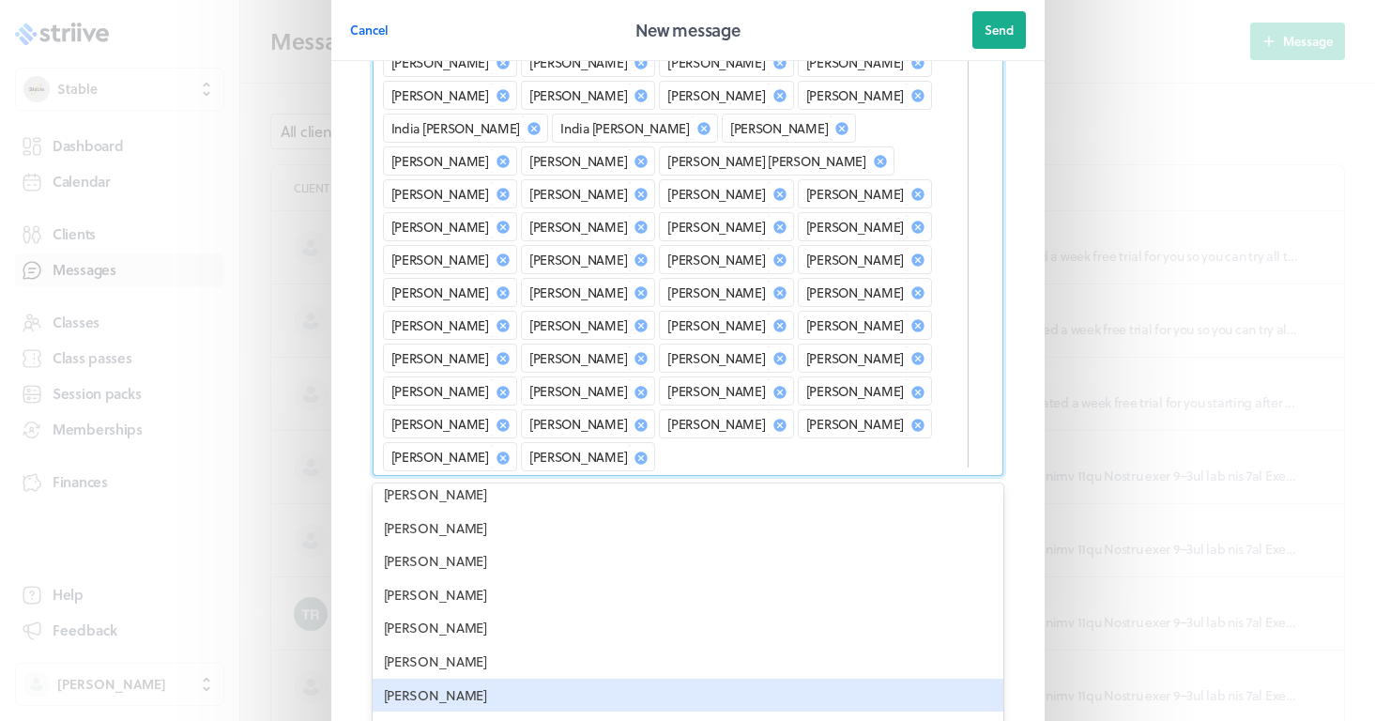
click at [421, 679] on div "[PERSON_NAME]" at bounding box center [688, 696] width 631 height 34
click at [479, 679] on div "[PERSON_NAME]" at bounding box center [688, 696] width 631 height 34
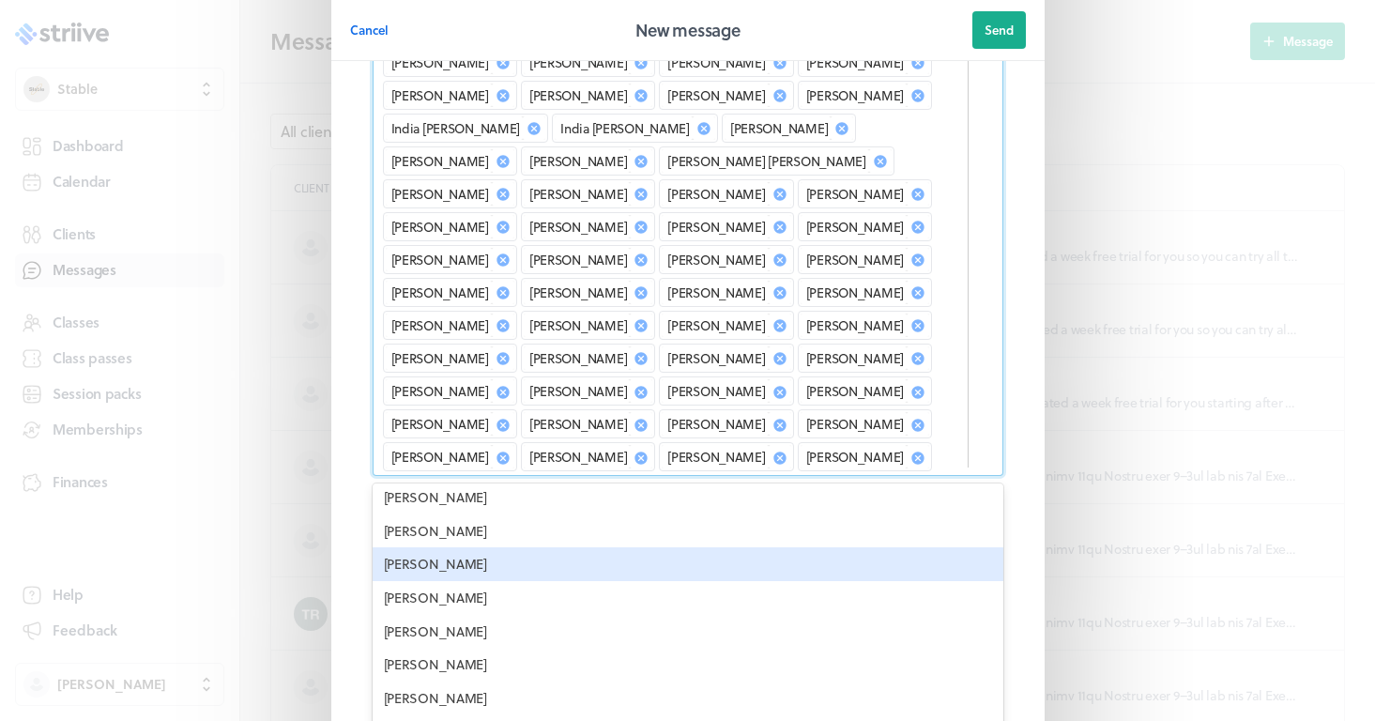
scroll to position [3342, 0]
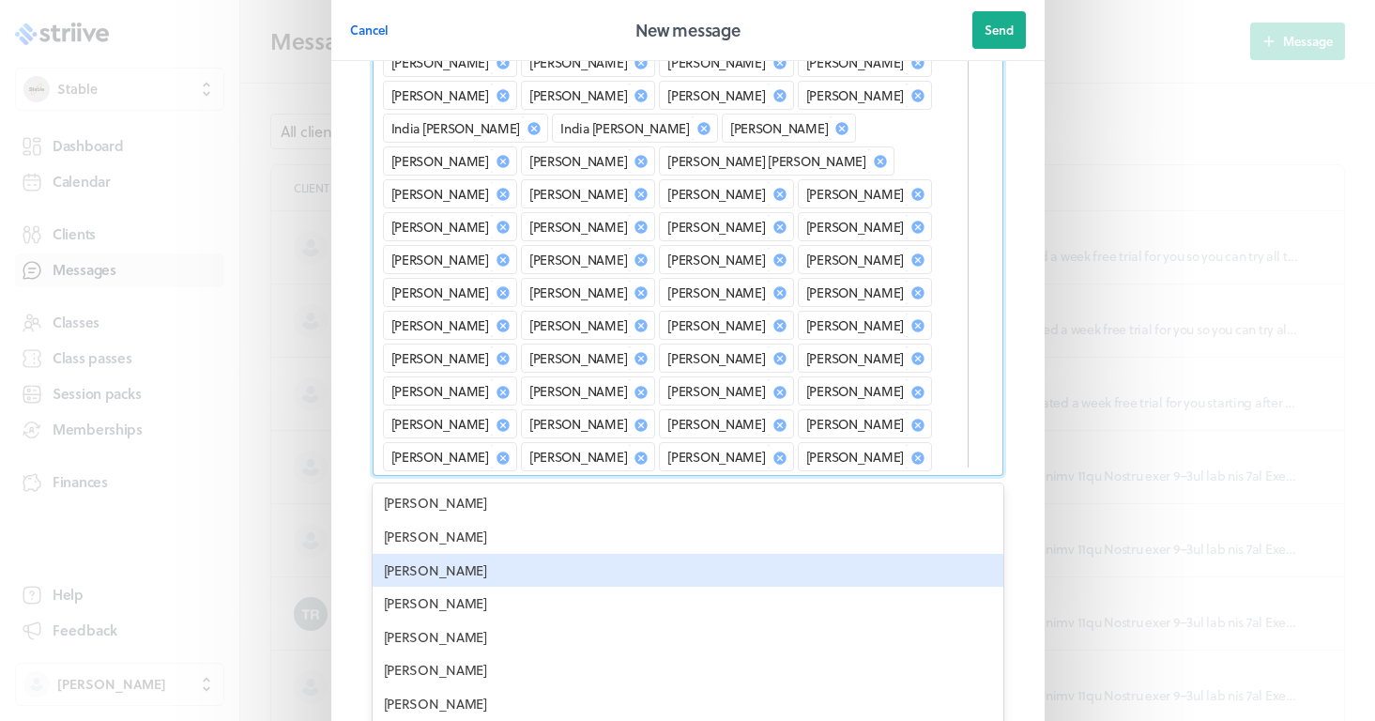
click at [464, 554] on div "[PERSON_NAME]" at bounding box center [688, 571] width 631 height 34
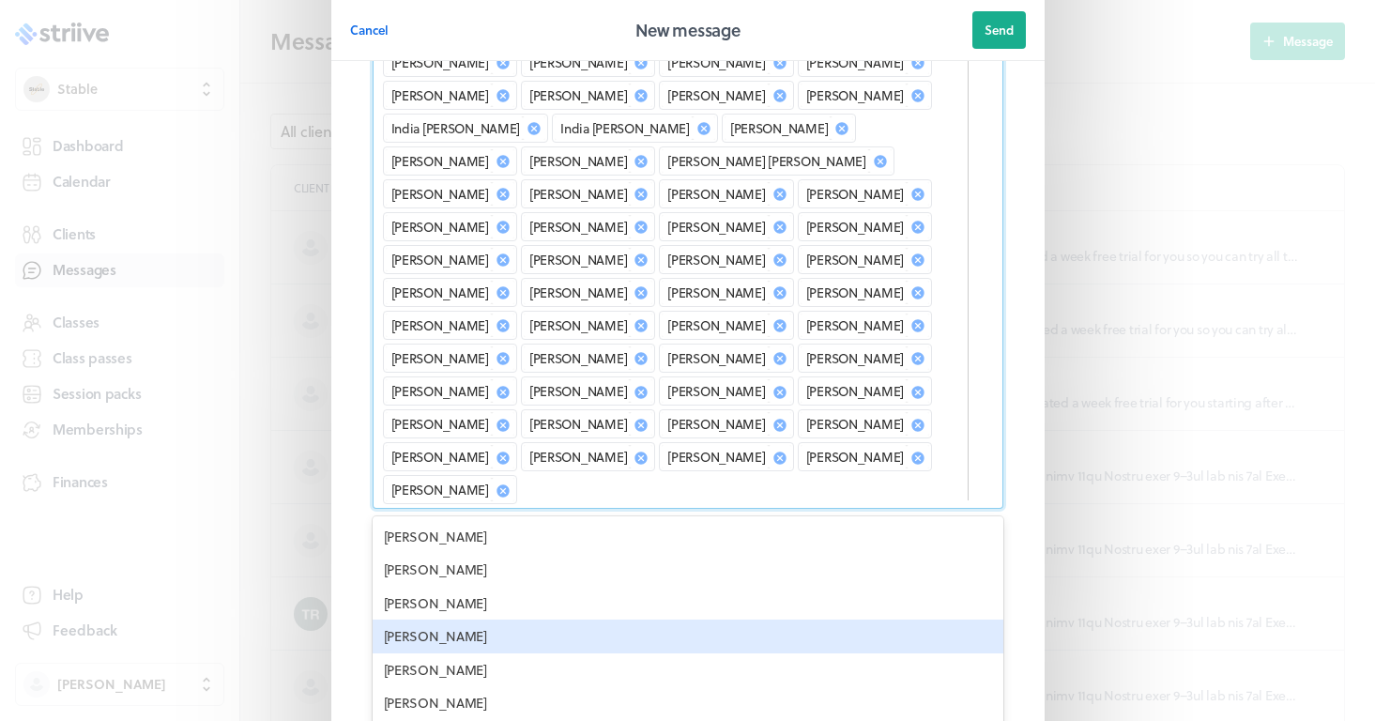
click at [443, 620] on div "[PERSON_NAME]" at bounding box center [688, 637] width 631 height 34
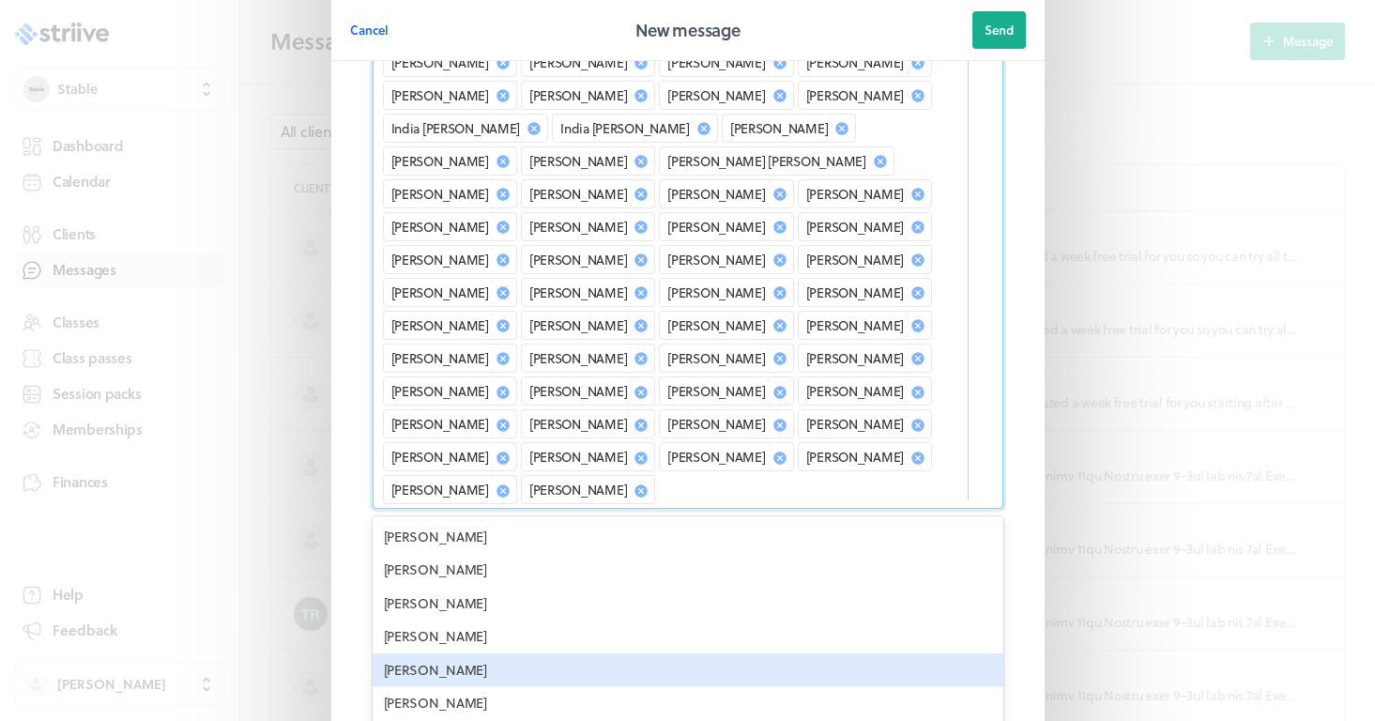
click at [445, 653] on div "[PERSON_NAME]" at bounding box center [688, 670] width 631 height 34
click at [431, 653] on div "[PERSON_NAME]" at bounding box center [688, 670] width 631 height 34
click at [436, 653] on div "[PERSON_NAME]" at bounding box center [688, 670] width 631 height 34
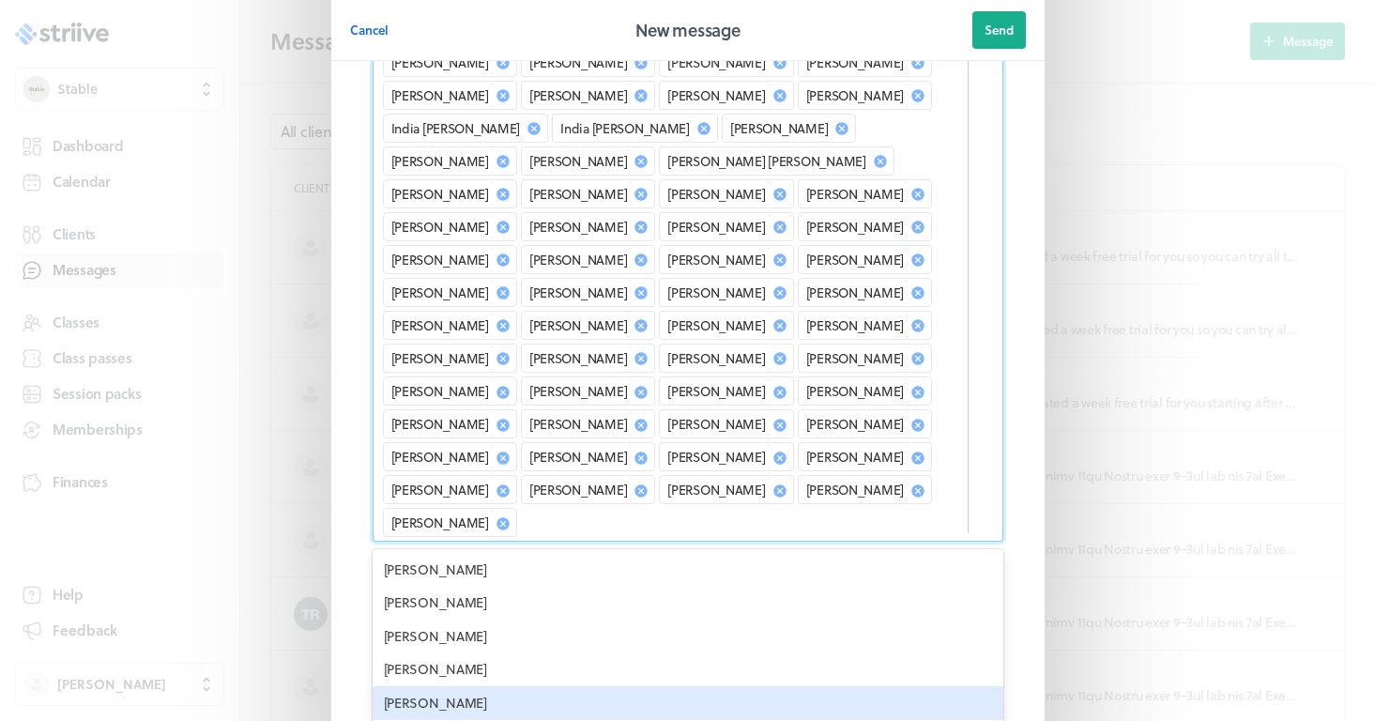
click at [437, 686] on div "[PERSON_NAME]" at bounding box center [688, 703] width 631 height 34
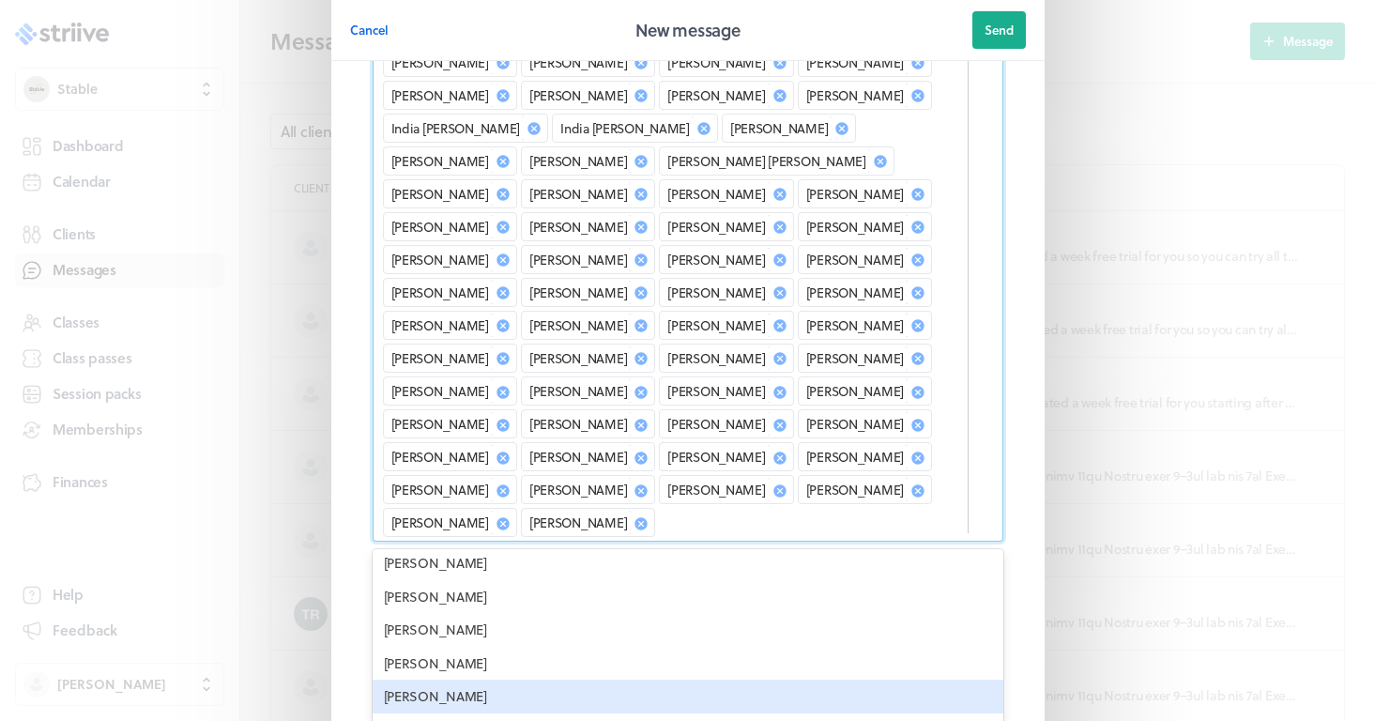
scroll to position [3483, 0]
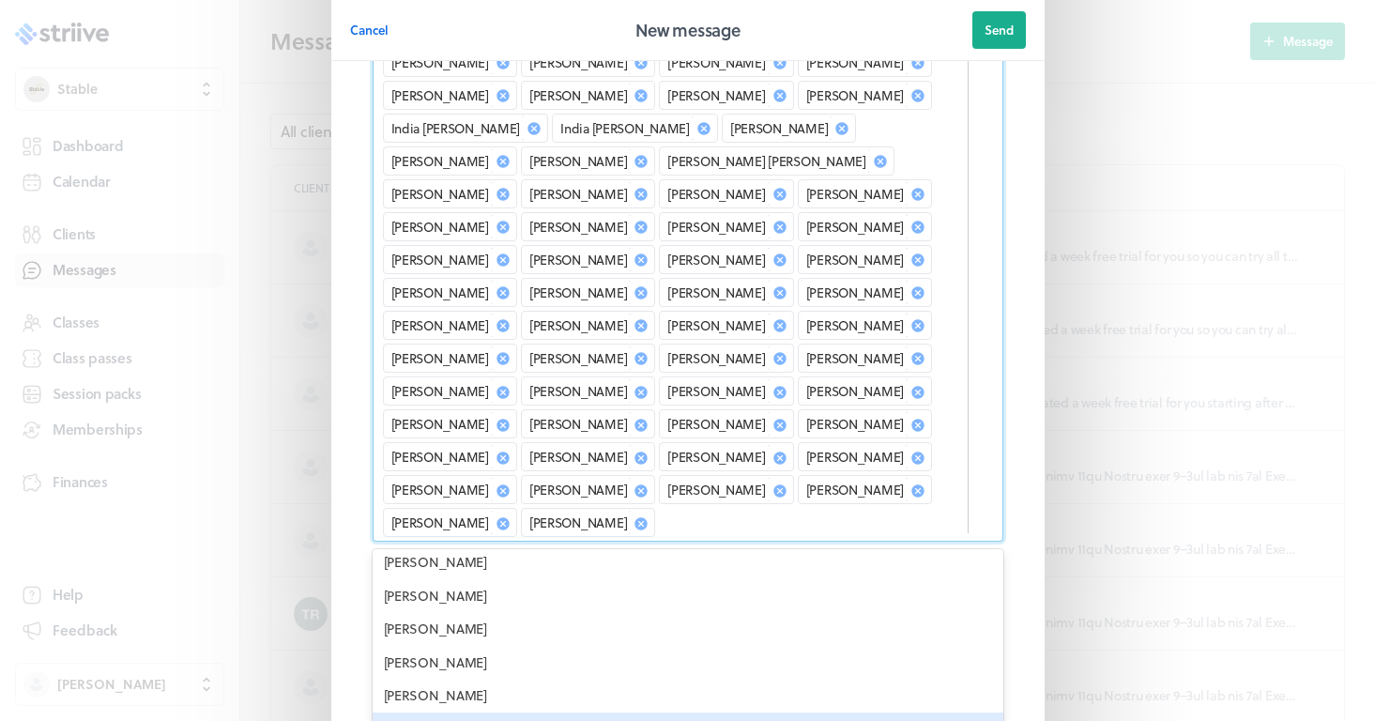
click at [452, 712] on div "[PERSON_NAME]" at bounding box center [688, 729] width 631 height 34
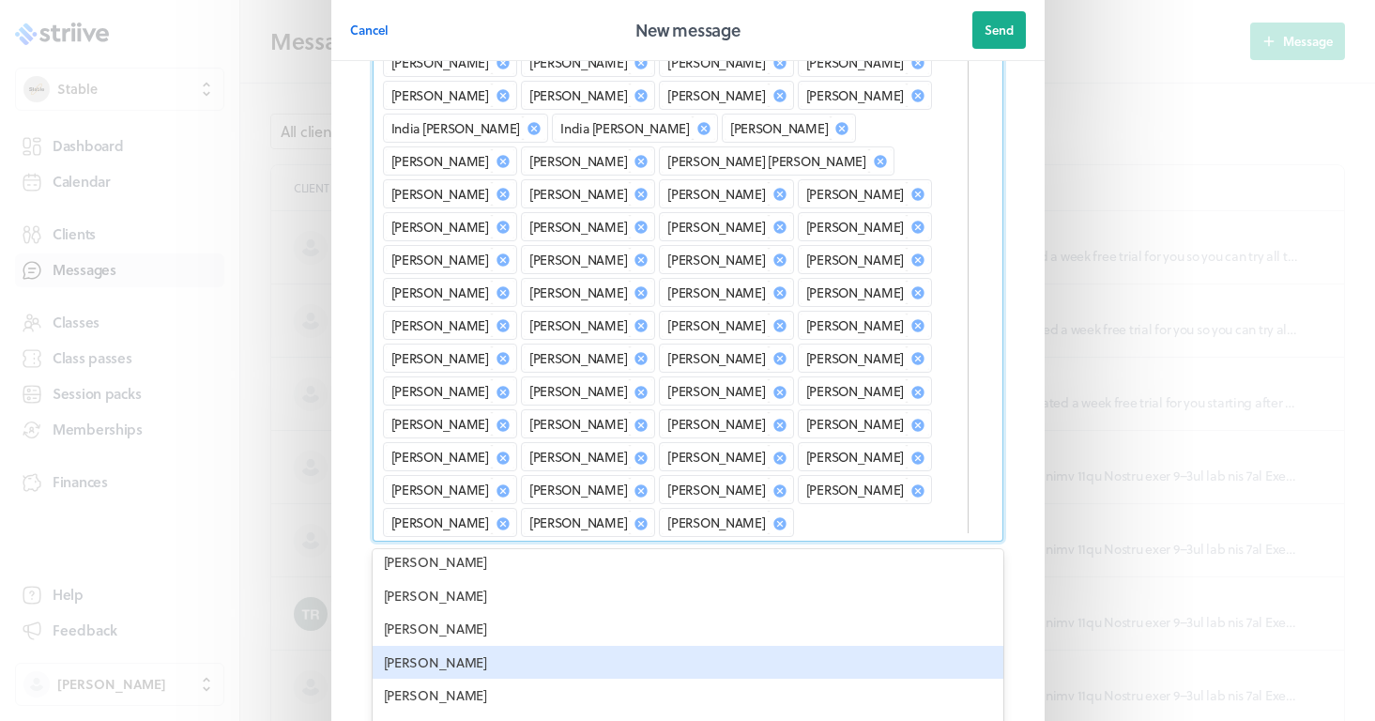
click at [442, 646] on div "[PERSON_NAME]" at bounding box center [688, 663] width 631 height 34
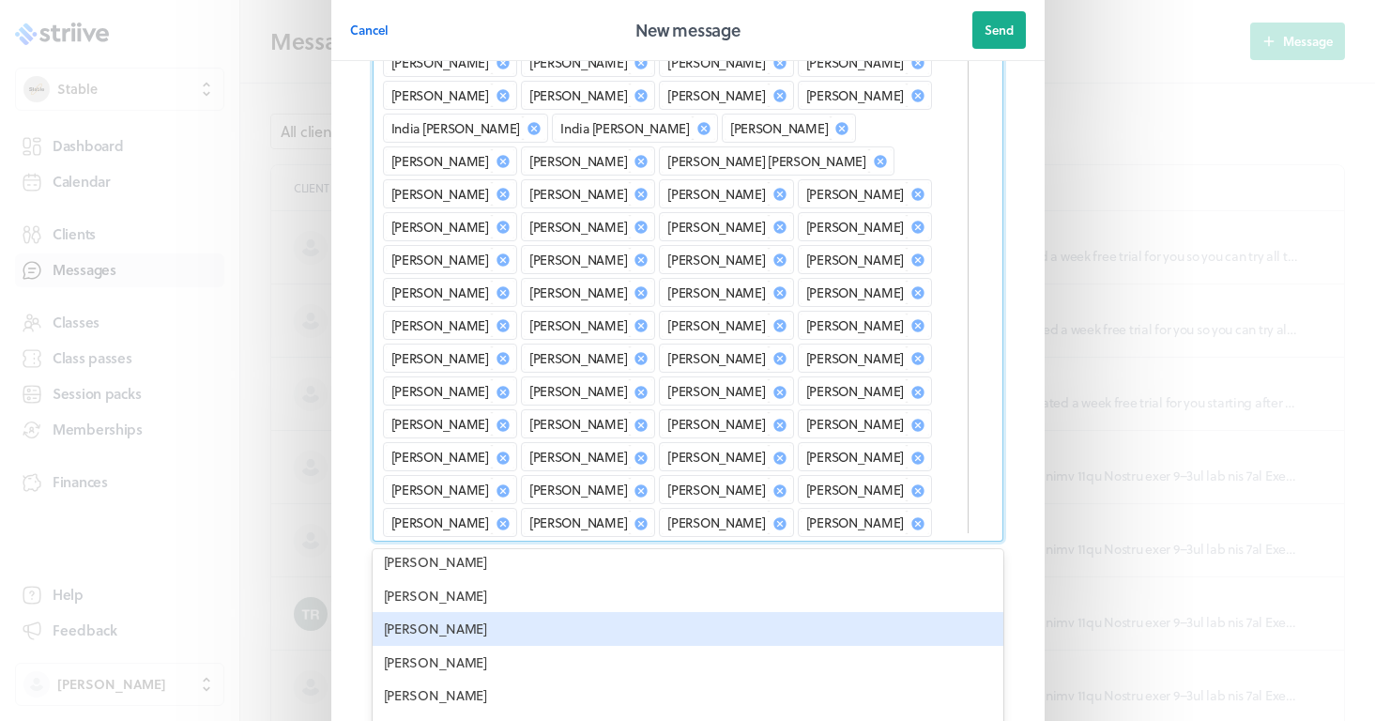
click at [441, 612] on div "[PERSON_NAME]" at bounding box center [688, 629] width 631 height 34
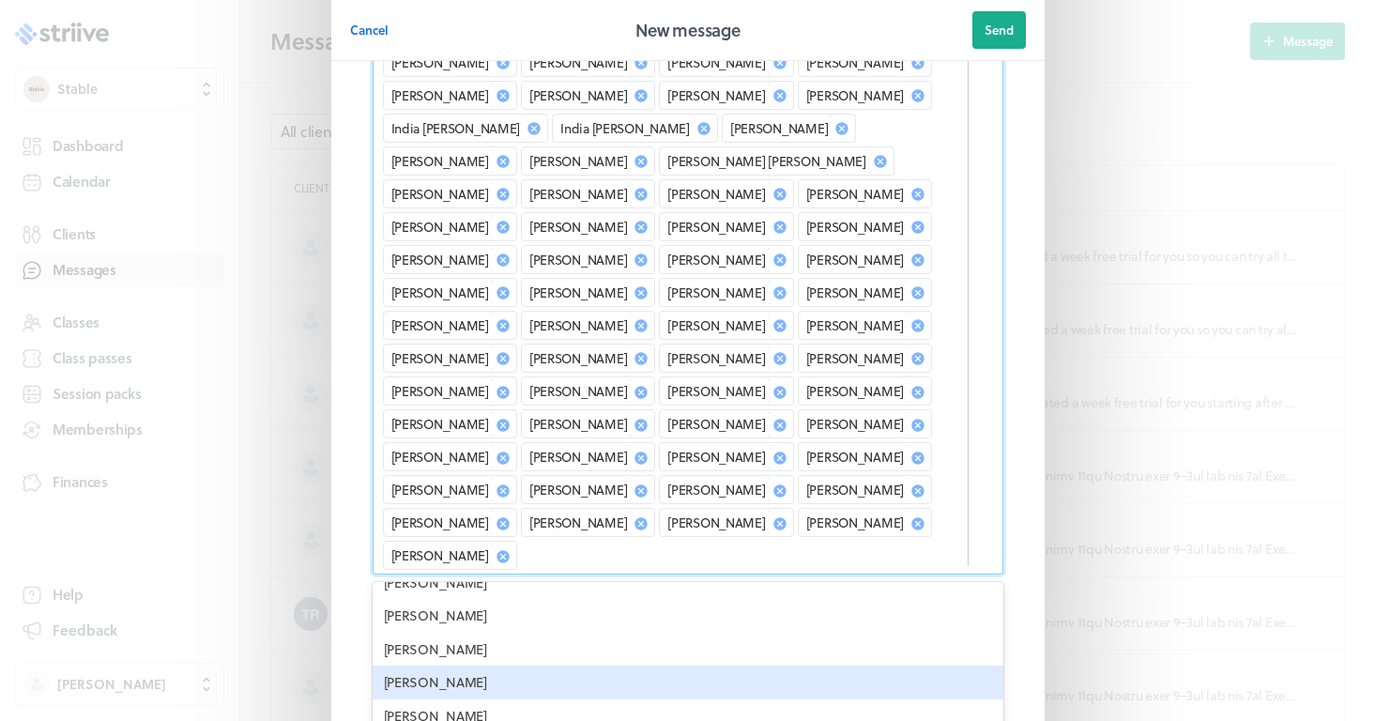
scroll to position [3529, 0]
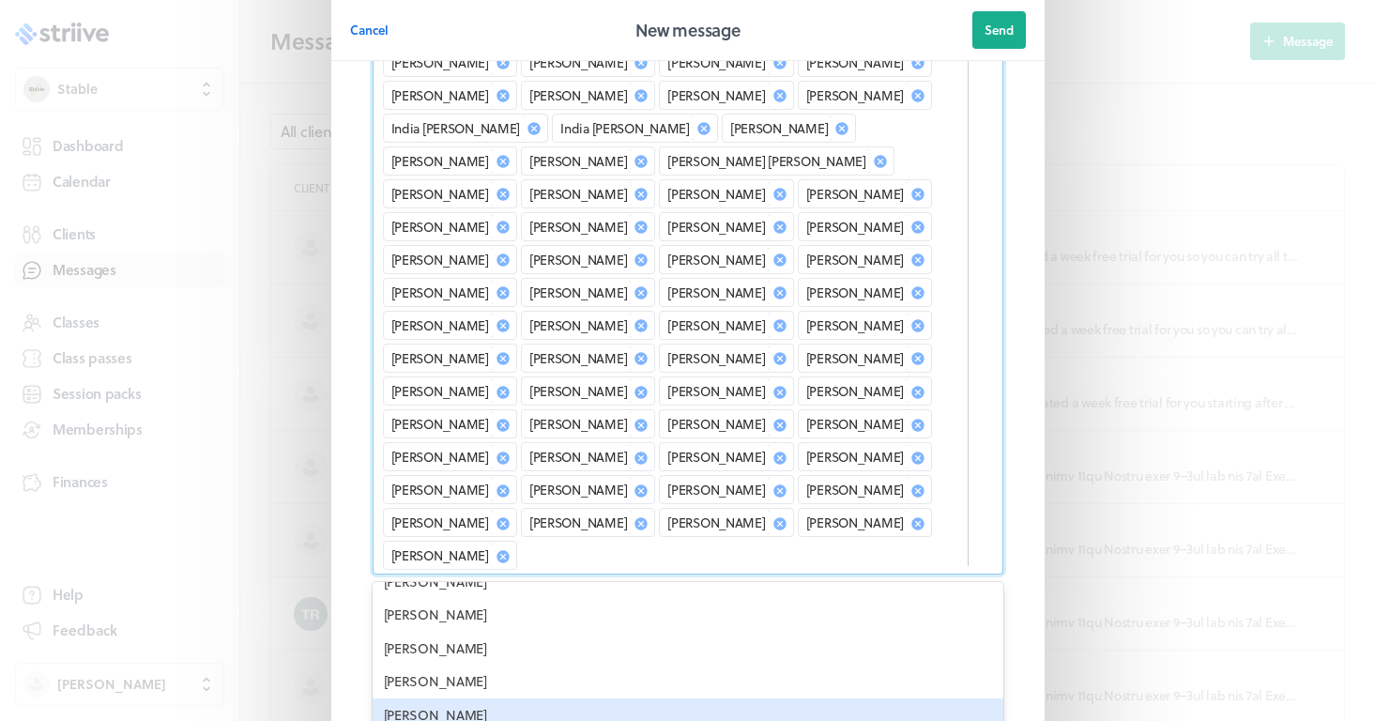
click at [464, 698] on div "[PERSON_NAME]" at bounding box center [688, 715] width 631 height 34
click at [451, 698] on div "[PERSON_NAME]" at bounding box center [688, 715] width 631 height 34
click at [439, 698] on div "[PERSON_NAME]" at bounding box center [688, 715] width 631 height 34
click at [451, 698] on div "[PERSON_NAME]" at bounding box center [688, 715] width 631 height 34
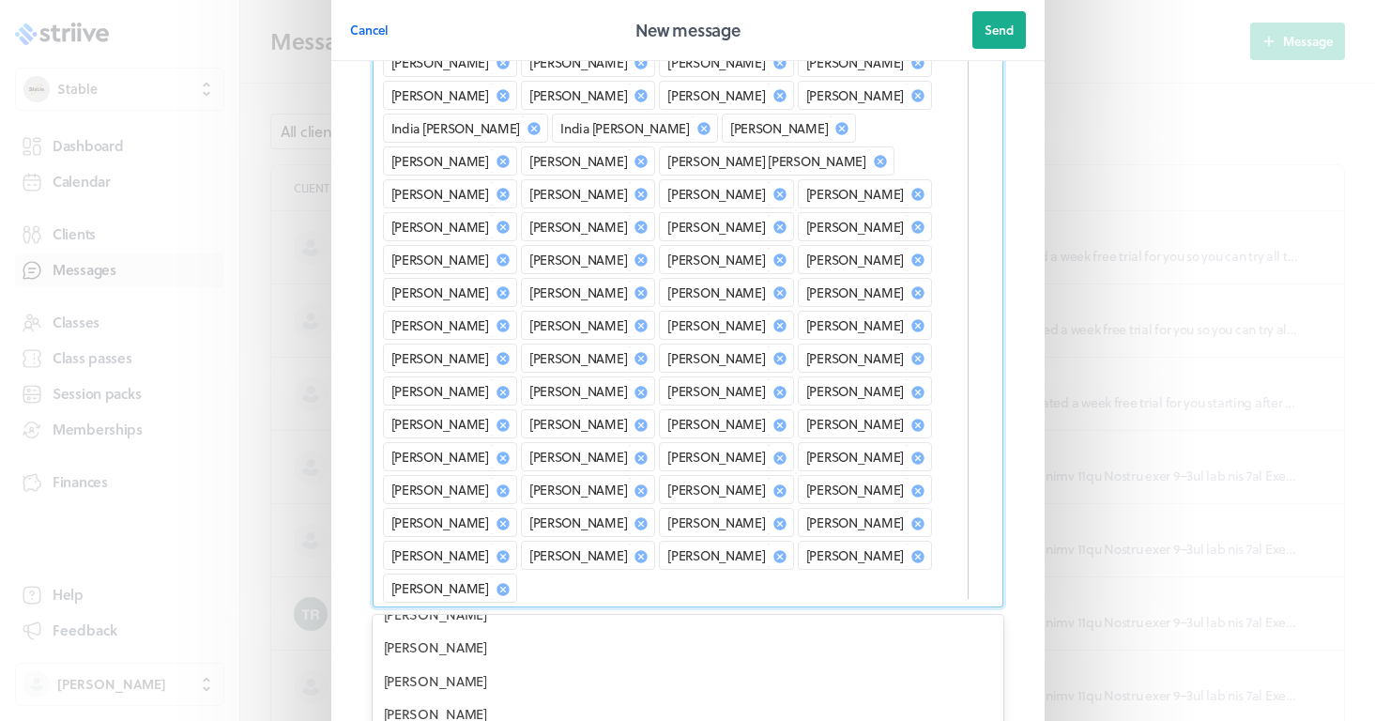
drag, startPoint x: 446, startPoint y: 574, endPoint x: 440, endPoint y: 557, distance: 18.7
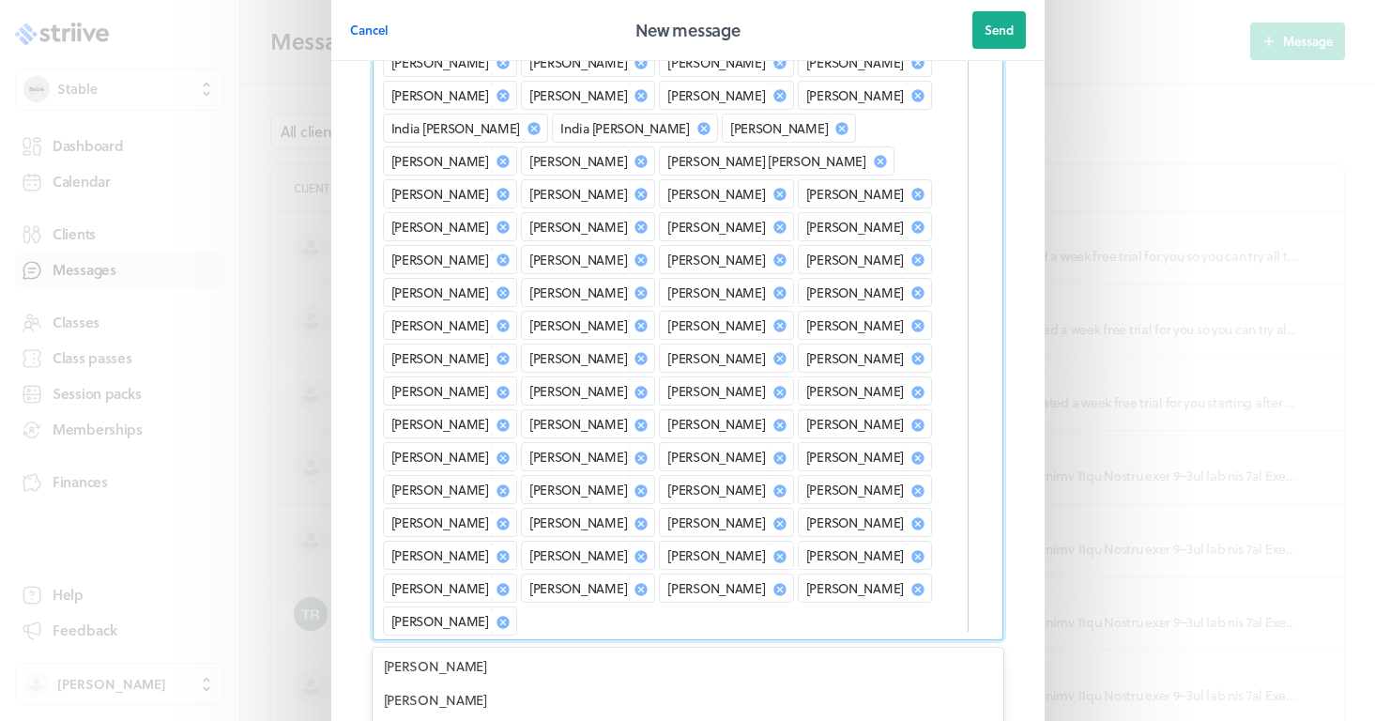
scroll to position [3649, 0]
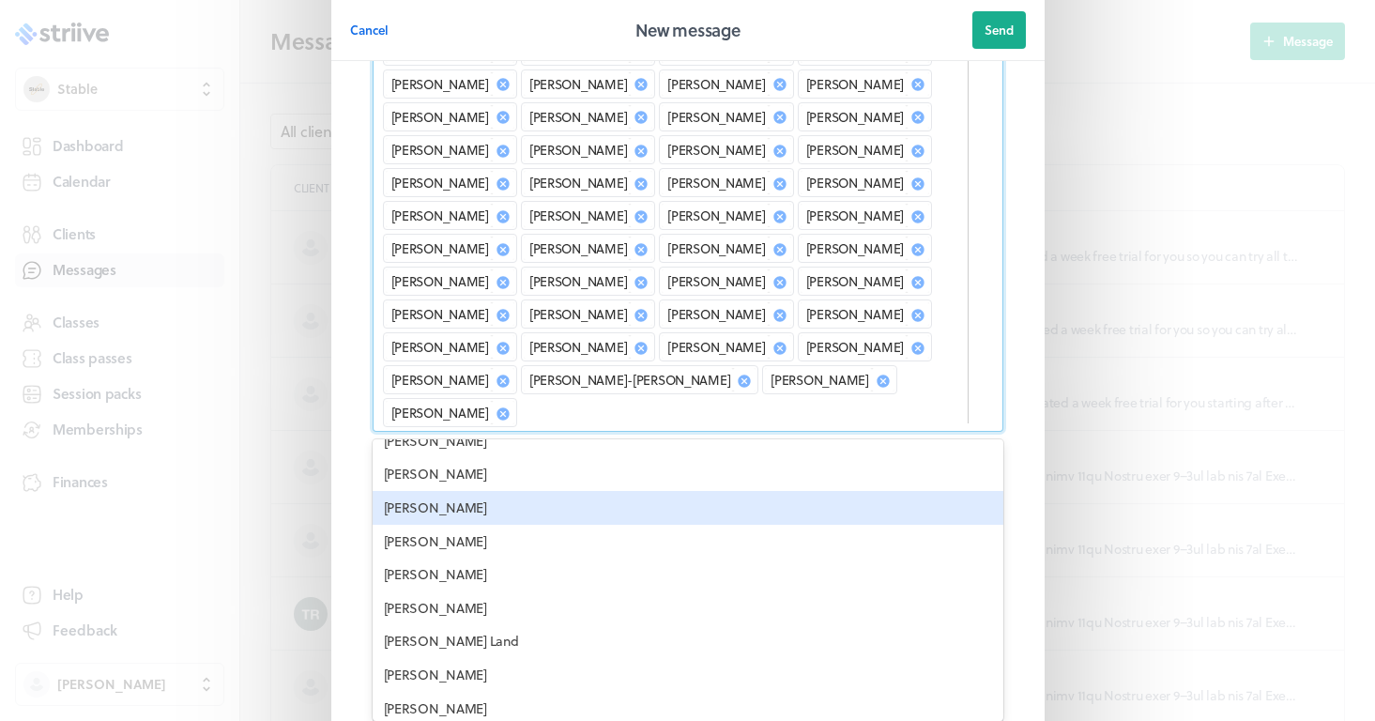
scroll to position [3765, 0]
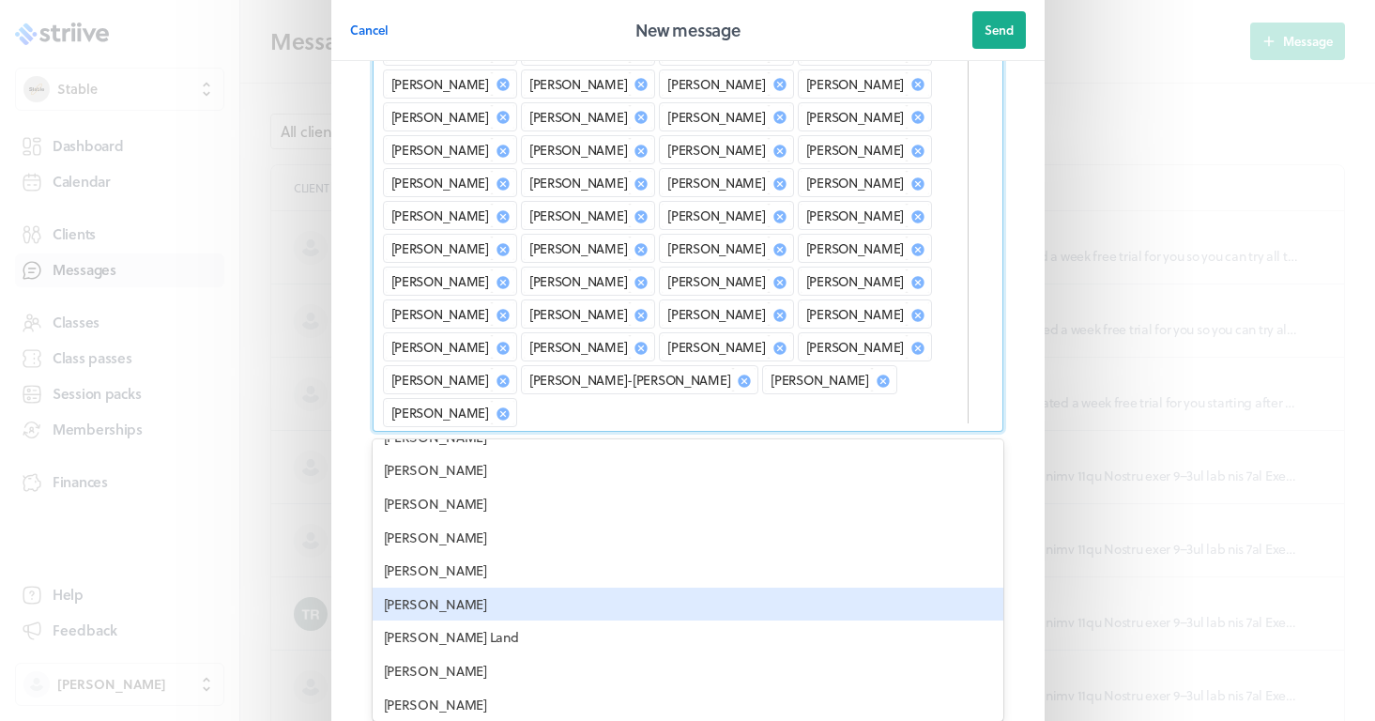
click at [435, 588] on div "[PERSON_NAME]" at bounding box center [688, 605] width 631 height 34
click at [421, 588] on div "[PERSON_NAME] Land" at bounding box center [688, 605] width 631 height 34
click at [415, 588] on div "[PERSON_NAME]" at bounding box center [688, 605] width 631 height 34
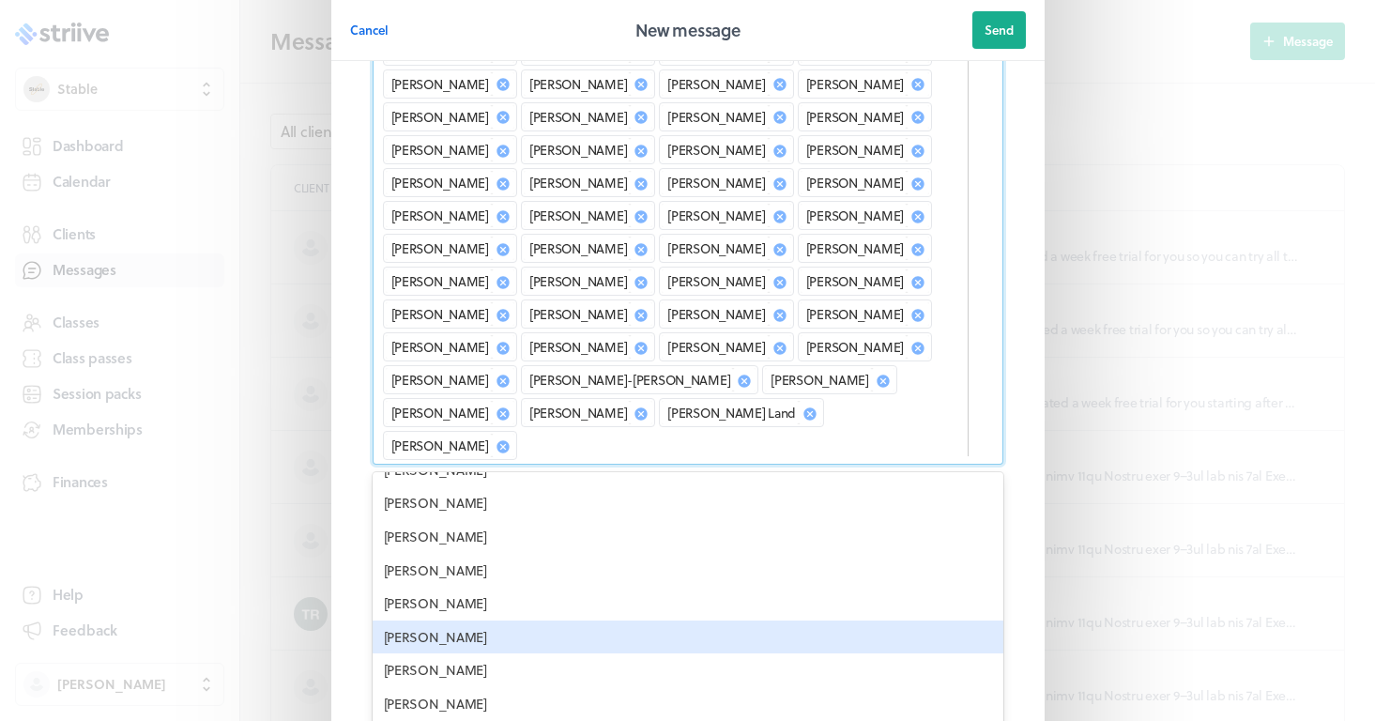
click at [416, 620] on div "[PERSON_NAME]" at bounding box center [688, 637] width 631 height 34
click at [417, 620] on div "[PERSON_NAME]" at bounding box center [688, 637] width 631 height 34
click at [422, 620] on div "[PERSON_NAME]" at bounding box center [688, 637] width 631 height 34
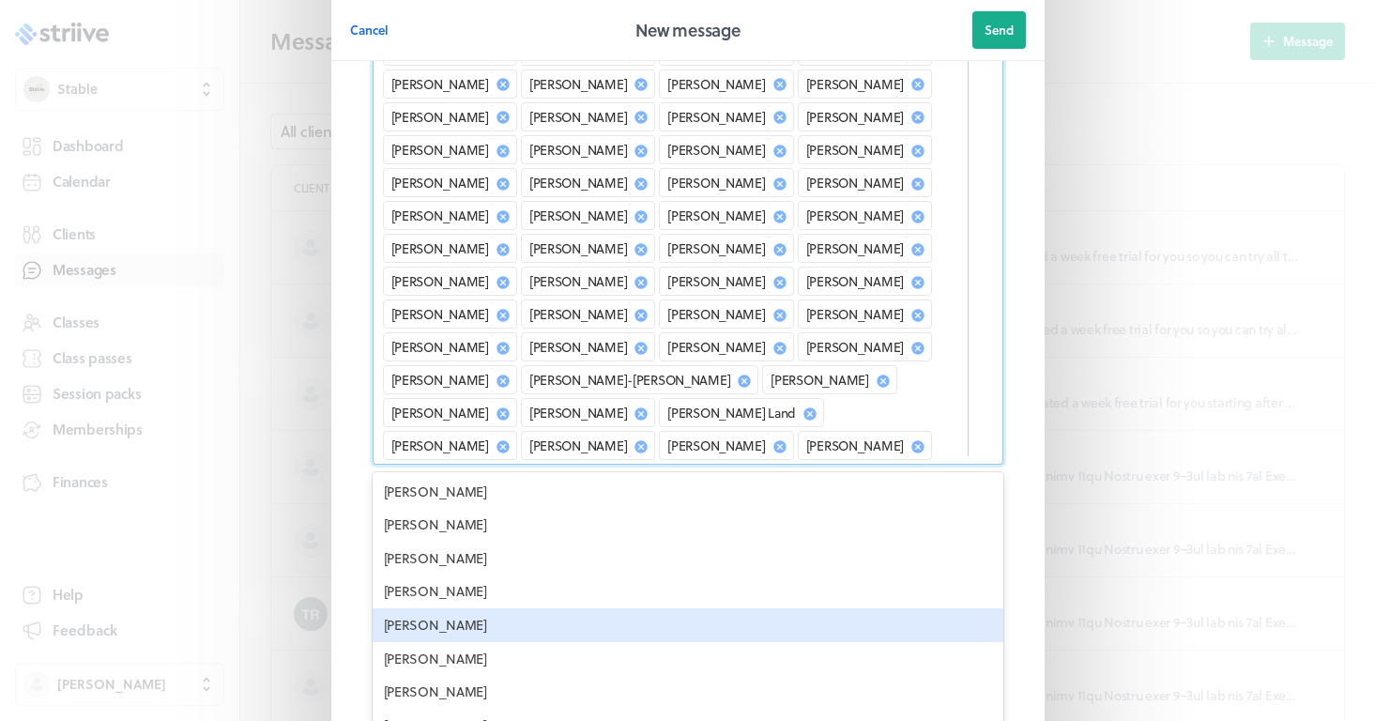
scroll to position [3845, 0]
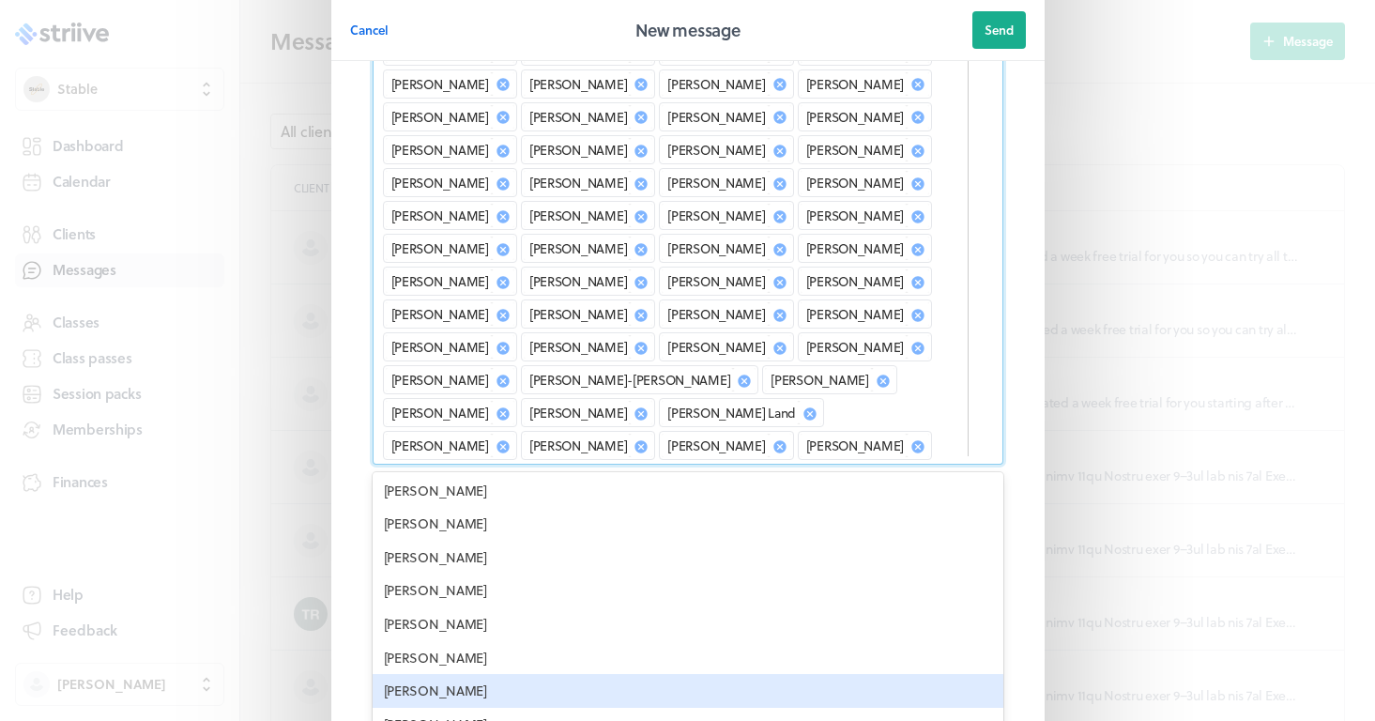
click at [471, 674] on div "[PERSON_NAME]" at bounding box center [688, 691] width 631 height 34
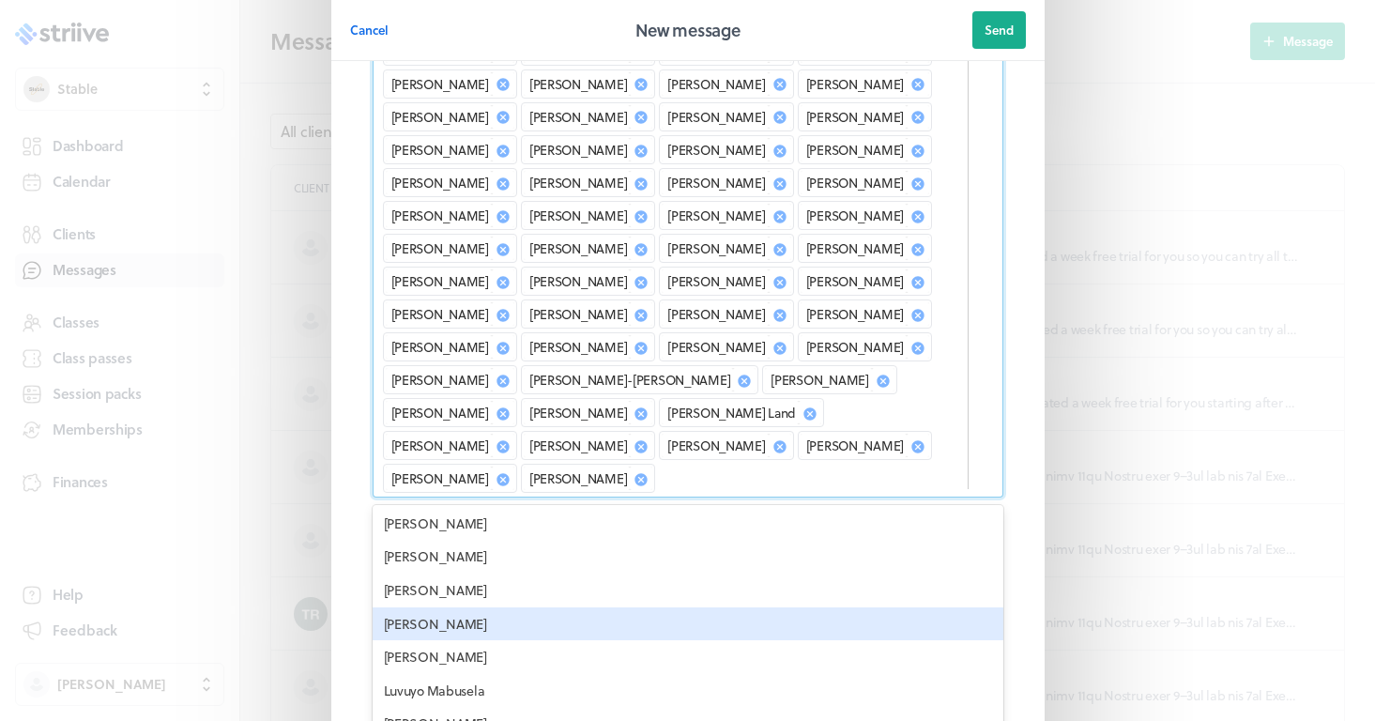
scroll to position [3933, 0]
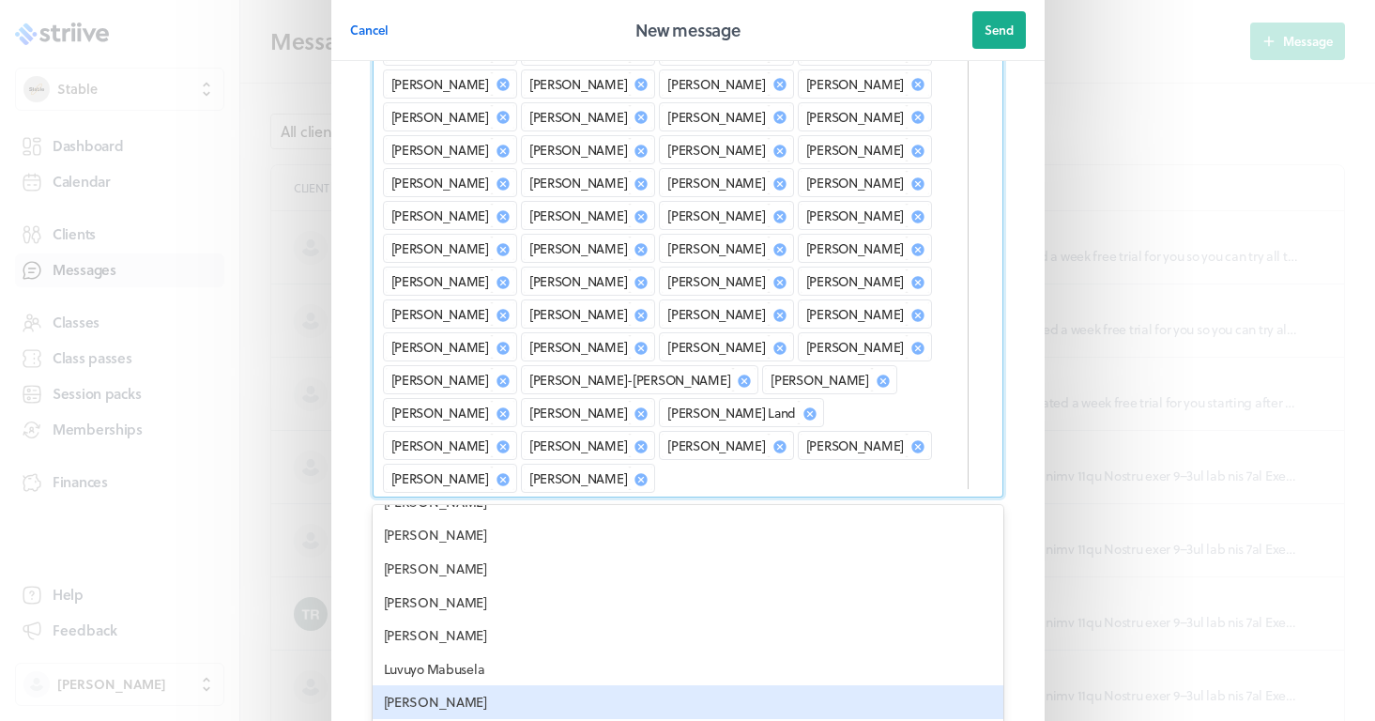
click at [479, 685] on div "[PERSON_NAME]" at bounding box center [688, 702] width 631 height 34
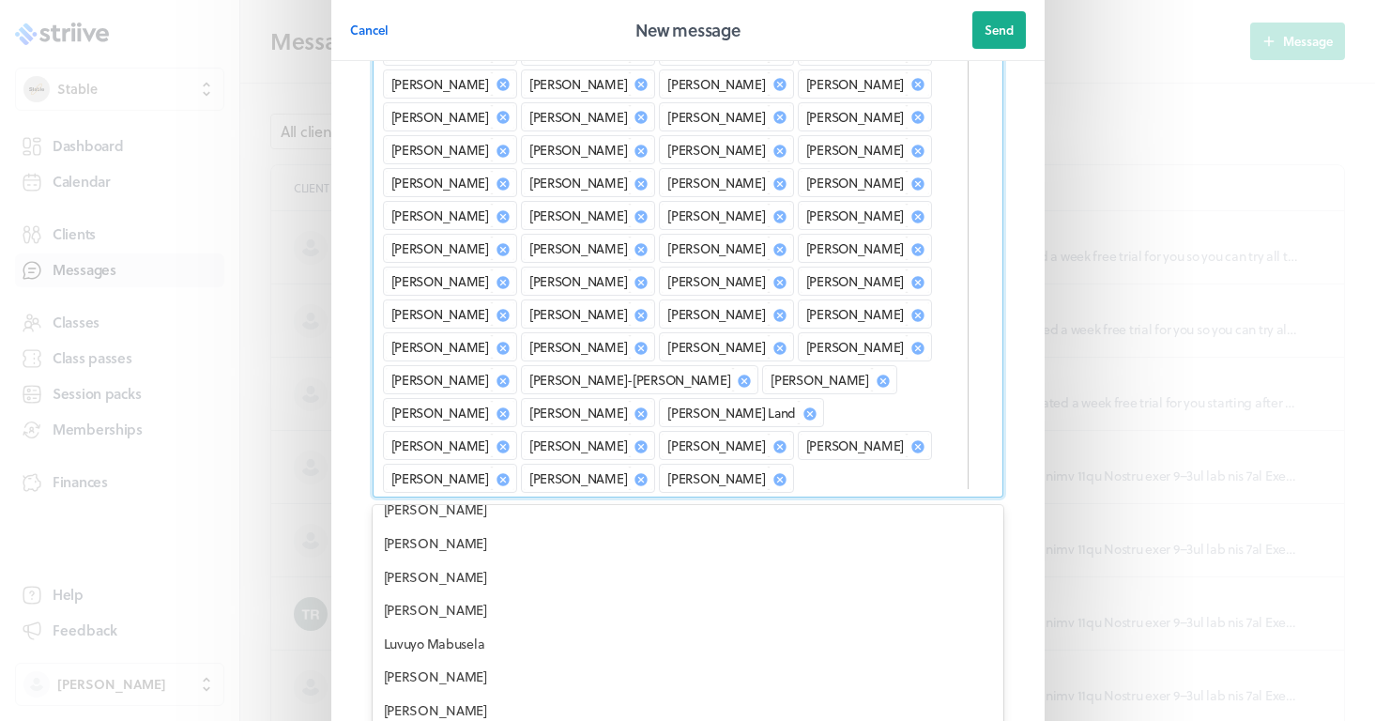
scroll to position [3967, 0]
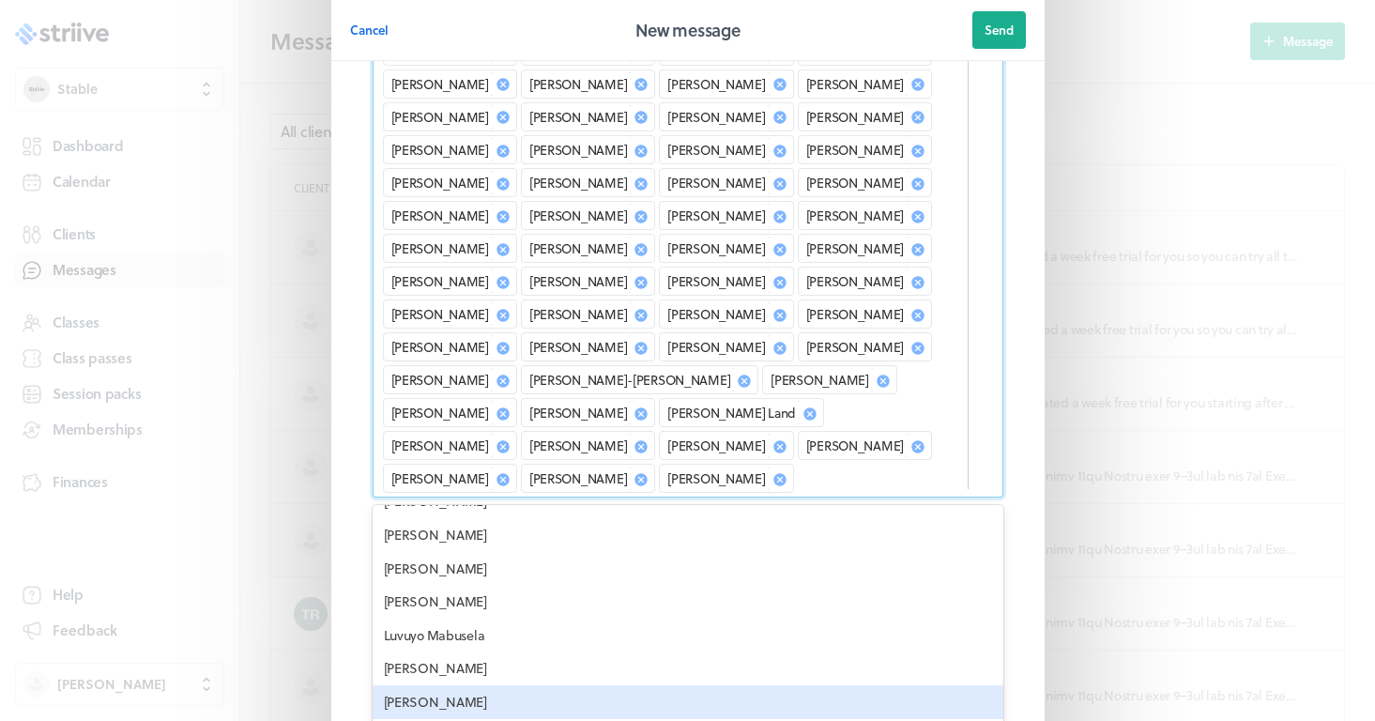
click at [479, 685] on div "[PERSON_NAME]" at bounding box center [688, 702] width 631 height 34
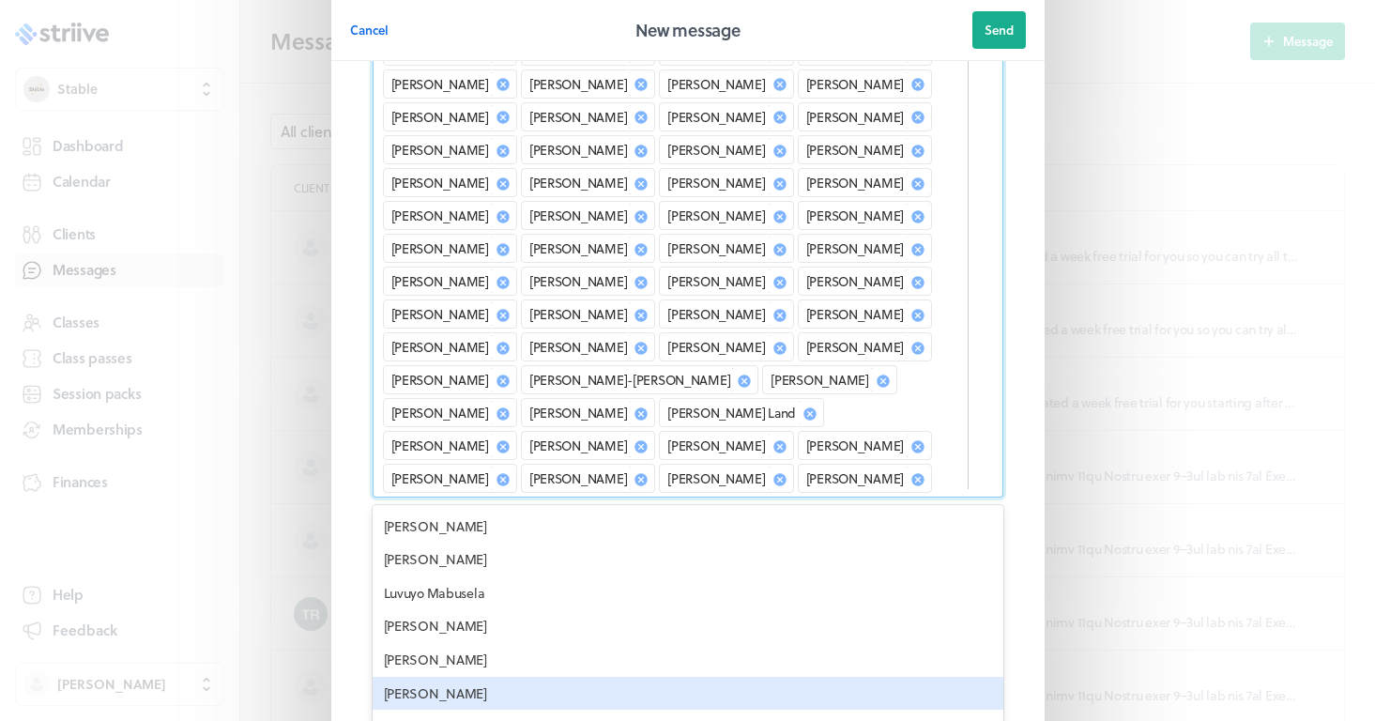
click at [452, 677] on div "[PERSON_NAME]" at bounding box center [688, 694] width 631 height 34
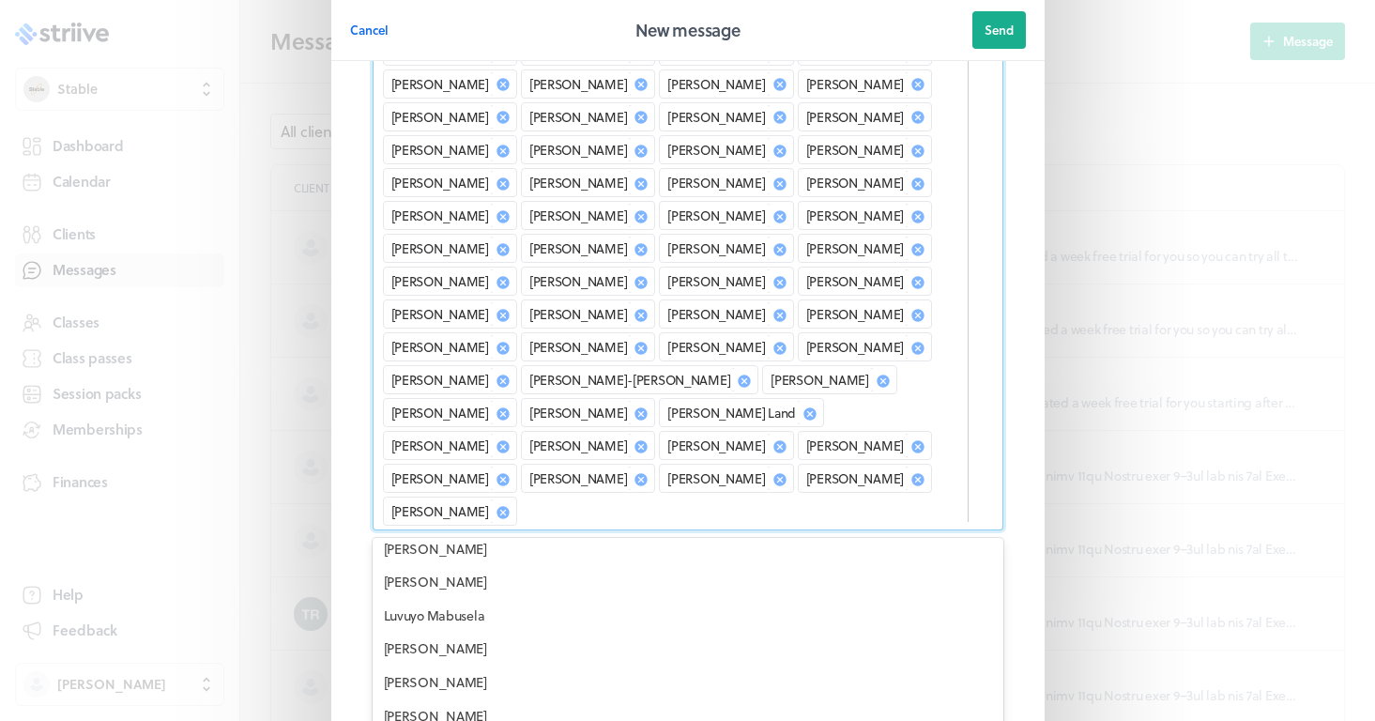
scroll to position [4032, 0]
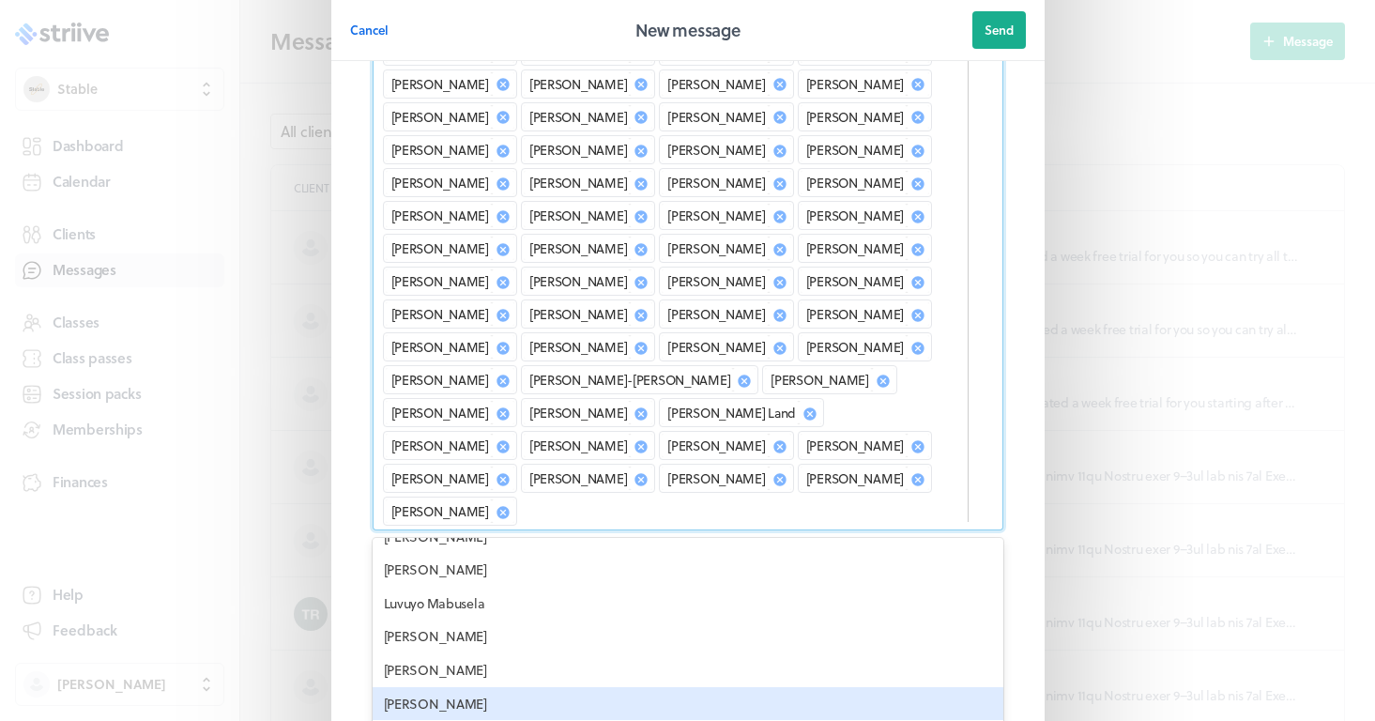
click at [449, 687] on div "[PERSON_NAME]" at bounding box center [688, 704] width 631 height 34
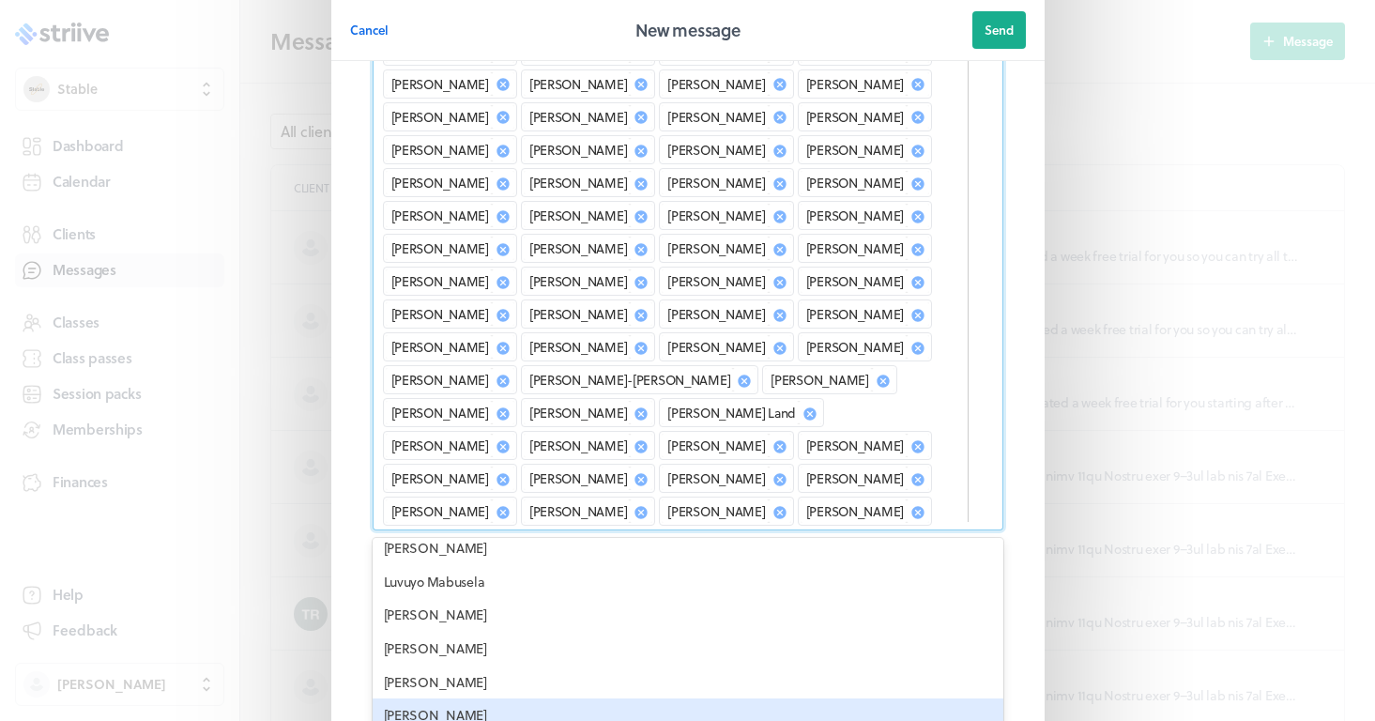
scroll to position [4056, 0]
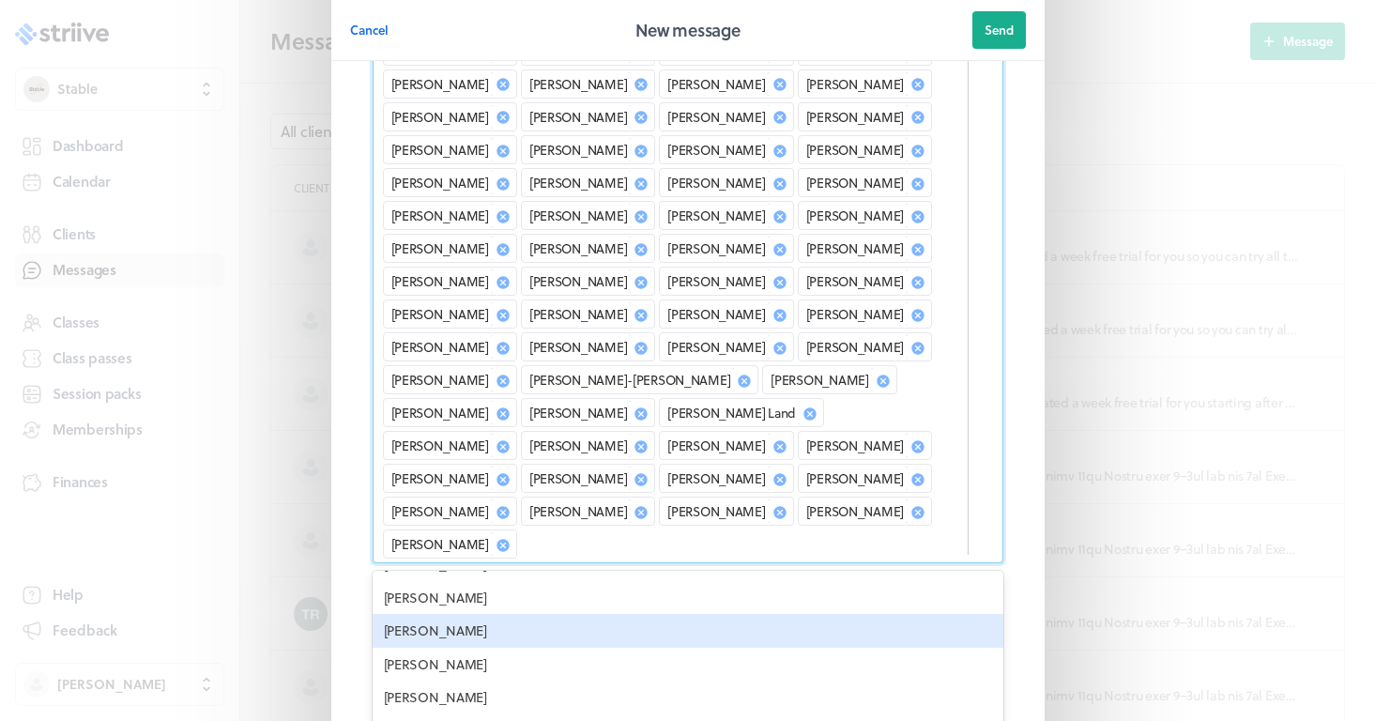
scroll to position [4171, 0]
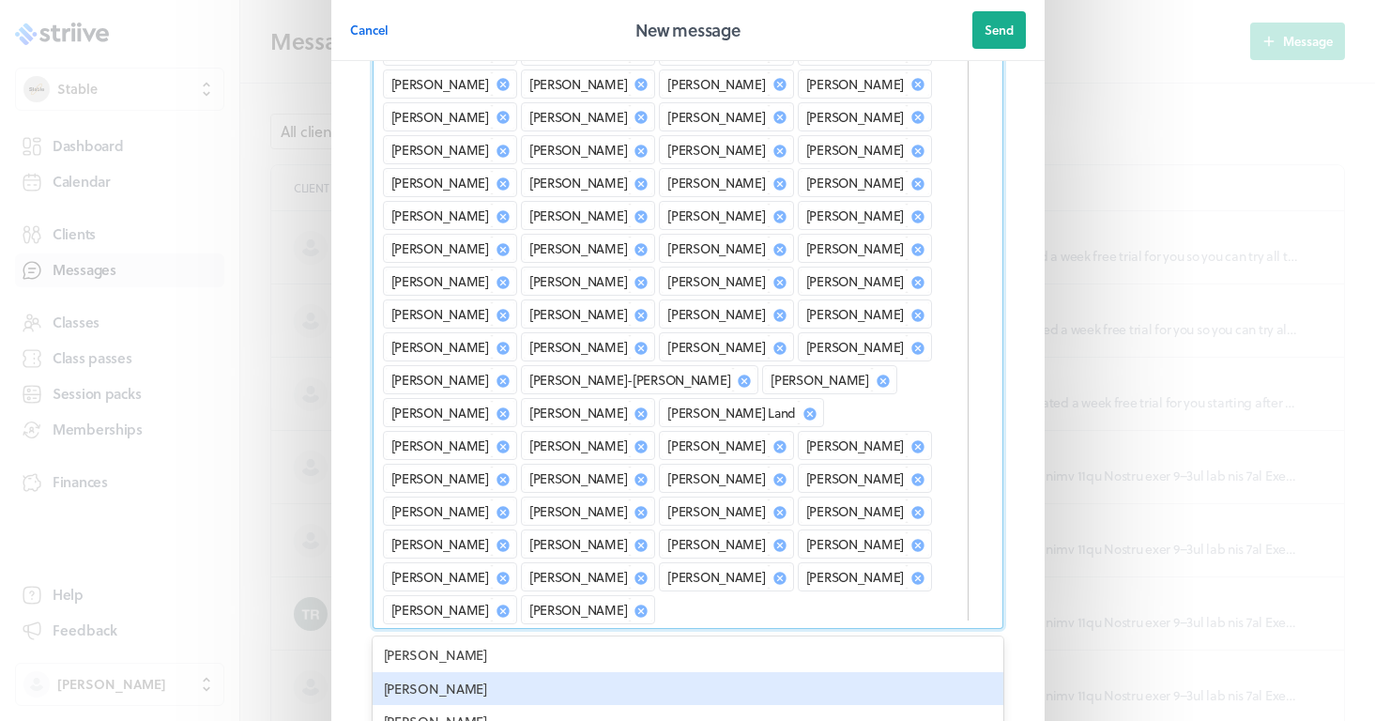
scroll to position [4505, 0]
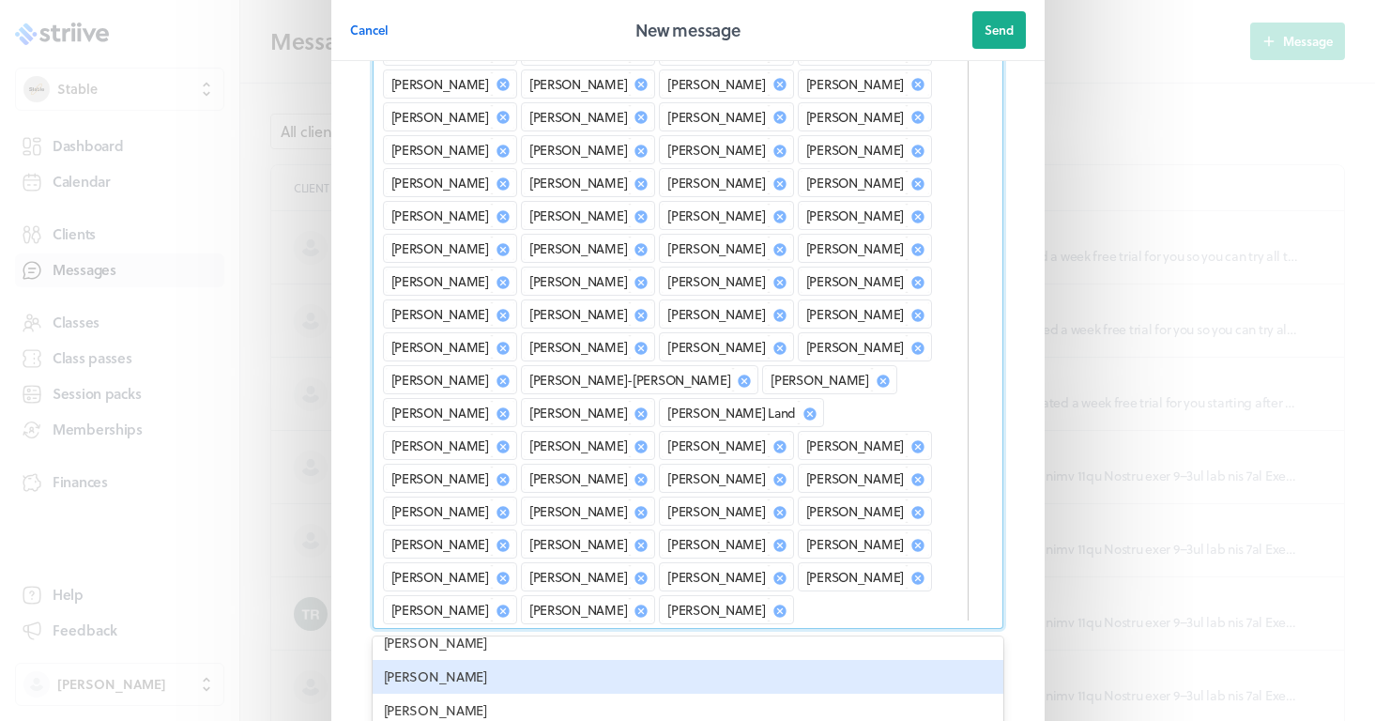
scroll to position [4631, 0]
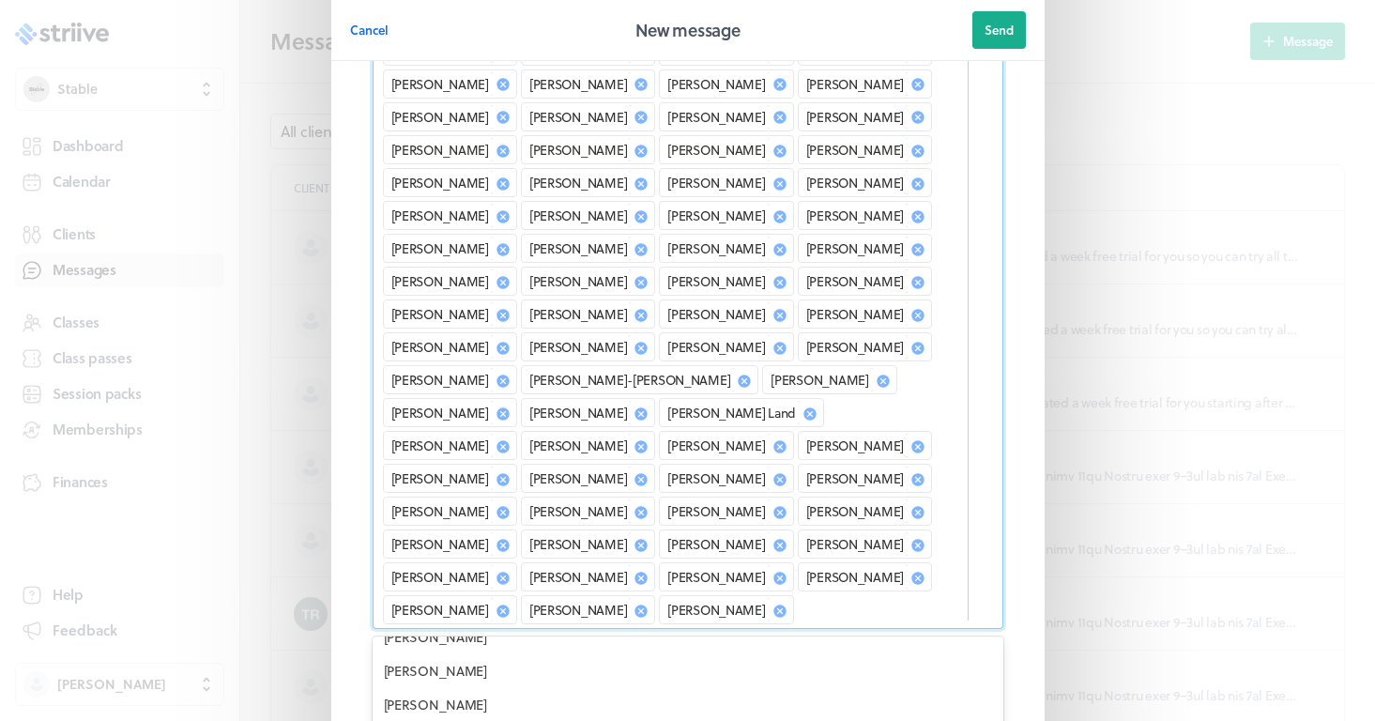
drag, startPoint x: 457, startPoint y: 574, endPoint x: 455, endPoint y: 592, distance: 18.9
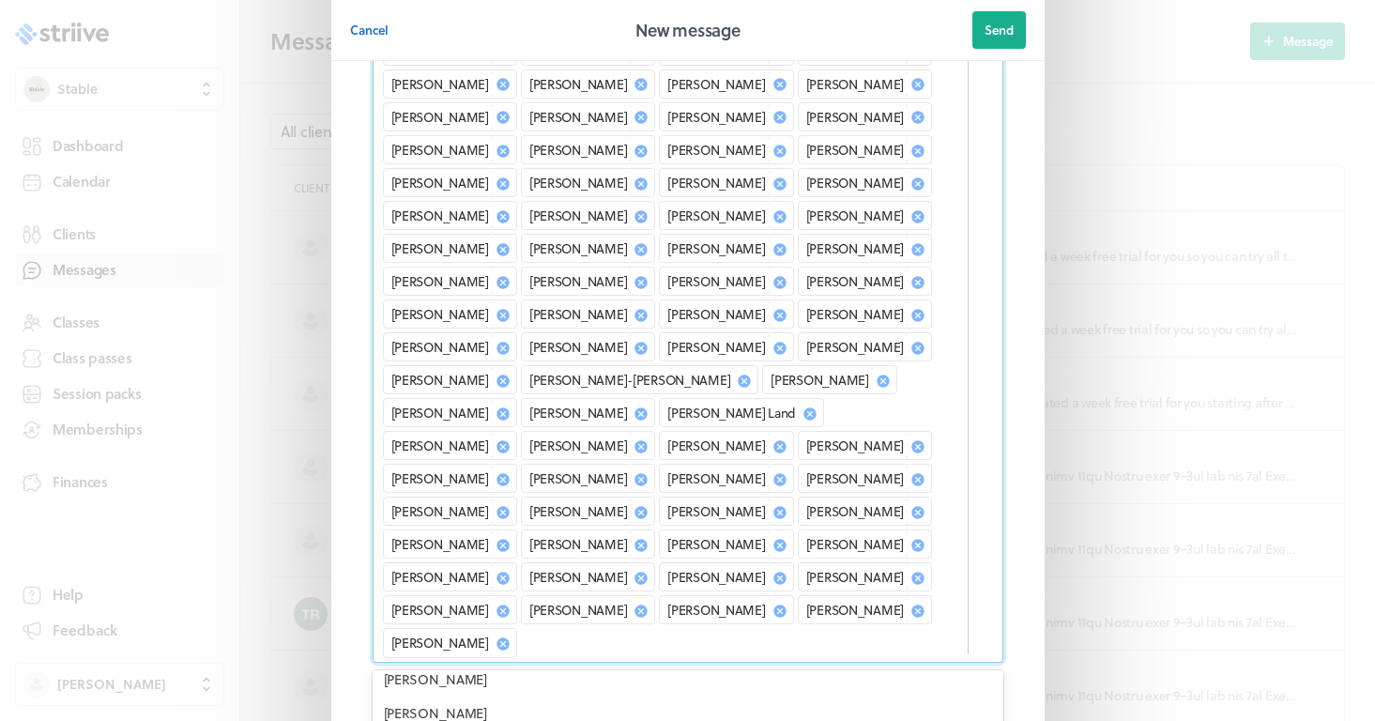
scroll to position [4794, 0]
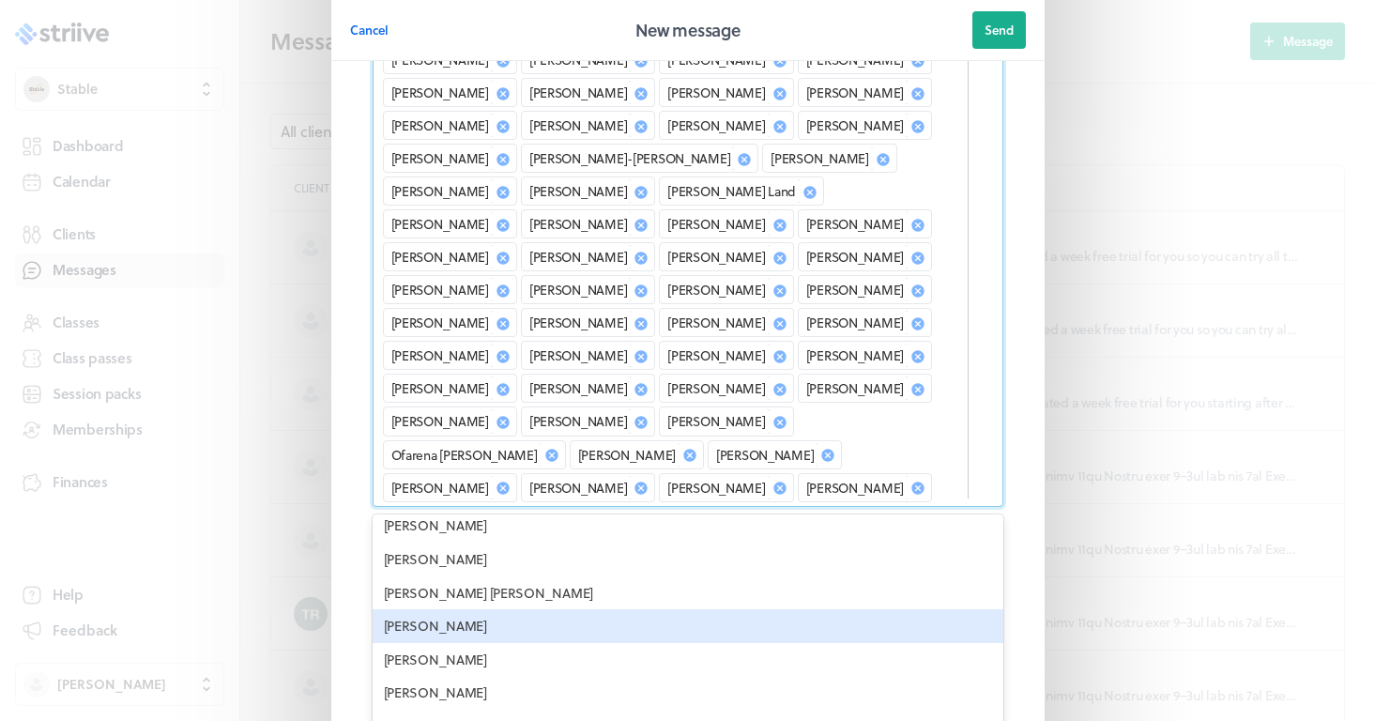
scroll to position [1285, 0]
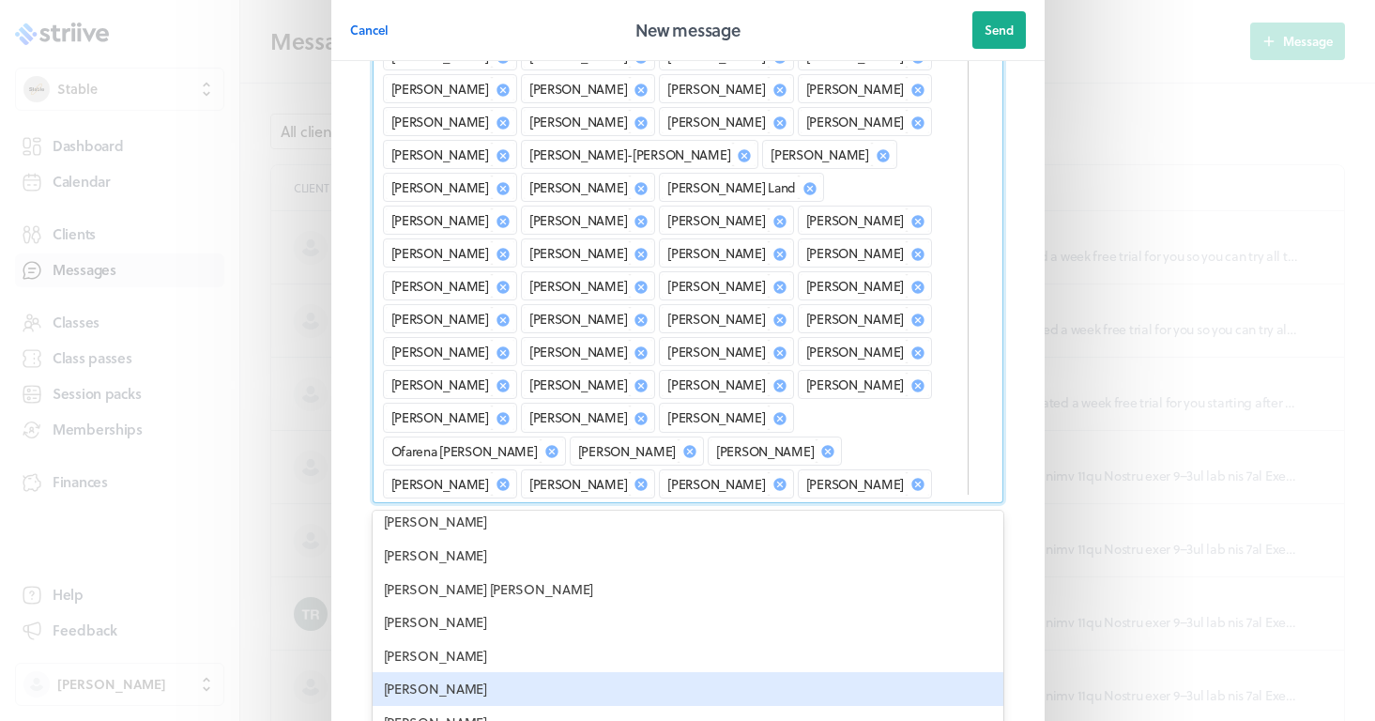
click at [431, 672] on div "[PERSON_NAME]" at bounding box center [688, 689] width 631 height 34
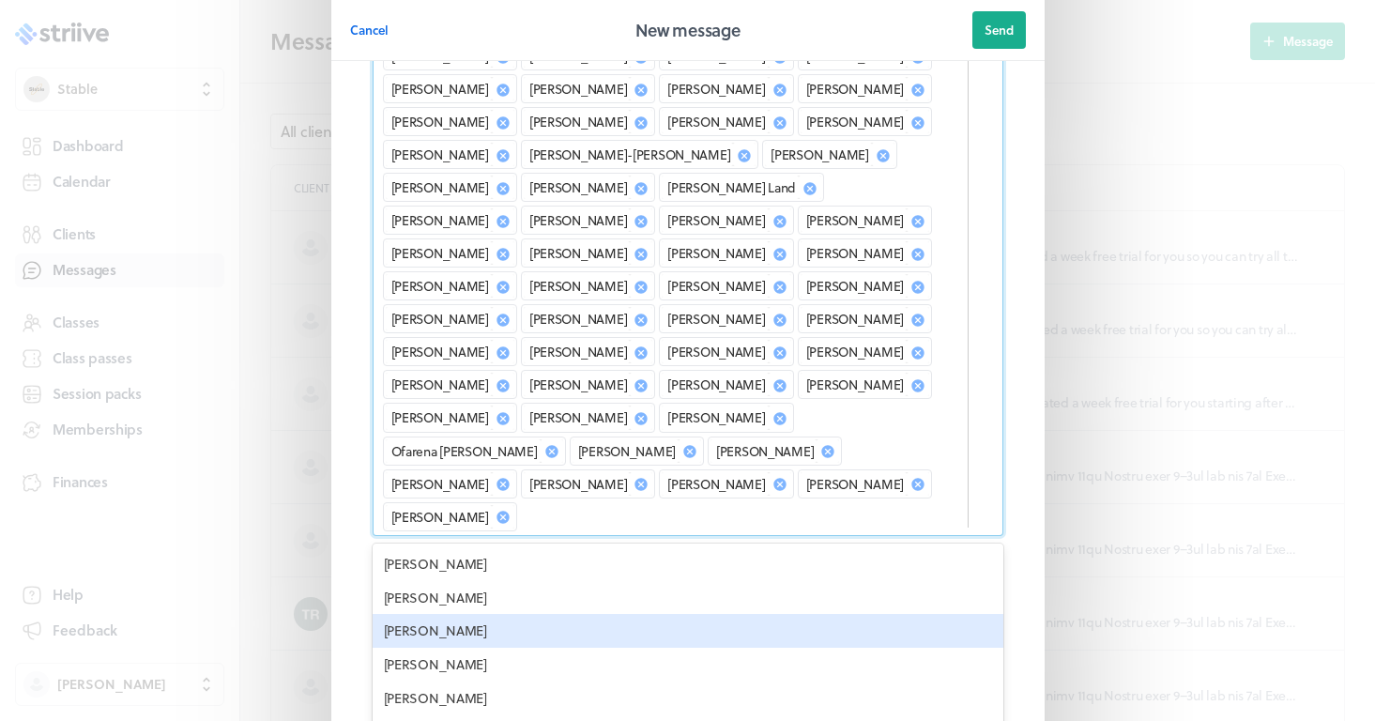
scroll to position [5551, 0]
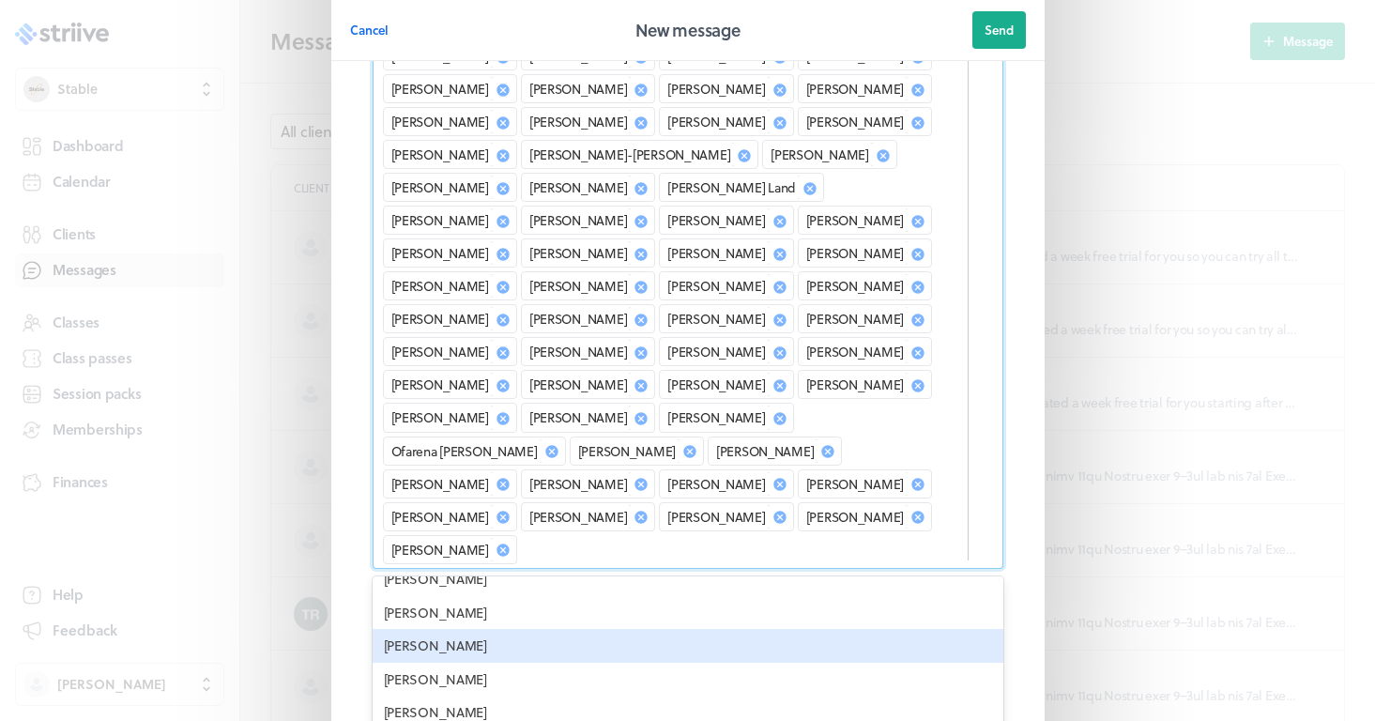
scroll to position [5681, 0]
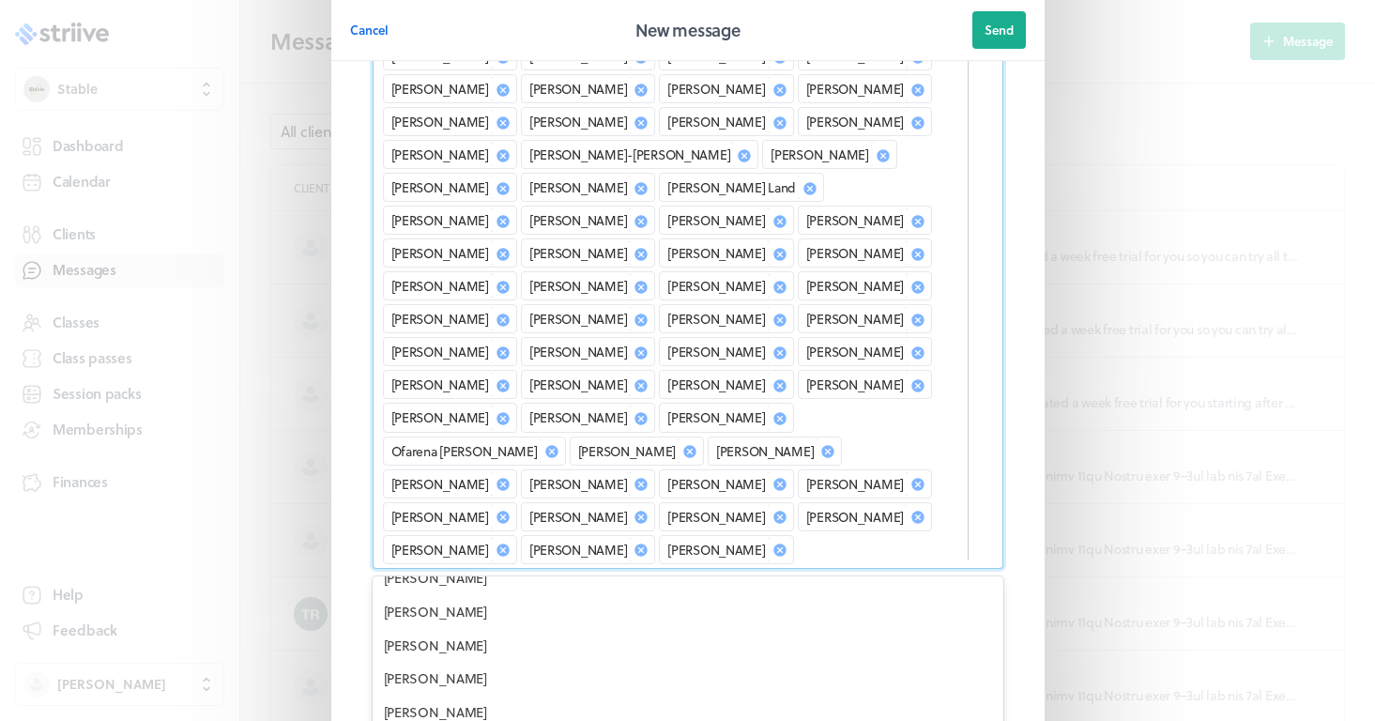
scroll to position [5800, 0]
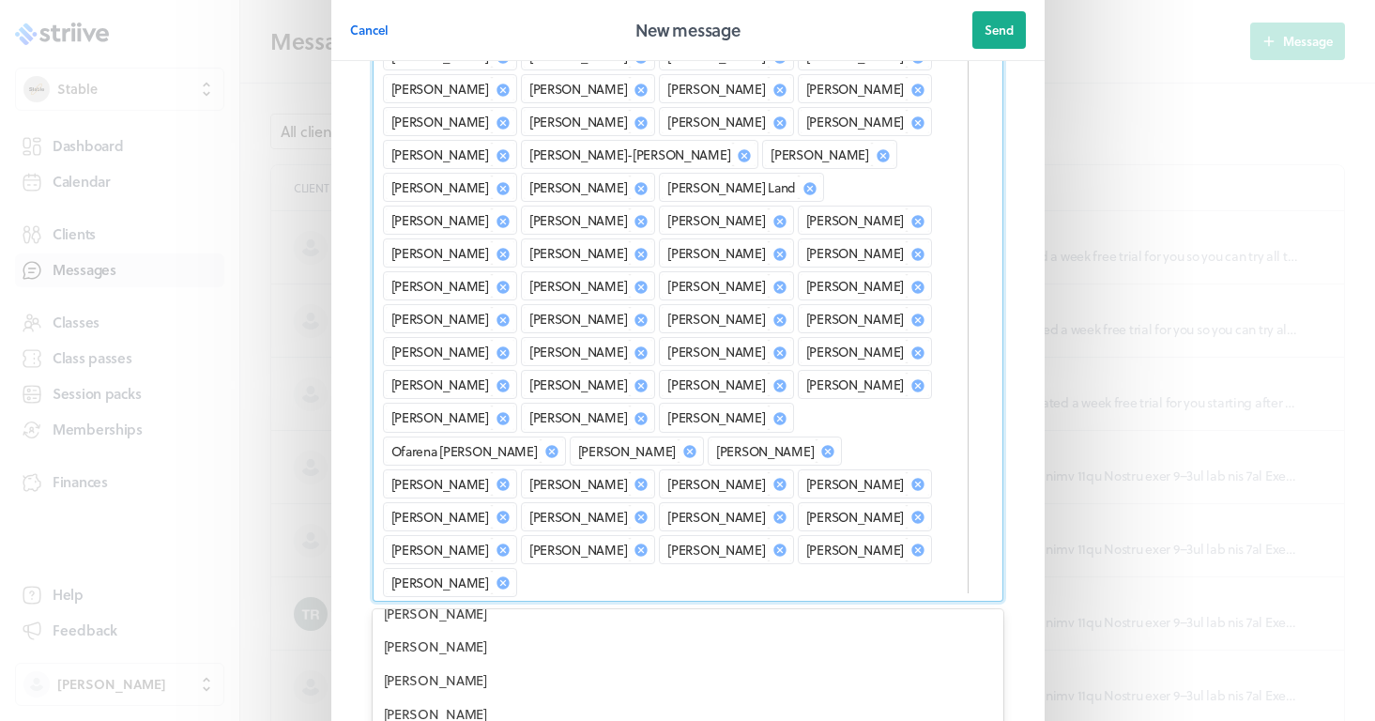
scroll to position [5944, 0]
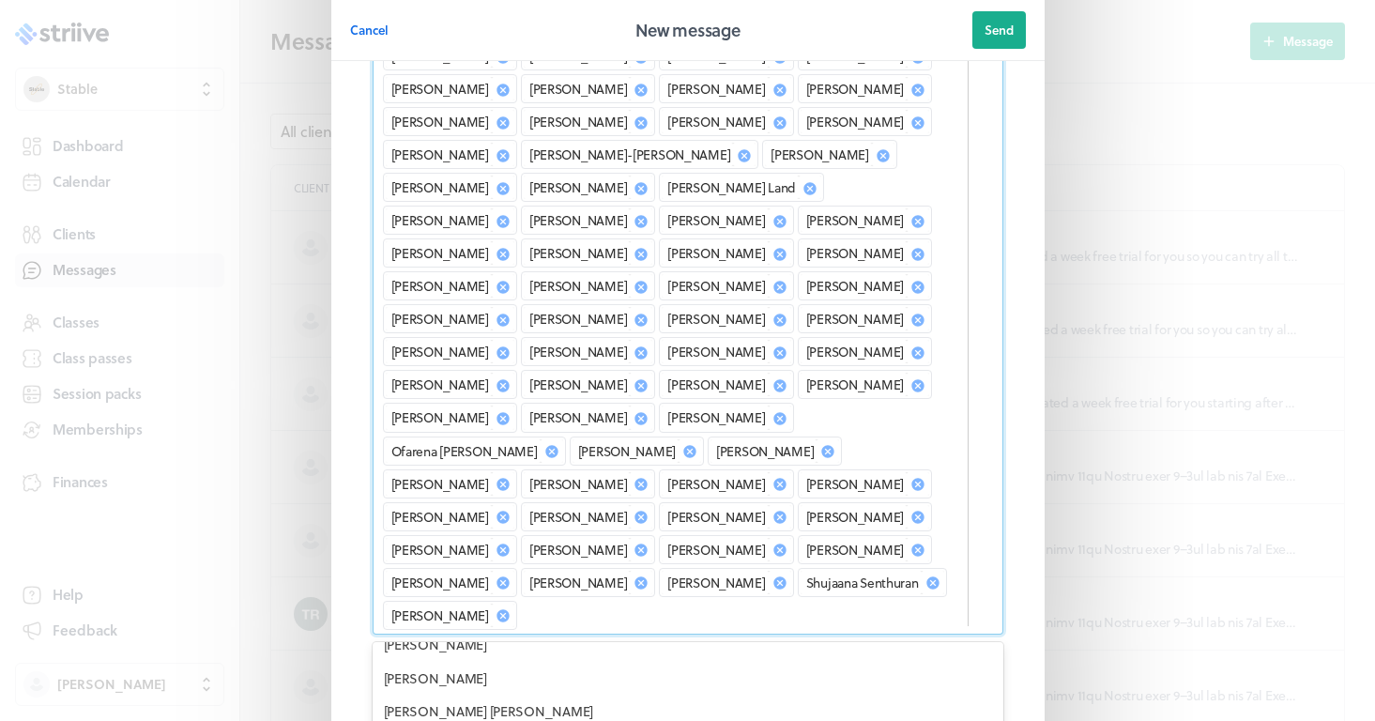
scroll to position [6168, 0]
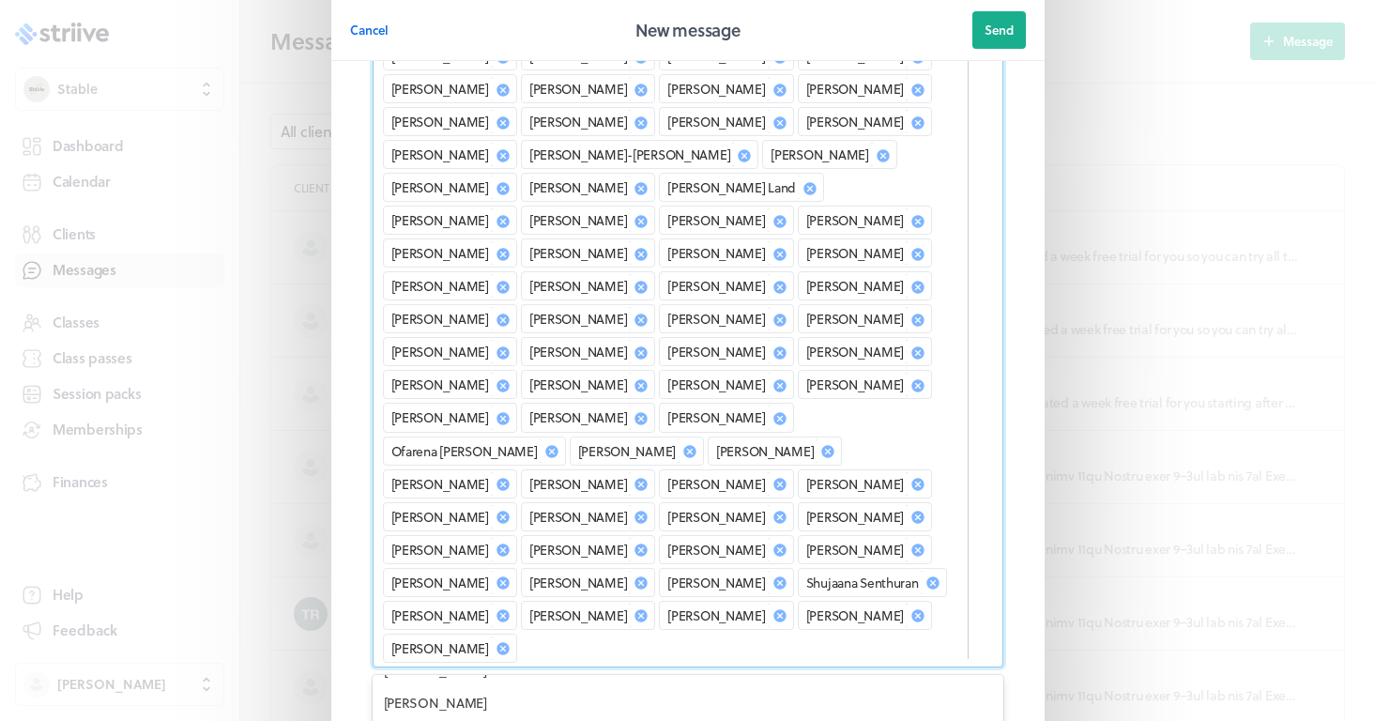
scroll to position [6373, 0]
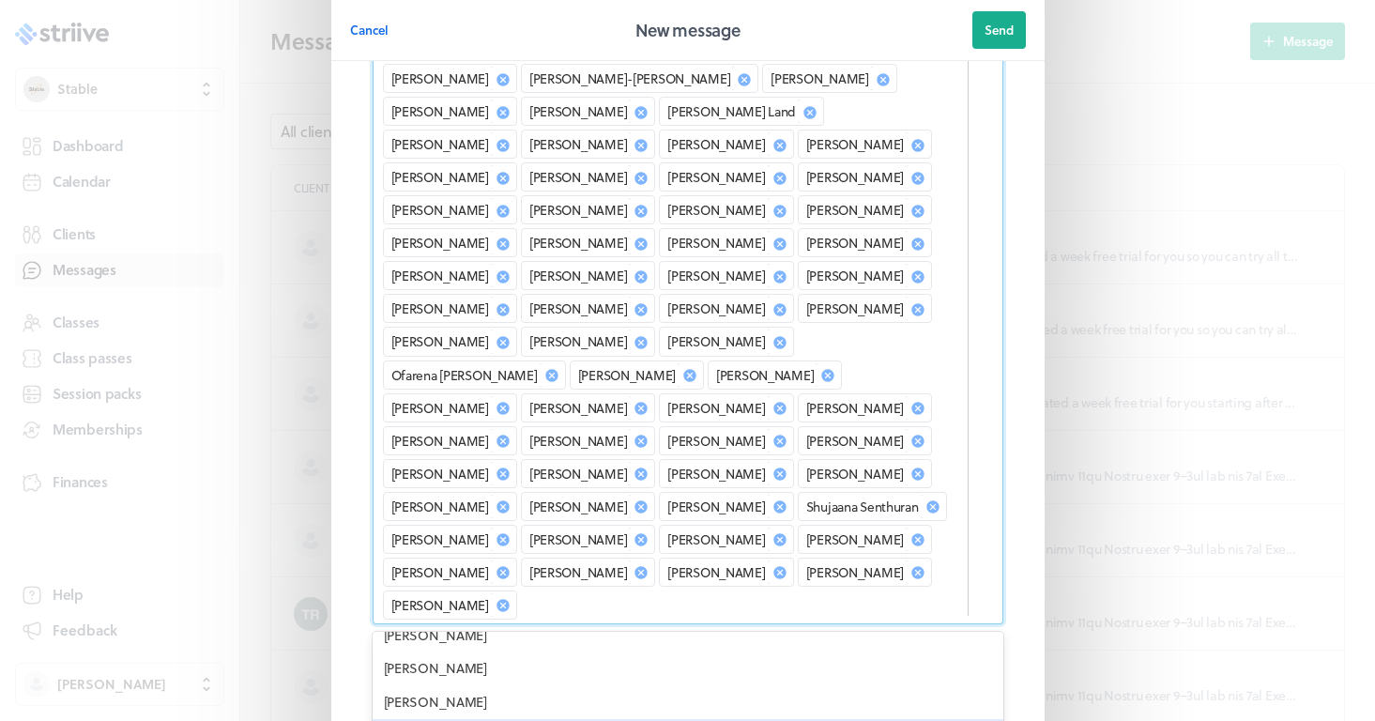
scroll to position [1367, 0]
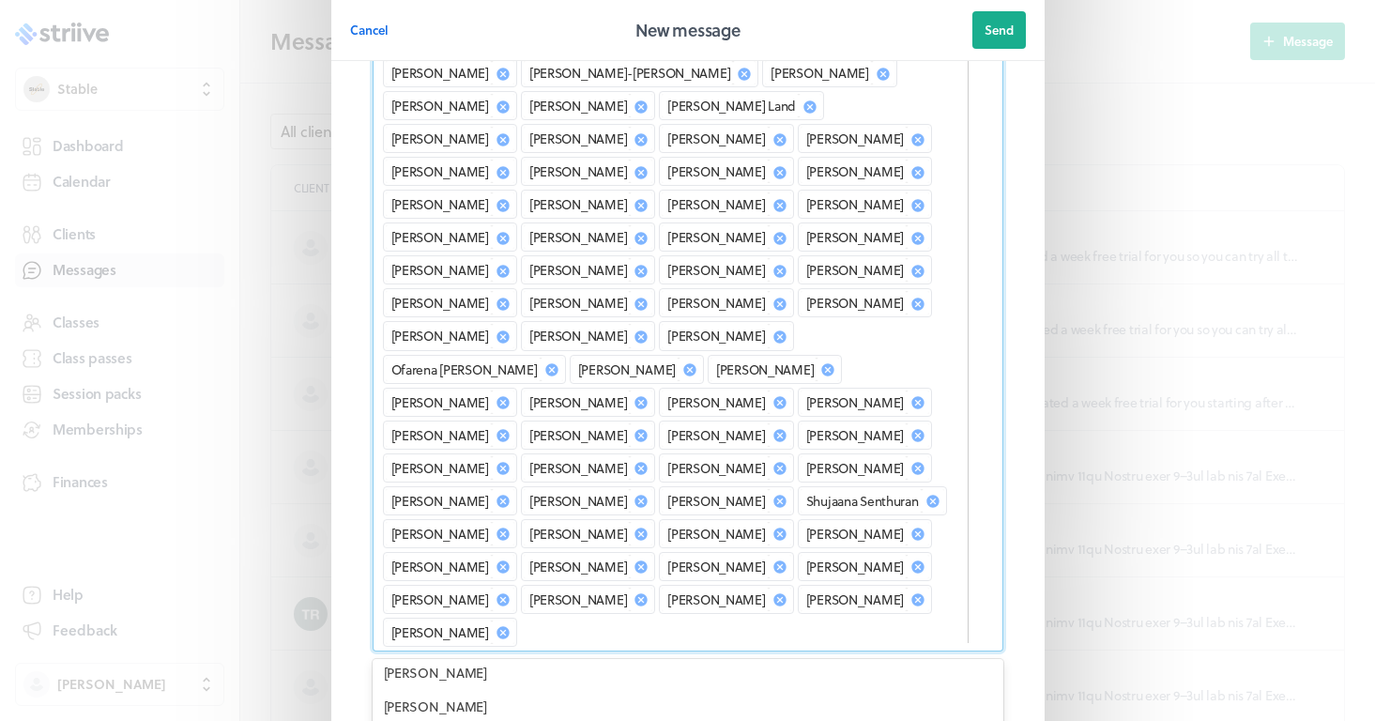
scroll to position [6723, 0]
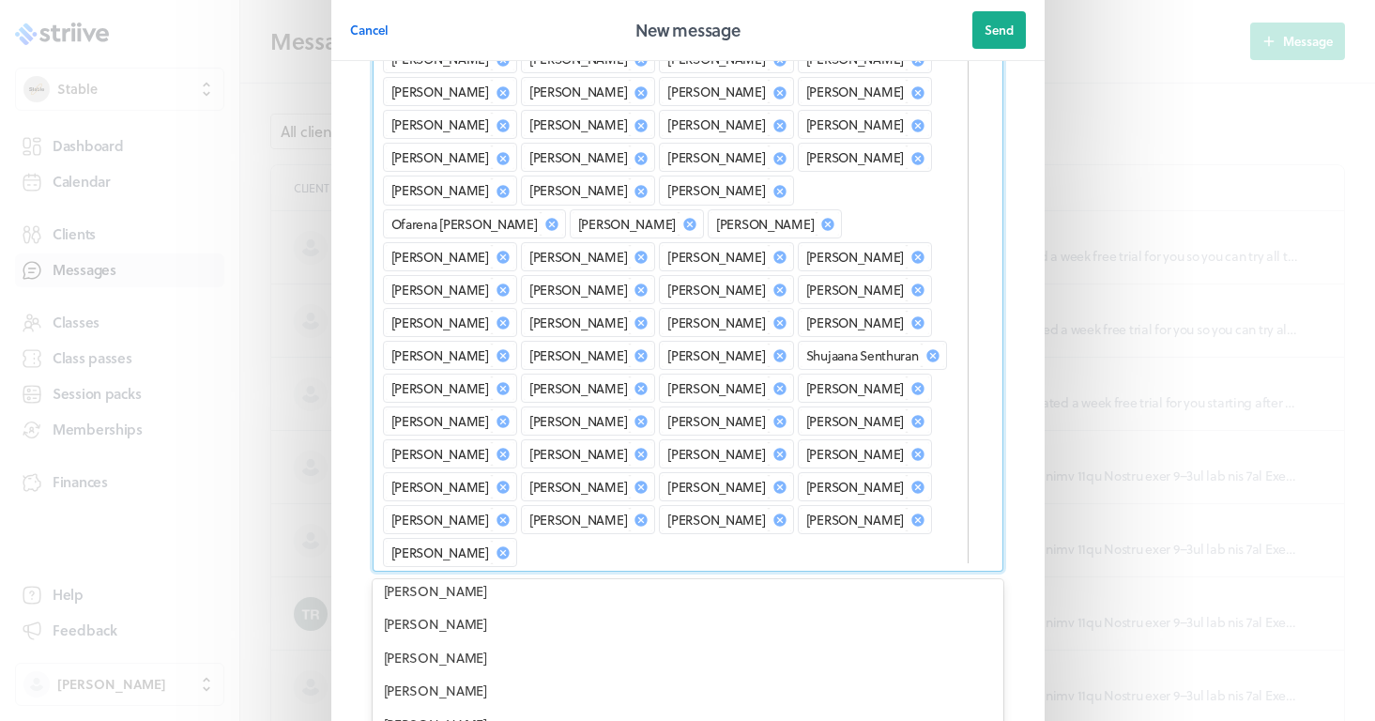
scroll to position [1513, 0]
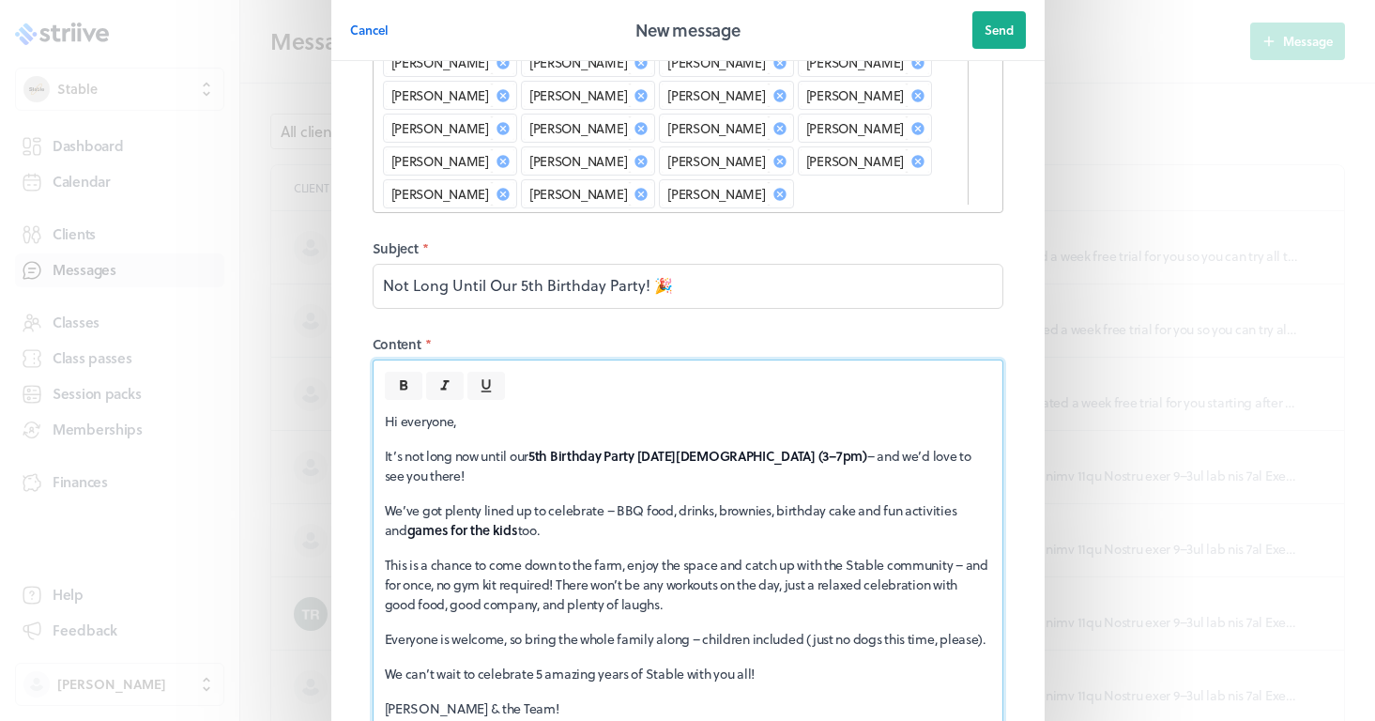
scroll to position [1870, 0]
click at [993, 39] on button "Send" at bounding box center [999, 30] width 54 height 38
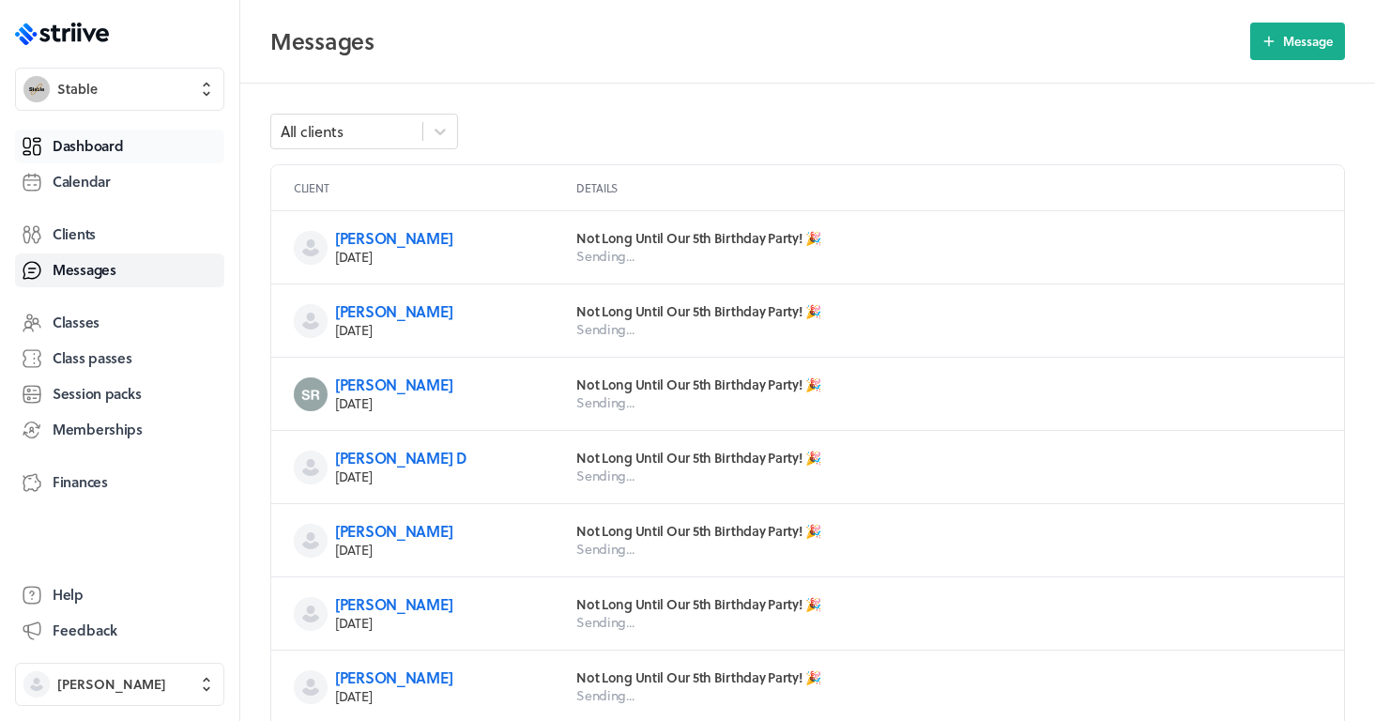
click at [109, 136] on span "Dashboard" at bounding box center [88, 146] width 70 height 20
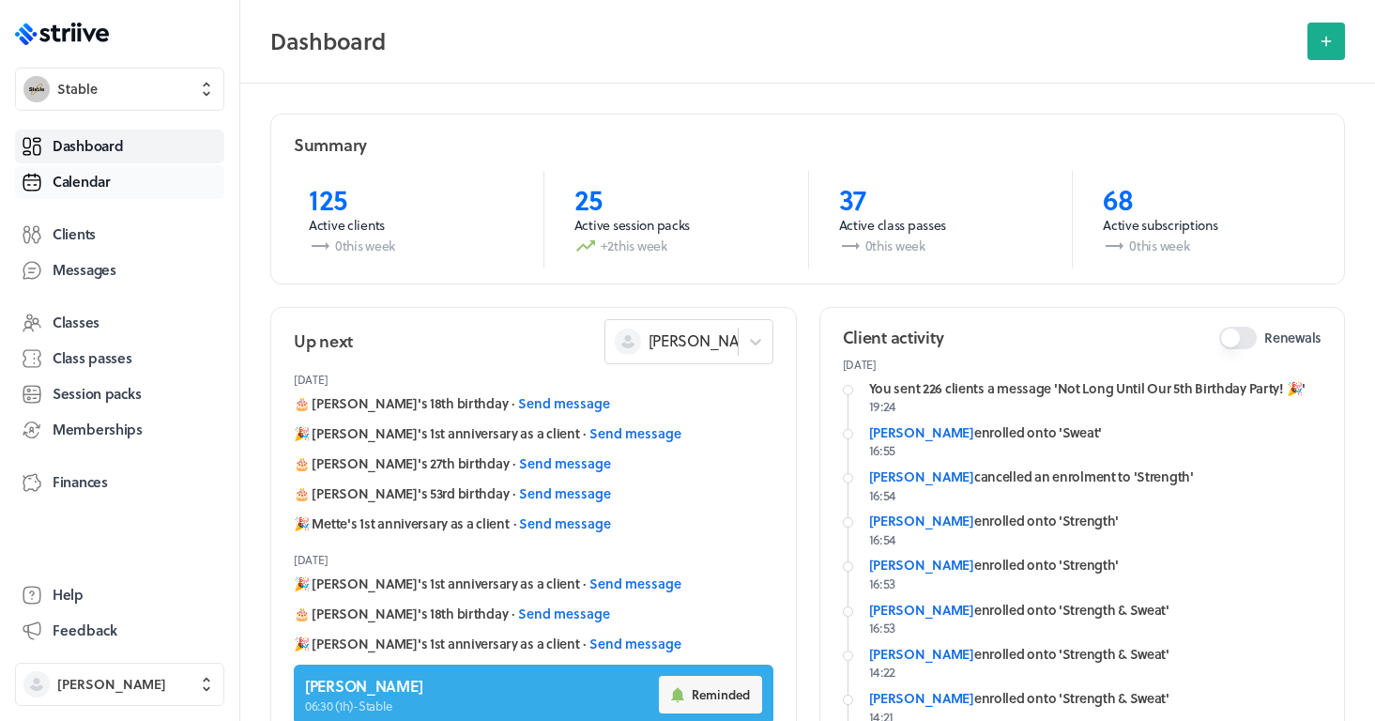
click at [97, 182] on span "Calendar" at bounding box center [82, 182] width 58 height 20
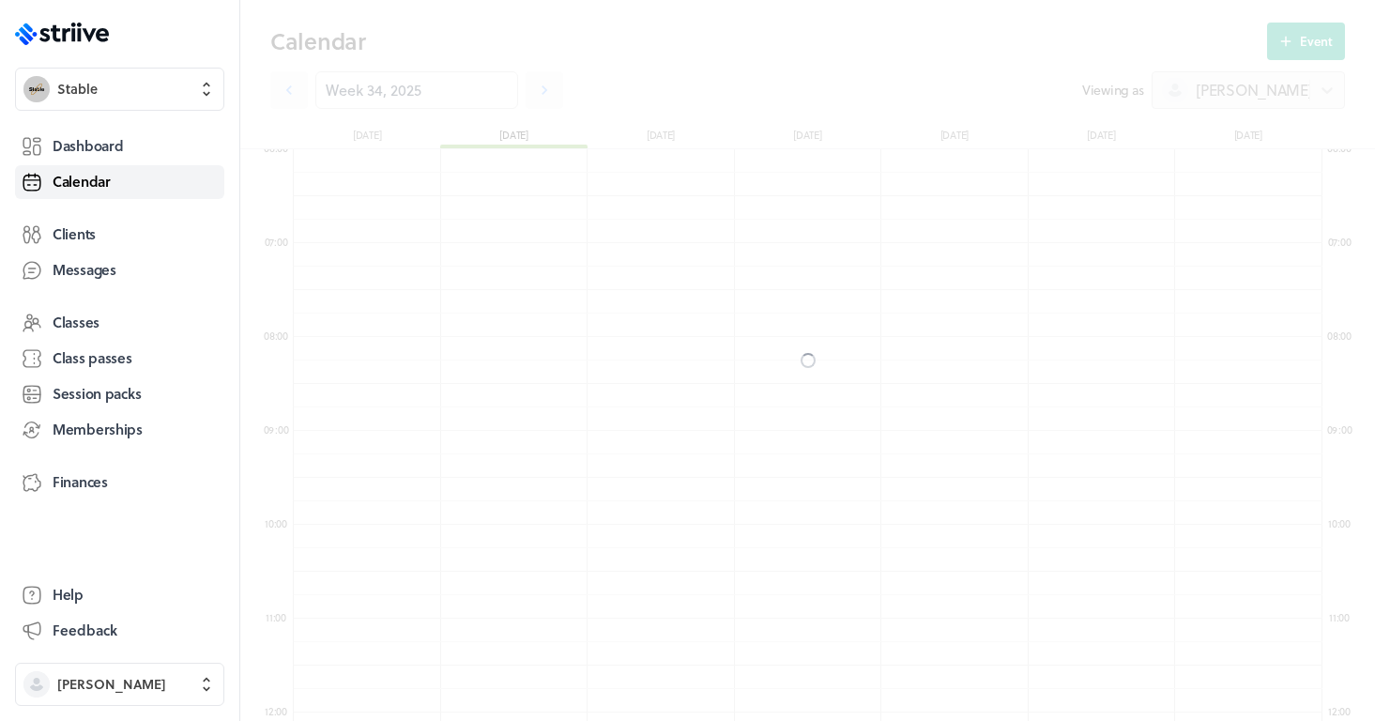
scroll to position [2253, 1029]
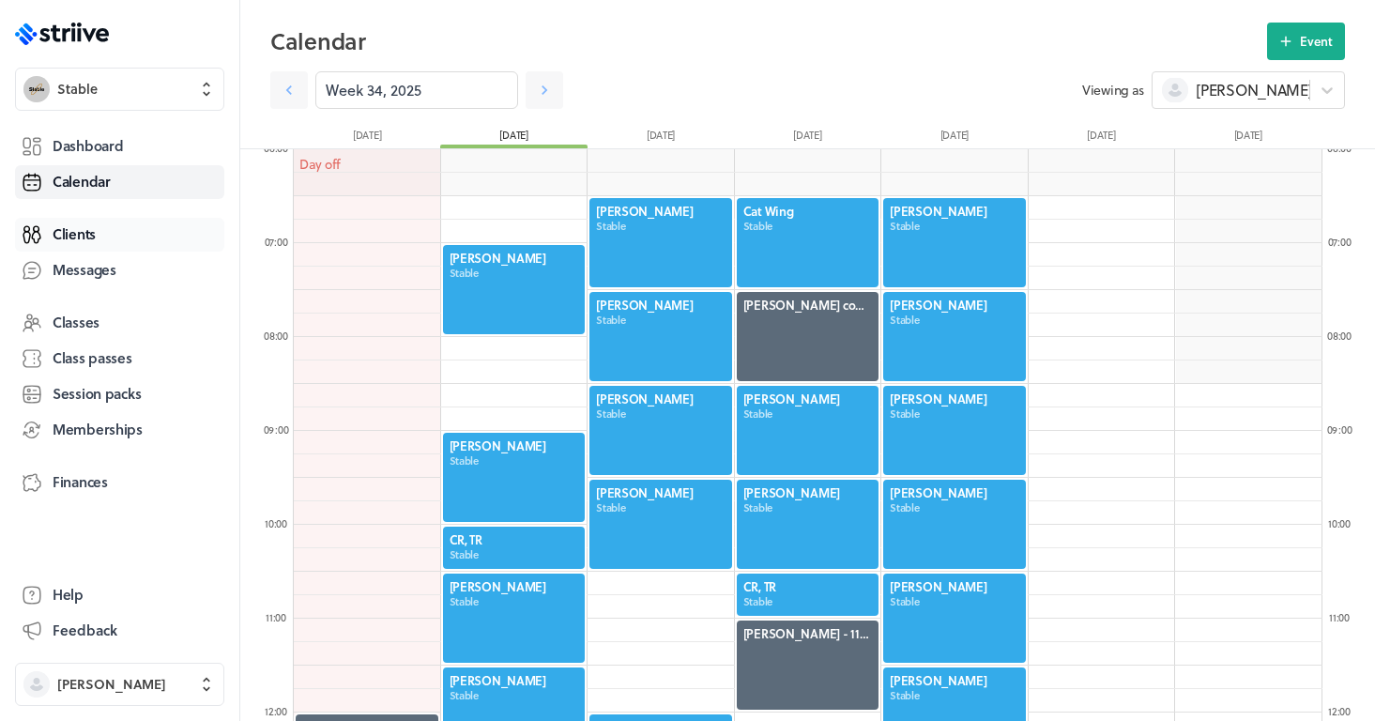
click at [103, 231] on link "Clients" at bounding box center [119, 235] width 209 height 34
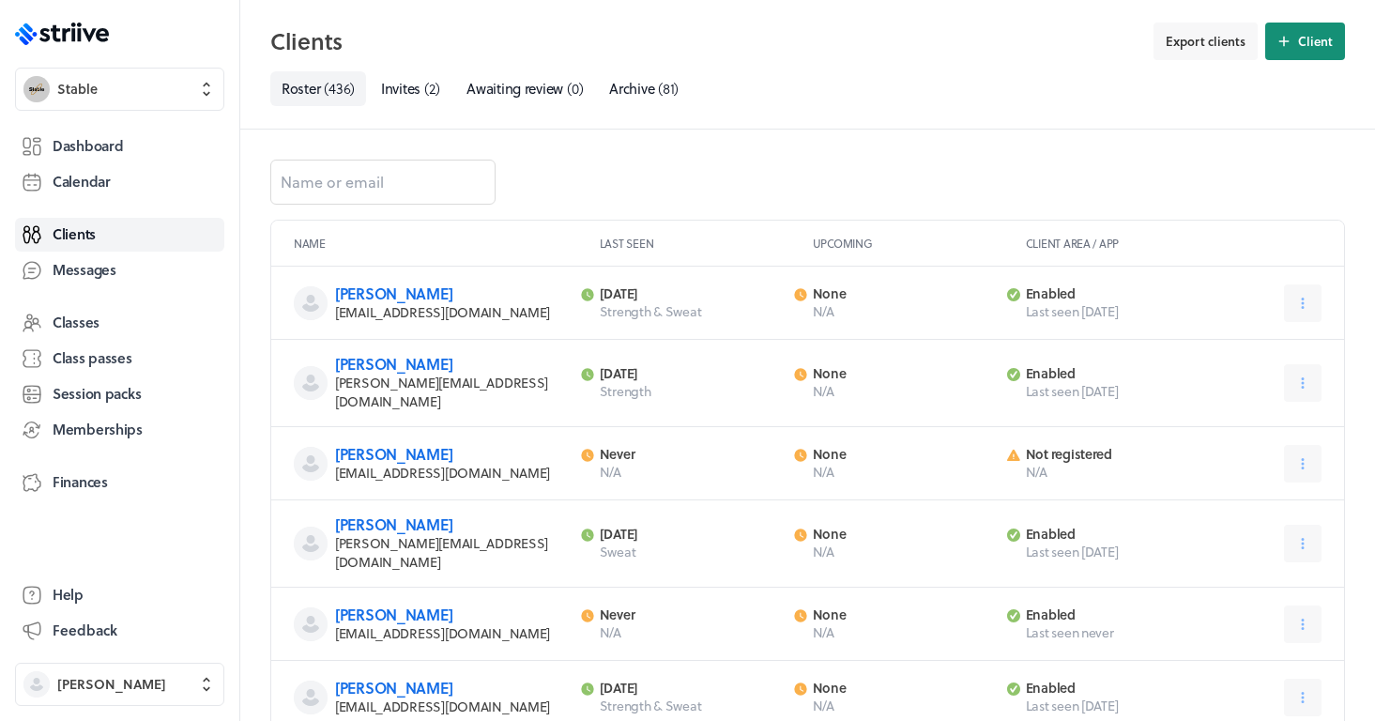
click at [1304, 39] on span "Client" at bounding box center [1315, 41] width 35 height 17
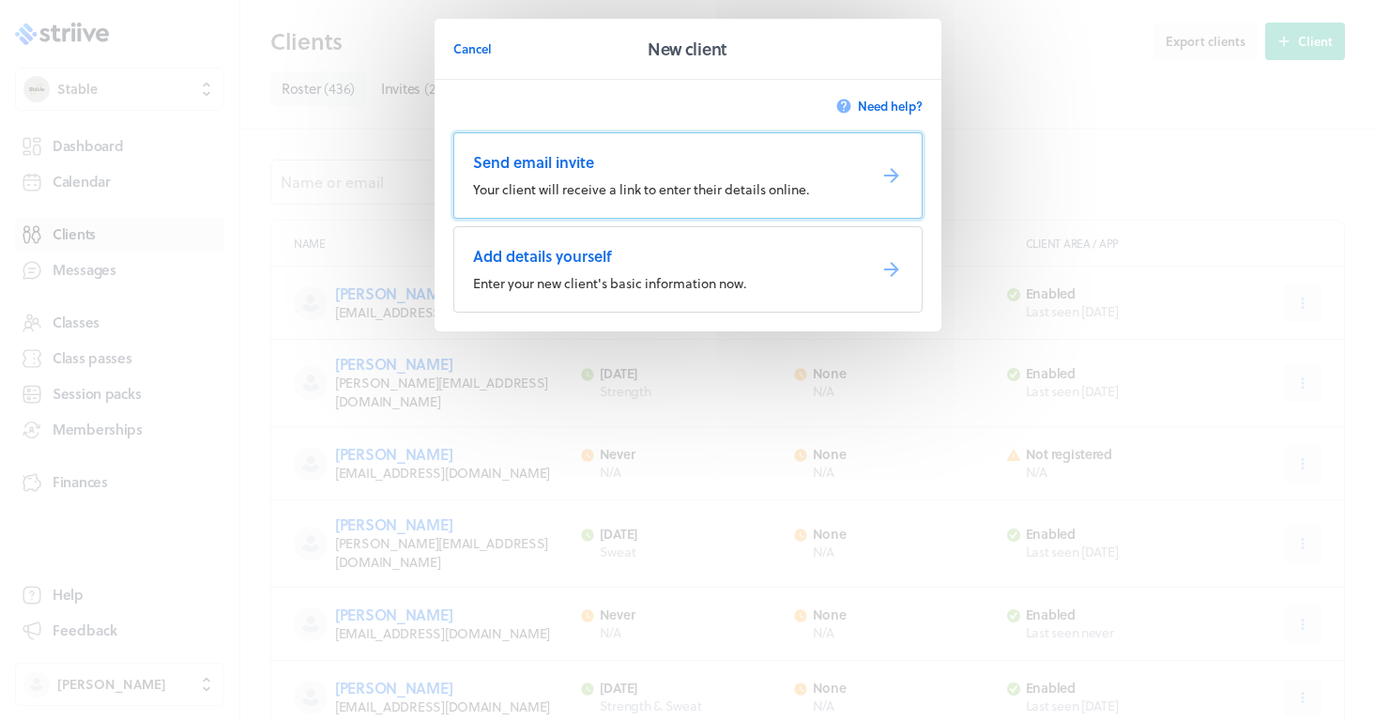
click at [587, 161] on span "Send email invite" at bounding box center [662, 162] width 378 height 21
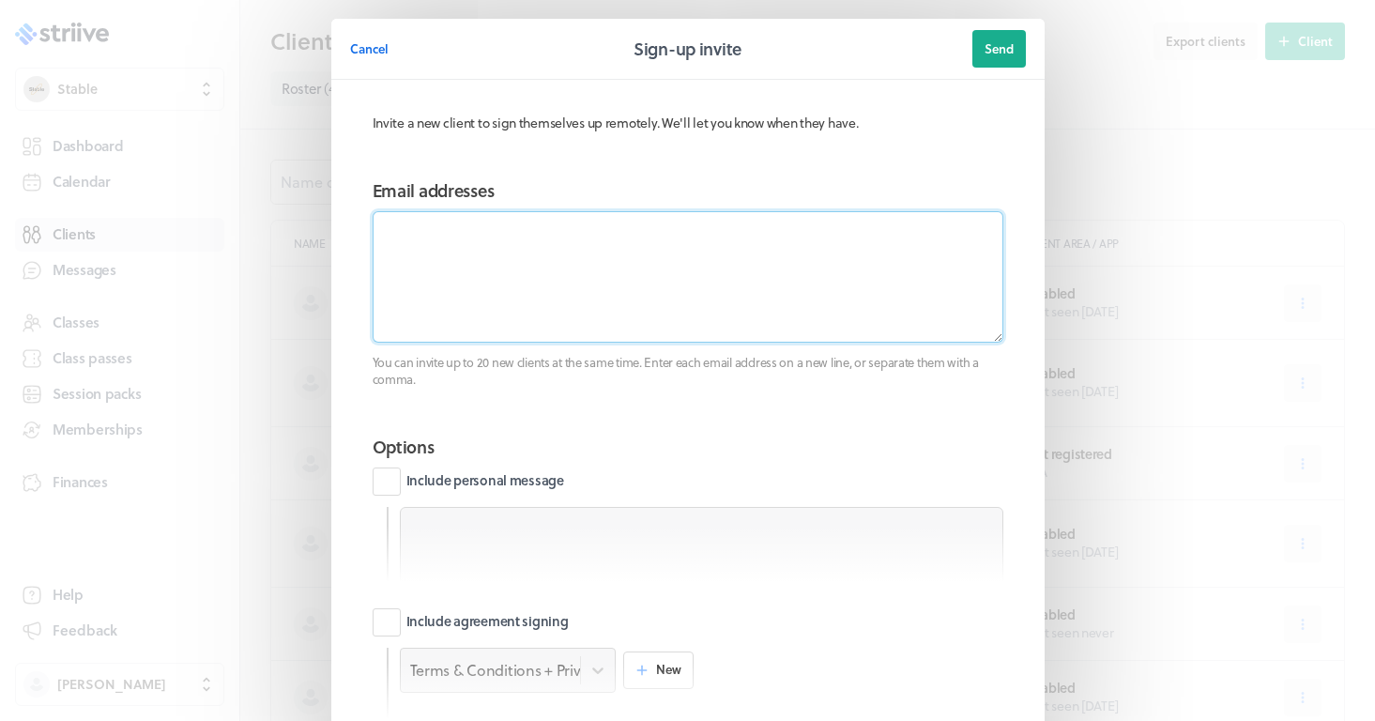
click at [453, 249] on textarea at bounding box center [688, 276] width 631 height 131
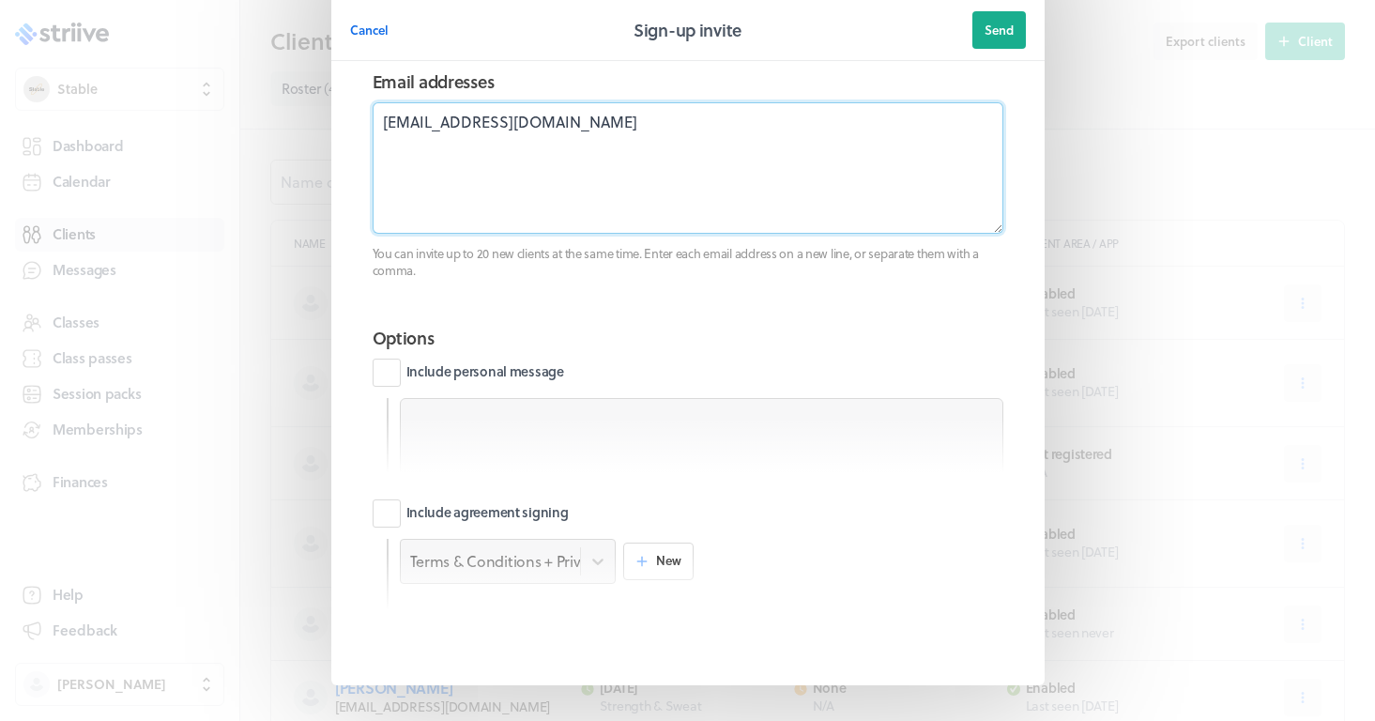
scroll to position [118, 0]
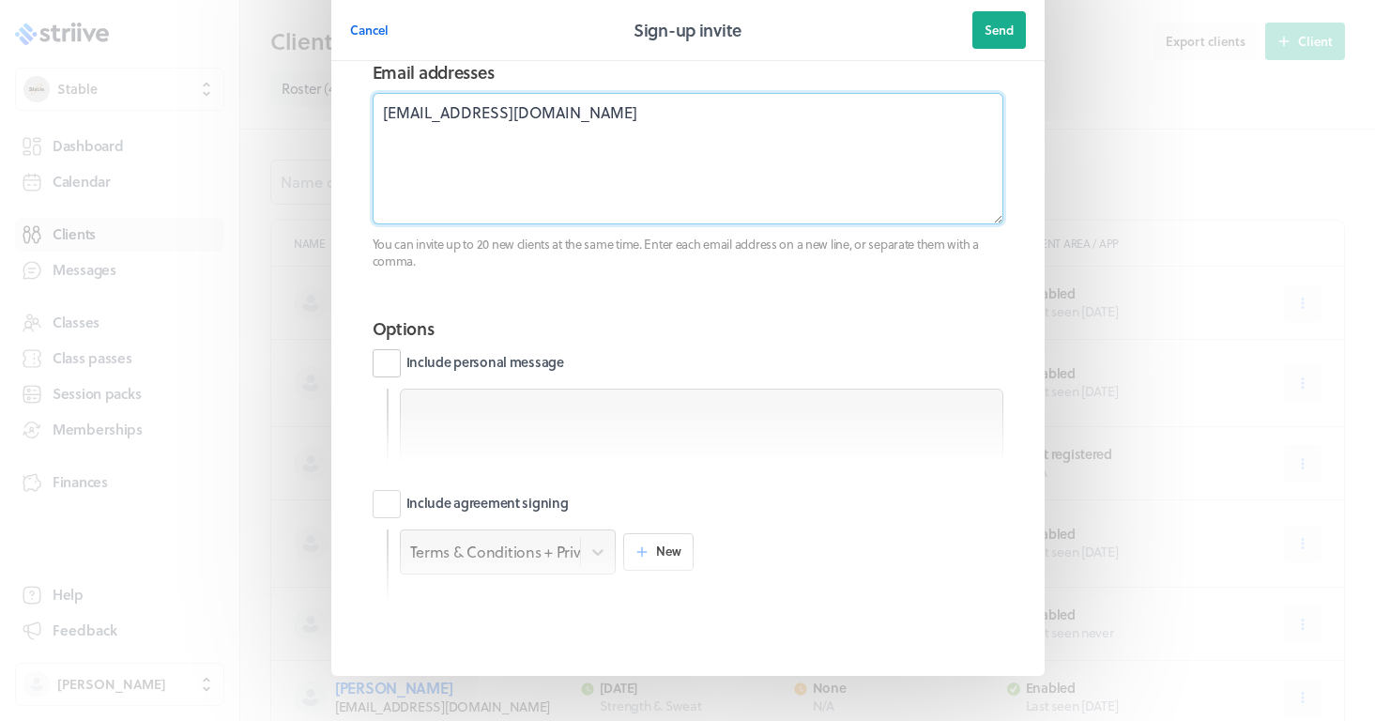
type textarea "[EMAIL_ADDRESS][DOMAIN_NAME]"
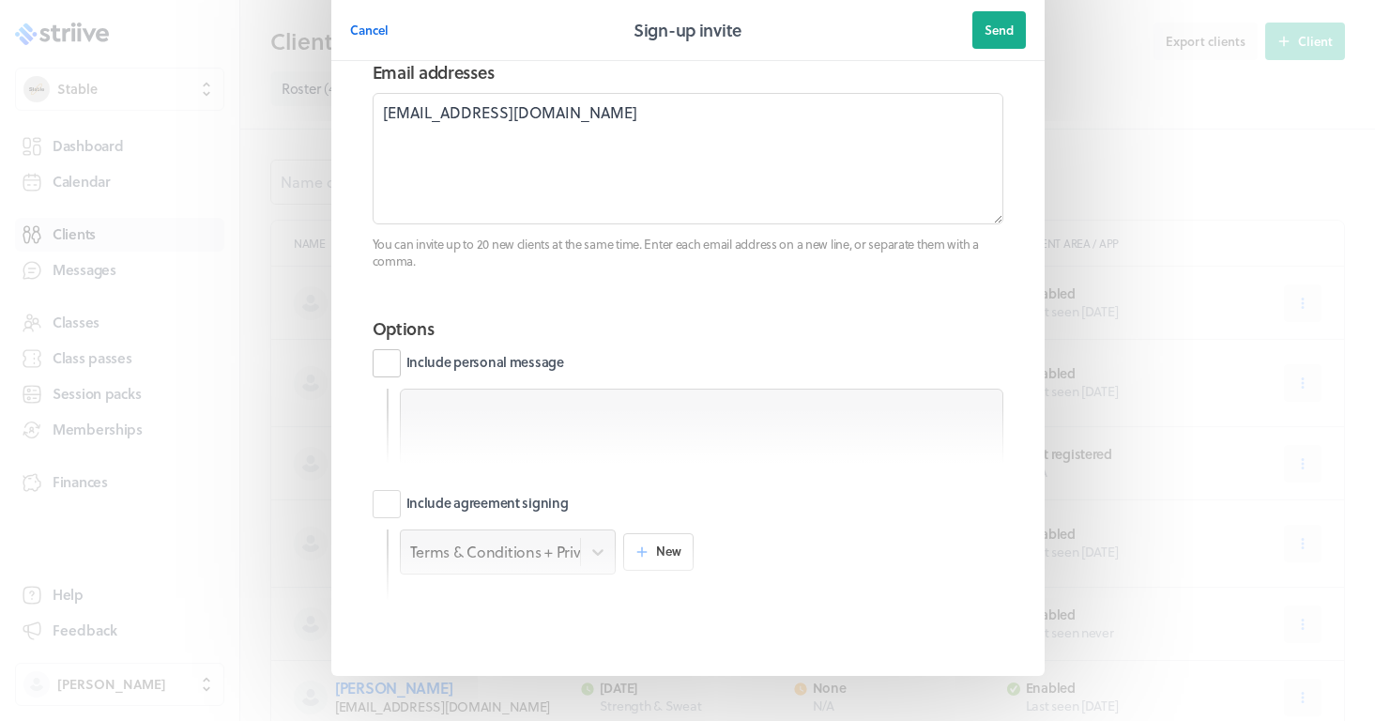
click at [489, 353] on label "Include personal message" at bounding box center [468, 363] width 191 height 28
click at [0, 0] on input "Include personal message" at bounding box center [0, 0] width 0 height 0
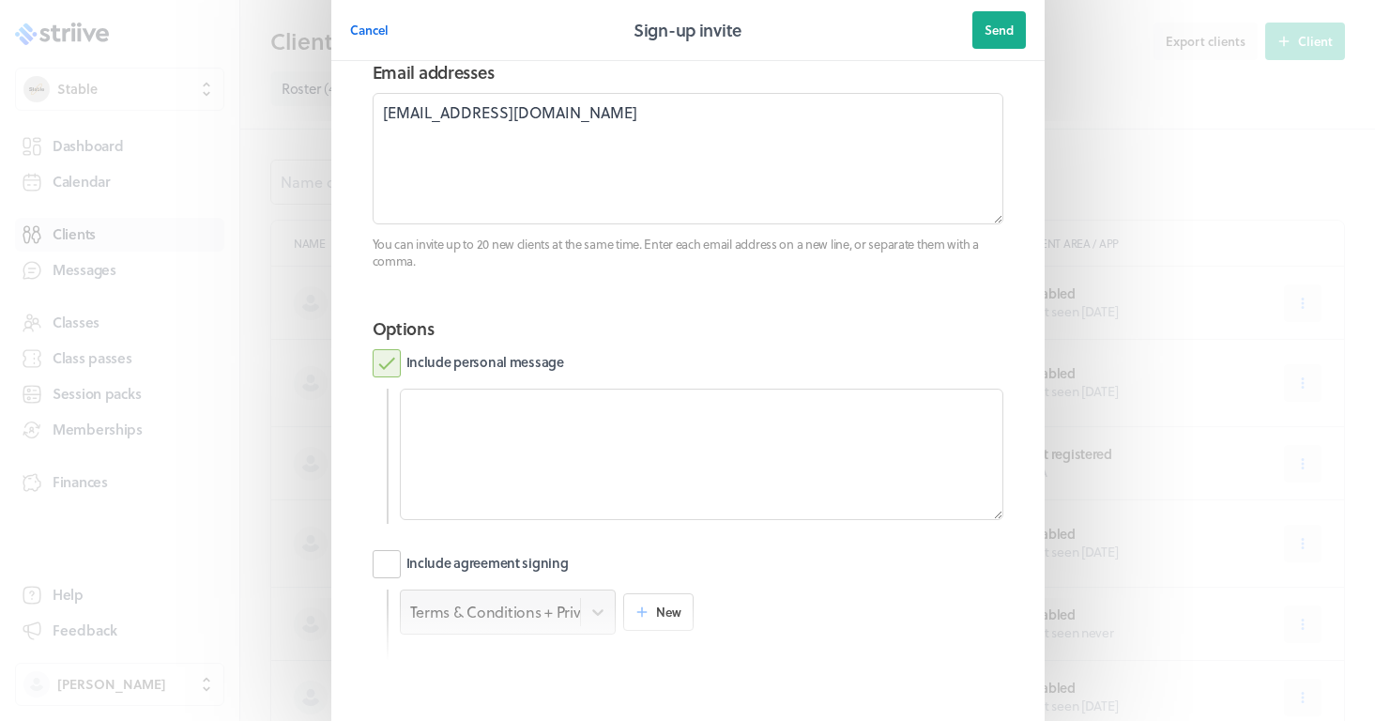
click at [450, 562] on label "Include agreement signing" at bounding box center [471, 564] width 196 height 28
click at [0, 0] on input "Include agreement signing" at bounding box center [0, 0] width 0 height 0
click at [491, 358] on label "Include personal message" at bounding box center [468, 363] width 191 height 28
click at [0, 0] on input "Include personal message" at bounding box center [0, 0] width 0 height 0
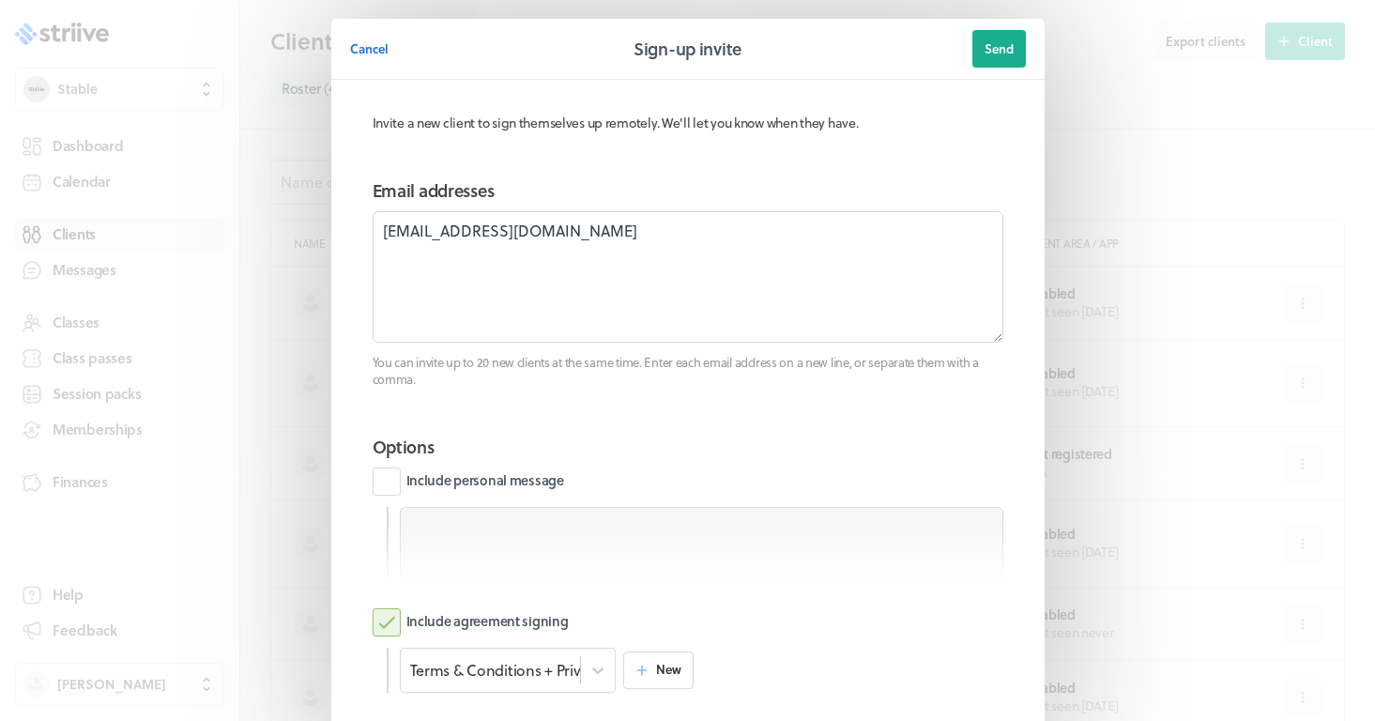
scroll to position [0, 0]
click at [1002, 53] on span "Send" at bounding box center [999, 48] width 29 height 17
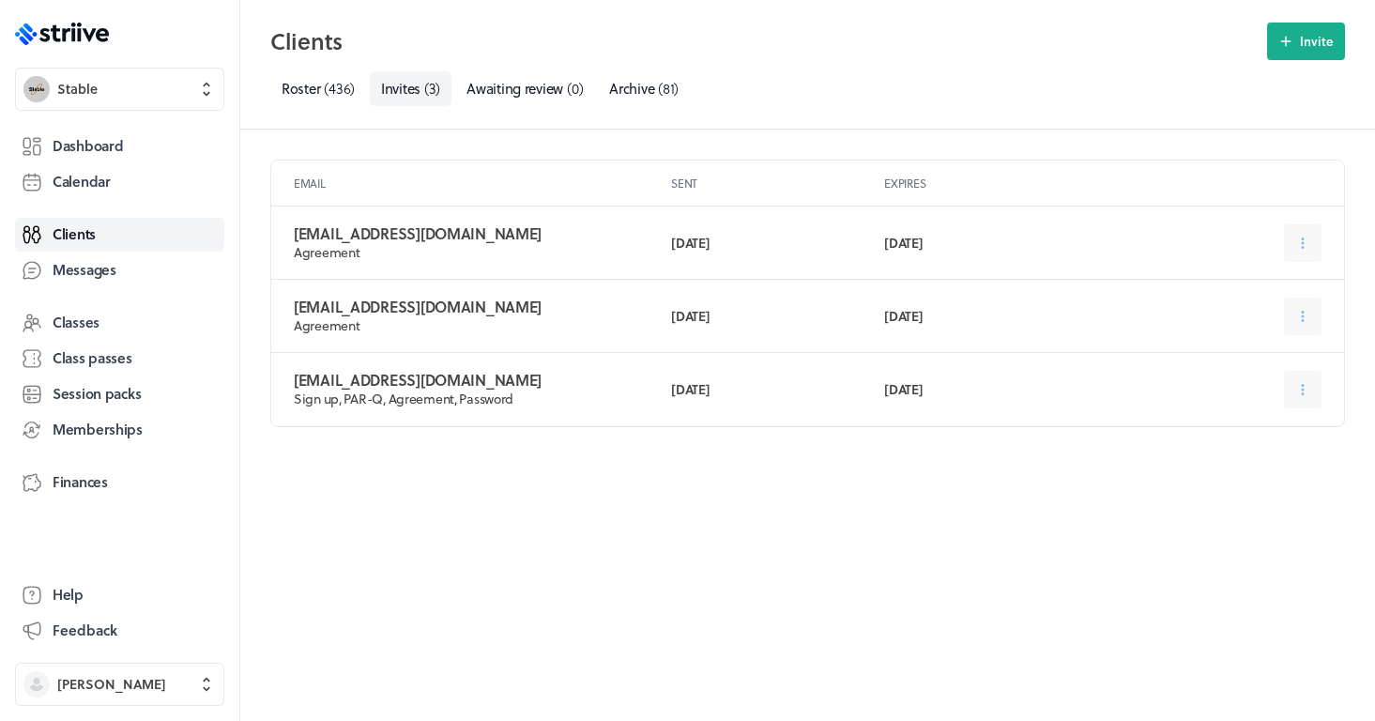
click at [152, 124] on div ".st0{fill:#006BFF;} .st1{fill:#0A121C;} .st2{fill:url(#SVGID_1_);} .st3{fill:ur…" at bounding box center [119, 360] width 239 height 721
click at [151, 140] on link "Dashboard" at bounding box center [119, 147] width 209 height 34
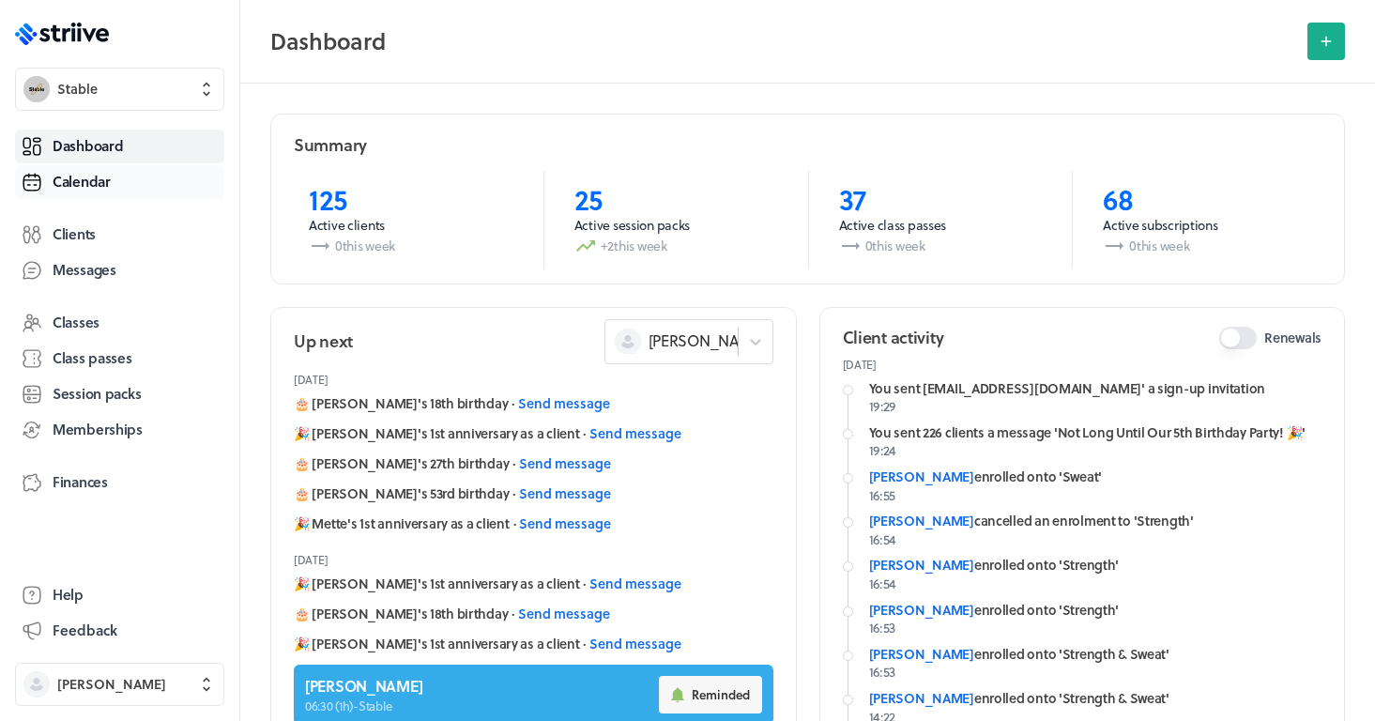
click at [98, 188] on span "Calendar" at bounding box center [82, 182] width 58 height 20
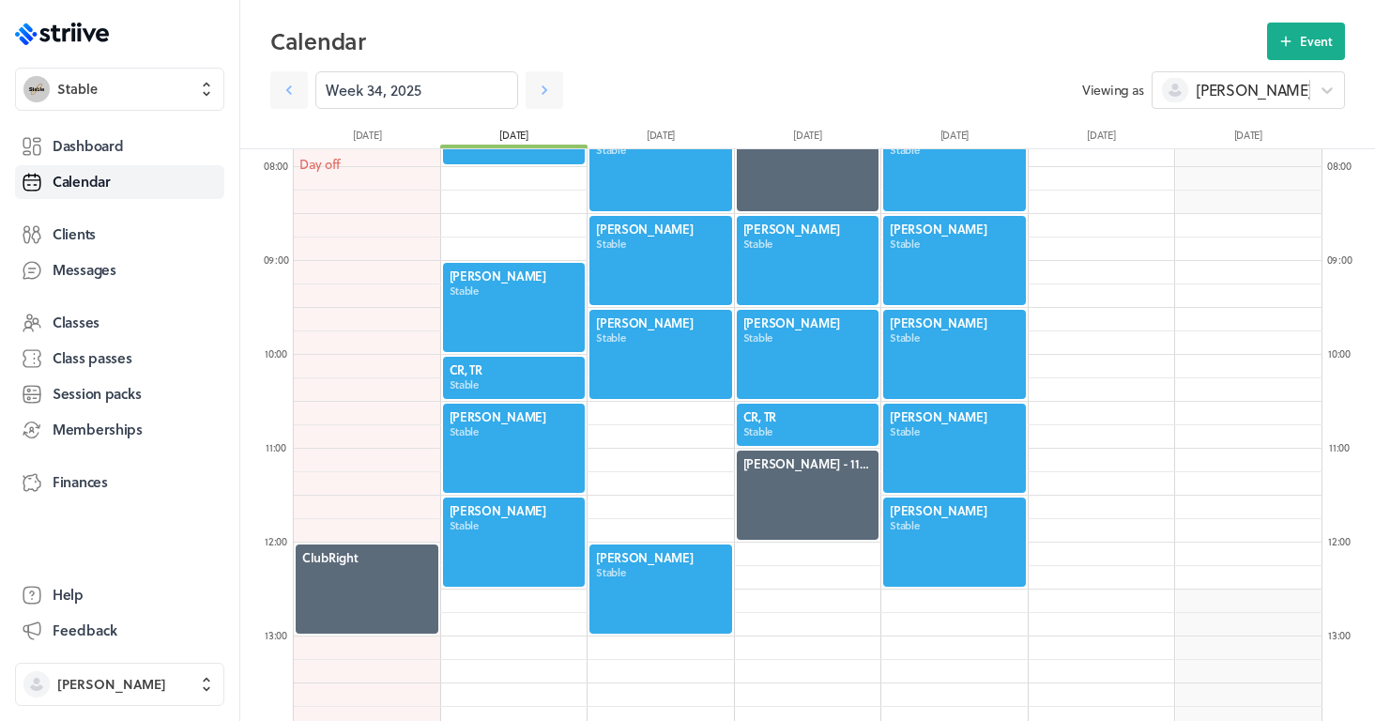
scroll to position [850, 0]
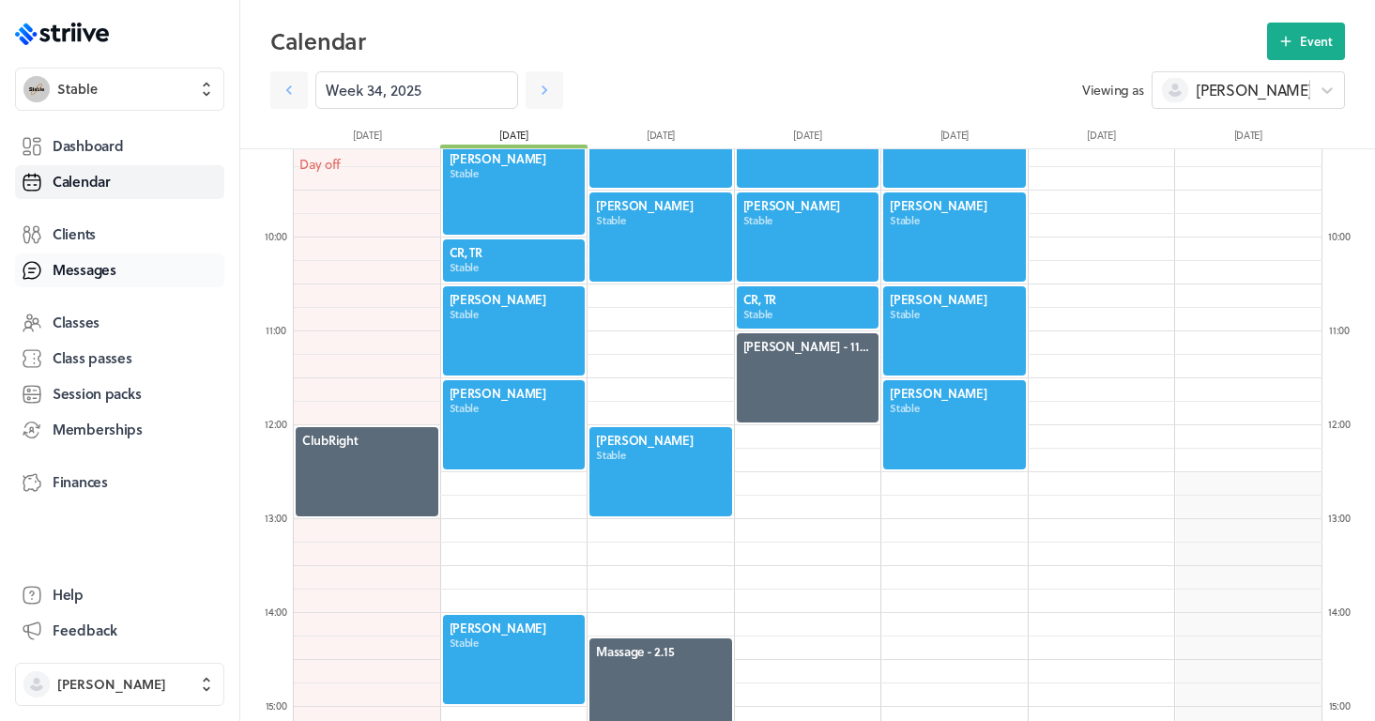
click at [100, 263] on span "Messages" at bounding box center [85, 270] width 64 height 20
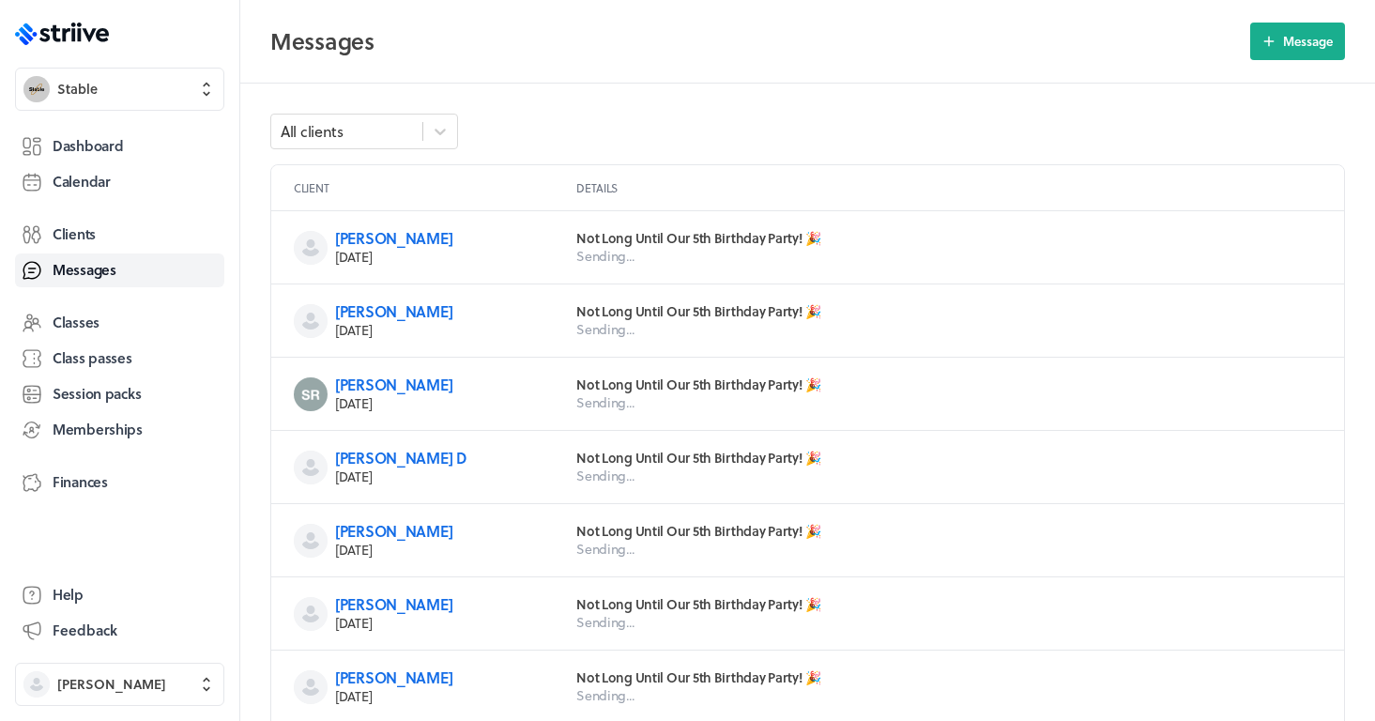
click at [495, 253] on p "[DATE]" at bounding box center [440, 257] width 211 height 19
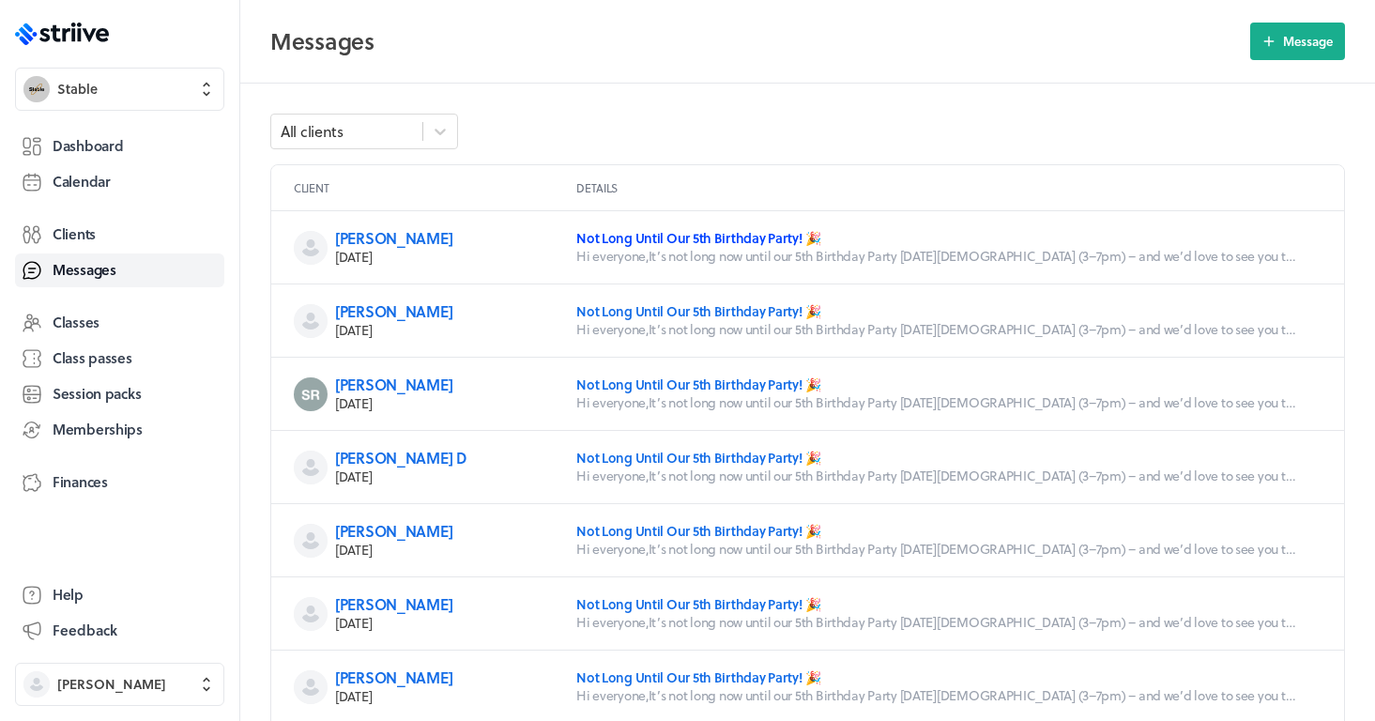
click at [679, 237] on link "Not Long Until Our 5th Birthday Party! 🎉" at bounding box center [698, 238] width 245 height 20
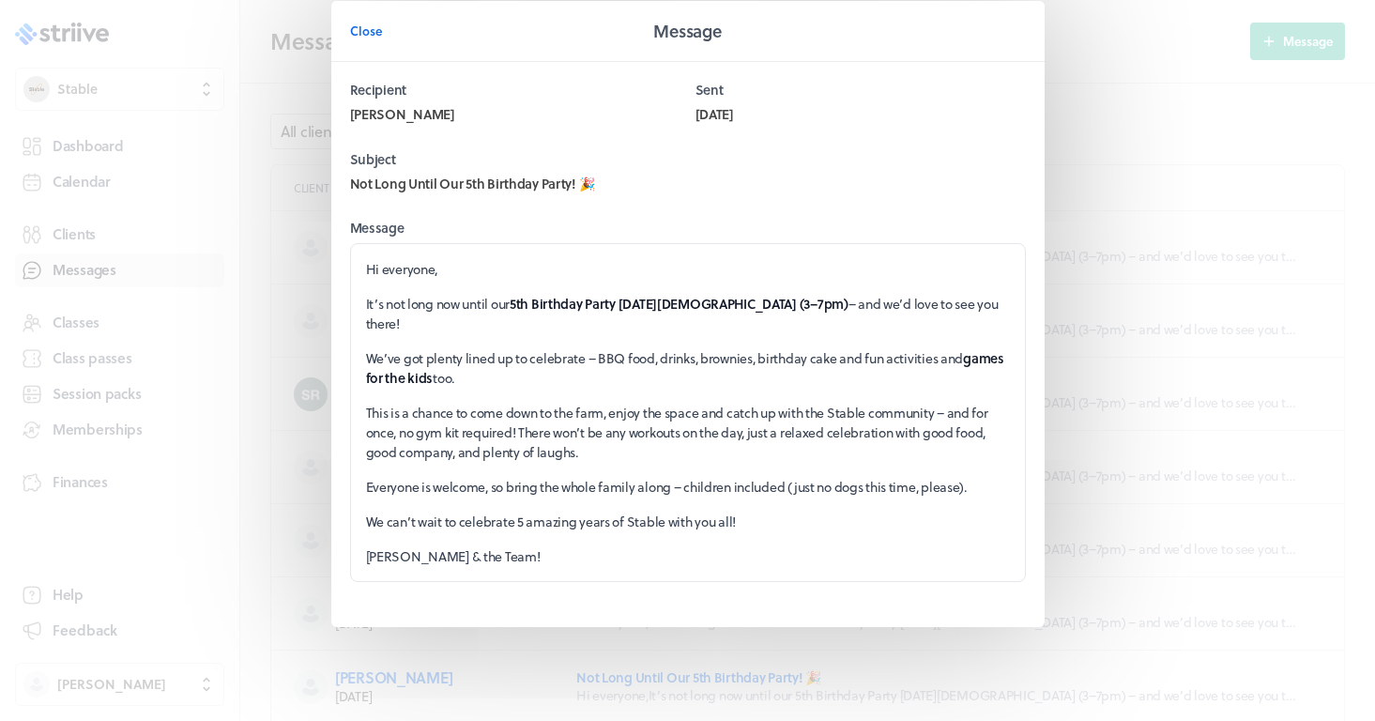
scroll to position [17, 0]
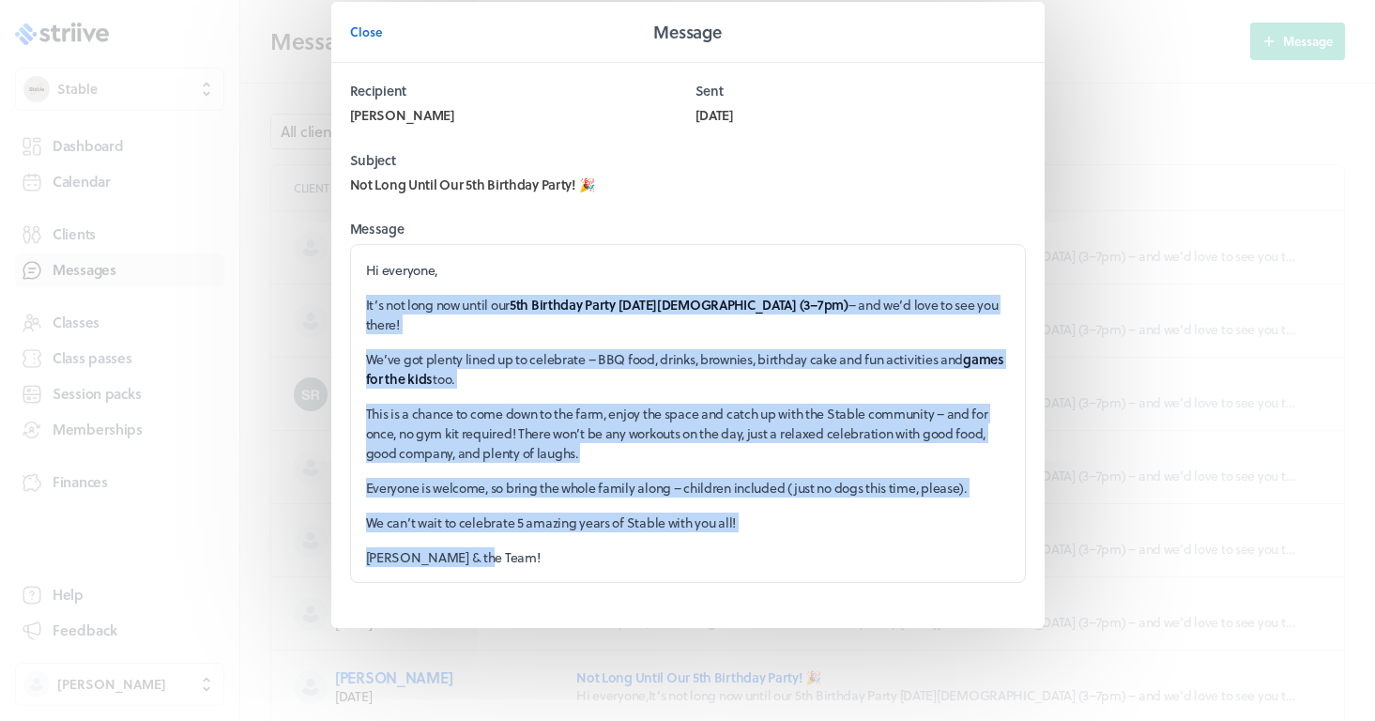
drag, startPoint x: 495, startPoint y: 556, endPoint x: 349, endPoint y: 301, distance: 293.1
click at [350, 301] on div "Hi everyone, It’s not long now until our 5th Birthday Party [DATE][DEMOGRAPHIC_…" at bounding box center [688, 413] width 676 height 339
copy div "It’s not long now until our 5th Birthday Party [DATE][DEMOGRAPHIC_DATA] (3–7pm)…"
click at [364, 29] on span "Close" at bounding box center [366, 31] width 32 height 17
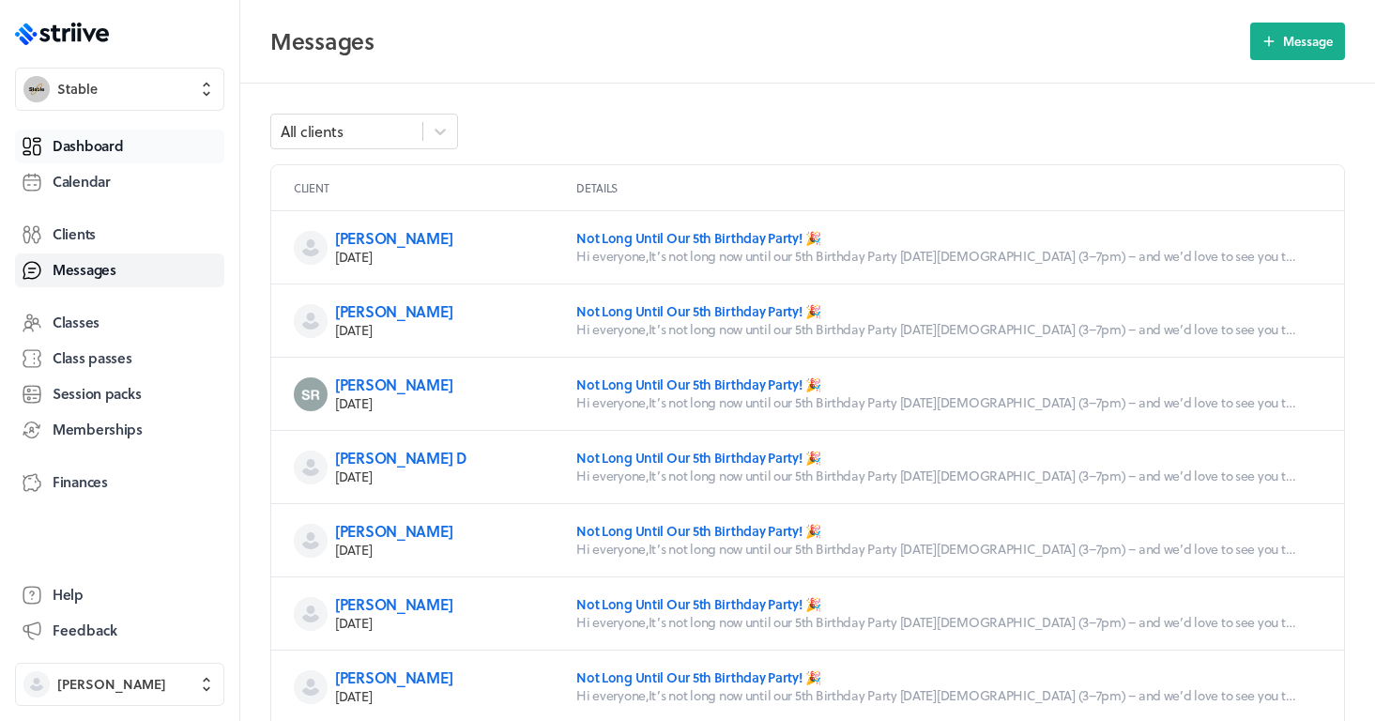
click at [137, 143] on link "Dashboard" at bounding box center [119, 147] width 209 height 34
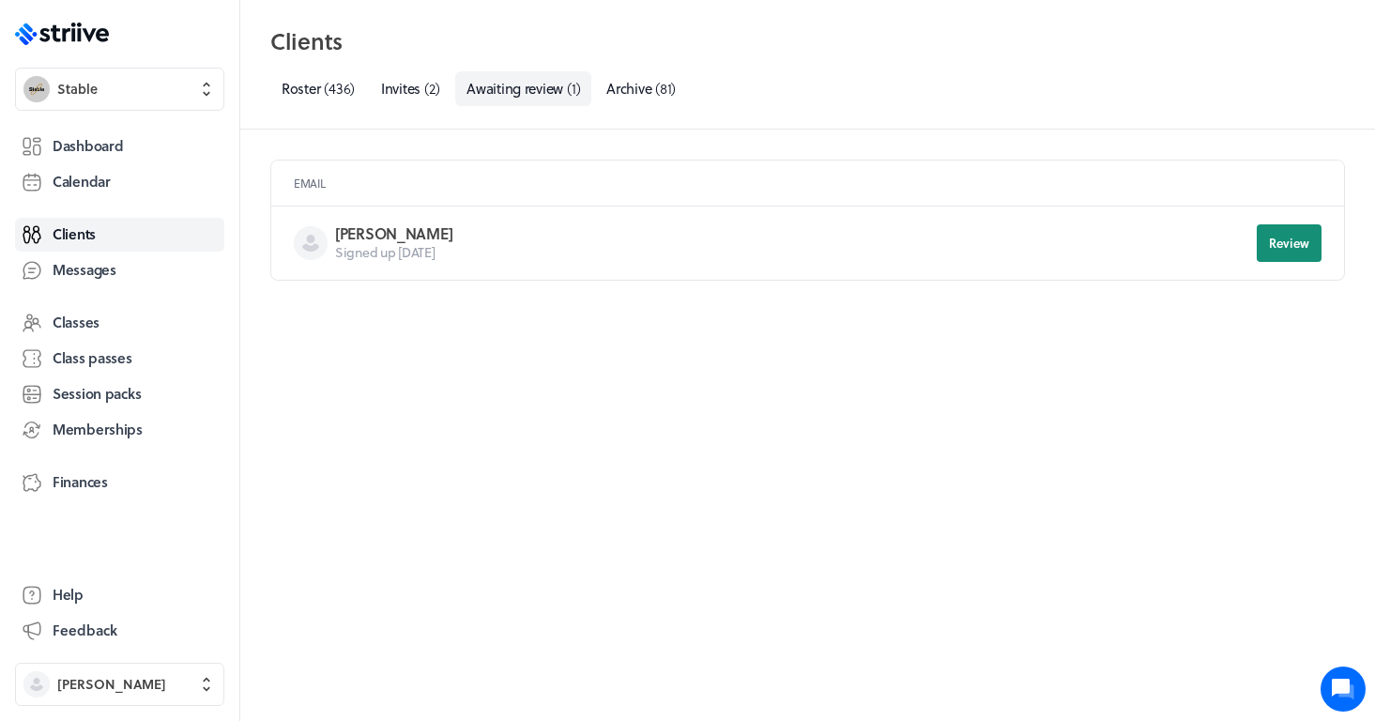
click at [1288, 249] on span "Review" at bounding box center [1289, 243] width 40 height 17
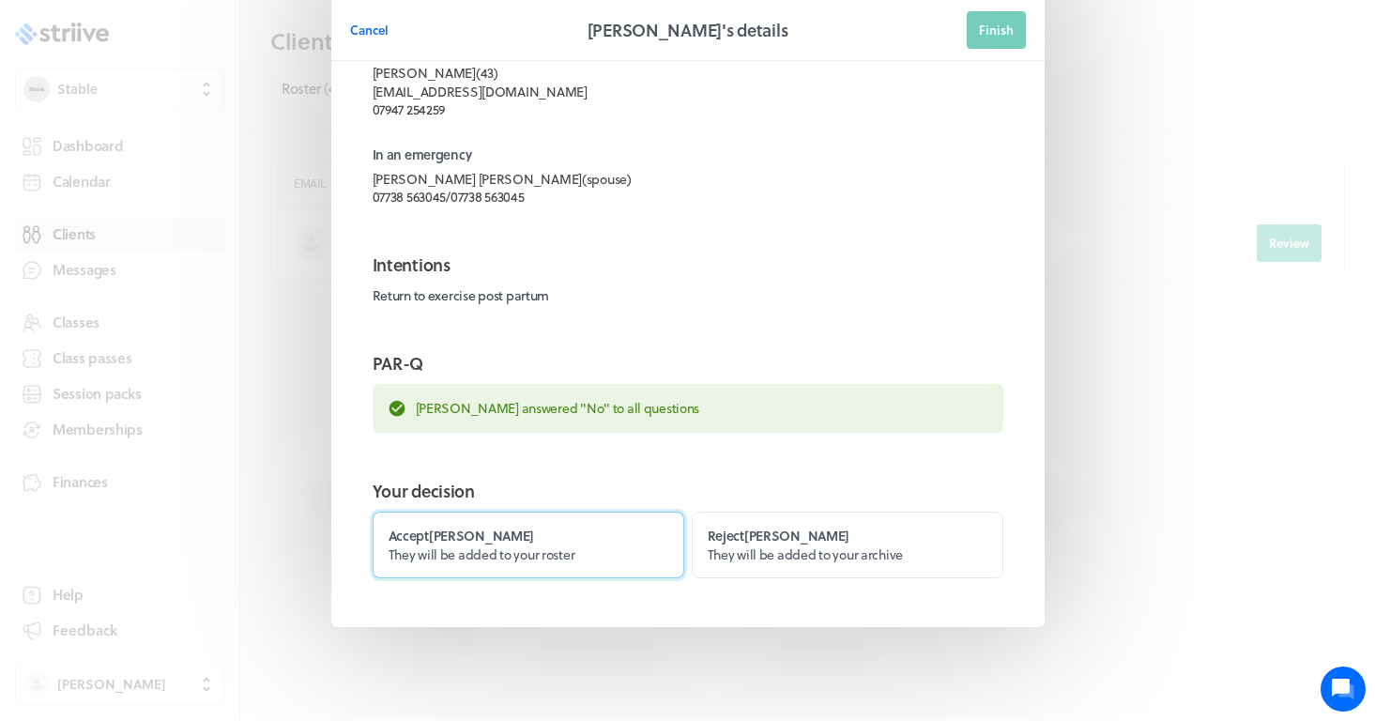
scroll to position [80, 0]
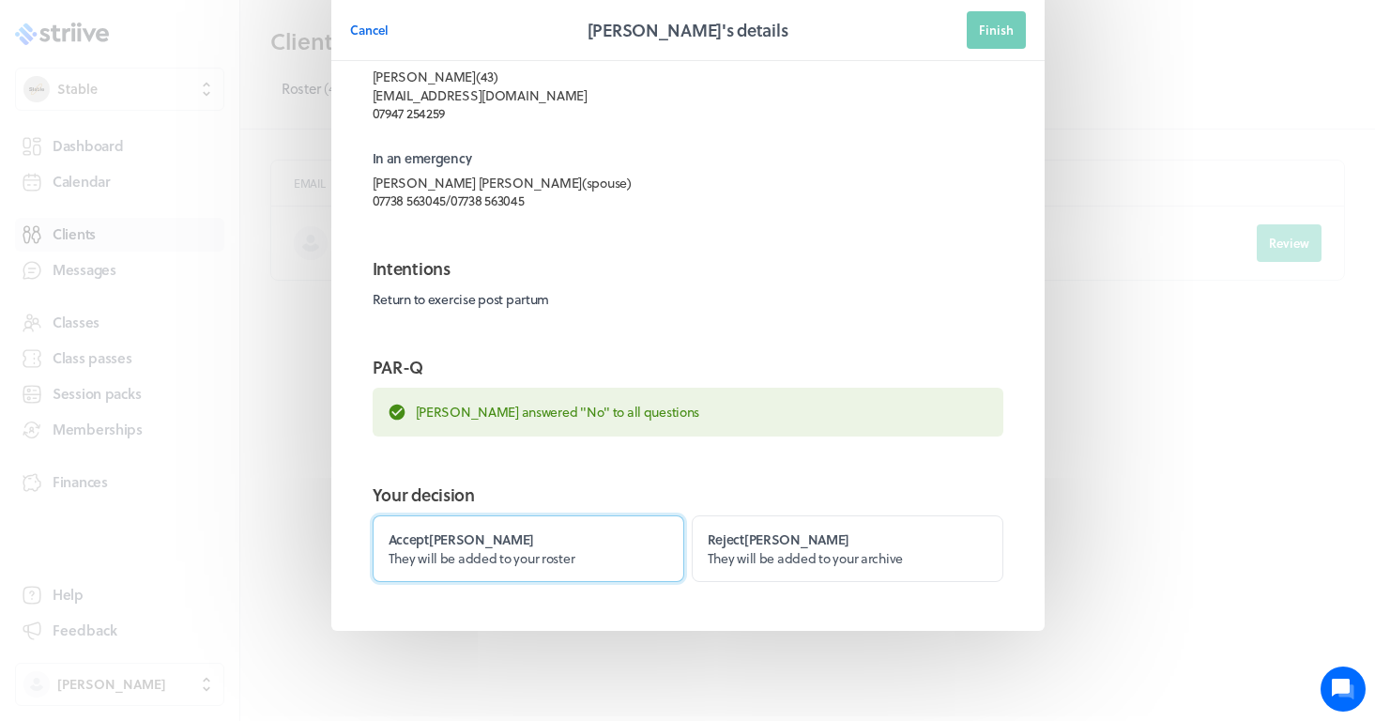
click at [473, 540] on label "Accept Laura They will be added to your roster" at bounding box center [529, 548] width 312 height 67
click at [0, 0] on input "Accept Laura They will be added to your roster" at bounding box center [0, 0] width 0 height 0
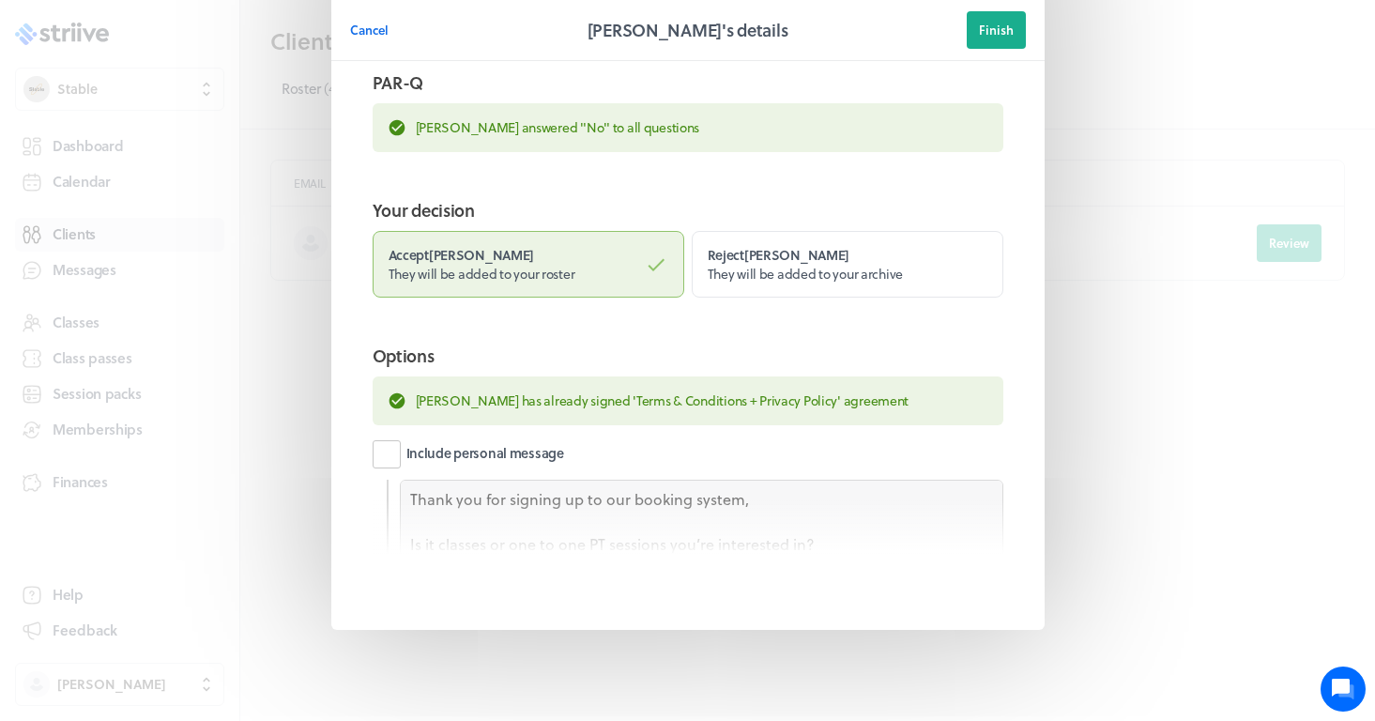
scroll to position [363, 0]
click at [1006, 25] on span "Finish" at bounding box center [996, 30] width 35 height 17
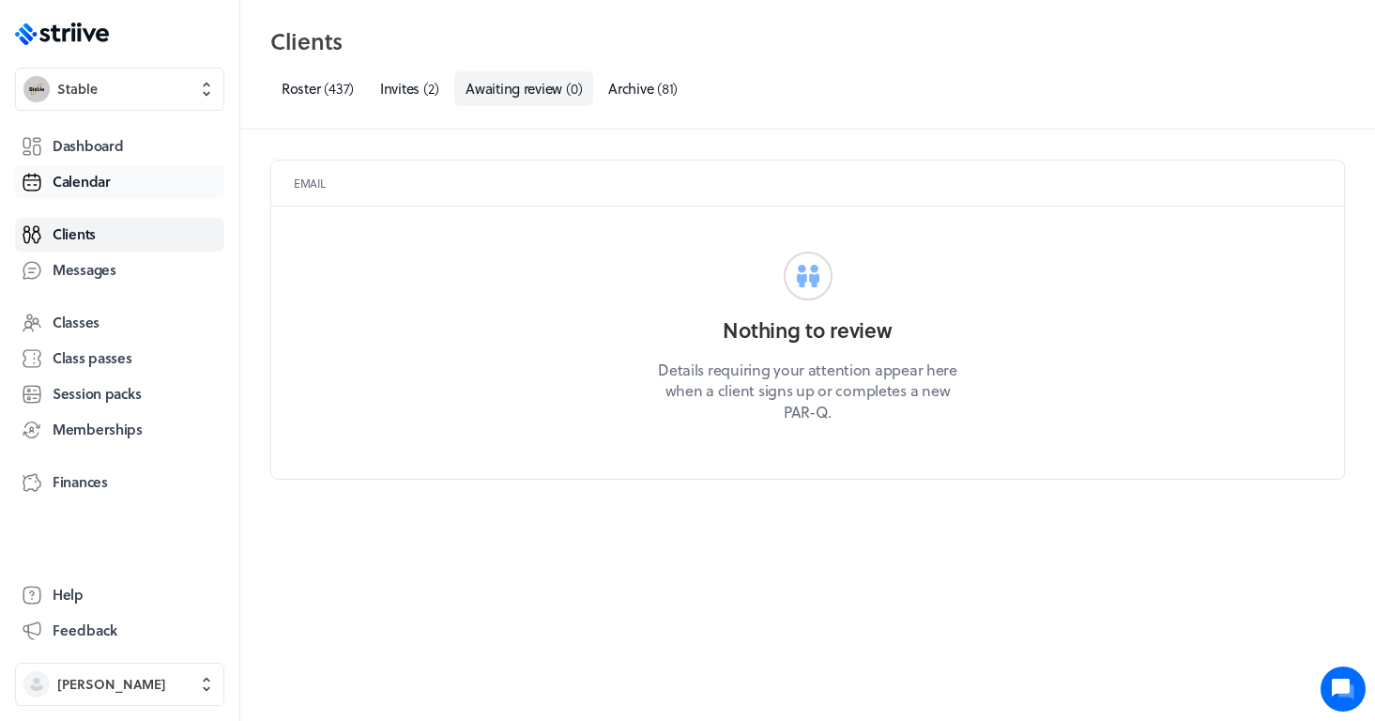
click at [126, 191] on link "Calendar" at bounding box center [119, 182] width 209 height 34
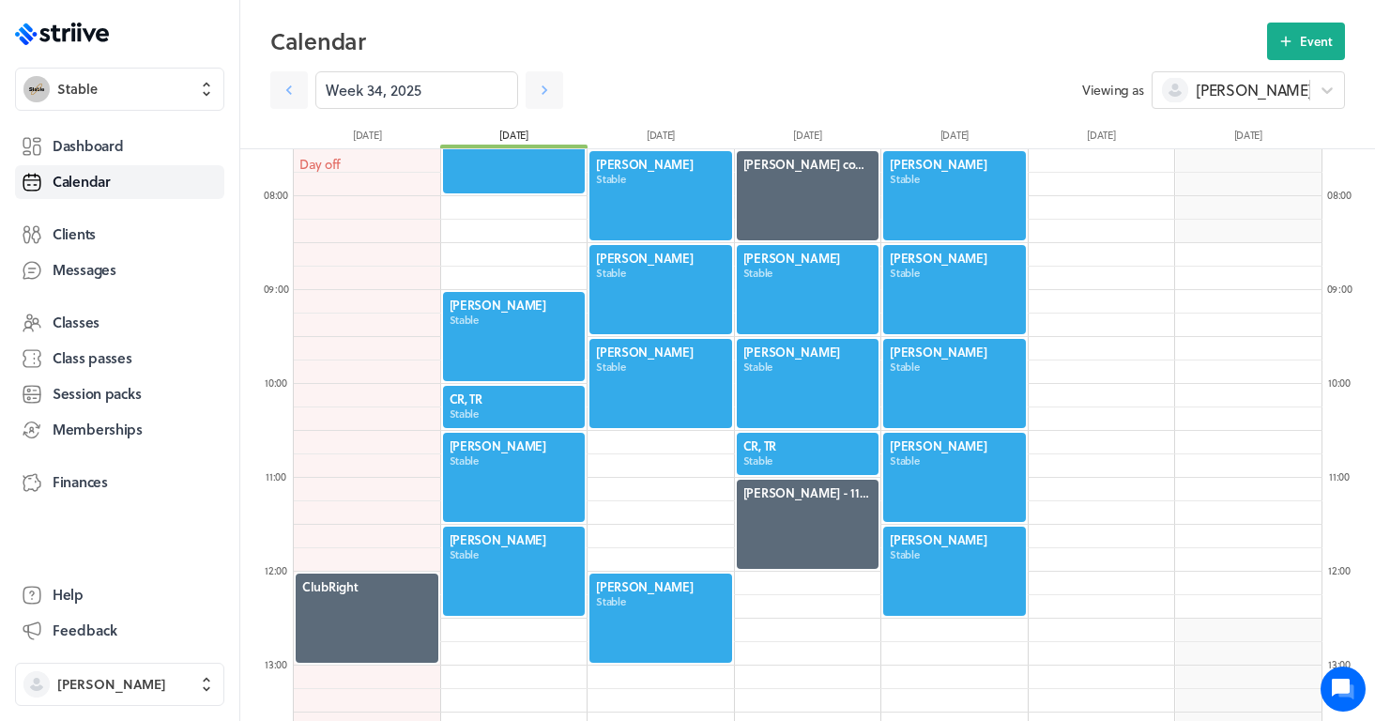
scroll to position [714, 0]
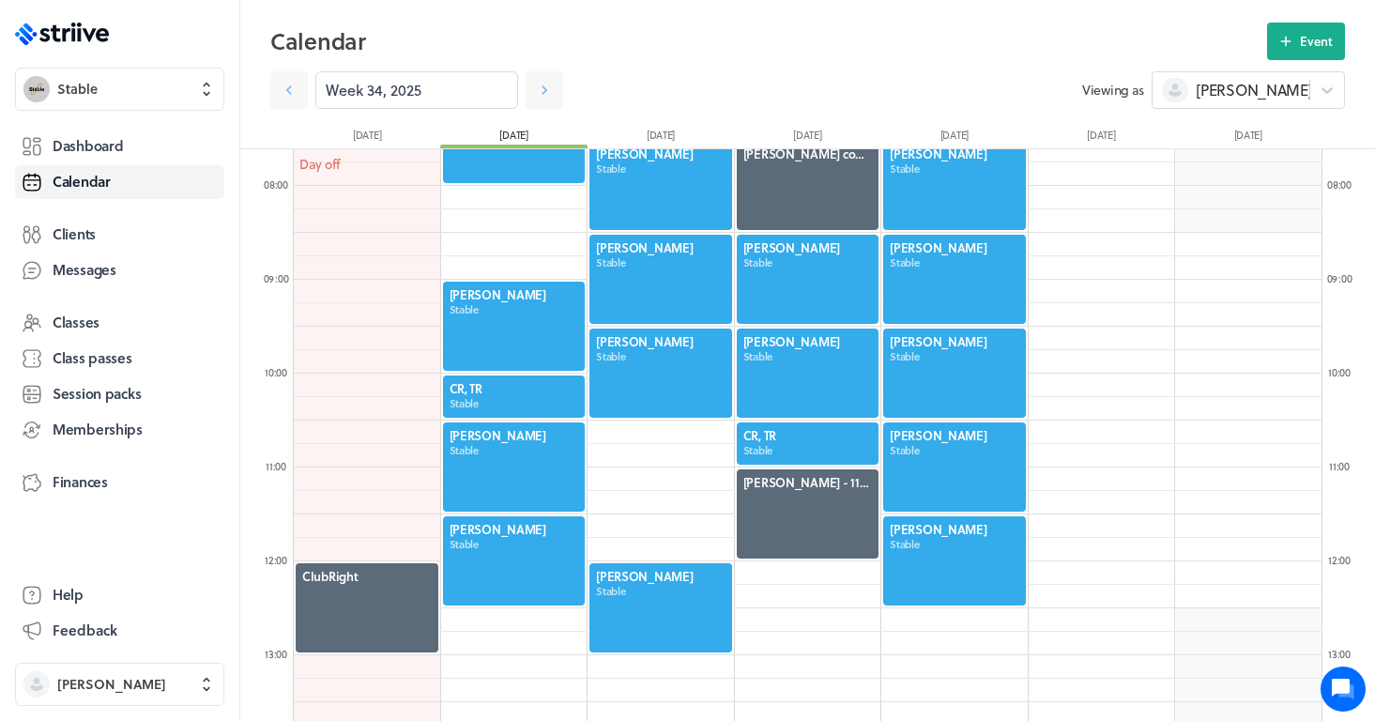
click at [823, 522] on div at bounding box center [808, 513] width 146 height 93
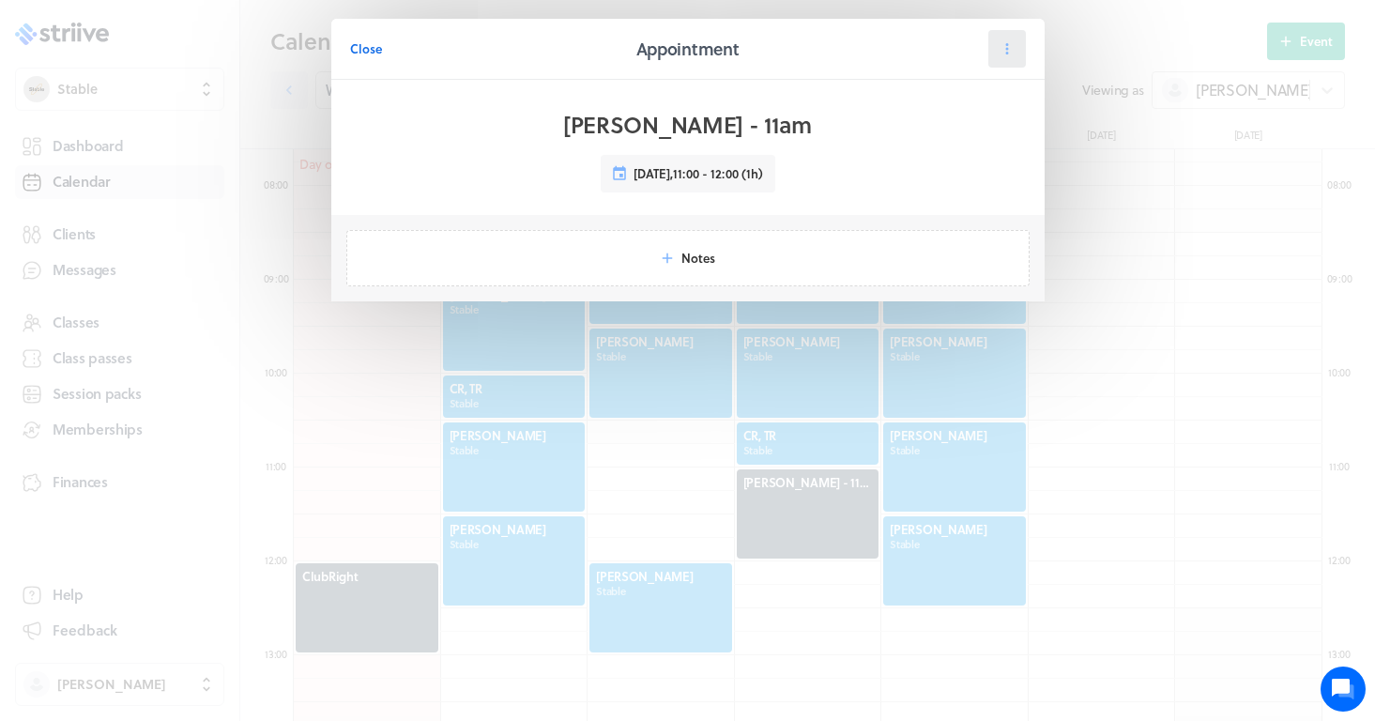
click at [1022, 52] on button at bounding box center [1007, 49] width 38 height 38
click at [958, 161] on span "Cancel" at bounding box center [949, 163] width 38 height 17
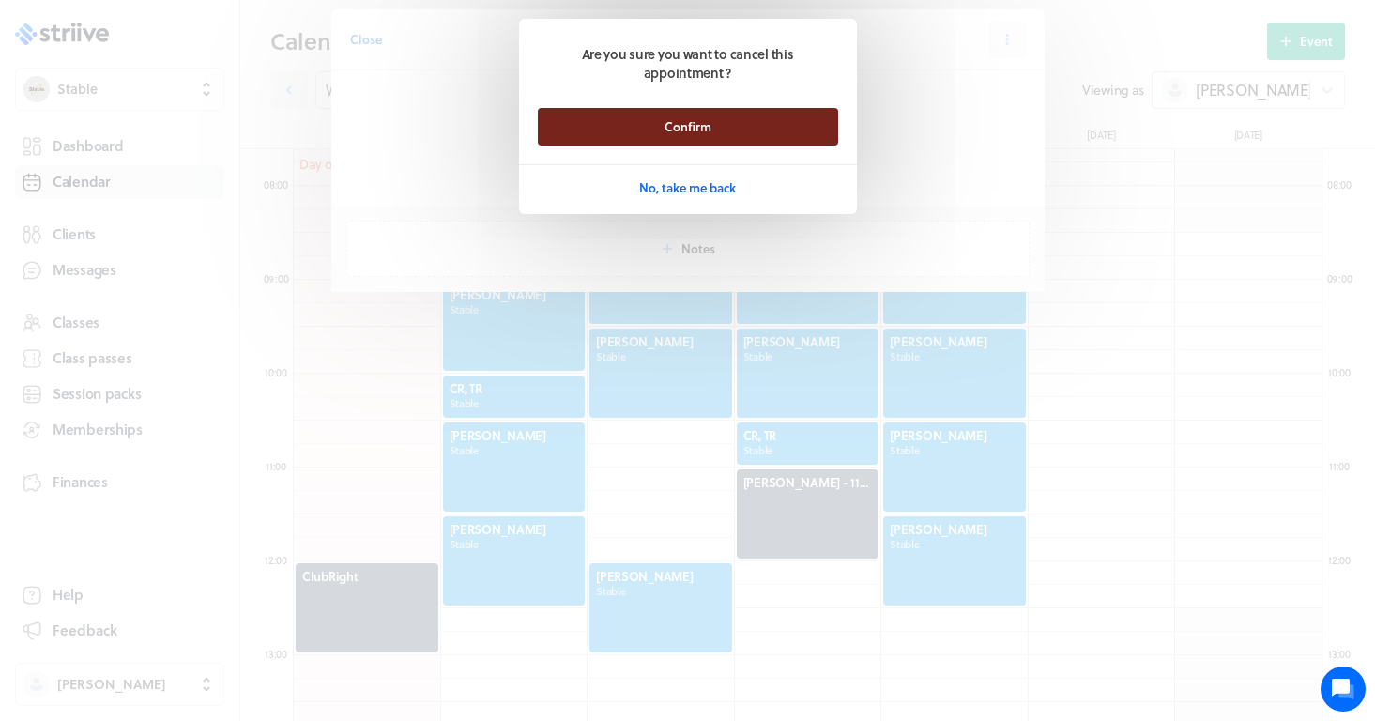
click at [784, 129] on button "Confirm" at bounding box center [688, 127] width 300 height 38
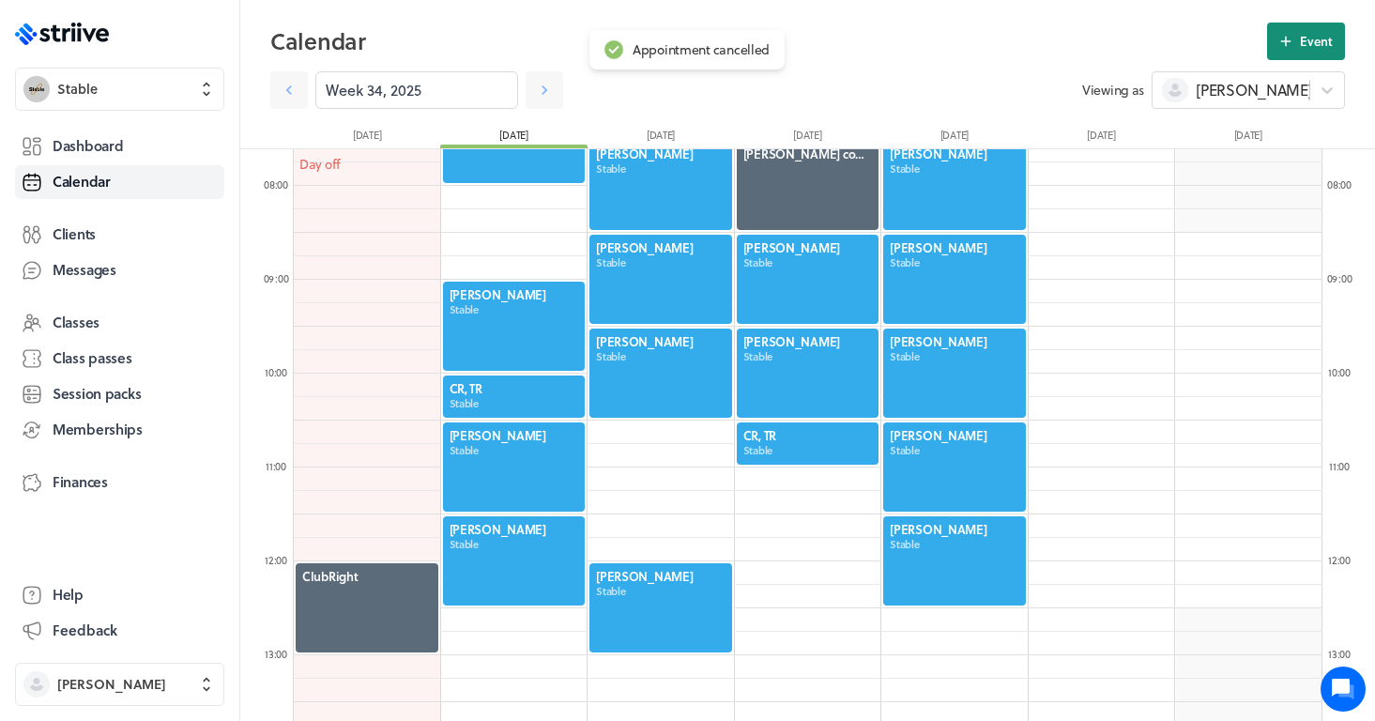
click at [1307, 38] on span "Event" at bounding box center [1316, 41] width 33 height 17
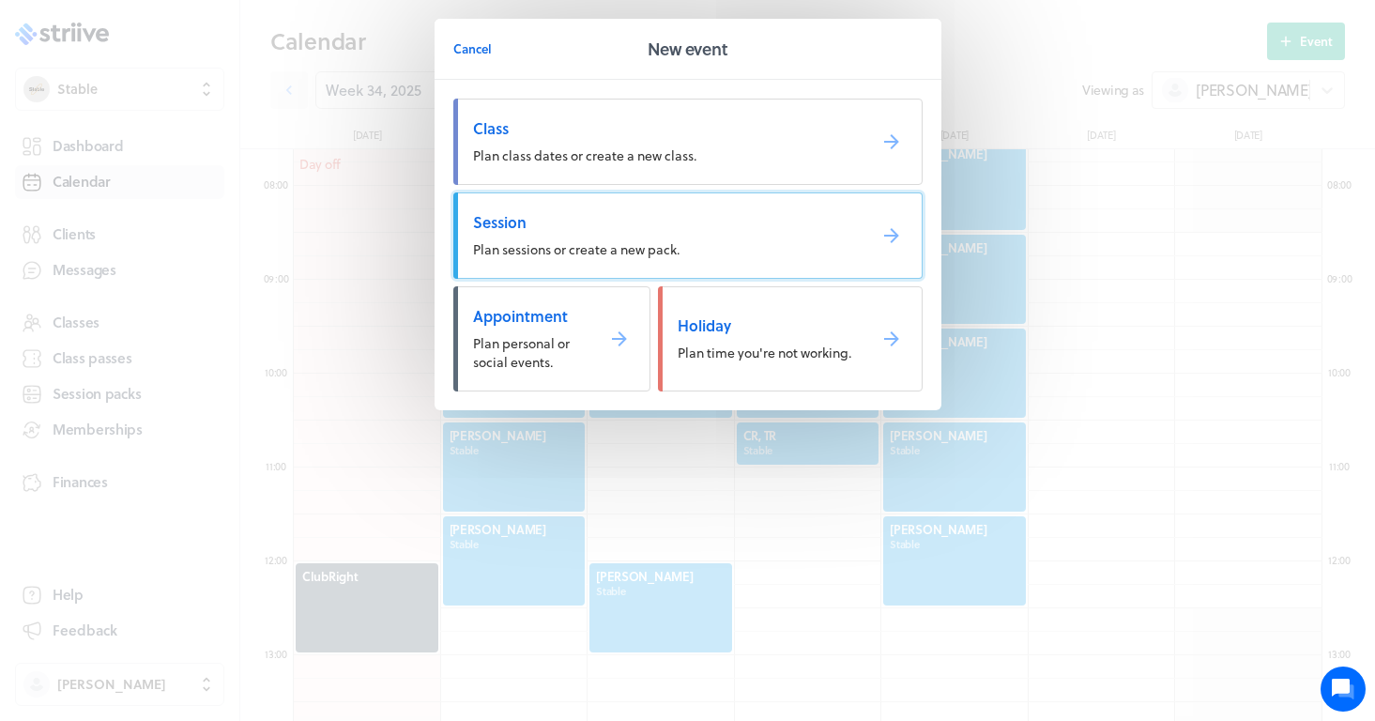
click at [576, 210] on link "Session Plan sessions or create a new pack." at bounding box center [687, 235] width 469 height 86
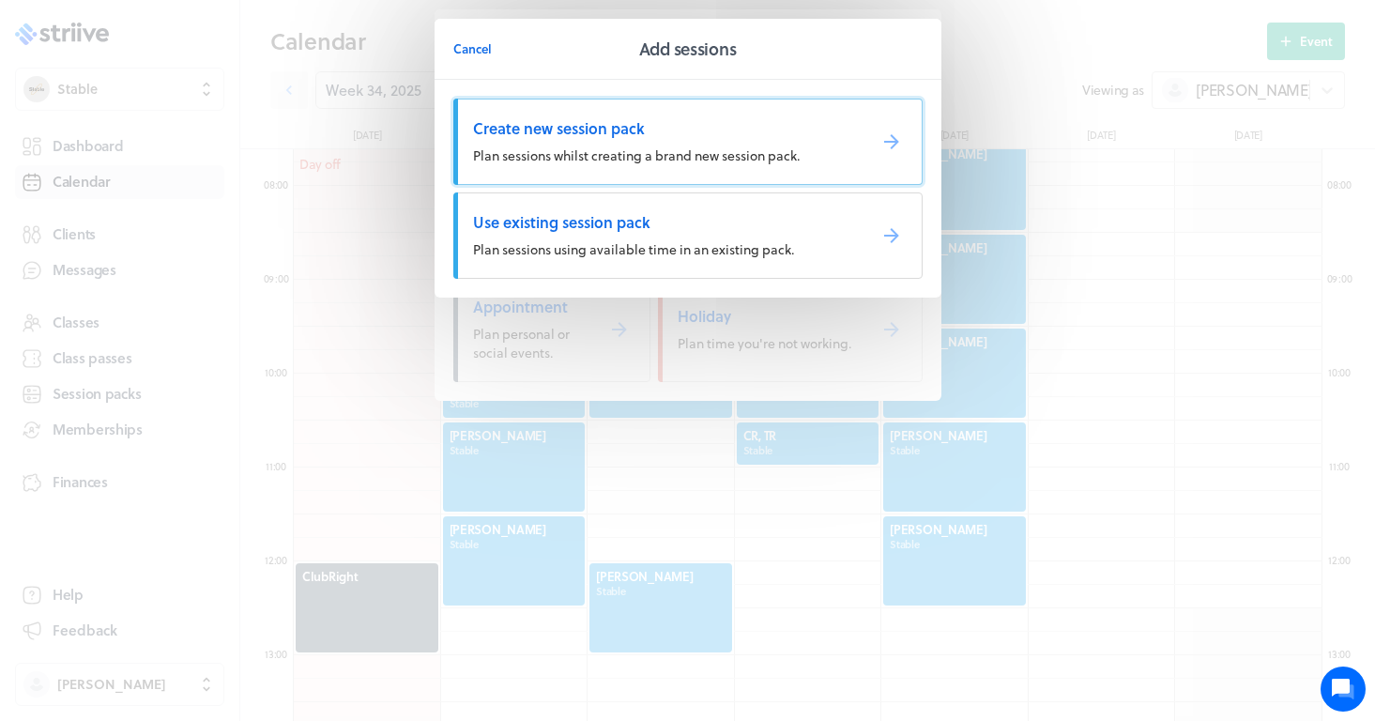
click at [560, 136] on span "Create new session pack" at bounding box center [662, 128] width 378 height 21
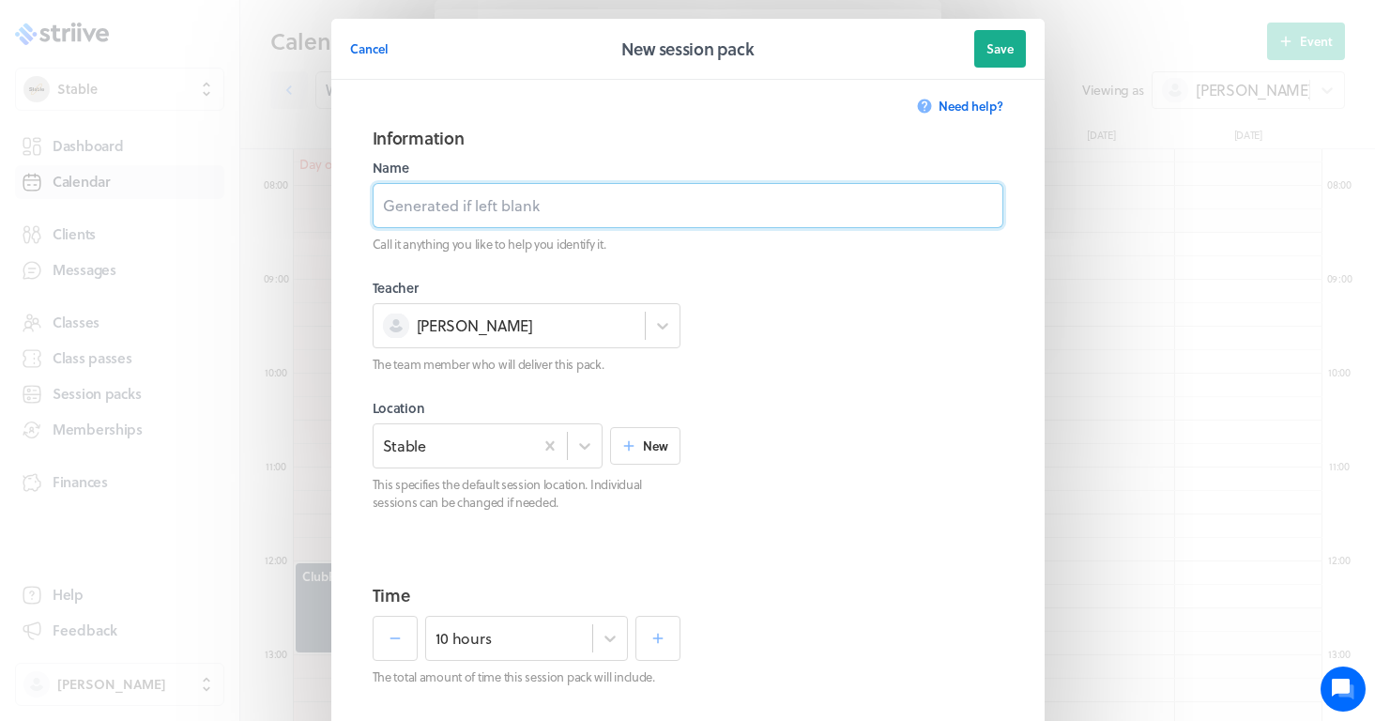
click at [504, 208] on input at bounding box center [688, 205] width 631 height 45
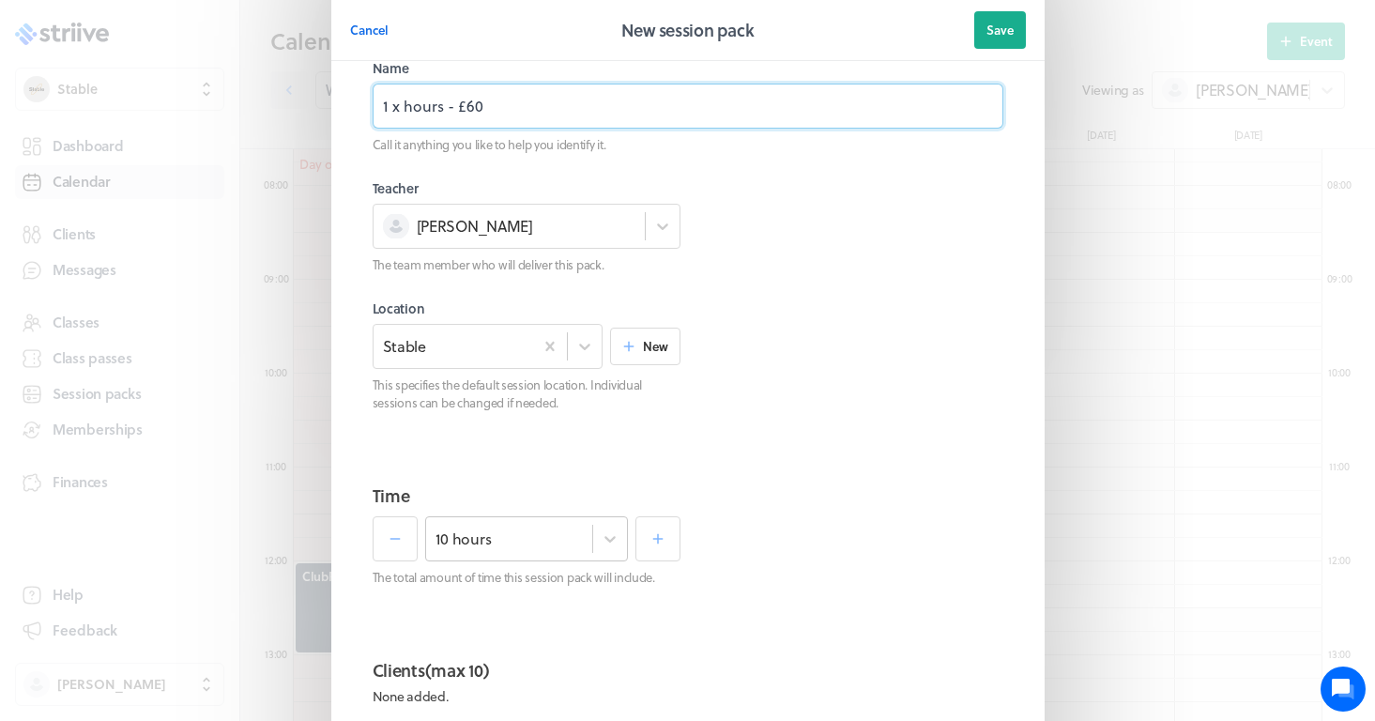
type input "1 x hours - £60"
click at [513, 541] on div "10 hours" at bounding box center [526, 538] width 203 height 45
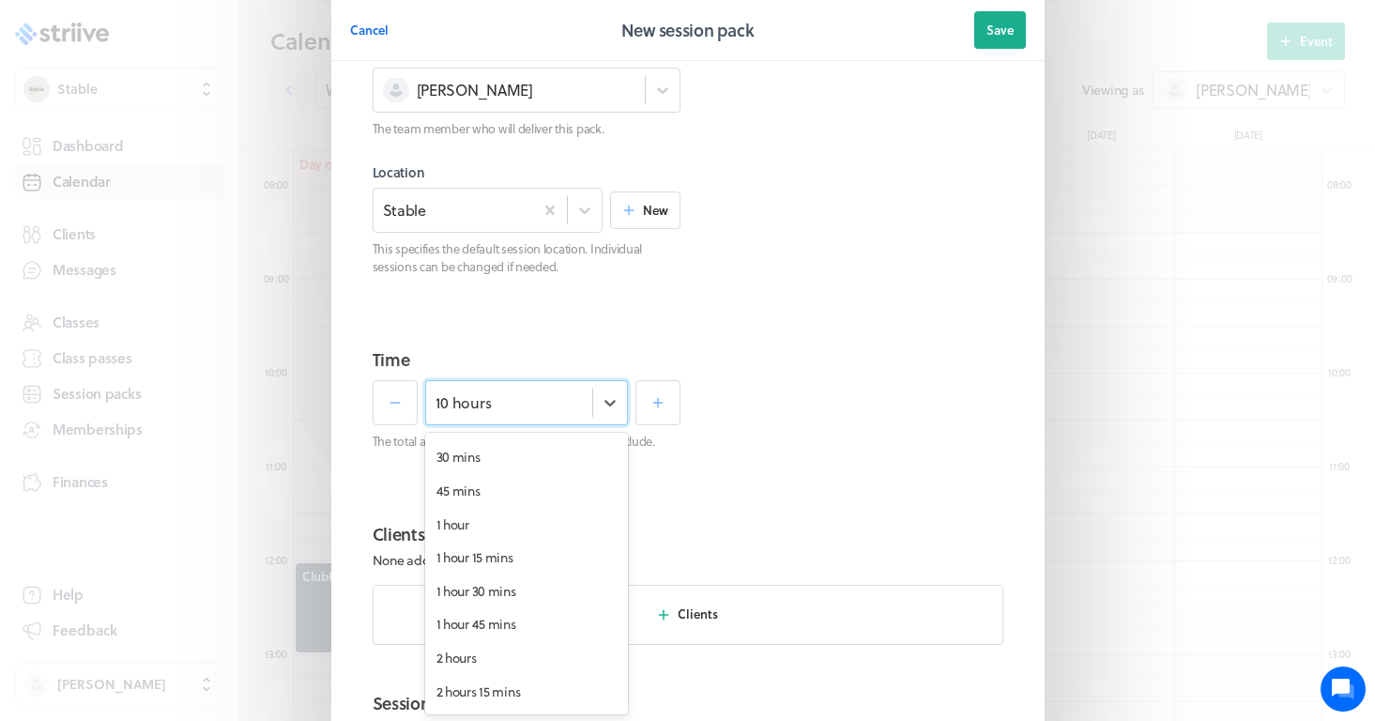
scroll to position [0, 0]
click at [479, 561] on div "1 hour" at bounding box center [526, 554] width 203 height 34
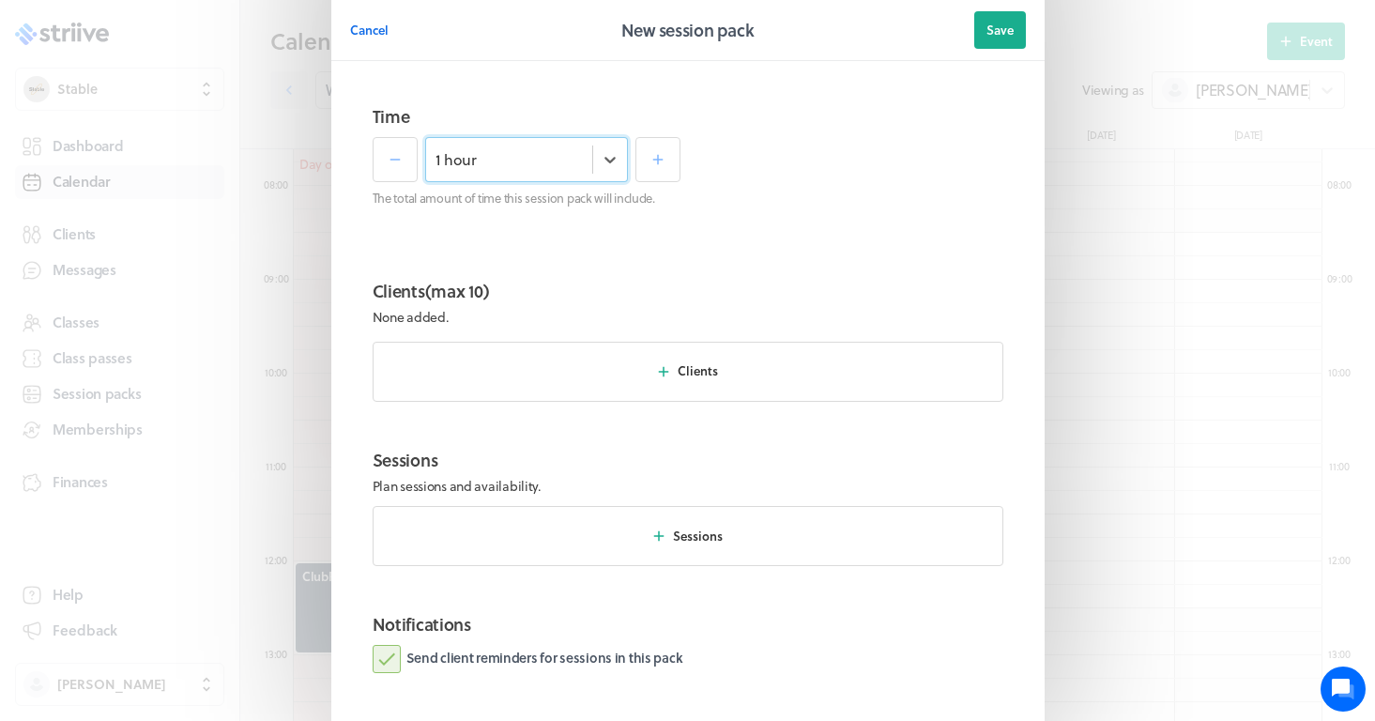
scroll to position [543, 0]
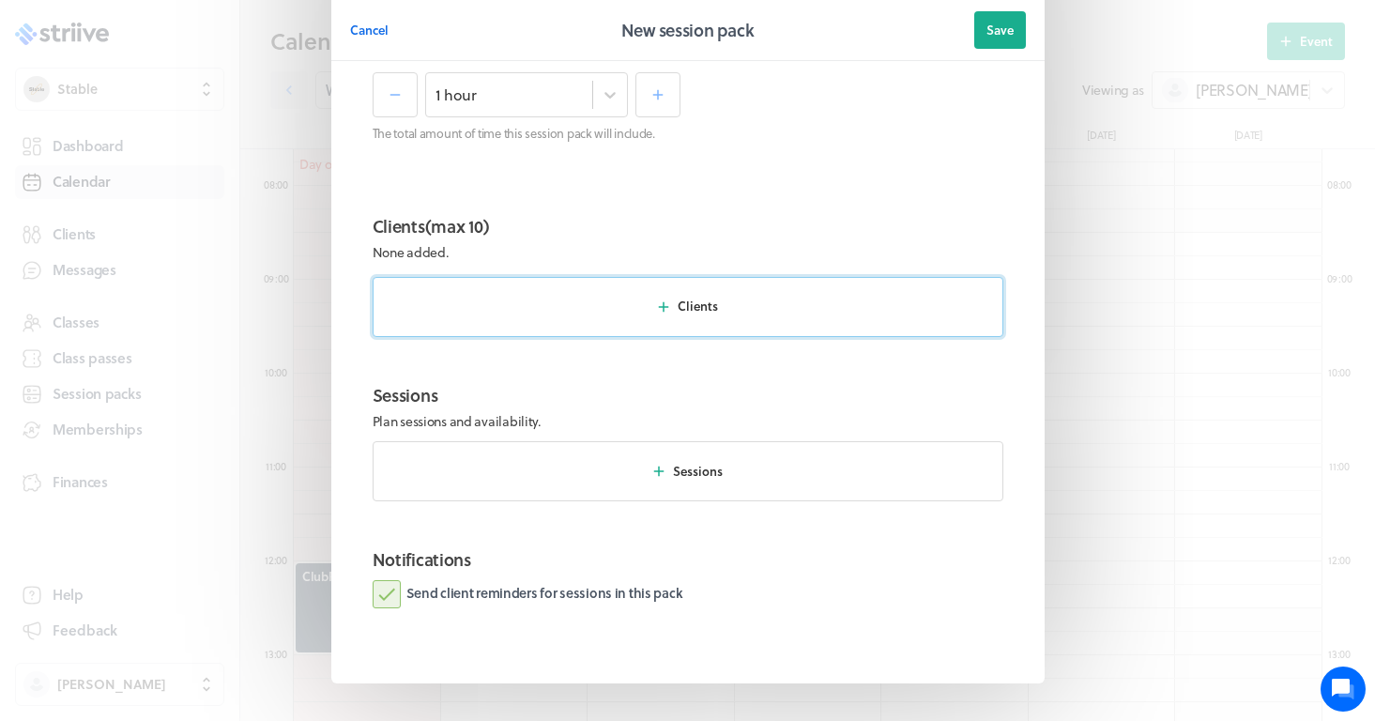
click at [715, 302] on span "Clients" at bounding box center [698, 306] width 40 height 17
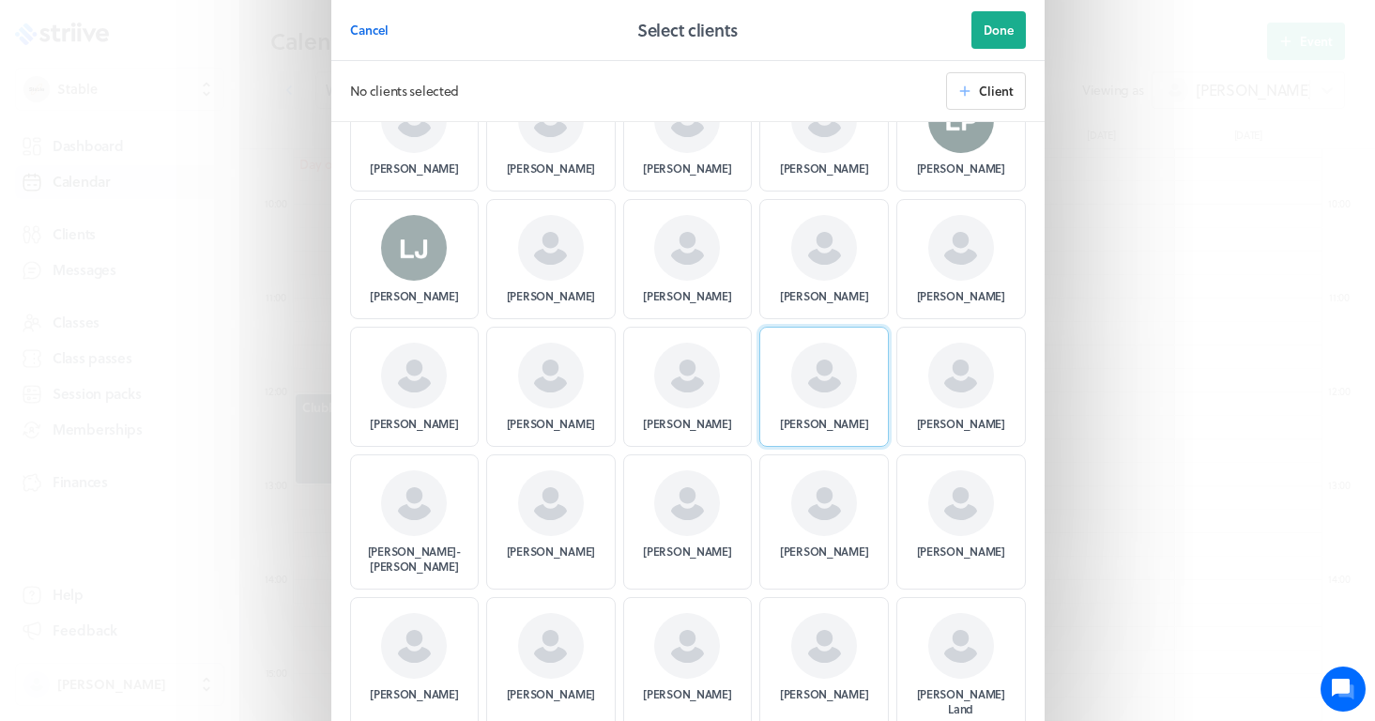
scroll to position [6591, 0]
click at [595, 222] on div "[PERSON_NAME]" at bounding box center [551, 259] width 130 height 120
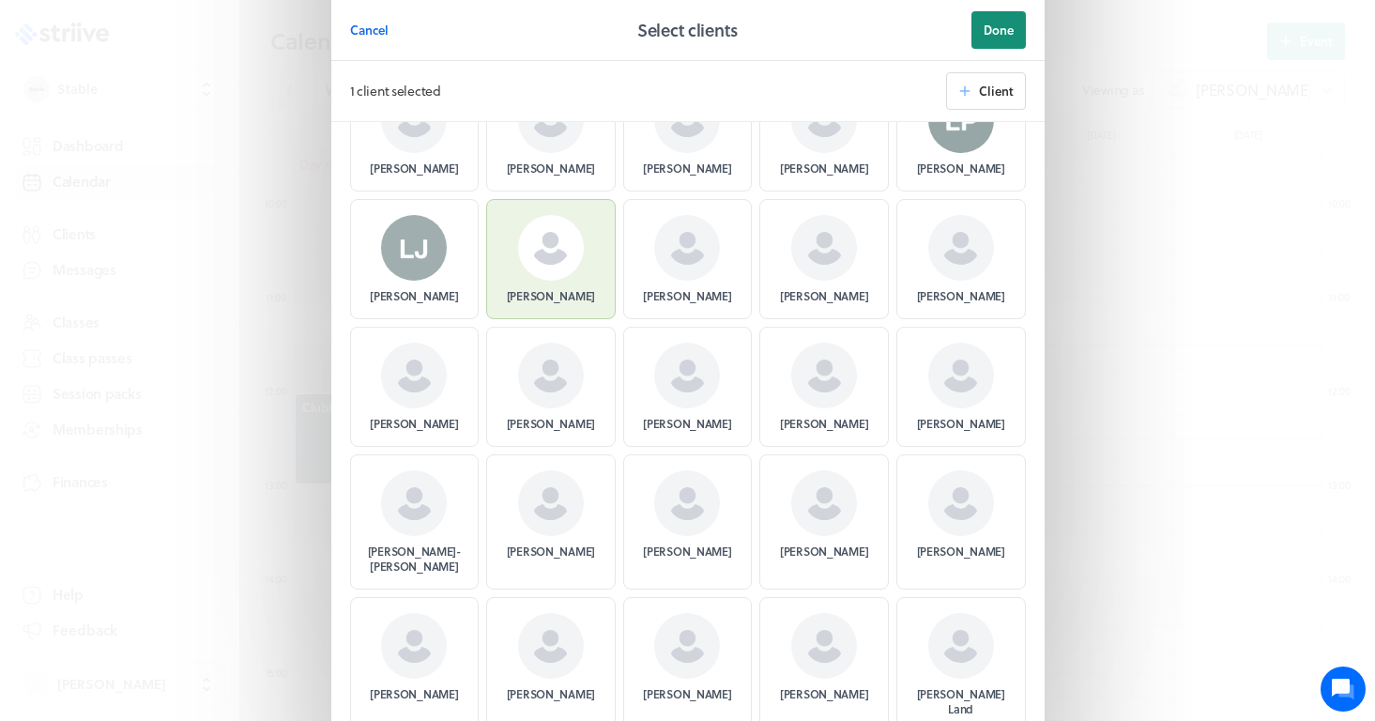
click at [1002, 29] on span "Done" at bounding box center [999, 30] width 30 height 17
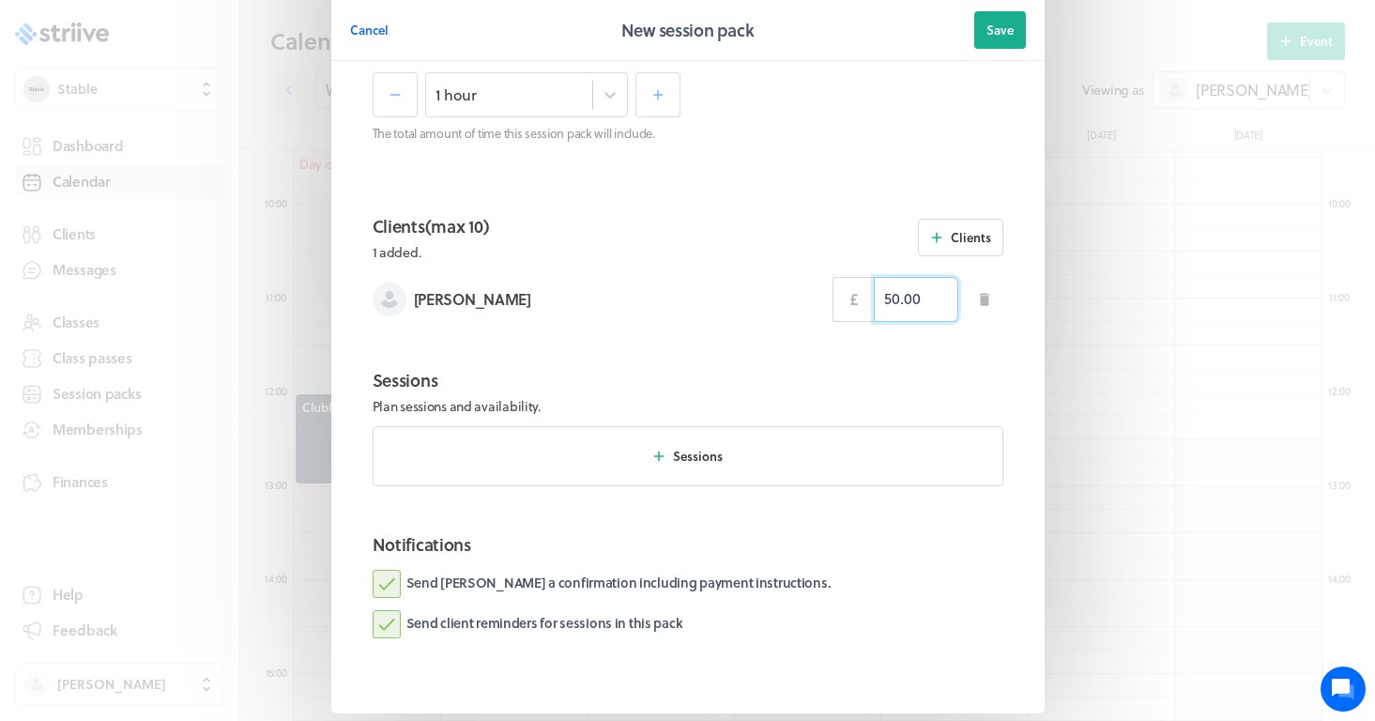
click at [889, 295] on input "50.00" at bounding box center [916, 299] width 84 height 45
type input "60.00"
click at [669, 343] on section "Clients (max 10) 1 added. Re-calculate prices Clients Laura Panesar £ 60.00" at bounding box center [688, 275] width 676 height 154
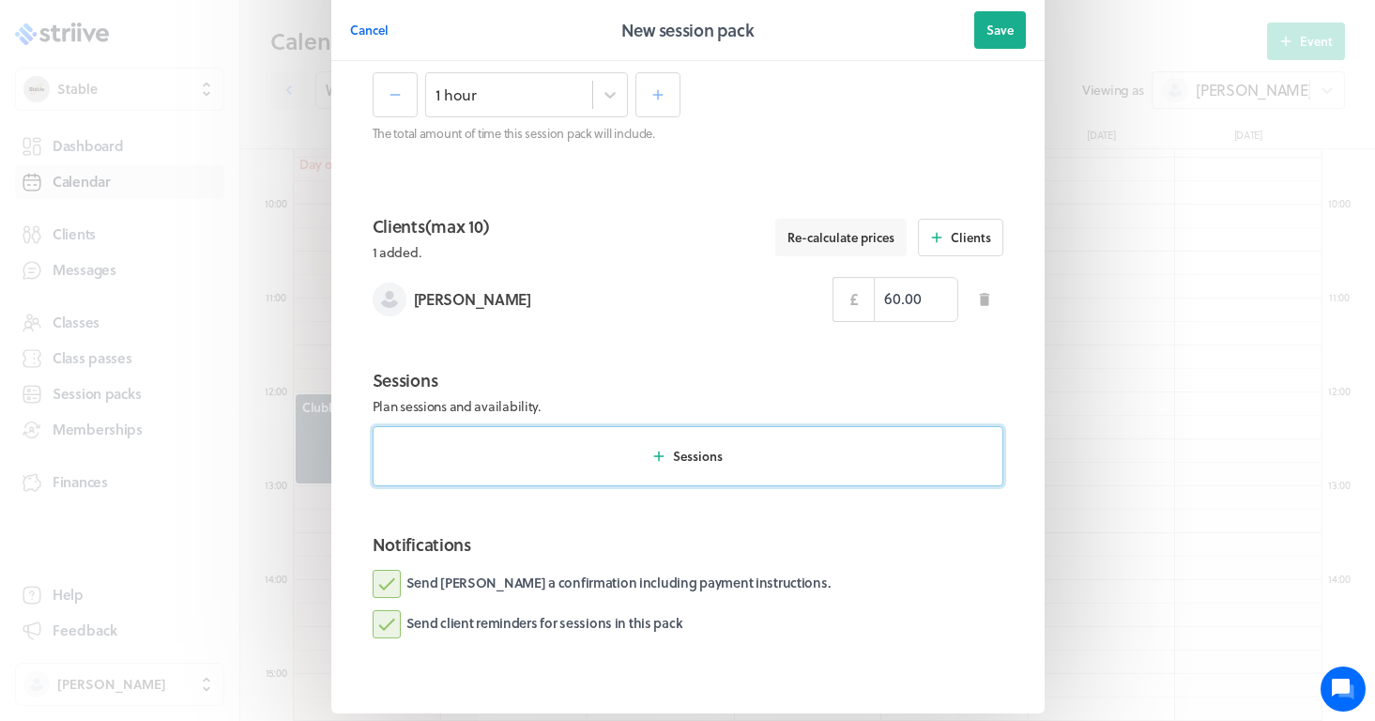
click at [694, 453] on span "Sessions" at bounding box center [698, 456] width 50 height 17
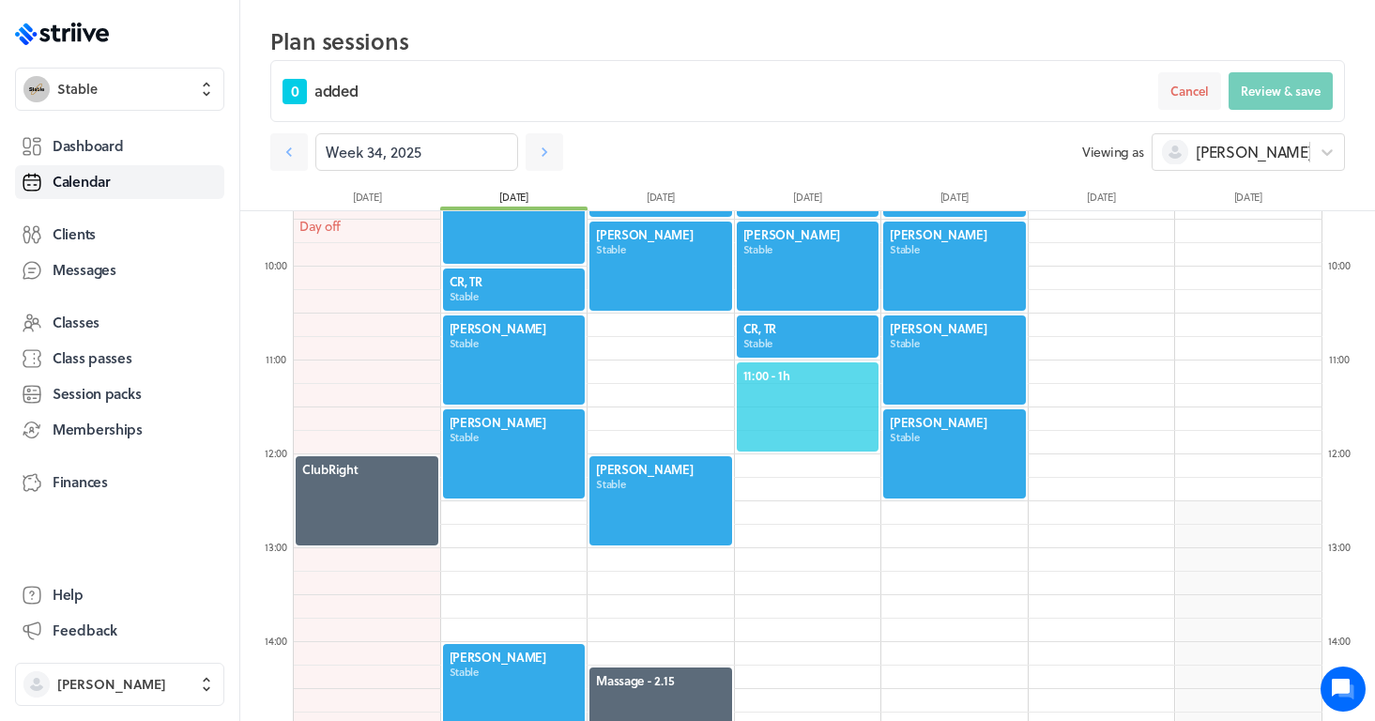
click at [810, 366] on div "11:00 - 1h" at bounding box center [808, 406] width 146 height 93
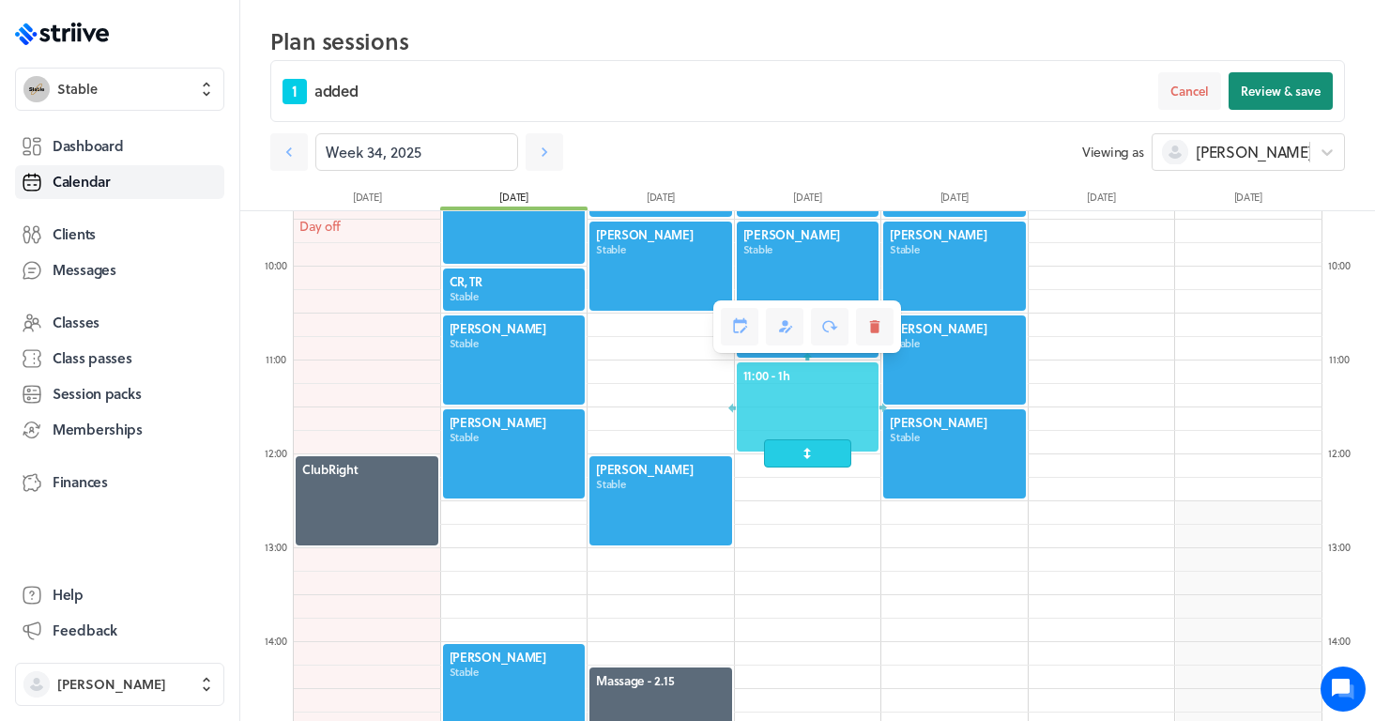
click at [1280, 95] on span "Review & save" at bounding box center [1281, 91] width 80 height 17
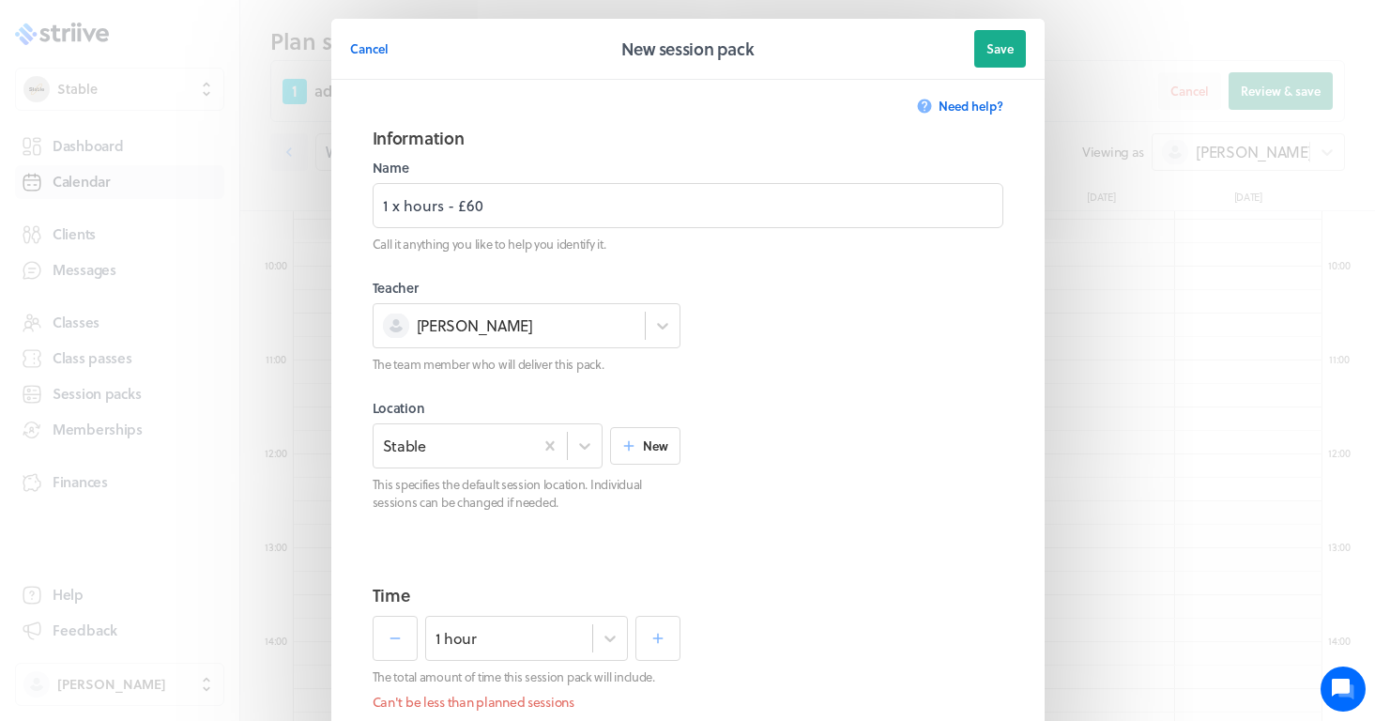
scroll to position [717, 0]
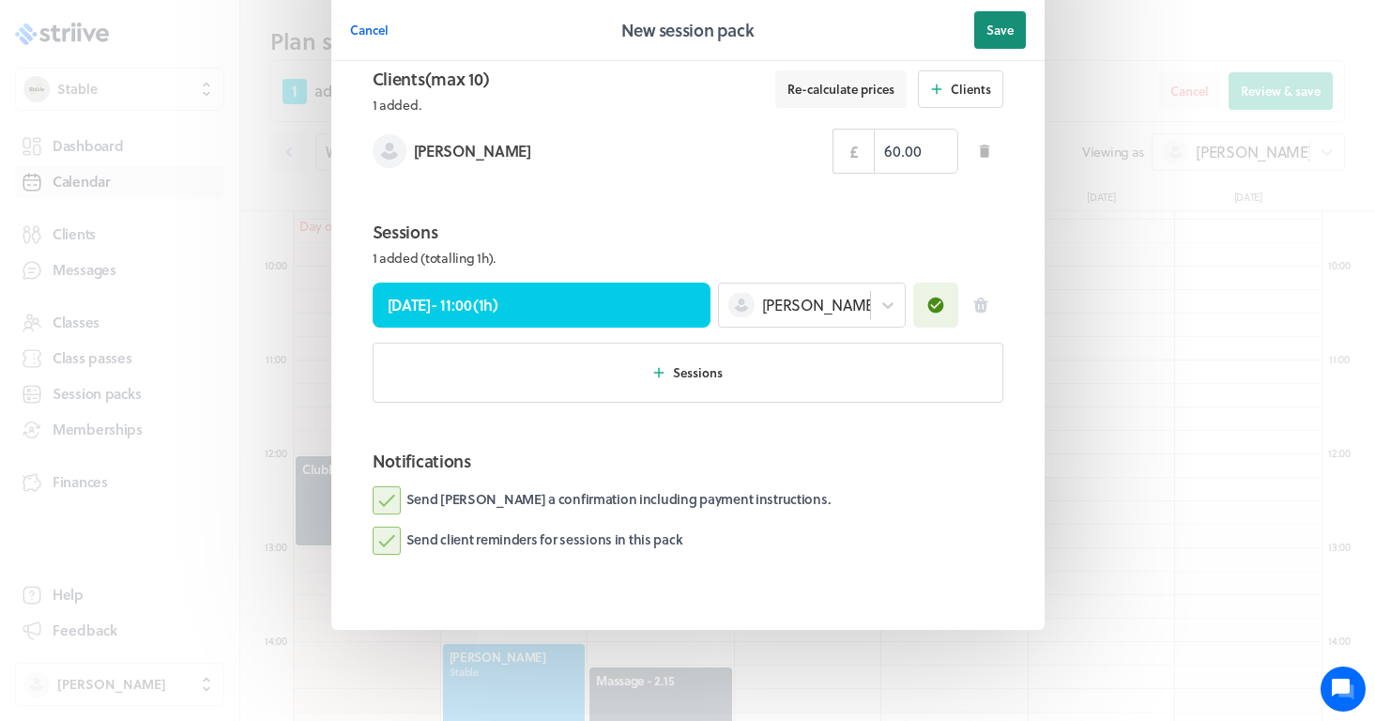
click at [1003, 37] on span "Save" at bounding box center [1000, 30] width 27 height 17
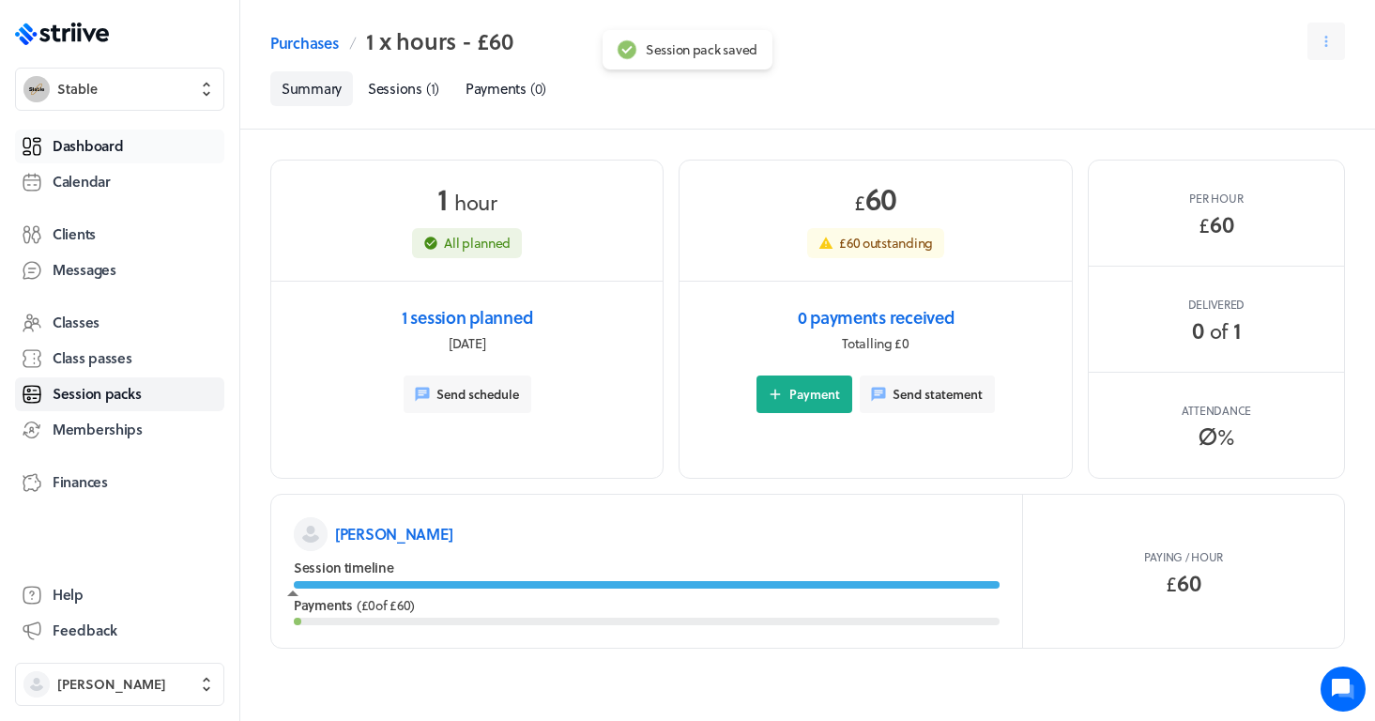
click at [135, 138] on link "Dashboard" at bounding box center [119, 147] width 209 height 34
